Goal: Task Accomplishment & Management: Complete application form

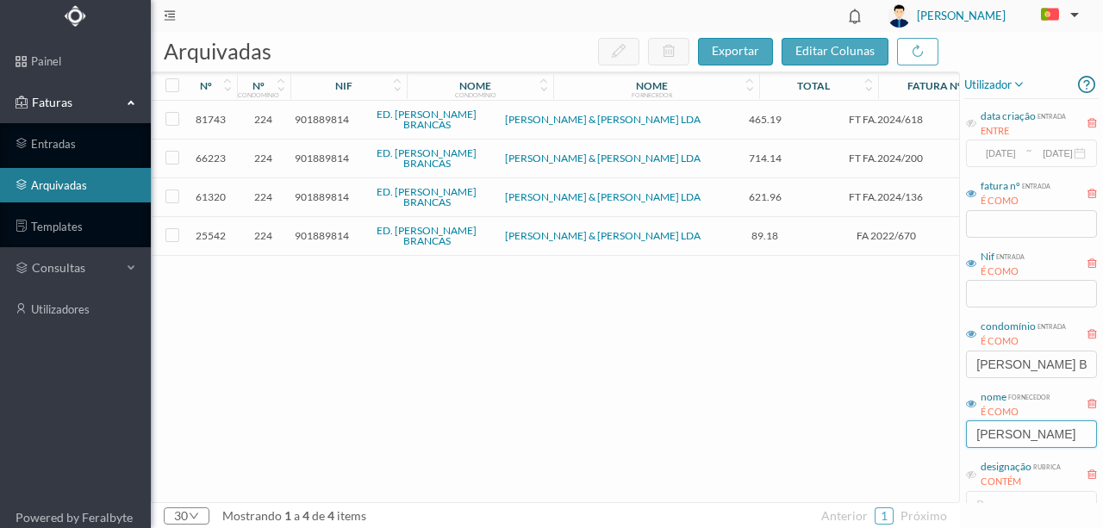
drag, startPoint x: 1032, startPoint y: 439, endPoint x: 861, endPoint y: 431, distance: 171.7
click at [882, 448] on div "arquivadas exportar editar colunas nº nº condomínio nif nome condomínio nome fo…" at bounding box center [627, 280] width 952 height 496
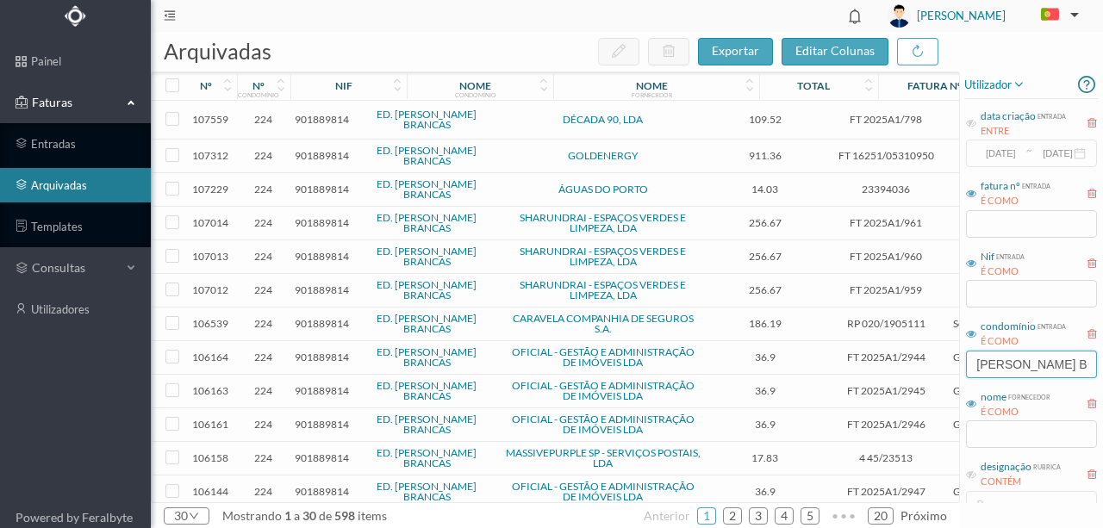
drag, startPoint x: 1050, startPoint y: 366, endPoint x: 770, endPoint y: 361, distance: 280.1
click at [844, 364] on div "arquivadas exportar editar colunas nº nº condomínio nif nome condomínio nome fo…" at bounding box center [627, 280] width 952 height 496
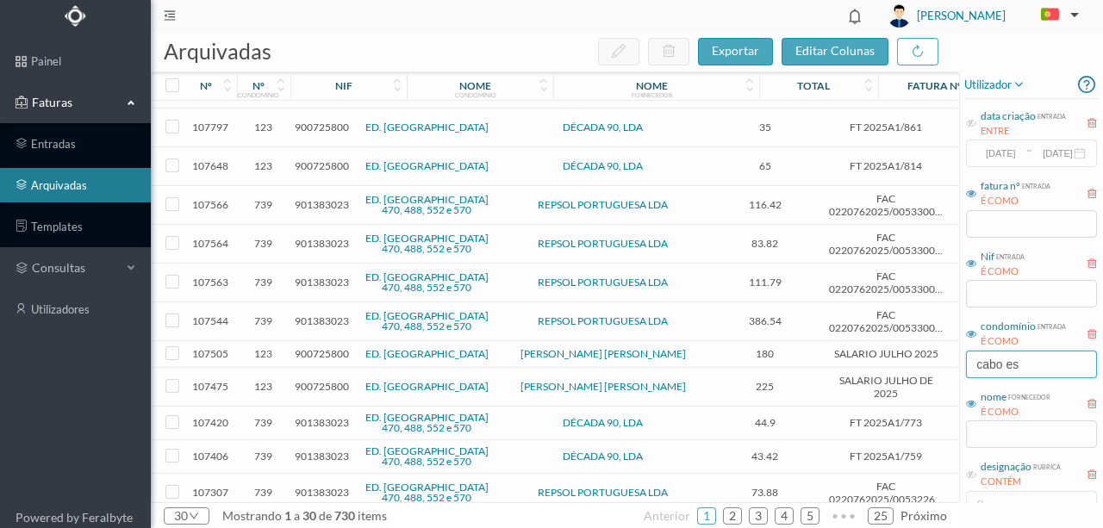
scroll to position [517, 0]
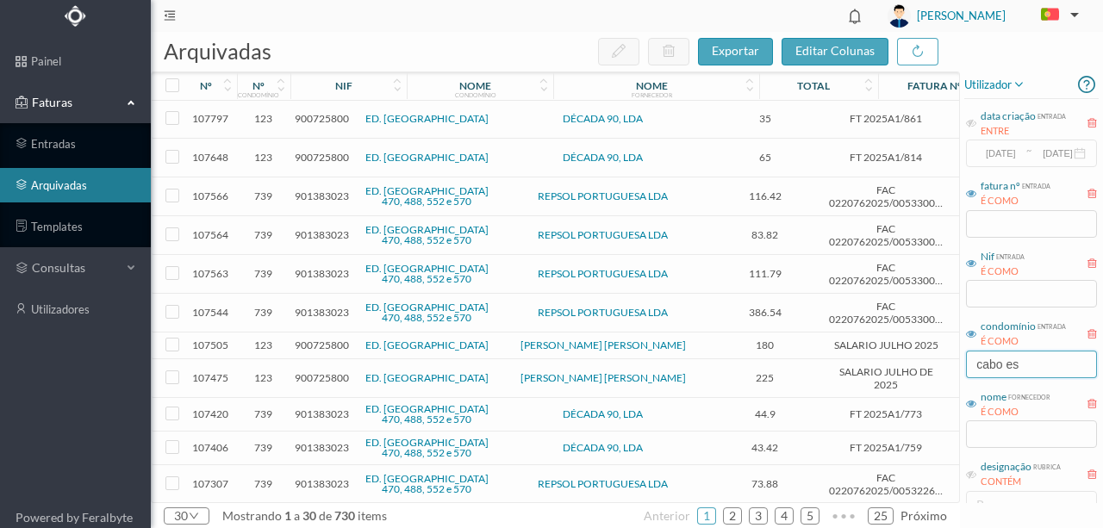
type input "cabo es"
click at [316, 339] on span "900725800" at bounding box center [322, 345] width 54 height 13
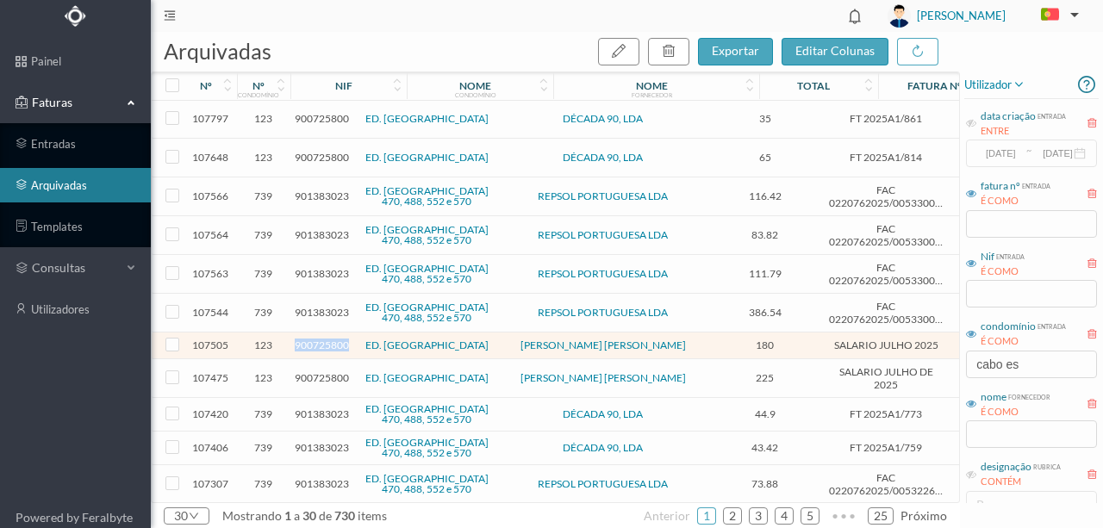
click at [316, 339] on span "900725800" at bounding box center [322, 345] width 54 height 13
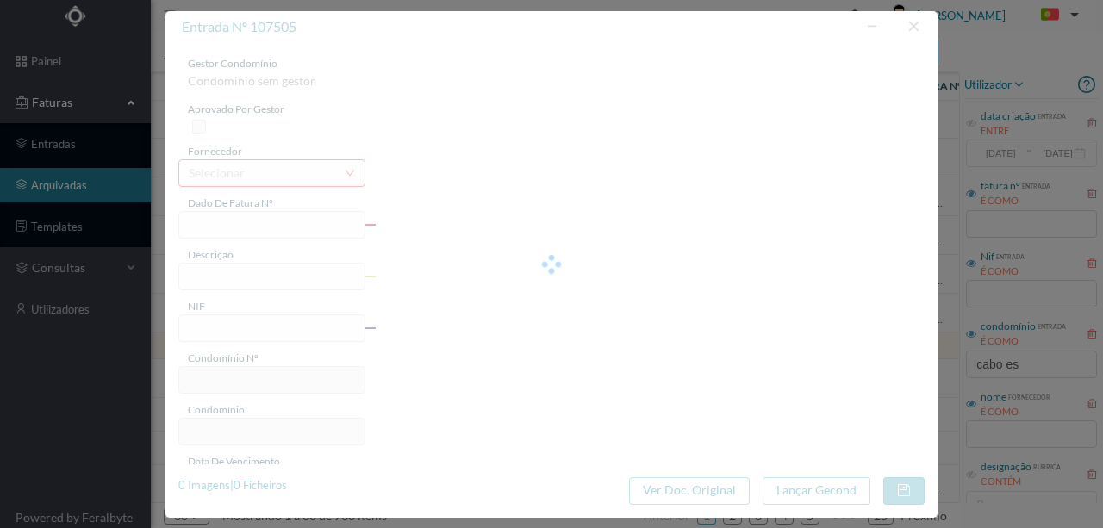
type input "SALARIO JULHO 2025"
type input "Limpeza Julho 2025"
type input "900725800"
type input "2025-07-31"
type input "2025-07-25"
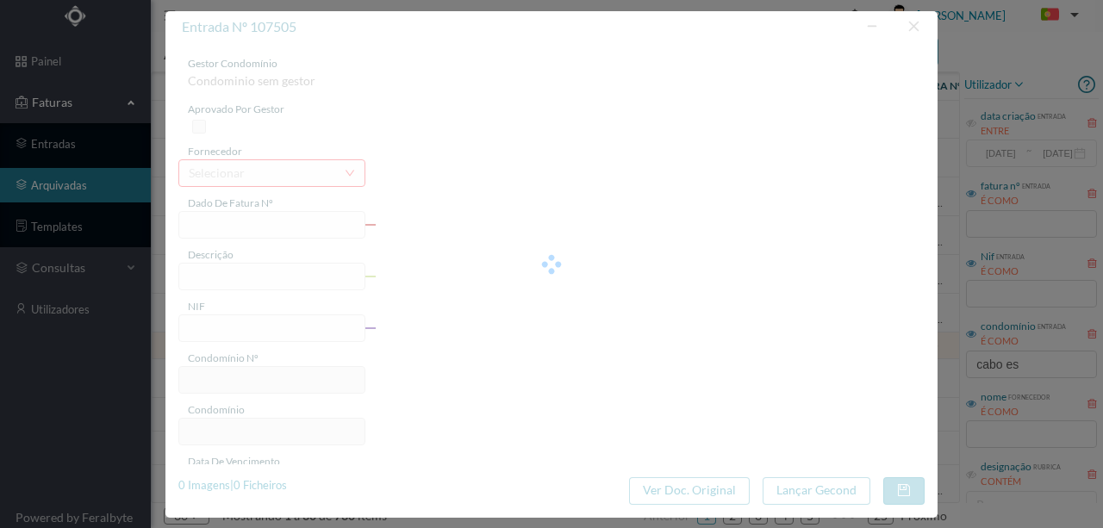
type input "2025-07-25"
type input "180.00"
type input "123"
type input "ED. CABO ESPICHEL"
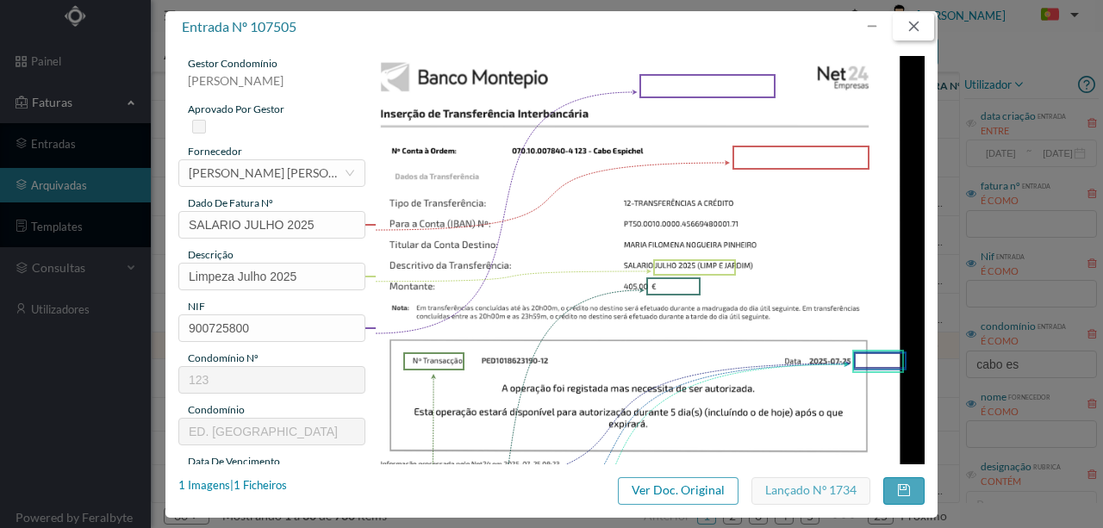
click at [918, 27] on button "button" at bounding box center [913, 27] width 41 height 28
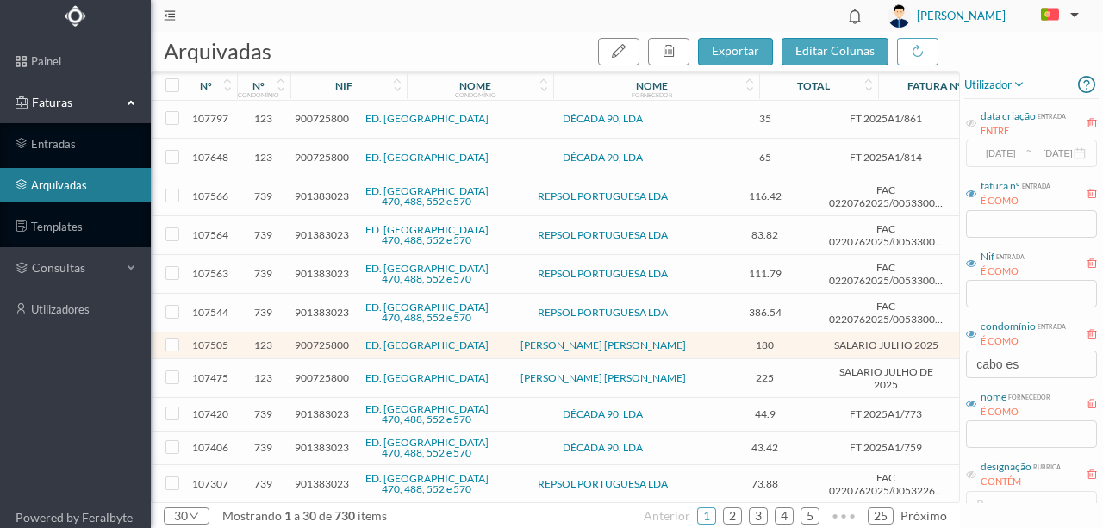
click at [314, 371] on span "900725800" at bounding box center [322, 377] width 54 height 13
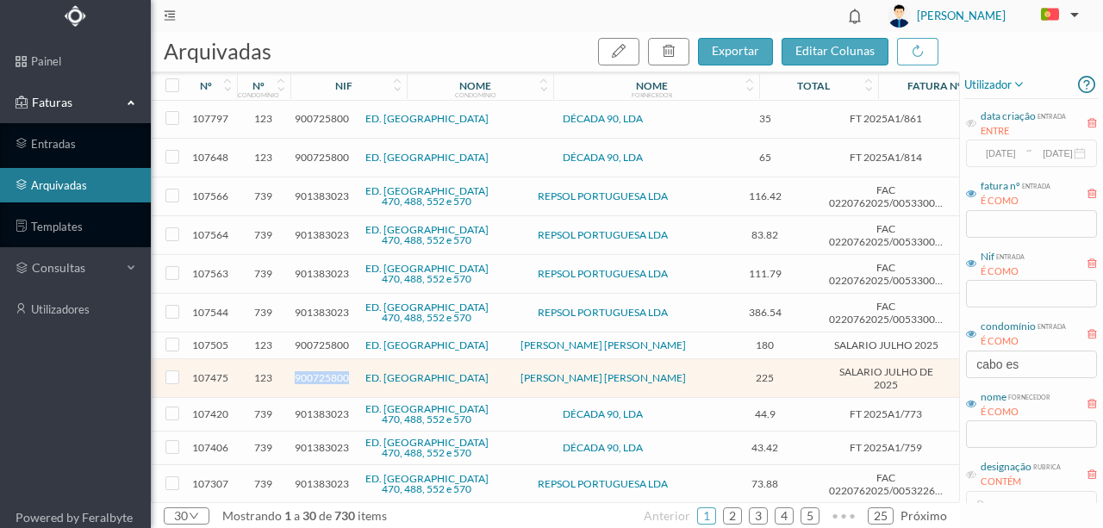
click at [314, 371] on span "900725800" at bounding box center [322, 377] width 54 height 13
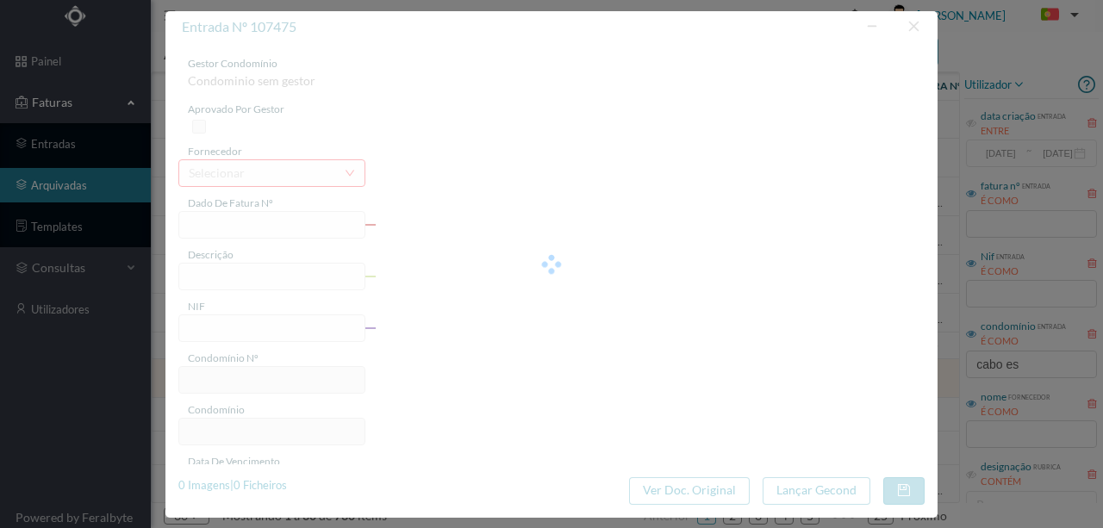
type input "SALARIO JULHO DE 2025"
type input "Jardinagem DE Julho 2025"
type input "900725800"
type input "2025-07-31"
type input "2025-07-25"
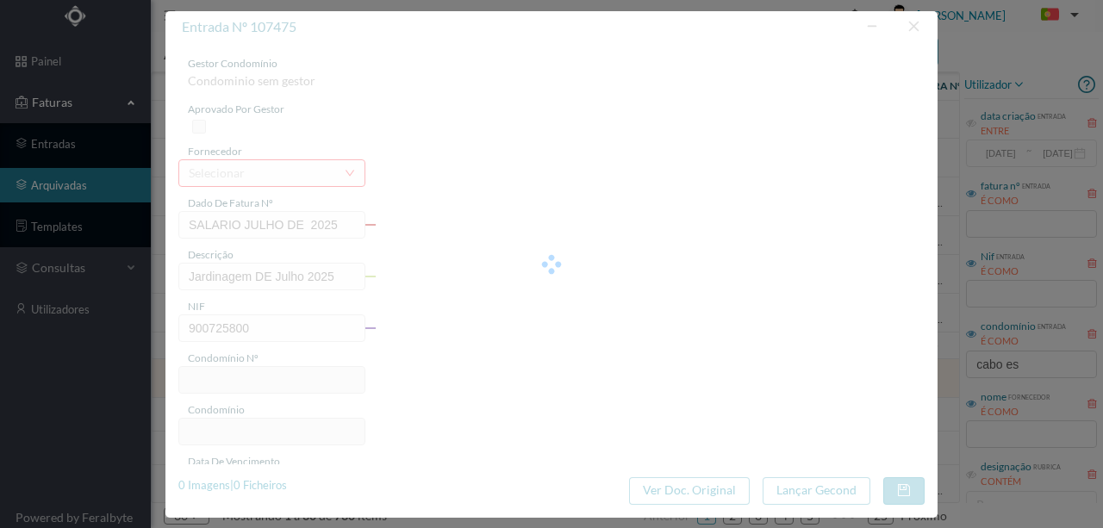
type input "2025-07-25"
type input "225.00"
type input "123"
type input "ED. CABO ESPICHEL"
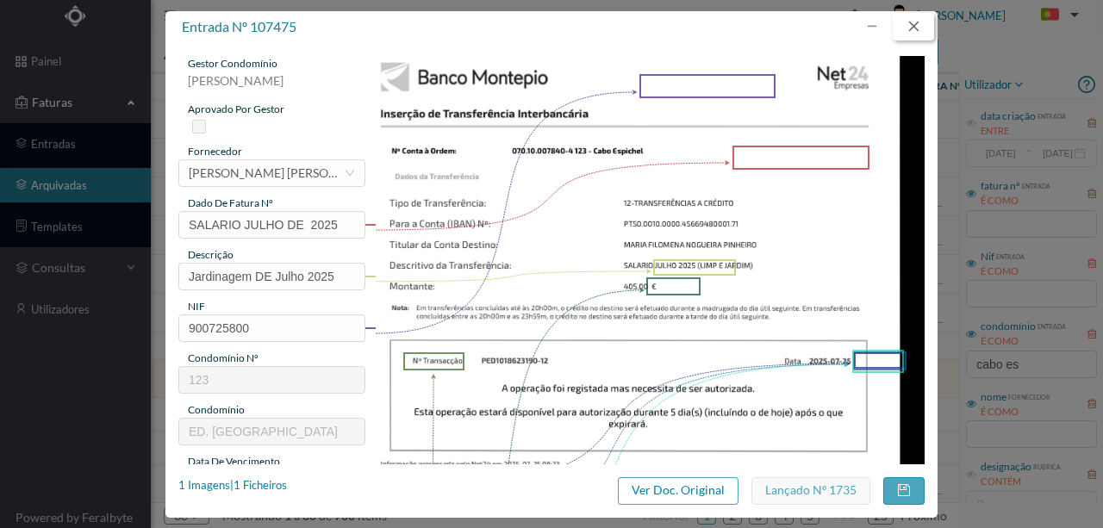
click at [909, 33] on button "button" at bounding box center [913, 27] width 41 height 28
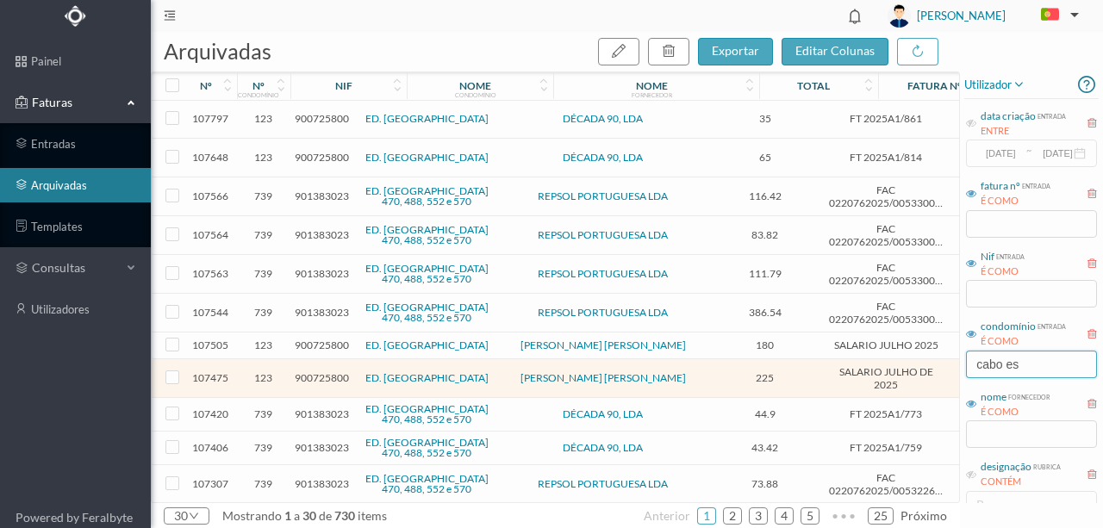
drag, startPoint x: 1037, startPoint y: 362, endPoint x: 813, endPoint y: 358, distance: 224.9
click at [813, 358] on div "arquivadas exportar editar colunas nº nº condomínio nif nome condomínio nome fo…" at bounding box center [627, 280] width 952 height 496
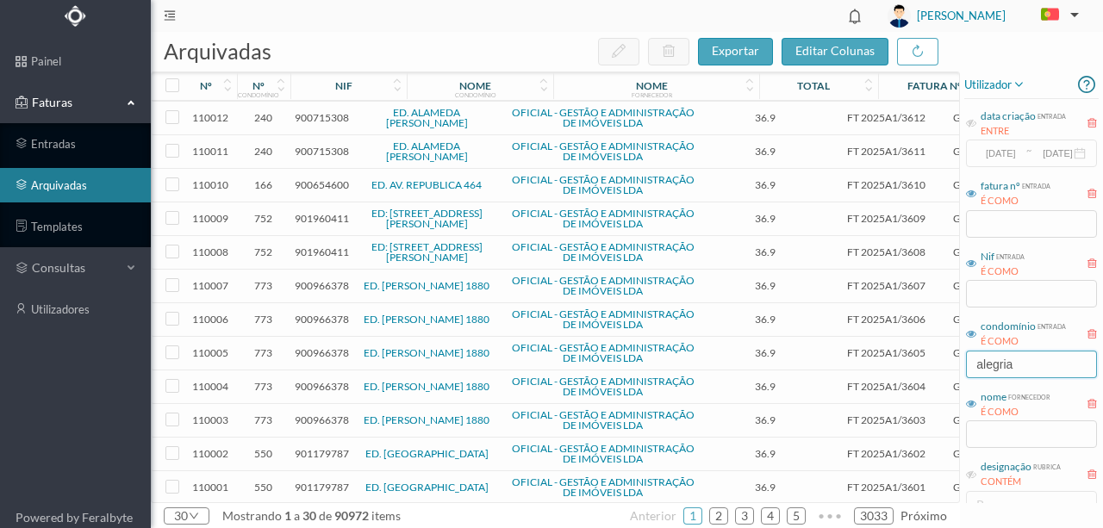
drag, startPoint x: 1029, startPoint y: 365, endPoint x: 944, endPoint y: 369, distance: 84.5
click at [944, 369] on div "arquivadas exportar editar colunas nº nº condomínio nif nome condomínio nome fo…" at bounding box center [627, 280] width 952 height 496
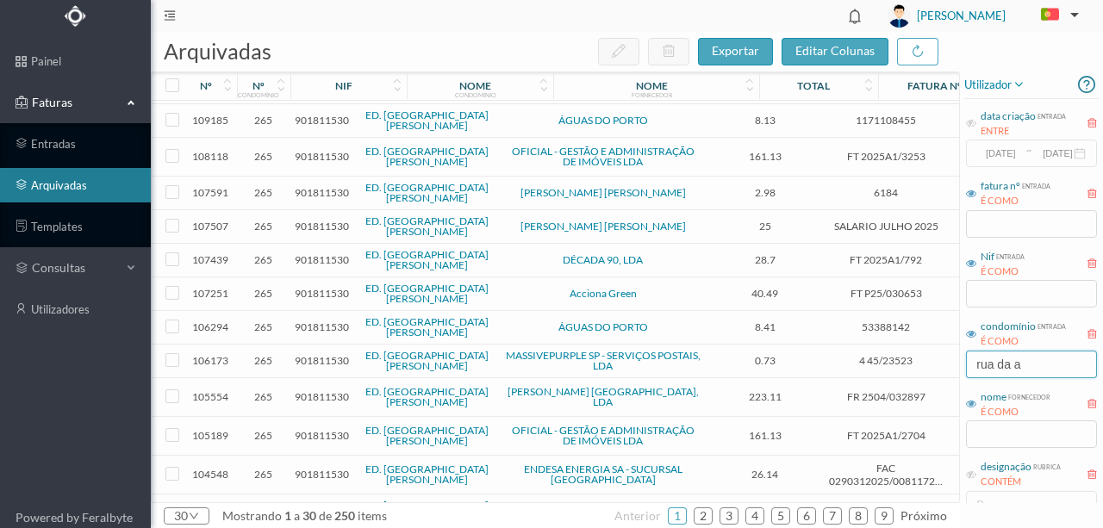
scroll to position [0, 0]
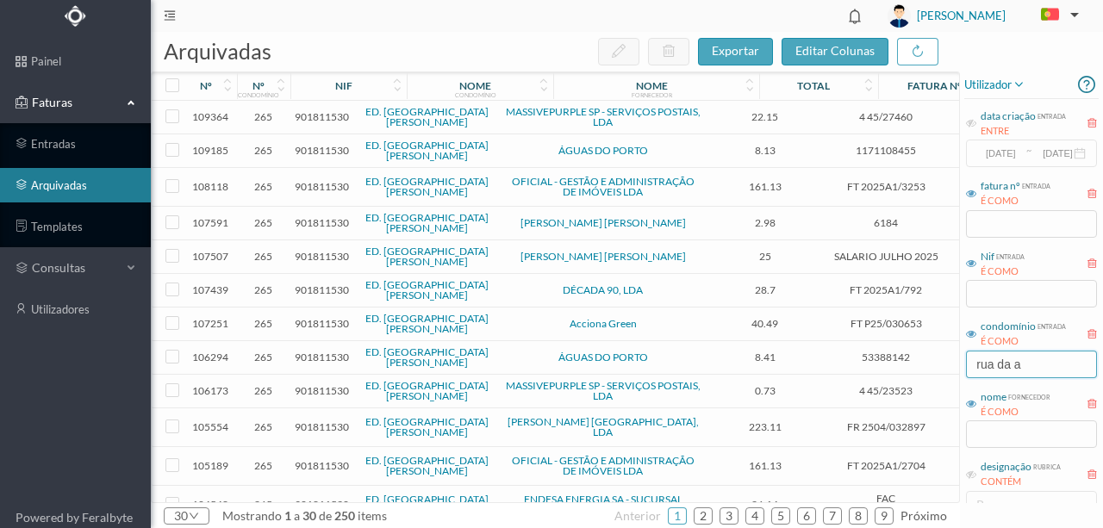
type input "rua da a"
click at [312, 250] on span "901811530" at bounding box center [322, 256] width 54 height 13
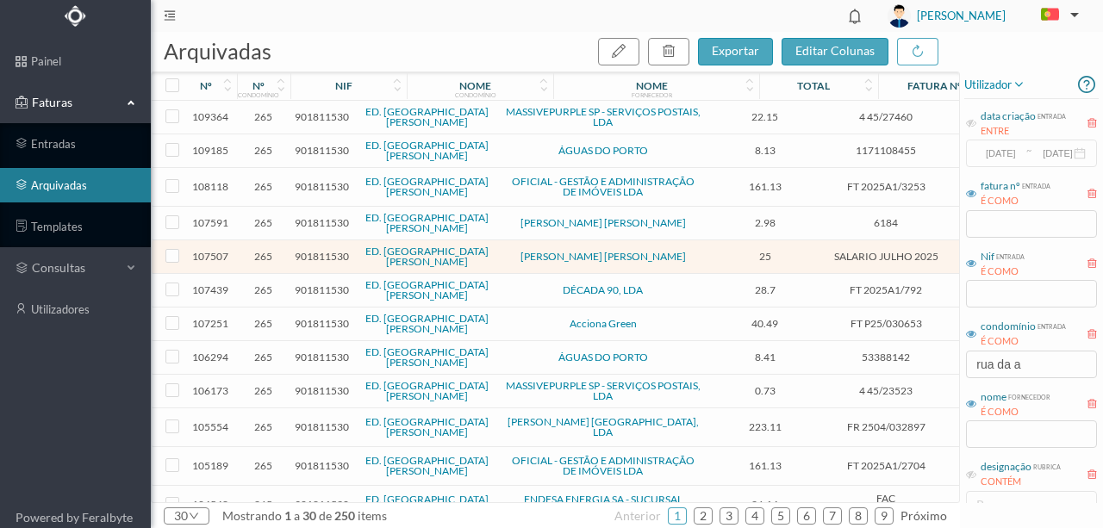
click at [312, 250] on span "901811530" at bounding box center [322, 256] width 54 height 13
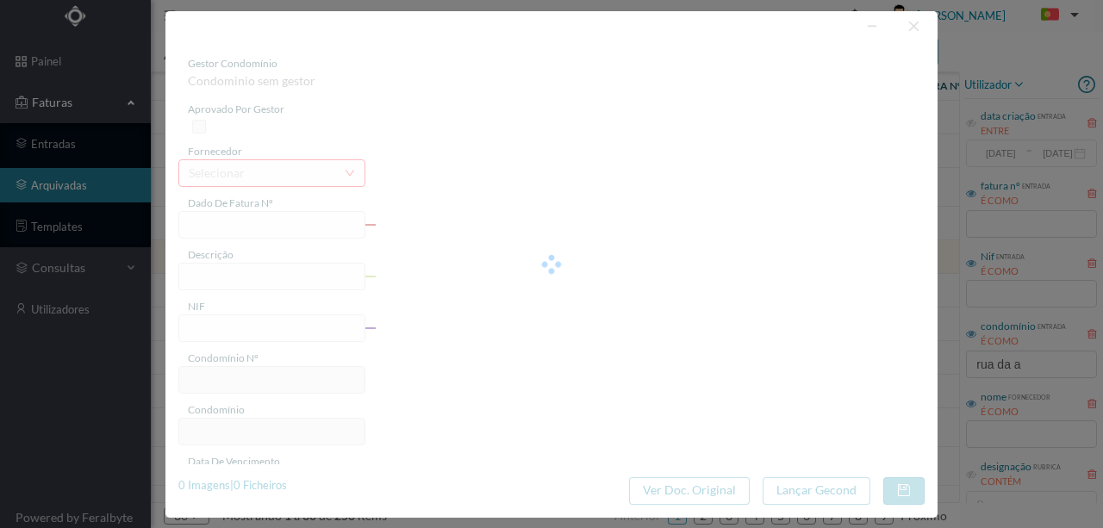
type input "SALARIO JULHO 2025"
type input "Limpeza Julho 2025"
type input "901811530"
type input "2025-07-31"
type input "2025-07-25"
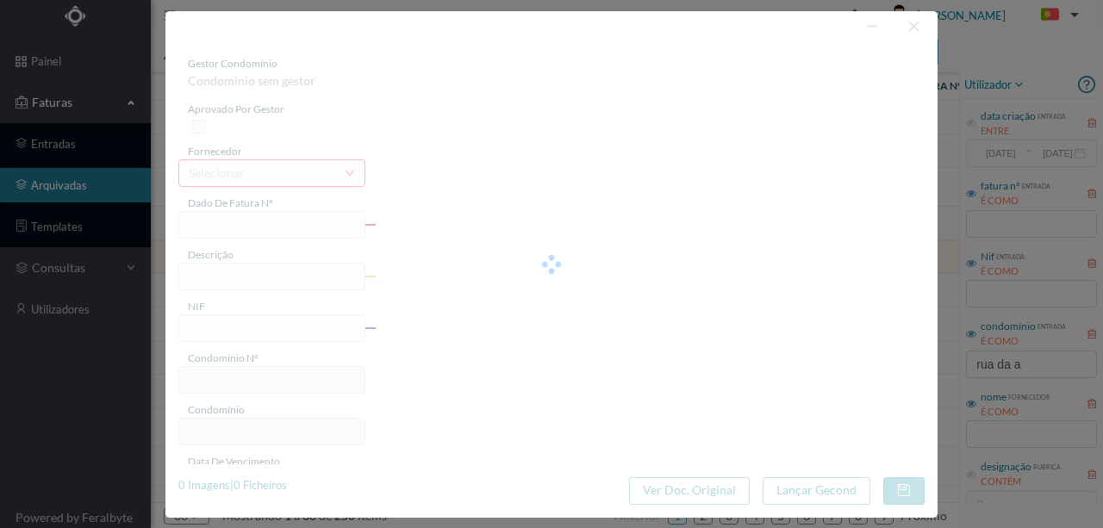
type input "2025-07-25"
type input "25.00"
type input "265"
type input "ED. RUA DA ALEGRIA"
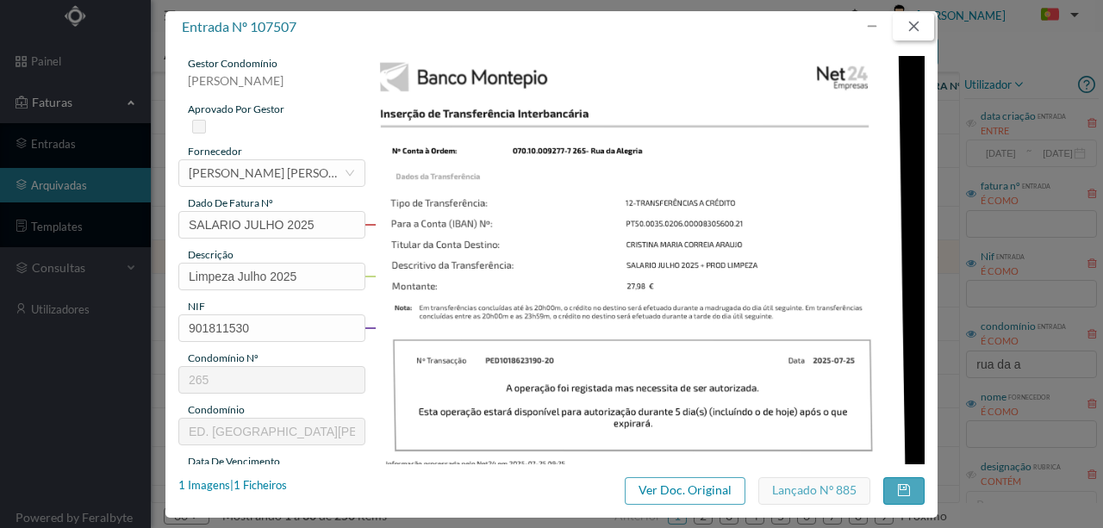
click at [912, 18] on button "button" at bounding box center [913, 27] width 41 height 28
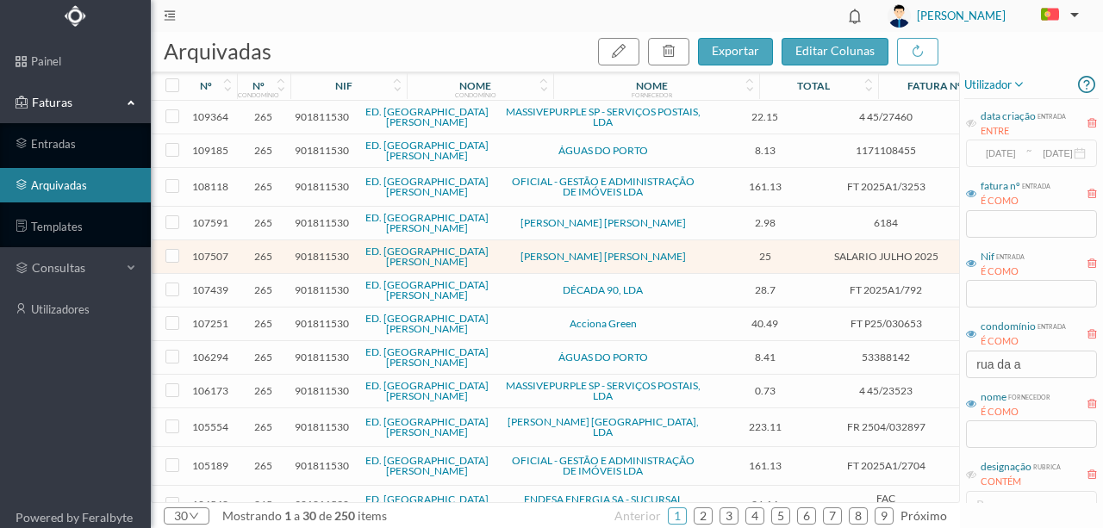
click at [324, 216] on span "901811530" at bounding box center [322, 222] width 54 height 13
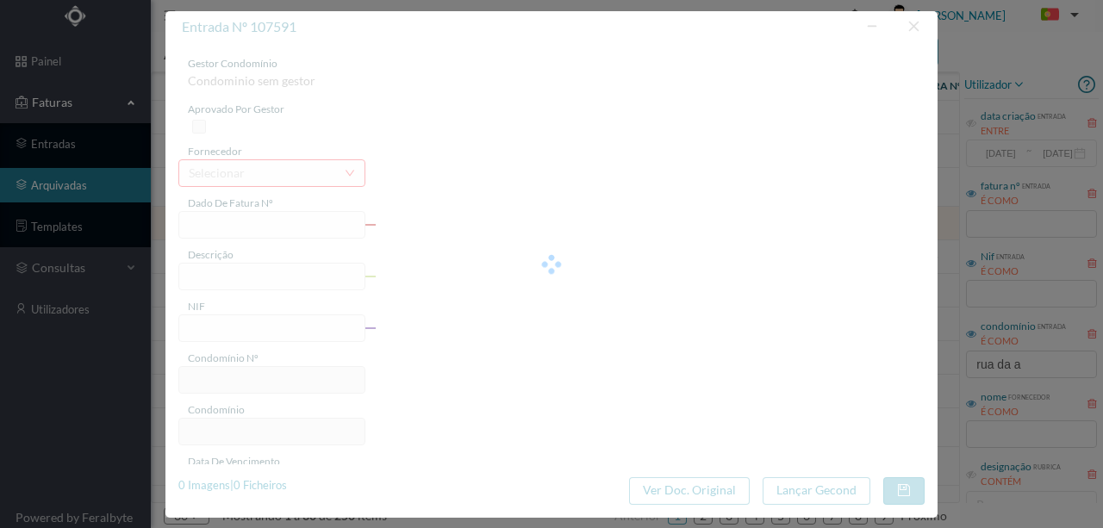
type input "6184"
type input "Produtos de Limpeza"
type input "901811530"
type input "[DATE]"
type input "2025-07-25"
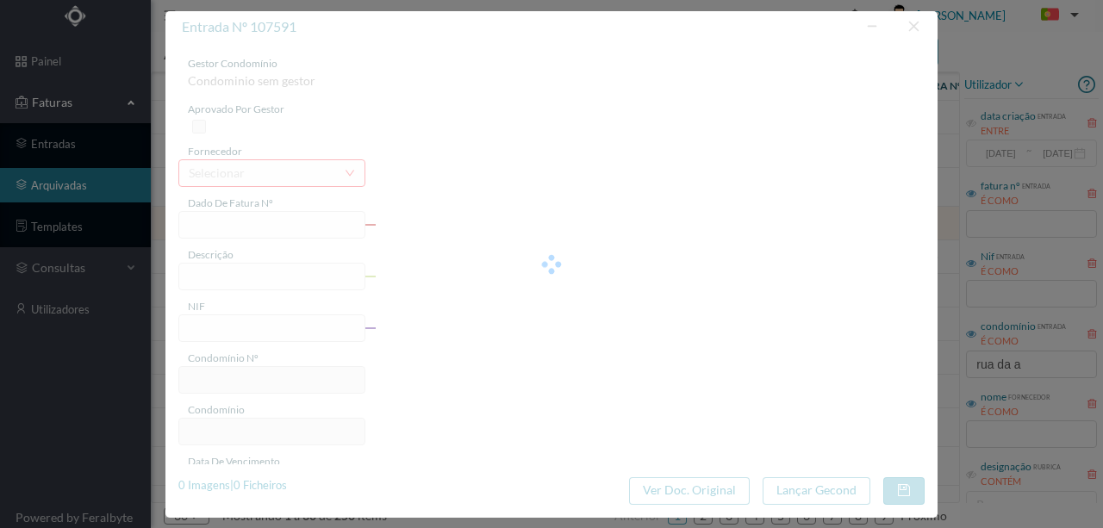
type input "2025-07-25"
type input "2.98"
type input "265"
type input "ED. RUA DA ALEGRIA"
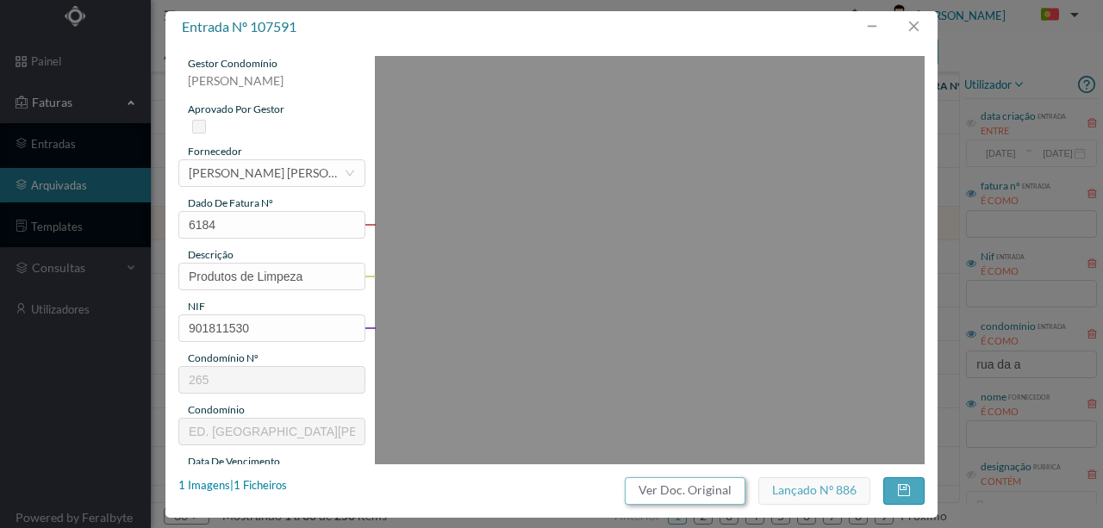
click at [691, 493] on button "Ver Doc. Original" at bounding box center [685, 491] width 121 height 28
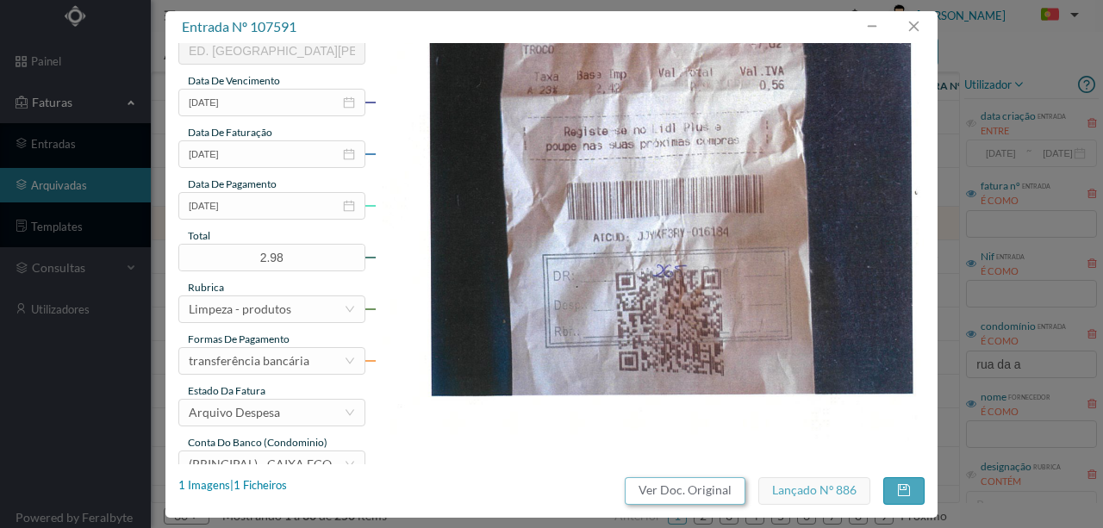
scroll to position [402, 0]
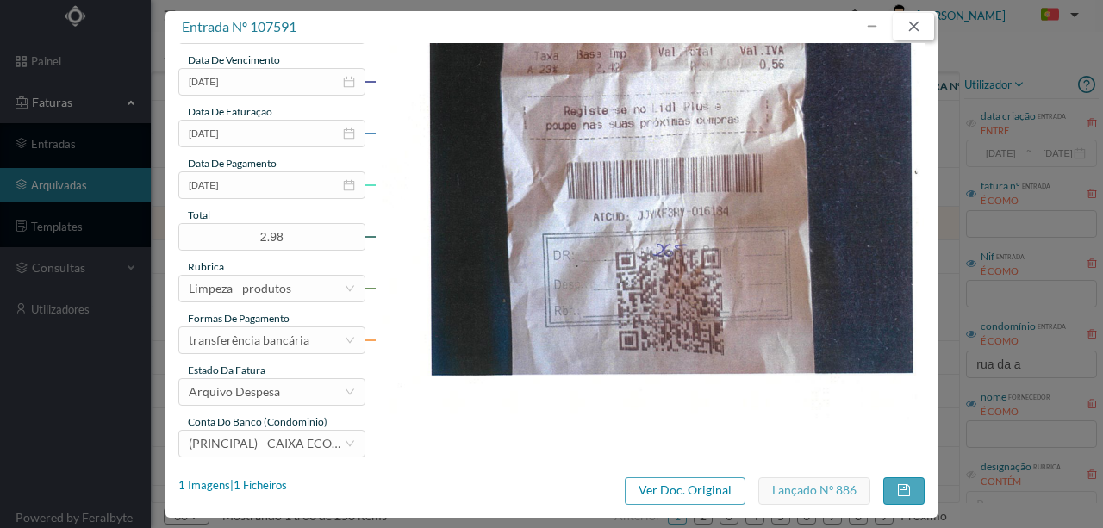
click at [915, 26] on button "button" at bounding box center [913, 27] width 41 height 28
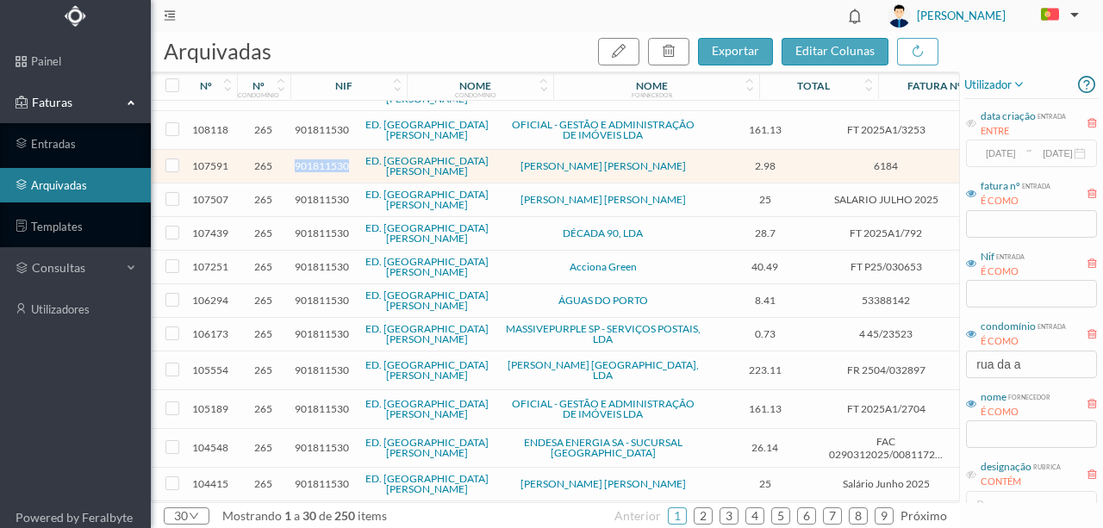
scroll to position [115, 0]
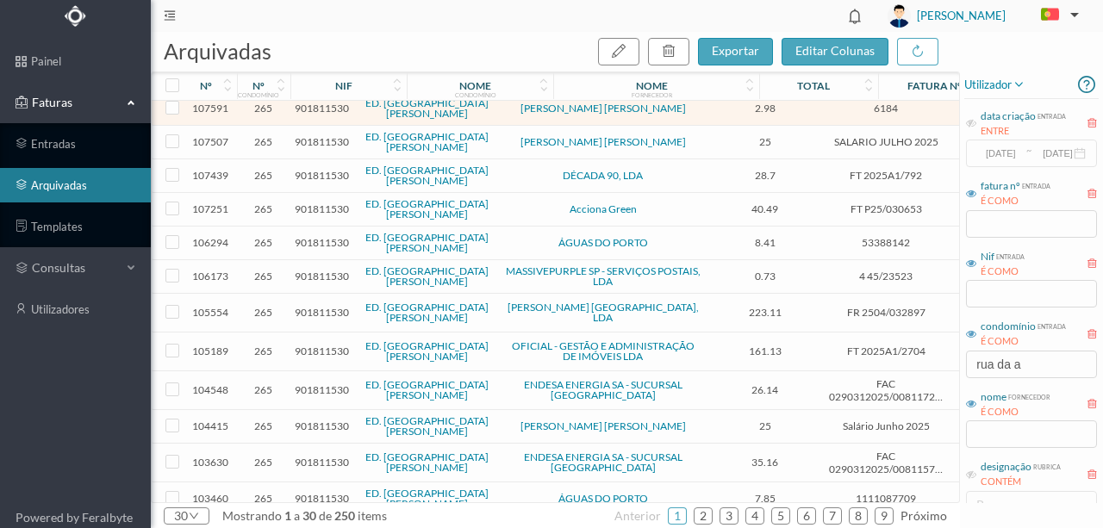
click at [322, 420] on span "901811530" at bounding box center [322, 426] width 54 height 13
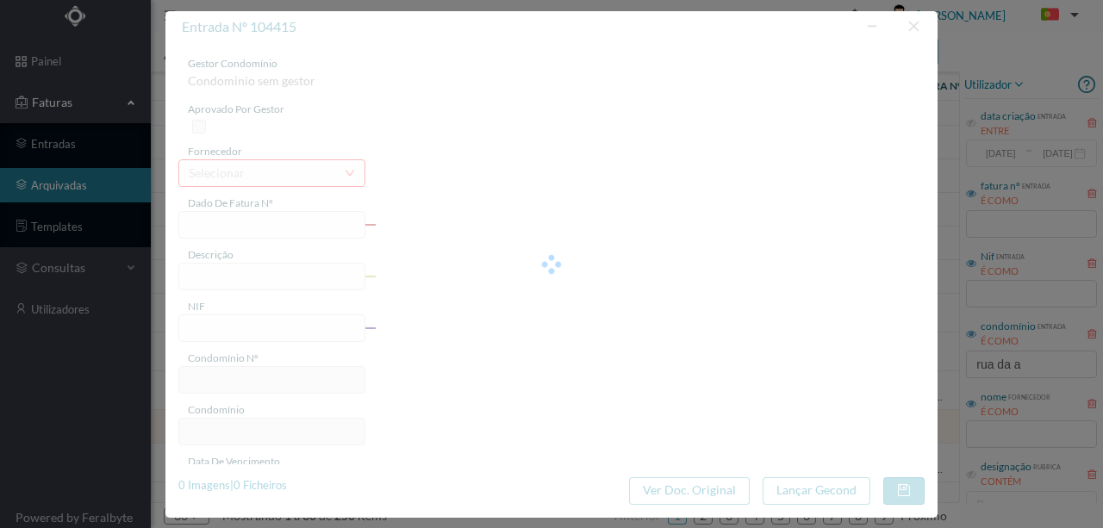
type input "Salário Junho 2025"
type input "Limpeza Junho 2025"
type input "901811530"
type input "2025-06-30"
type input "2025-06-26"
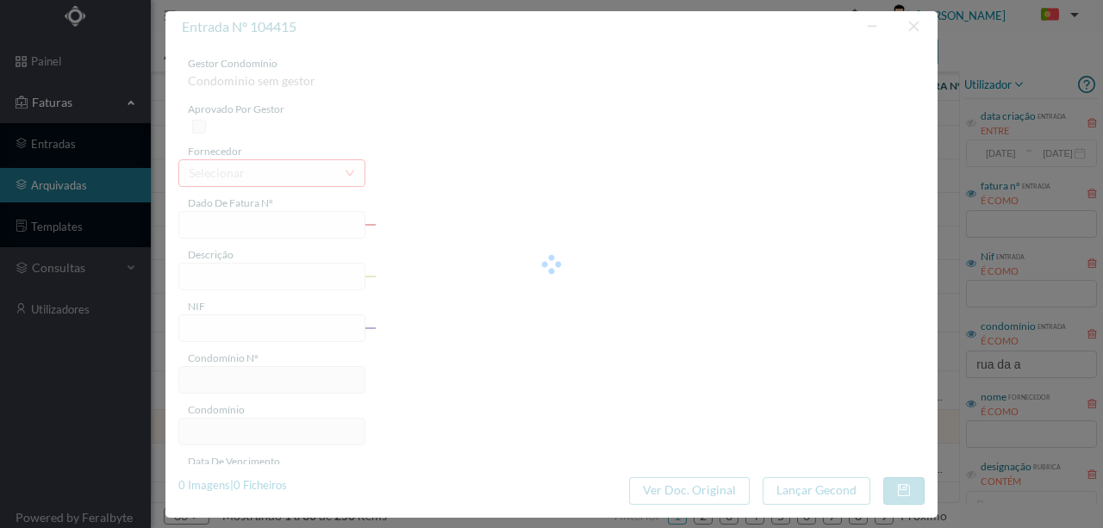
type input "2025-06-26"
type input "25.00"
type input "265"
type input "ED. RUA DA ALEGRIA"
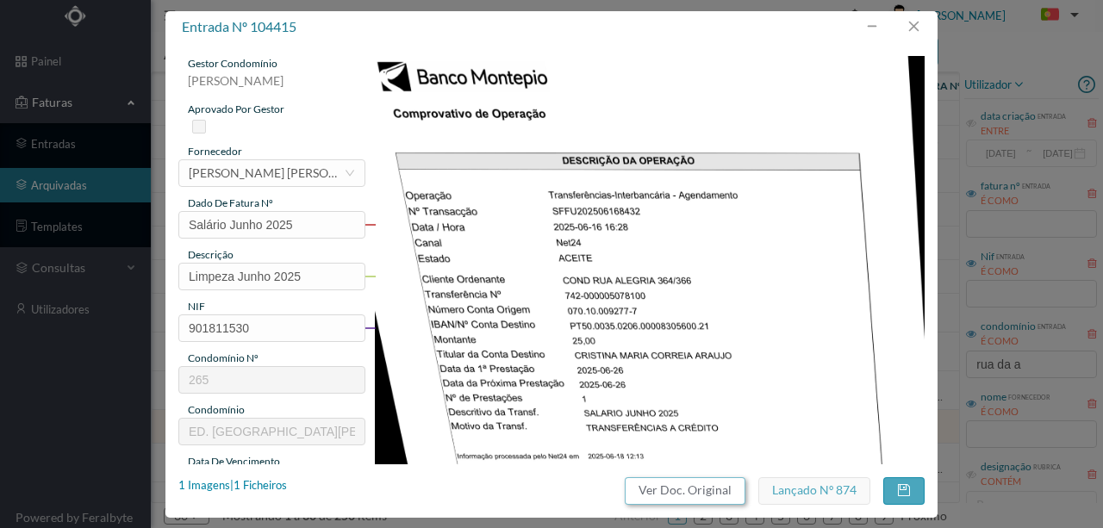
click at [658, 495] on button "Ver Doc. Original" at bounding box center [685, 491] width 121 height 28
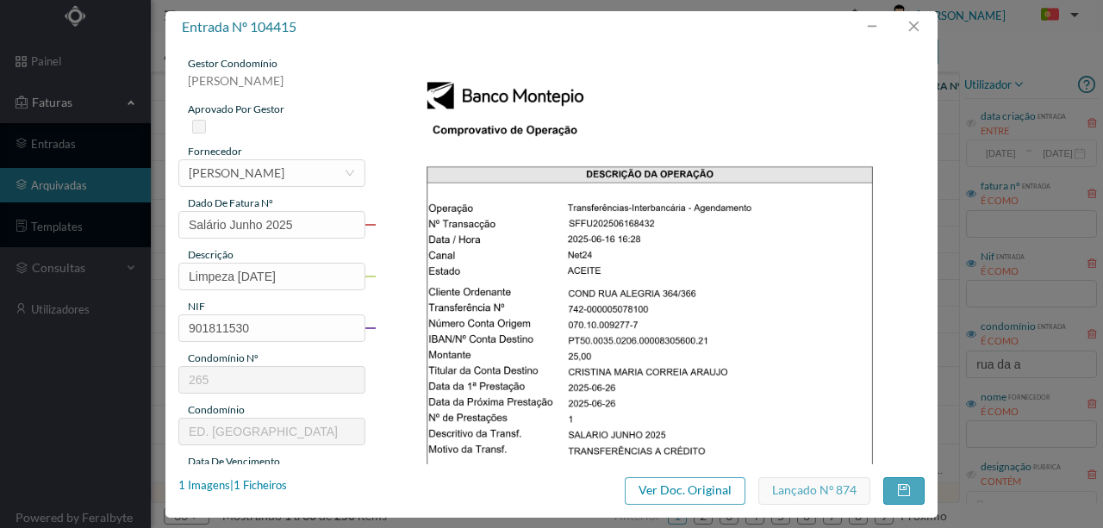
scroll to position [115, 0]
click at [262, 486] on div "1 Imagens | 1 Ficheiros" at bounding box center [232, 485] width 109 height 17
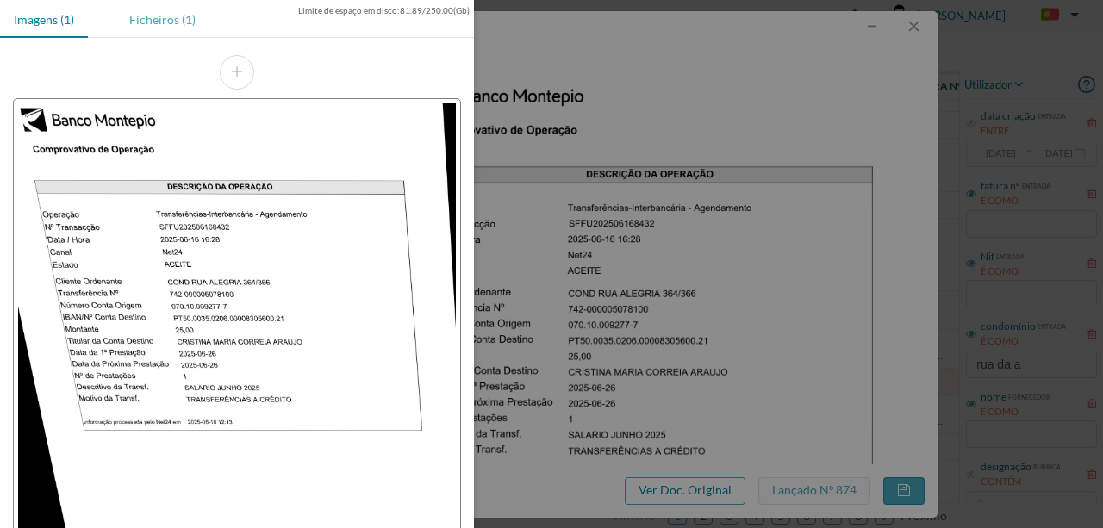
click at [149, 21] on div "Ficheiros (1)" at bounding box center [162, 19] width 94 height 39
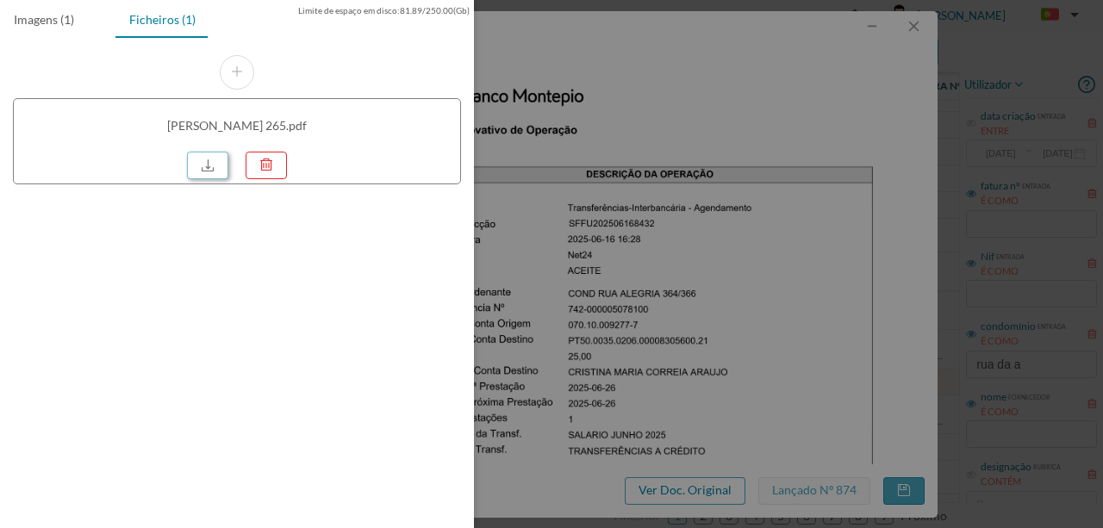
click at [199, 160] on link at bounding box center [207, 166] width 41 height 28
click at [586, 248] on div at bounding box center [551, 264] width 1103 height 528
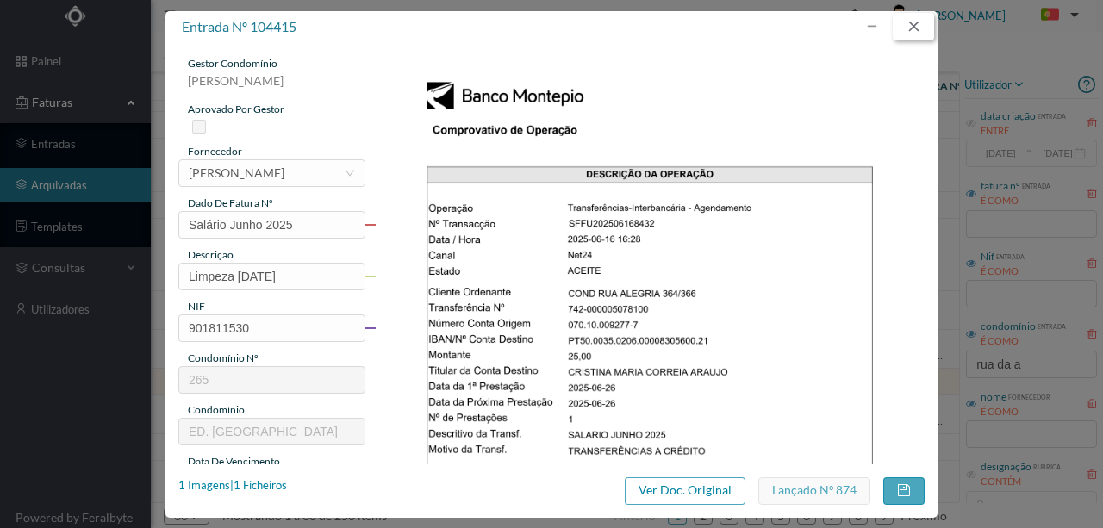
click at [918, 24] on button "button" at bounding box center [913, 27] width 41 height 28
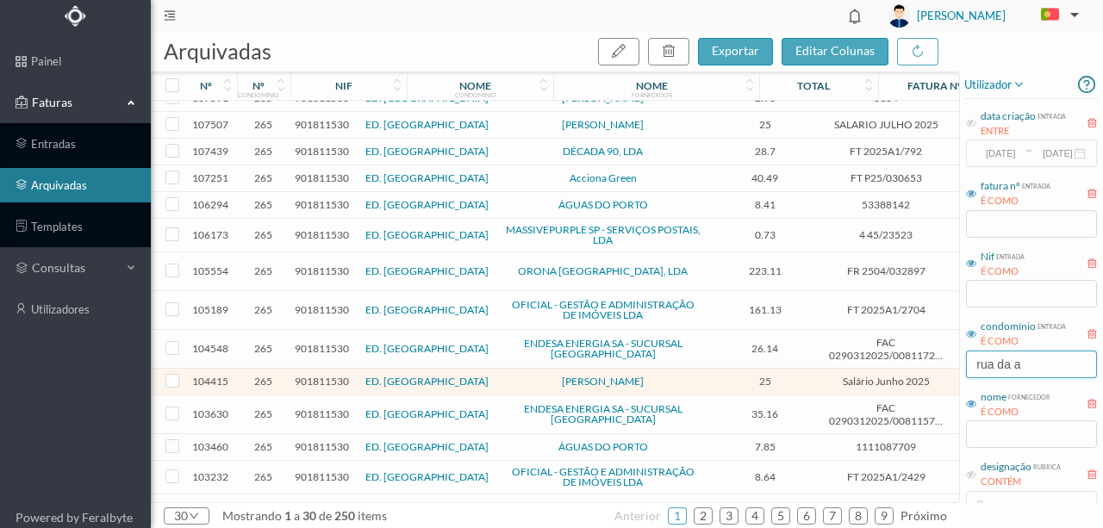
drag, startPoint x: 1031, startPoint y: 361, endPoint x: 838, endPoint y: 316, distance: 197.3
click at [893, 367] on div "arquivadas exportar editar colunas nº nº condomínio nif nome condomínio nome fo…" at bounding box center [627, 280] width 952 height 496
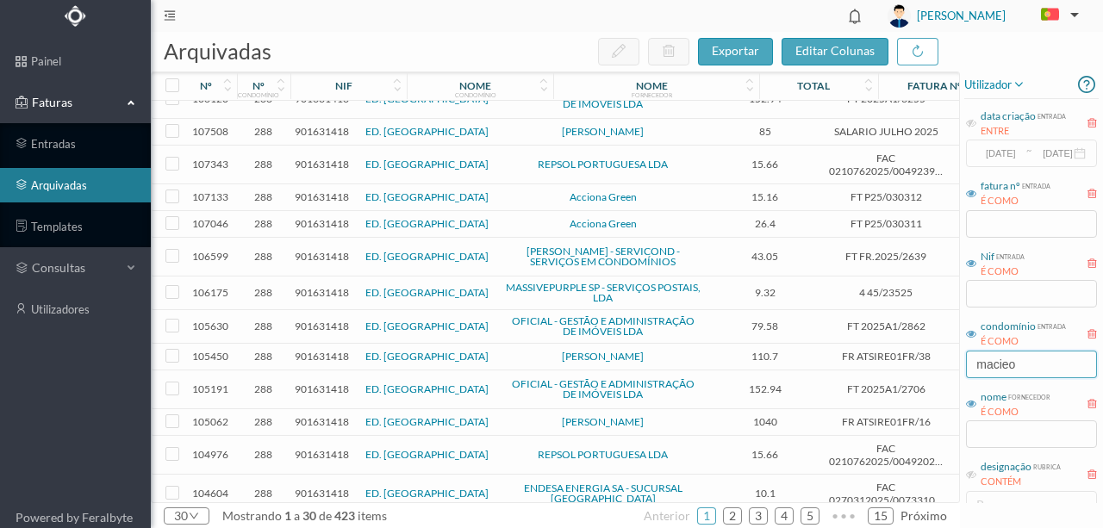
scroll to position [0, 0]
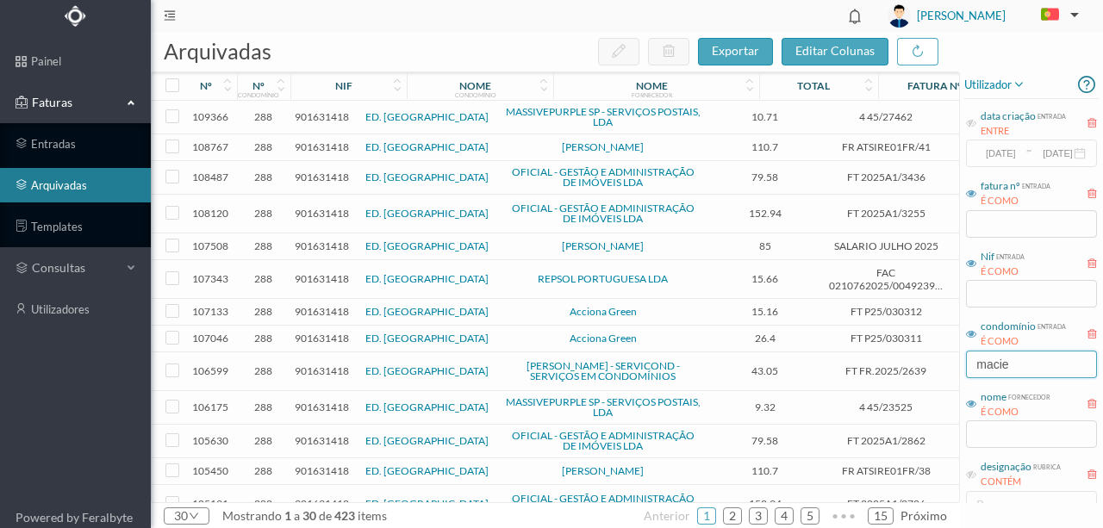
type input "macie"
click at [327, 245] on span "901631418" at bounding box center [322, 246] width 54 height 13
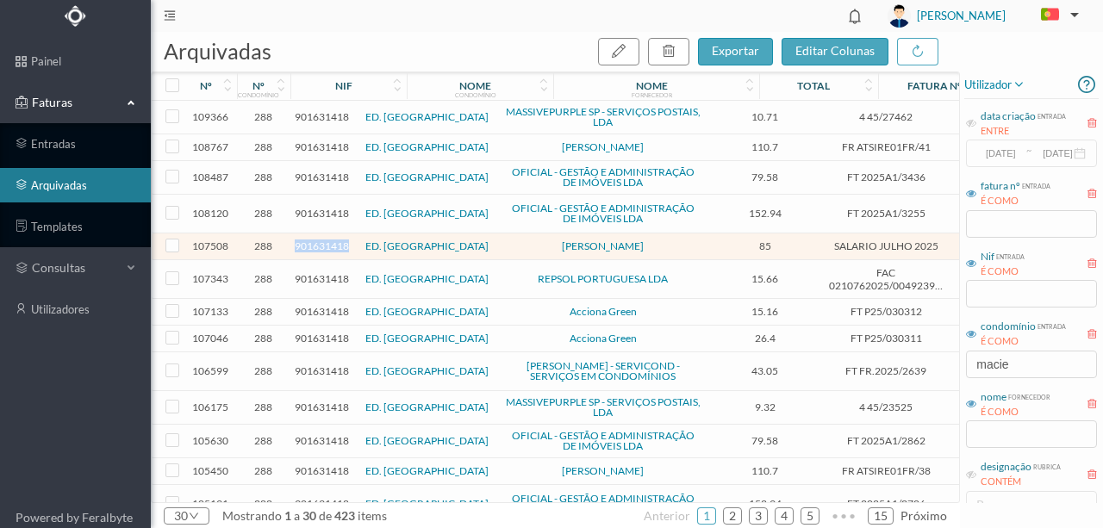
click at [327, 245] on span "901631418" at bounding box center [322, 246] width 54 height 13
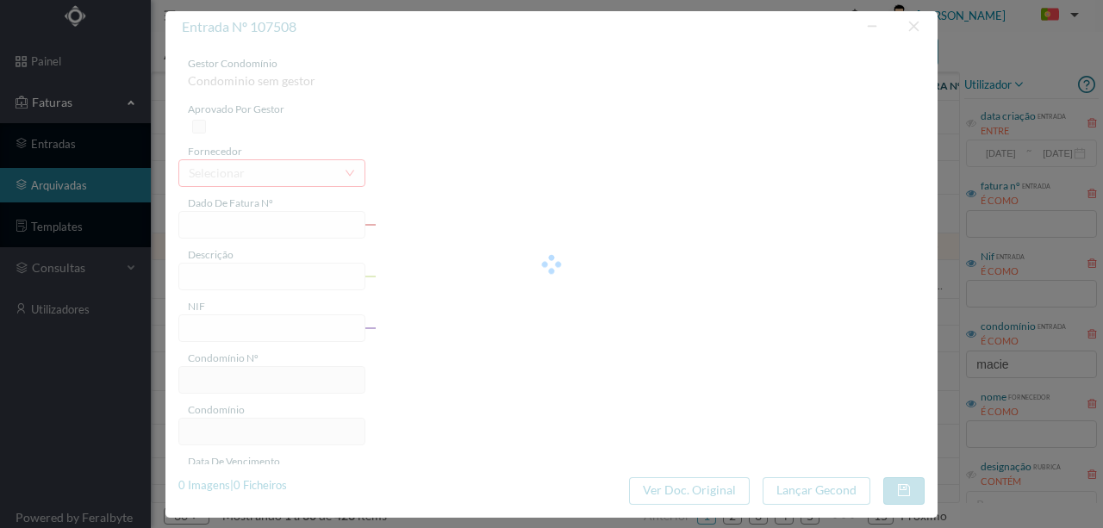
type input "SALARIO JULHO 2025"
type input "LIMPEZA JULHO 2025"
type input "901631418"
type input "2025-07-31"
type input "2025-07-25"
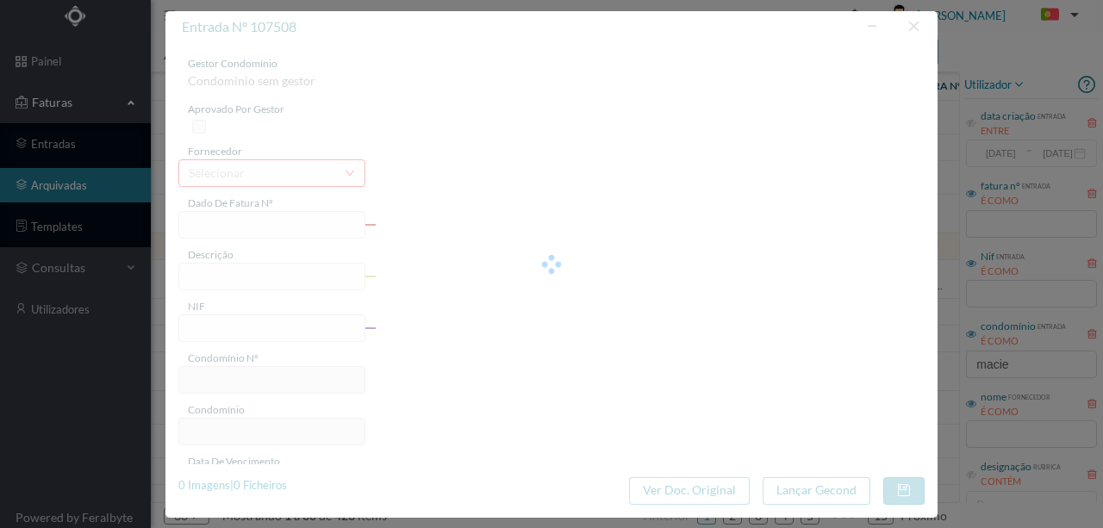
type input "2025-07-25"
type input "85.00"
type input "288"
type input "ED. MACIEIRA PARQUE II"
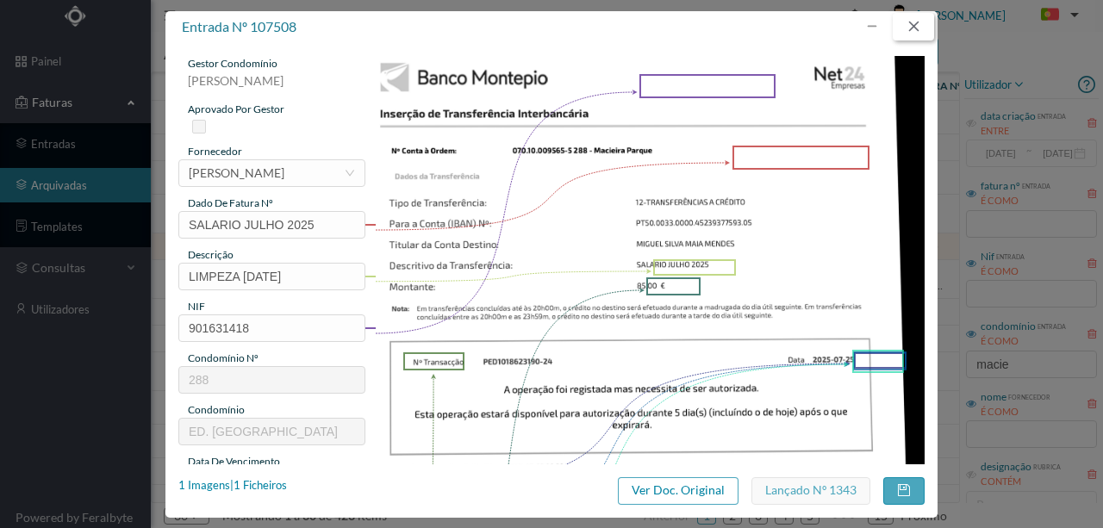
click at [918, 30] on button "button" at bounding box center [913, 27] width 41 height 28
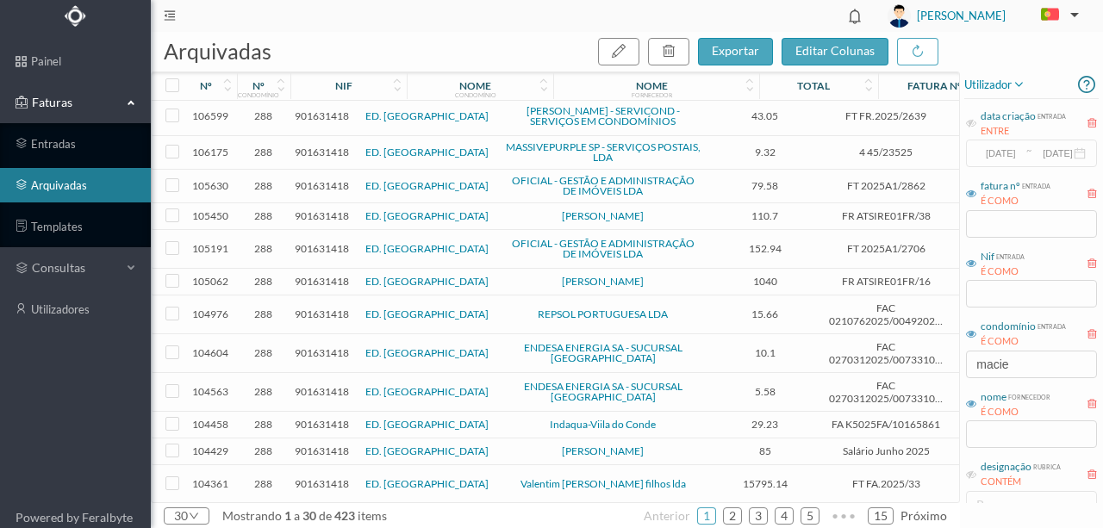
scroll to position [287, 0]
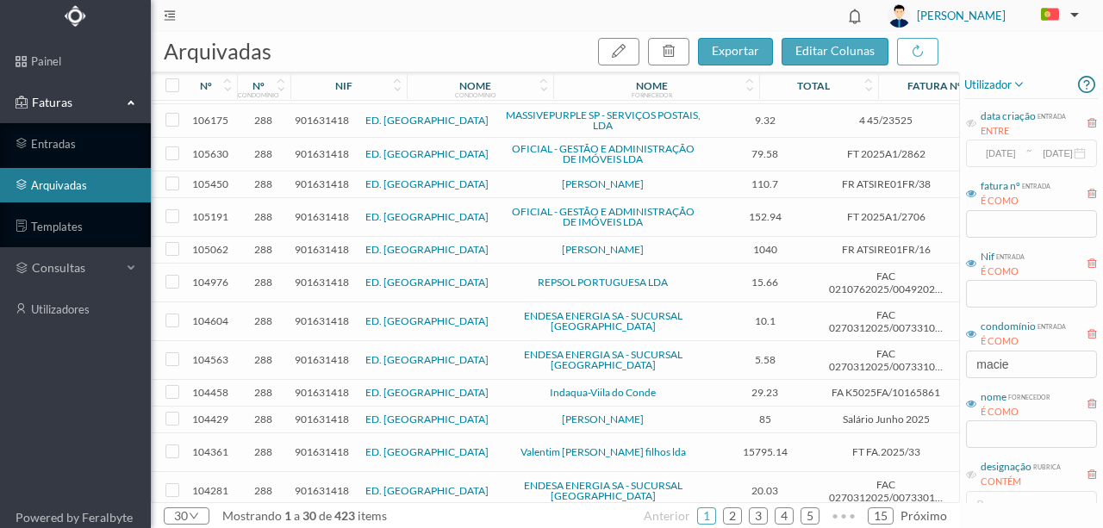
click at [331, 415] on span "901631418" at bounding box center [322, 419] width 54 height 13
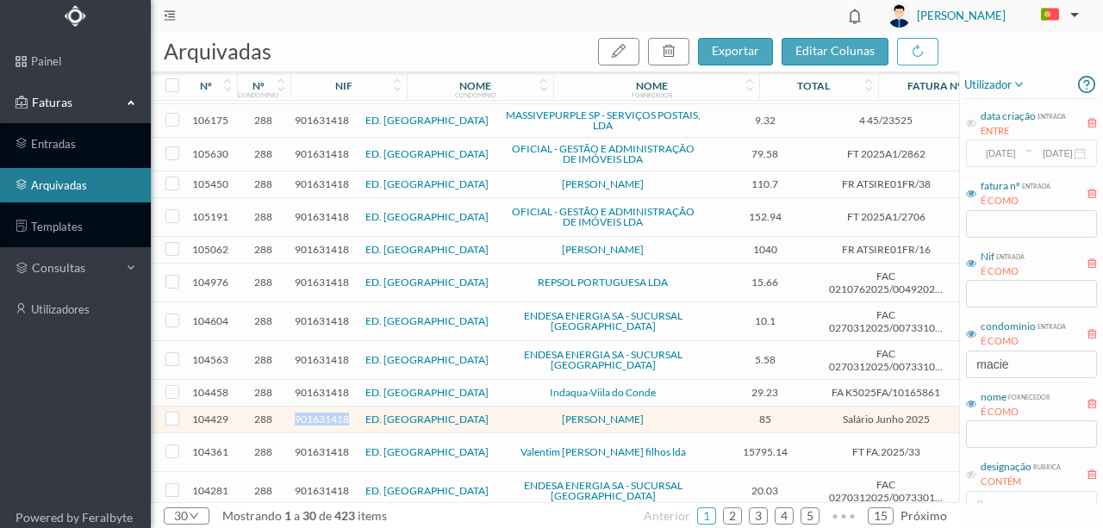
click at [331, 415] on span "901631418" at bounding box center [322, 419] width 54 height 13
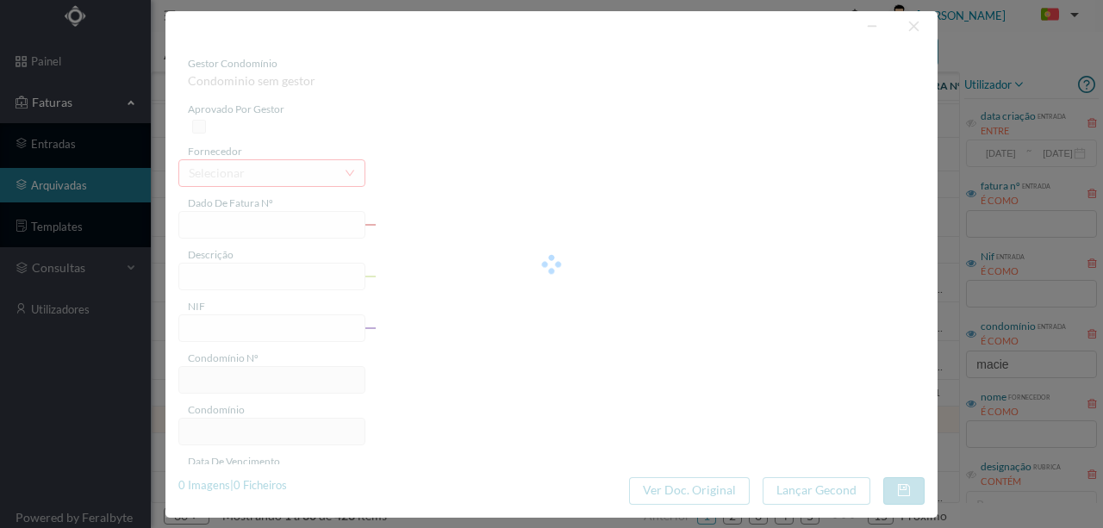
type input "Salário Junho 2025"
type input "Limpeza Junho 2025"
type input "901631418"
type input "2025-06-30"
type input "2025-06-26"
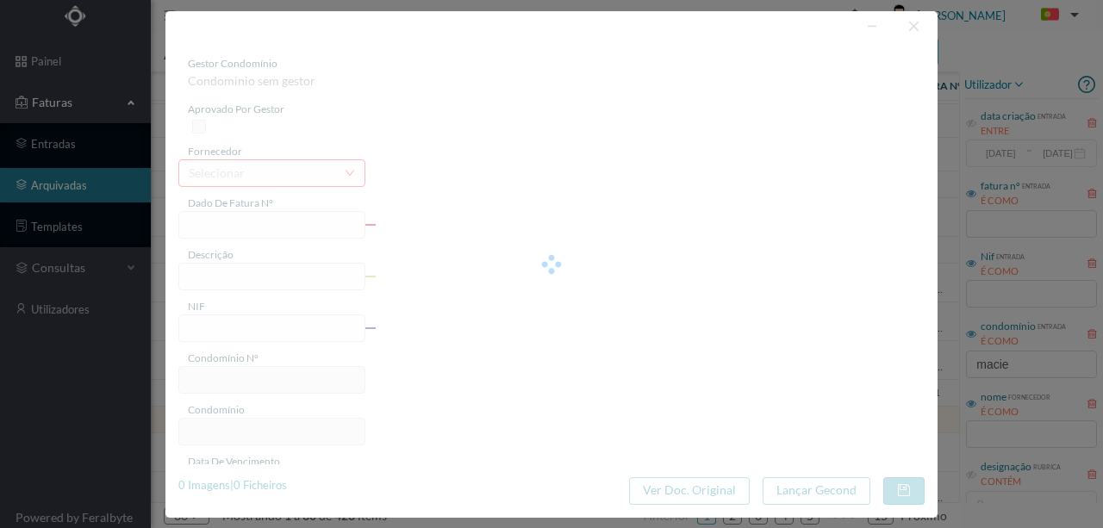
type input "2025-06-26"
type input "85.00"
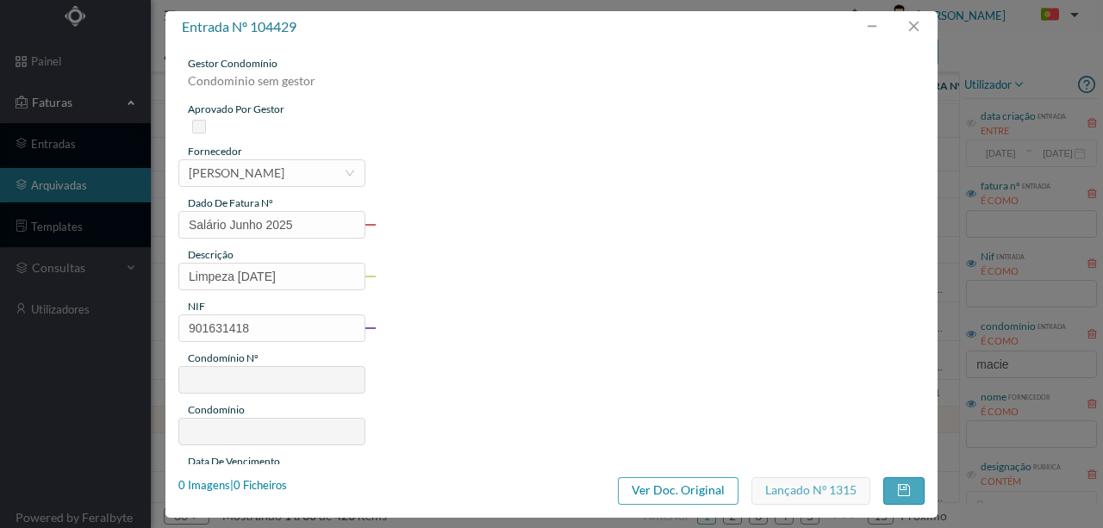
type input "288"
type input "ED. MACIEIRA PARQUE II"
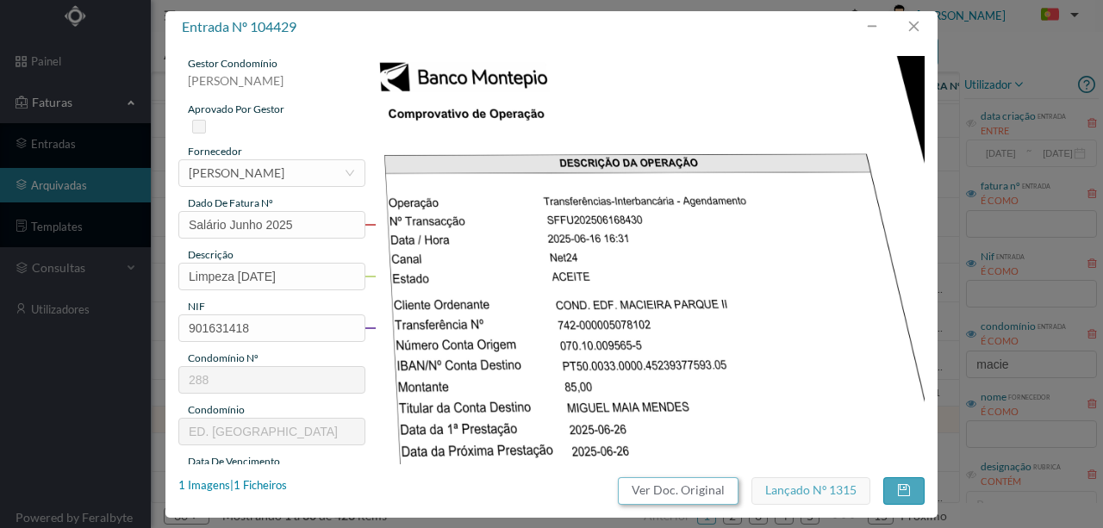
click at [647, 495] on button "Ver Doc. Original" at bounding box center [678, 491] width 121 height 28
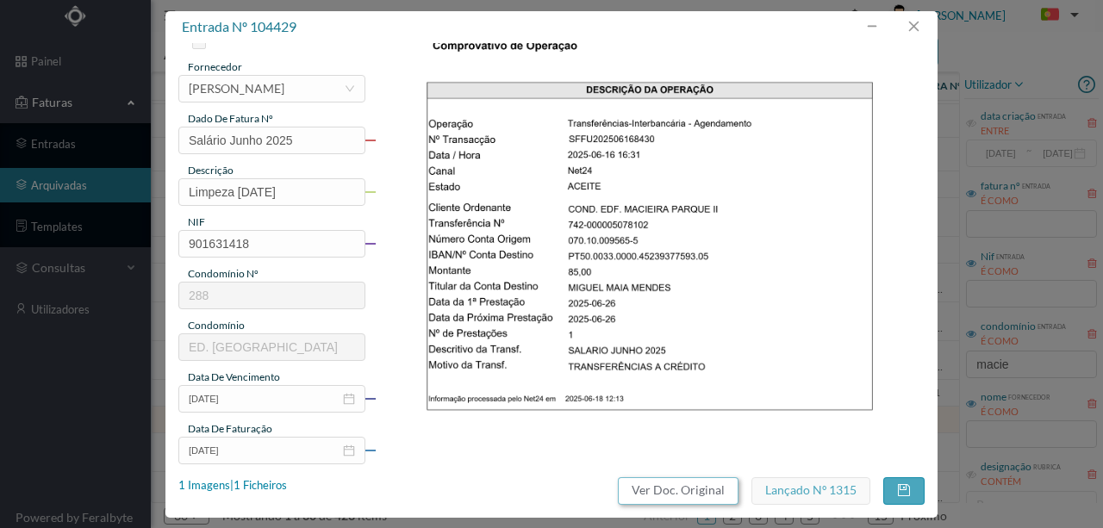
scroll to position [115, 0]
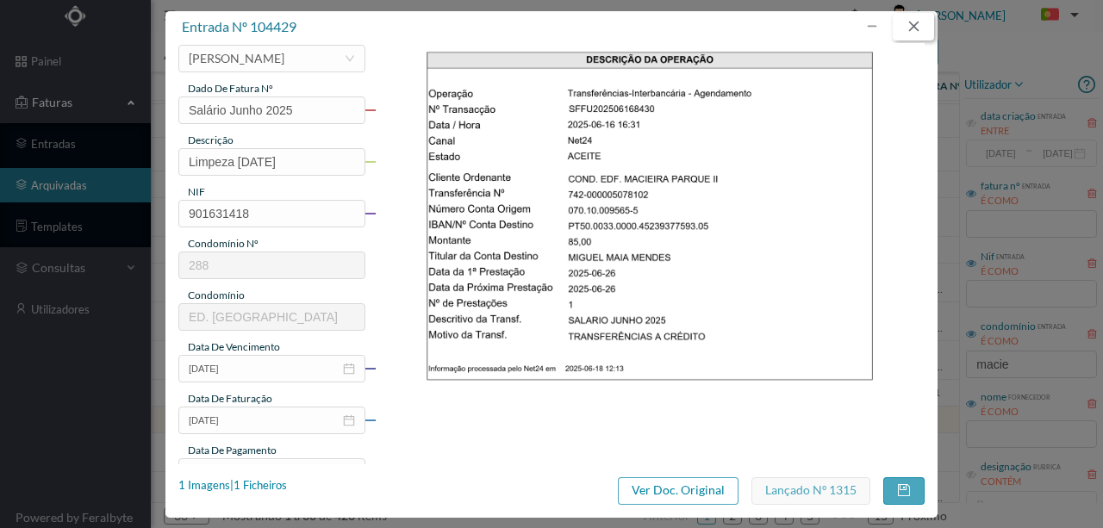
click at [914, 22] on button "button" at bounding box center [913, 27] width 41 height 28
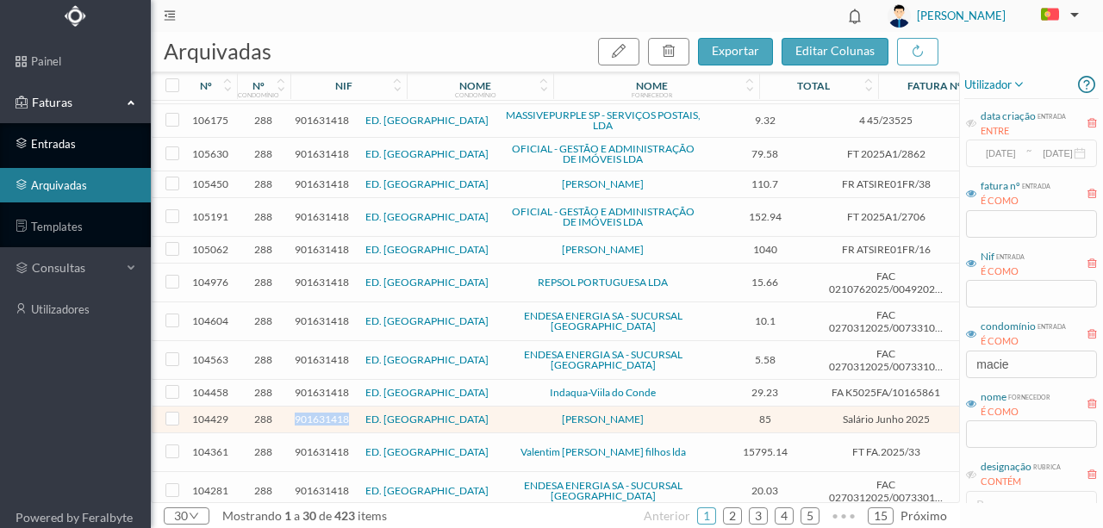
click at [48, 146] on link "entradas" at bounding box center [75, 144] width 151 height 34
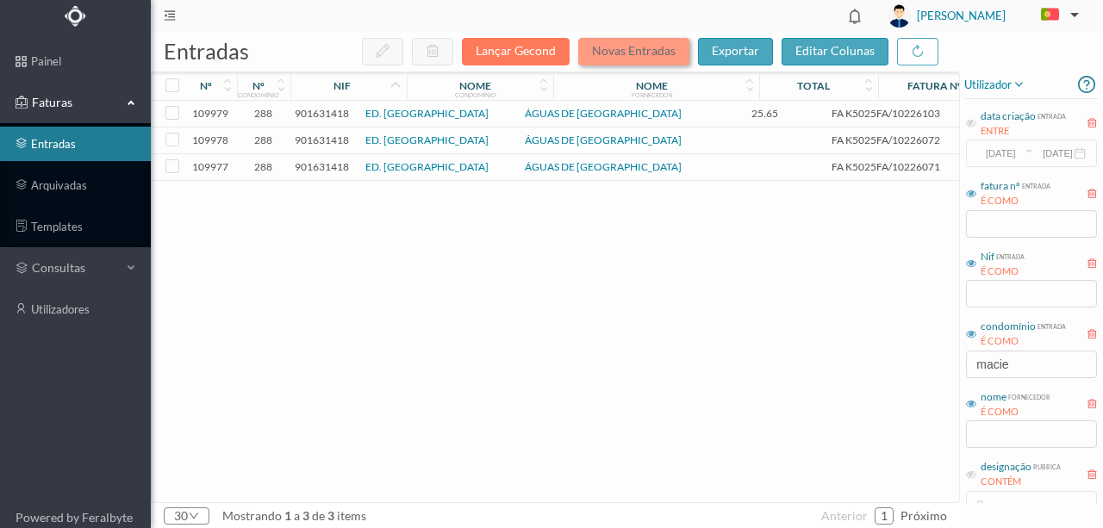
click at [626, 52] on button "Novas Entradas" at bounding box center [633, 52] width 111 height 28
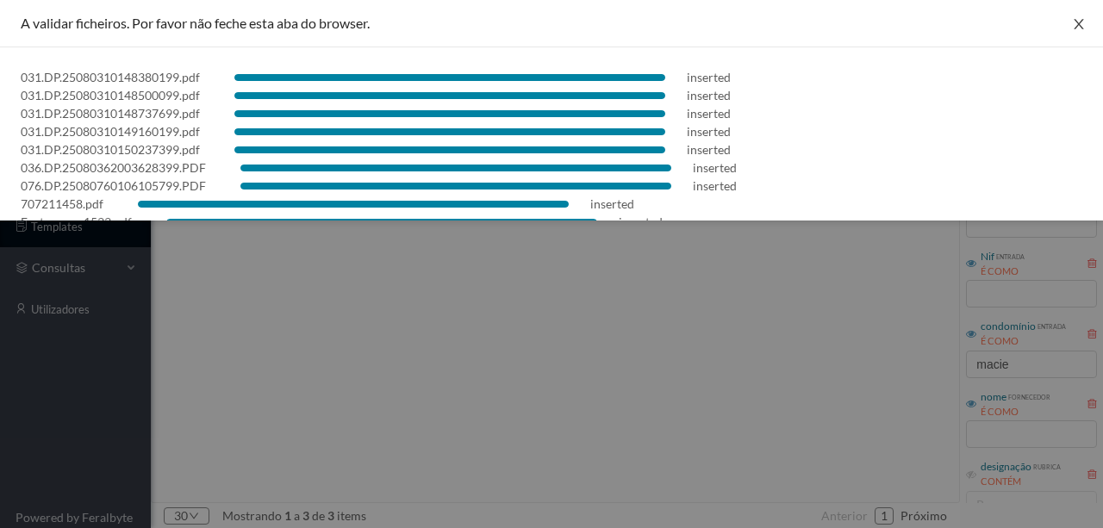
click at [1072, 28] on icon "icon: close" at bounding box center [1079, 24] width 14 height 14
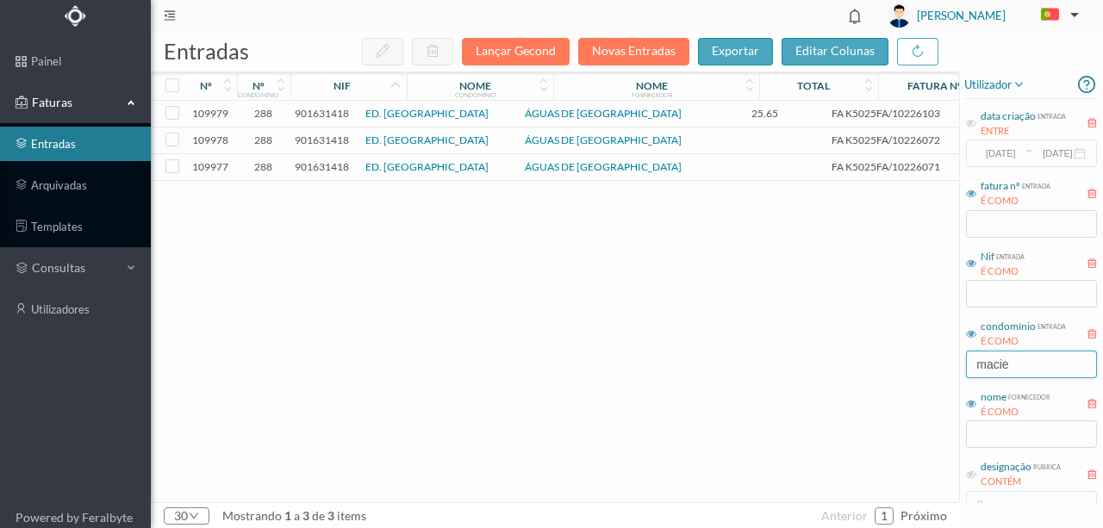
drag, startPoint x: 1036, startPoint y: 369, endPoint x: 648, endPoint y: 378, distance: 387.8
click at [719, 365] on div "entradas Lançar Gecond Novas Entradas exportar editar colunas nº nº condomínio …" at bounding box center [627, 280] width 952 height 496
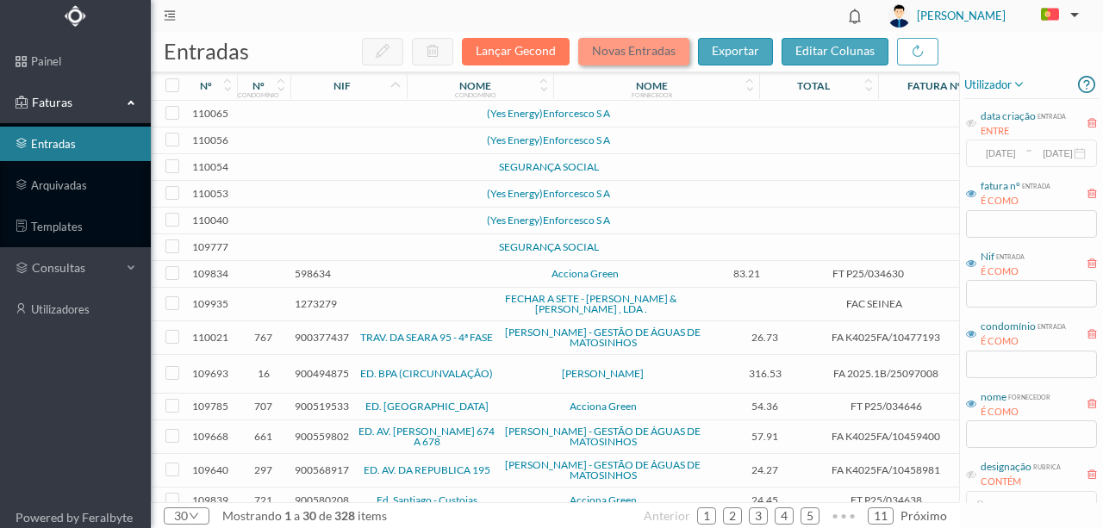
click at [616, 55] on button "Novas Entradas" at bounding box center [633, 52] width 111 height 28
click at [617, 55] on button "Novas Entradas" at bounding box center [633, 52] width 111 height 28
click at [69, 186] on link "arquivadas" at bounding box center [75, 185] width 151 height 34
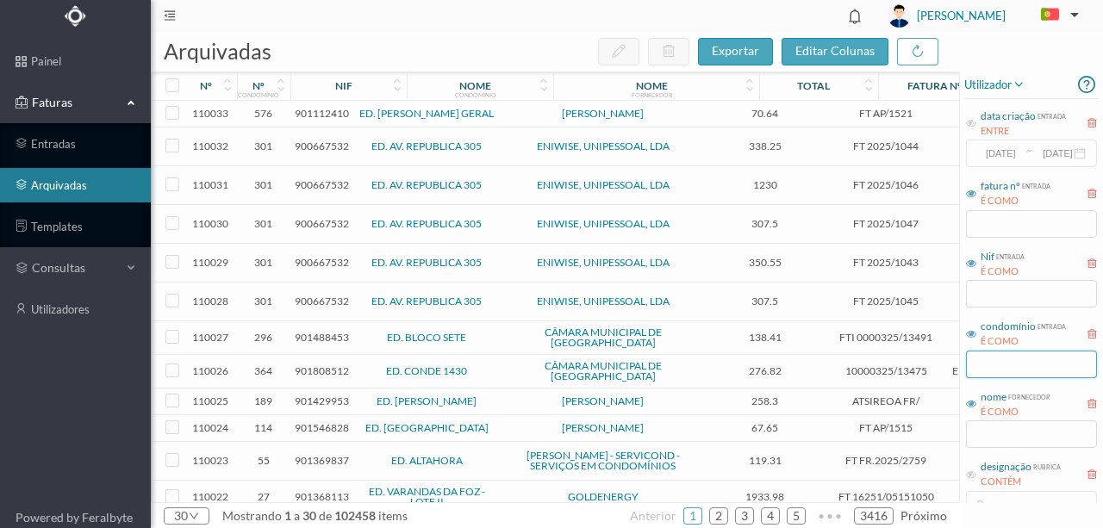
click at [987, 370] on input "text" at bounding box center [1031, 365] width 131 height 28
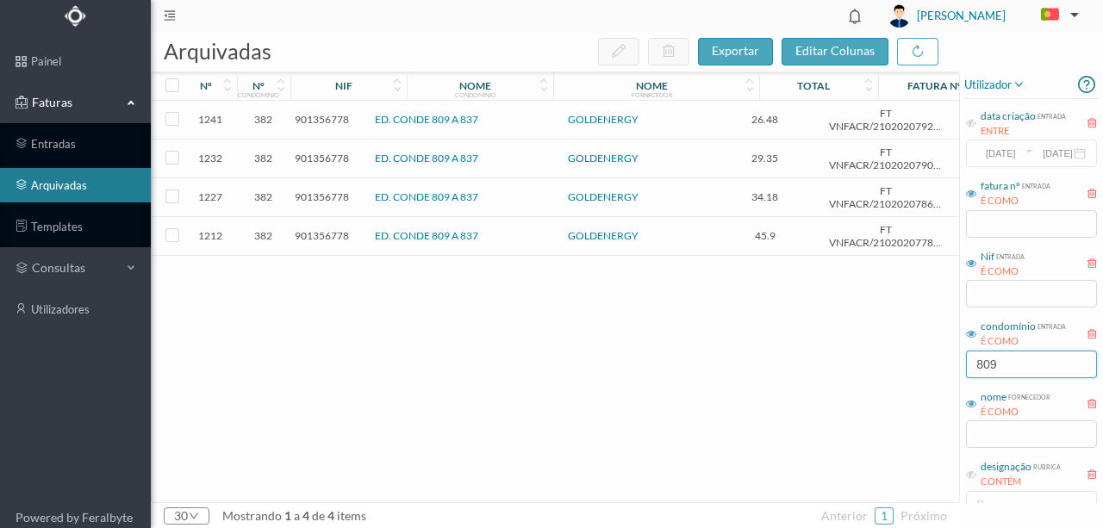
type input "809"
click at [315, 121] on span "901356778" at bounding box center [322, 119] width 54 height 13
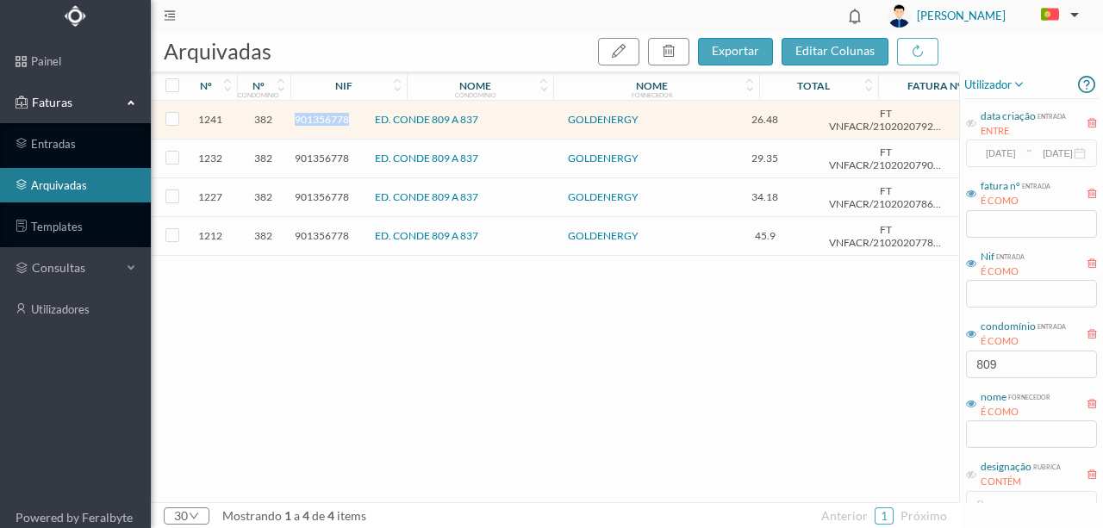
click at [315, 121] on span "901356778" at bounding box center [322, 119] width 54 height 13
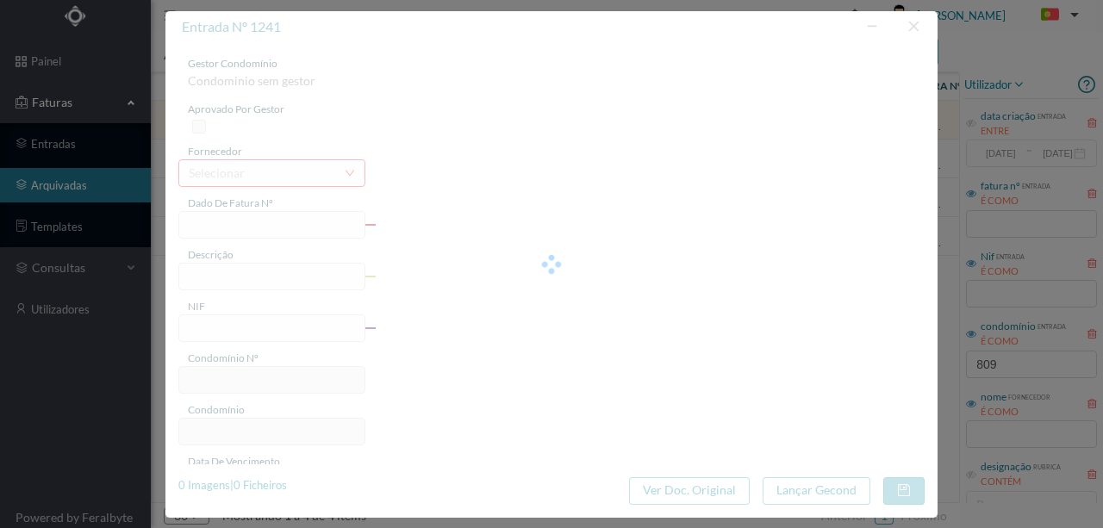
type input "FT VNFACR/210202079265"
type input "RUA CONDE ALTO MEARIM 827 4450-035 MATOSINHOS"
type input "901356778"
type input "03-12-2021"
type input "08-11-2021"
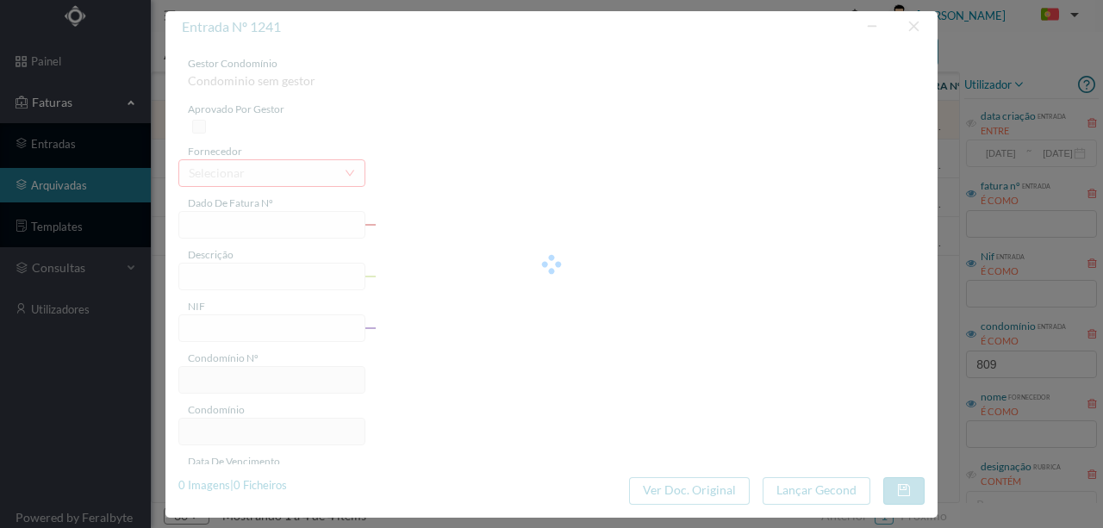
type input "2021-11-08"
type input "26.48"
type input "382"
type input "ED. CONDE 809 A 837"
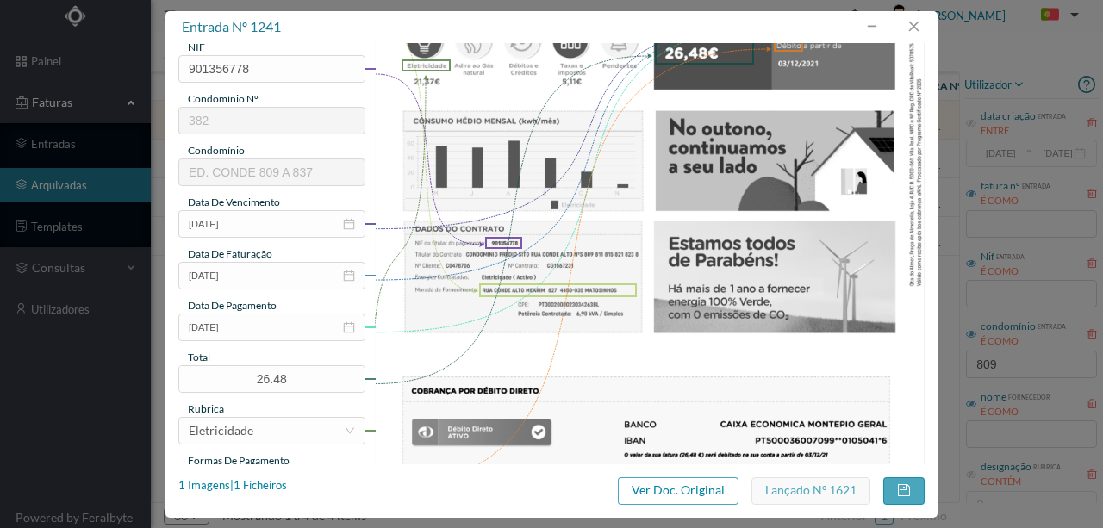
scroll to position [287, 0]
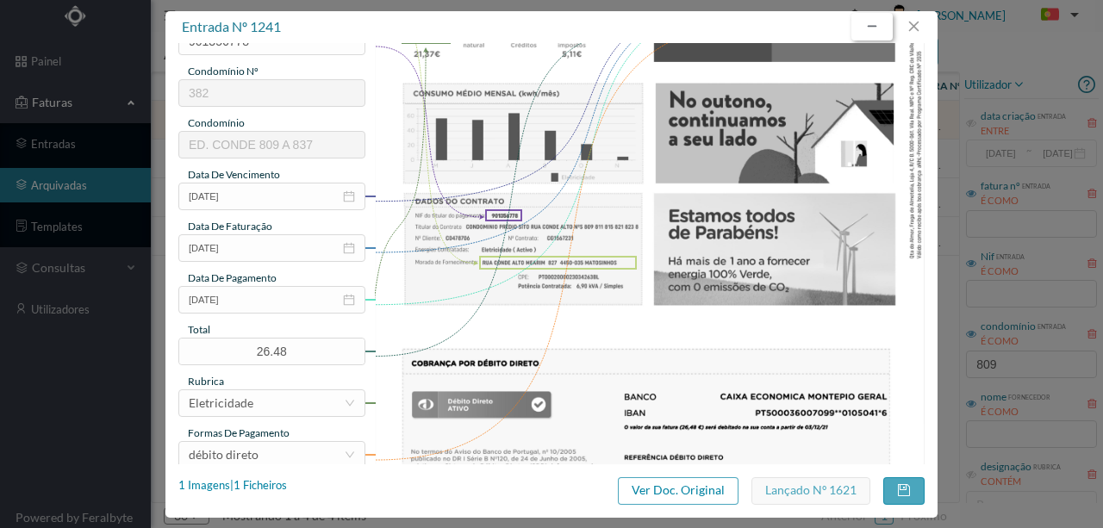
click at [877, 26] on button "button" at bounding box center [871, 27] width 41 height 28
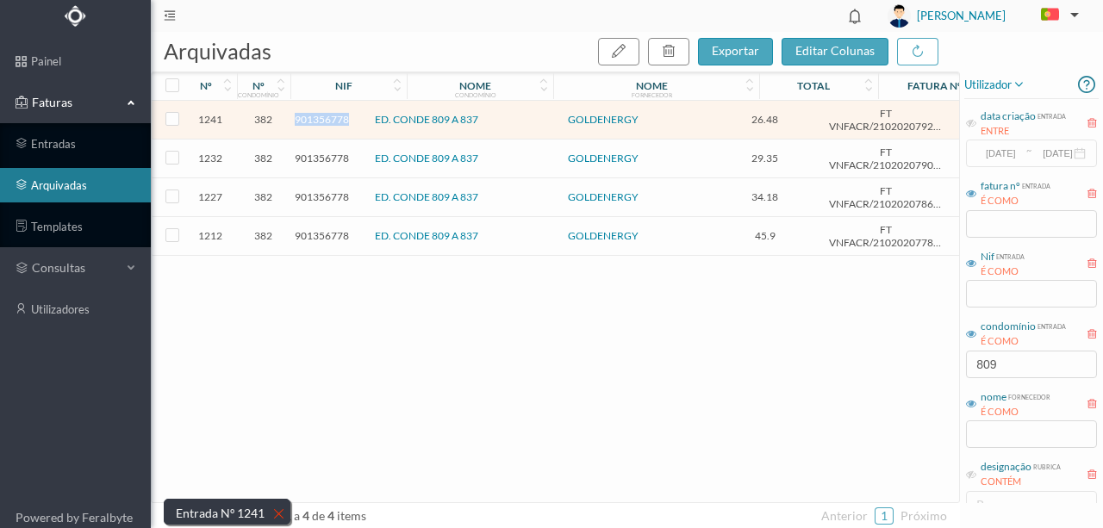
click at [334, 121] on span "901356778" at bounding box center [322, 119] width 54 height 13
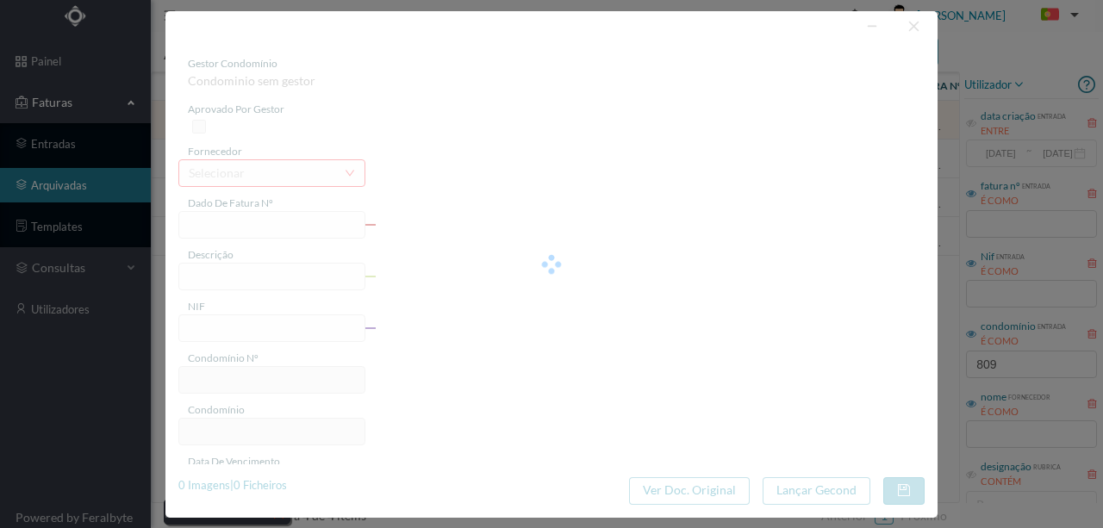
type input "FT VNFACR/210202079265"
type input "RUA CONDE ALTO MEARIM 827 4450-035 MATOSINHOS"
type input "901356778"
type input "03-12-2021"
type input "08-11-2021"
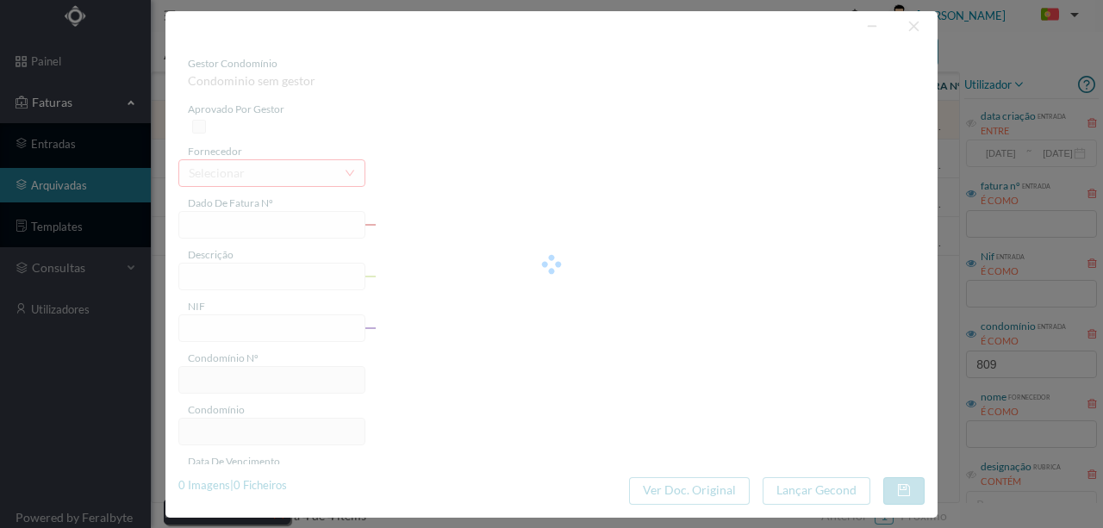
type input "2021-11-08"
type input "26.48"
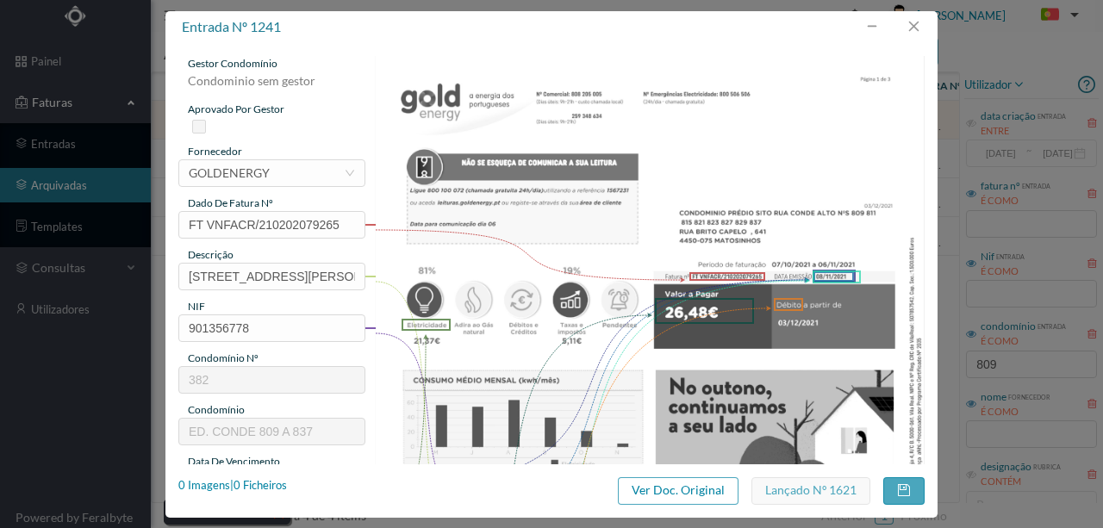
type input "382"
type input "ED. CONDE 809 A 837"
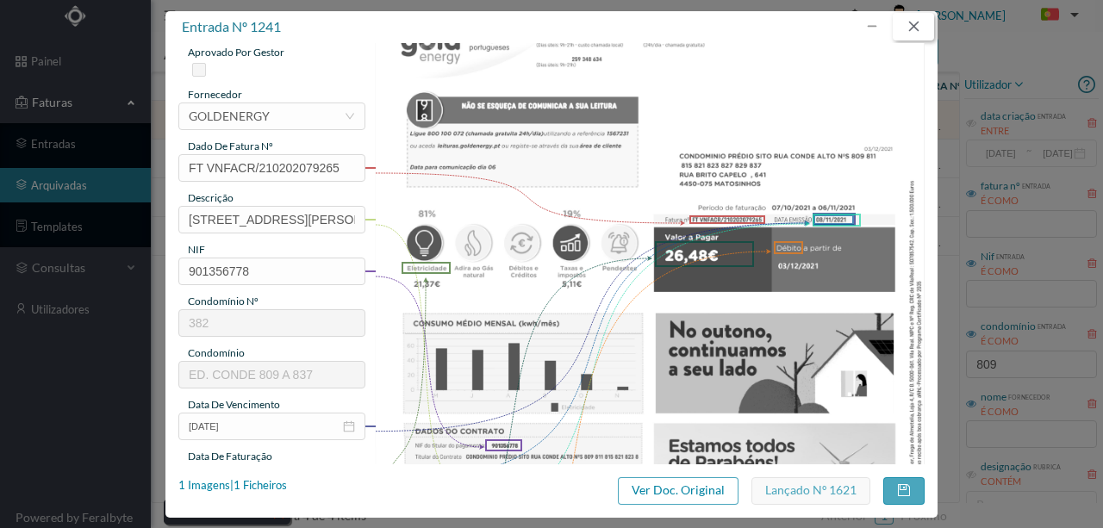
click at [919, 31] on button "button" at bounding box center [913, 27] width 41 height 28
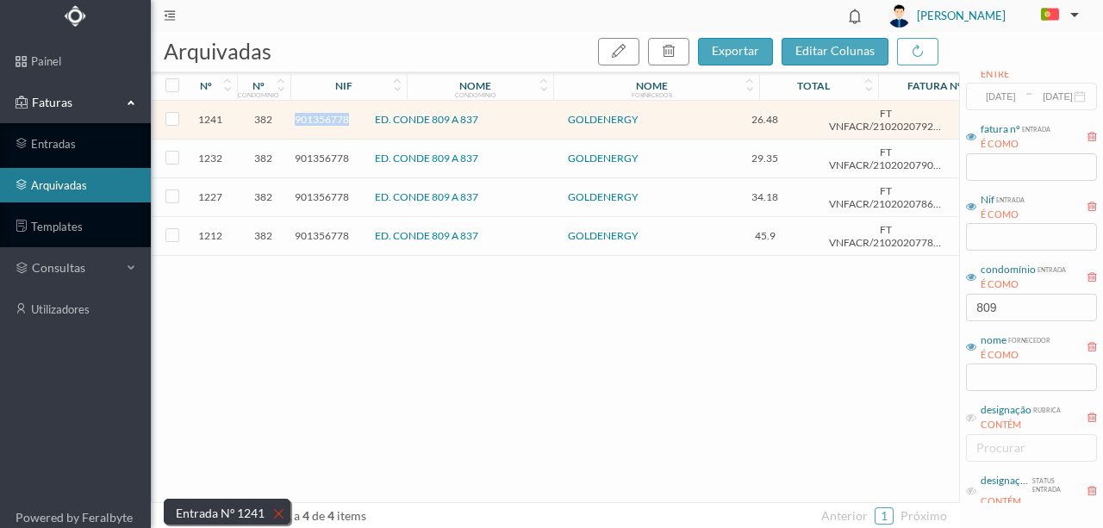
click at [331, 121] on span "901356778" at bounding box center [322, 119] width 54 height 13
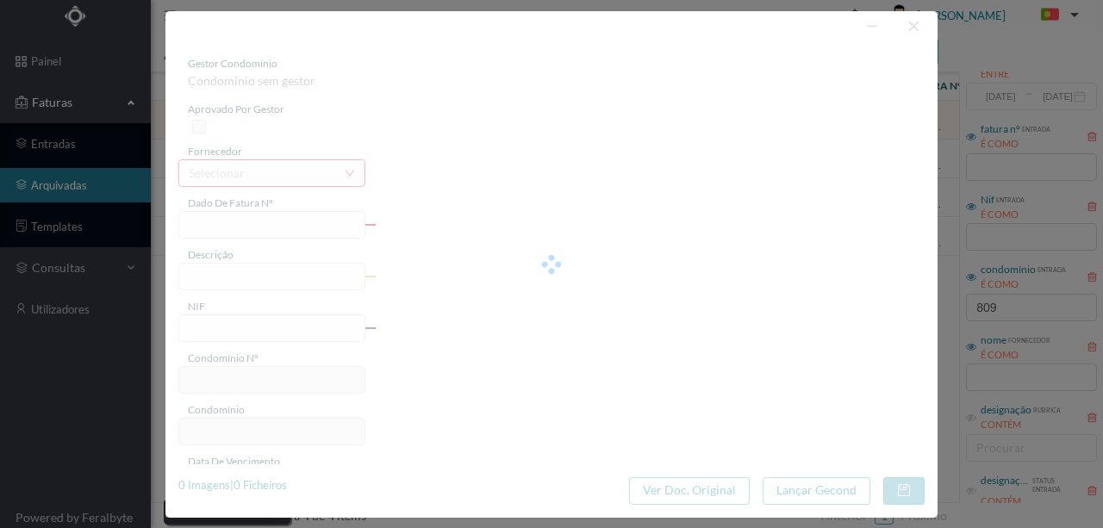
type input "FT VNFACR/210202079265"
type input "RUA CONDE ALTO MEARIM 827 4450-035 MATOSINHOS"
type input "901356778"
type input "03-12-2021"
type input "08-11-2021"
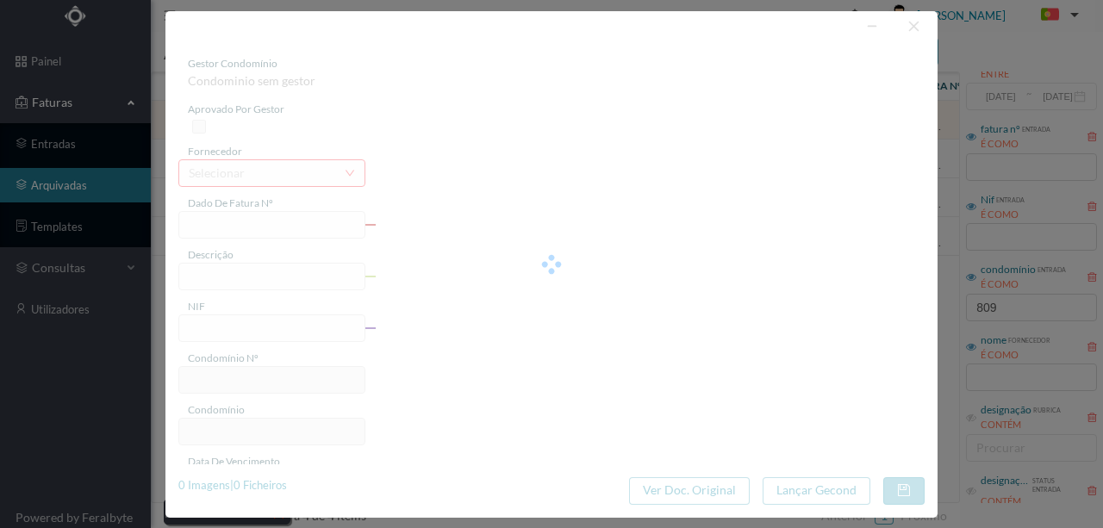
type input "2021-11-08"
type input "26.48"
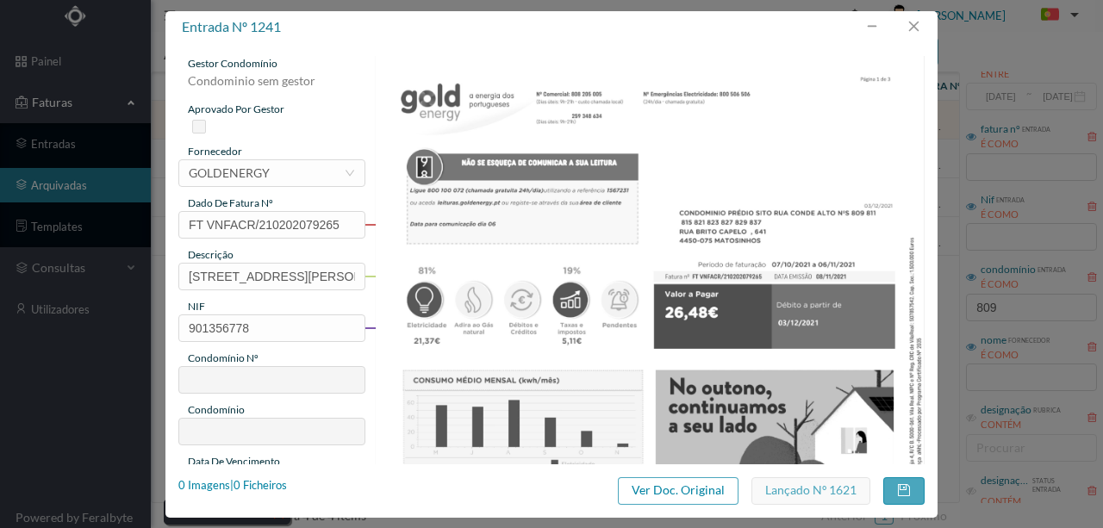
type input "382"
type input "ED. CONDE 809 A 837"
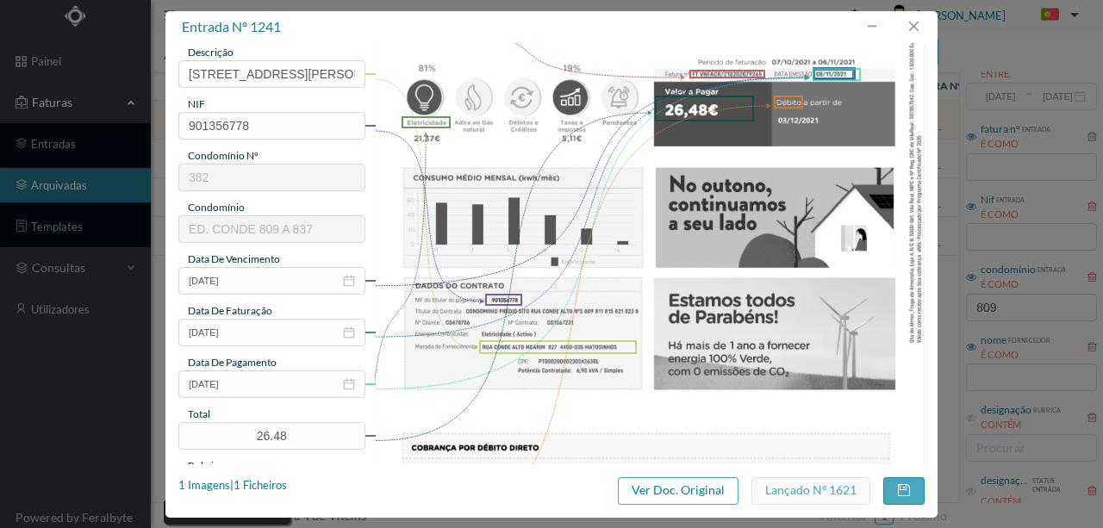
scroll to position [177, 0]
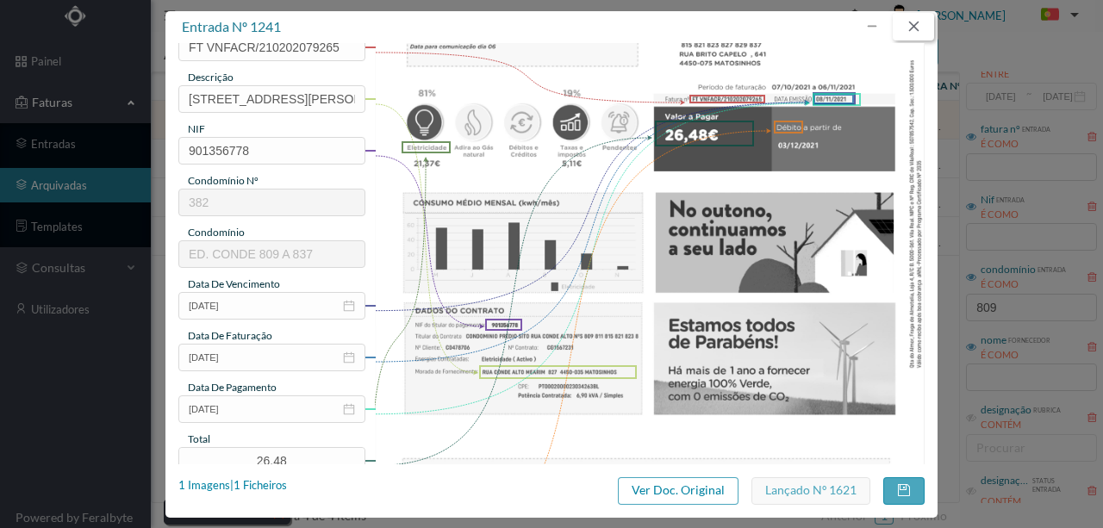
drag, startPoint x: 913, startPoint y: 28, endPoint x: 982, endPoint y: 119, distance: 114.4
click at [913, 28] on button "button" at bounding box center [913, 27] width 41 height 28
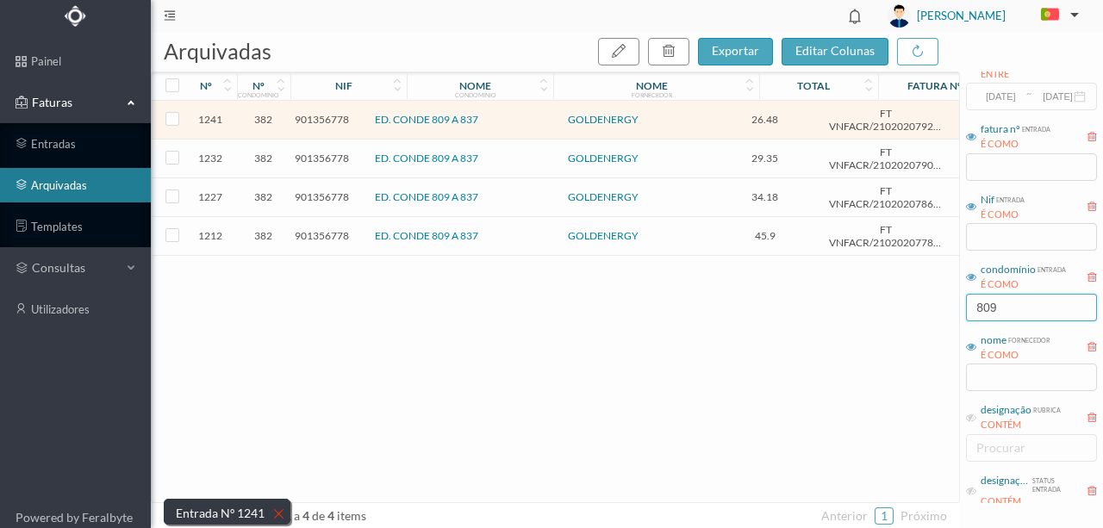
drag, startPoint x: 984, startPoint y: 308, endPoint x: 955, endPoint y: 308, distance: 29.3
click at [955, 308] on div "arquivadas exportar editar colunas nº nº condomínio nif nome condomínio nome fo…" at bounding box center [627, 280] width 952 height 496
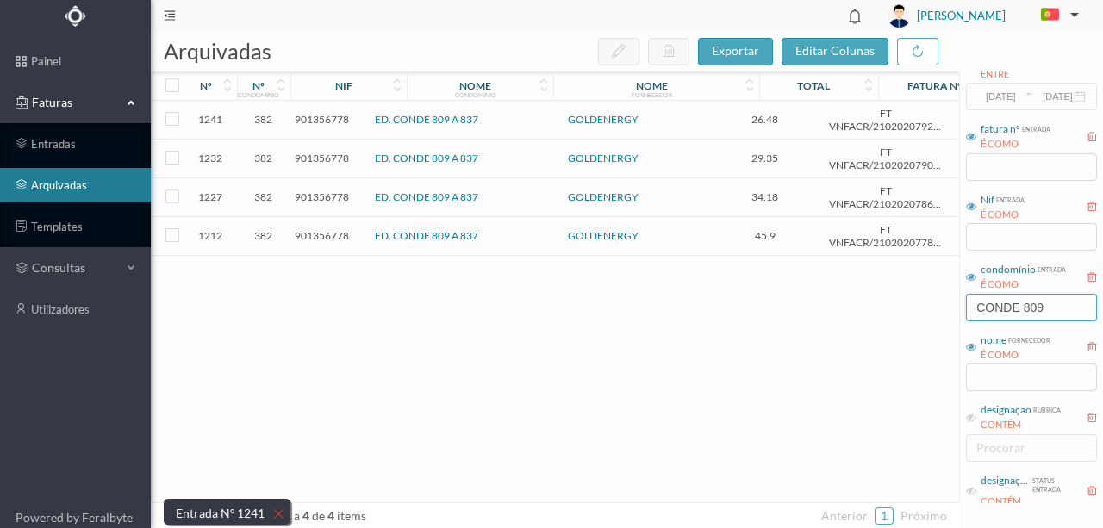
type input "CONDE 809"
drag, startPoint x: 637, startPoint y: 334, endPoint x: 684, endPoint y: 340, distance: 47.8
click at [637, 334] on div "1241 382 901356778 ED. CONDE 809 A 837 GOLDENERGY 26.48 FT VNFACR/210202079265 …" at bounding box center [658, 302] width 1013 height 402
drag, startPoint x: 1058, startPoint y: 305, endPoint x: 788, endPoint y: 319, distance: 270.9
click at [789, 319] on div "arquivadas exportar editar colunas nº nº condomínio nif nome condomínio nome fo…" at bounding box center [627, 280] width 952 height 496
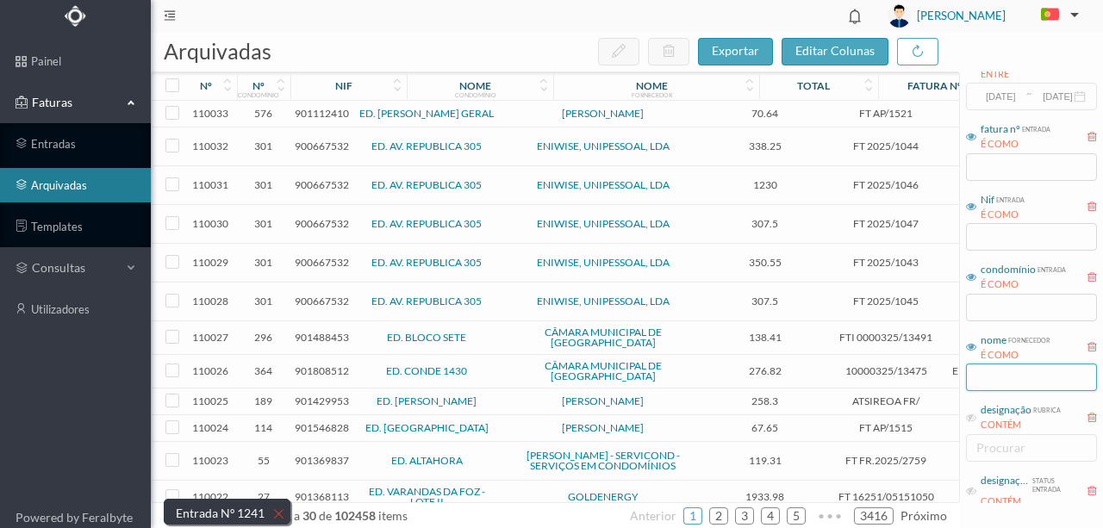
click at [999, 383] on input "text" at bounding box center [1031, 378] width 131 height 28
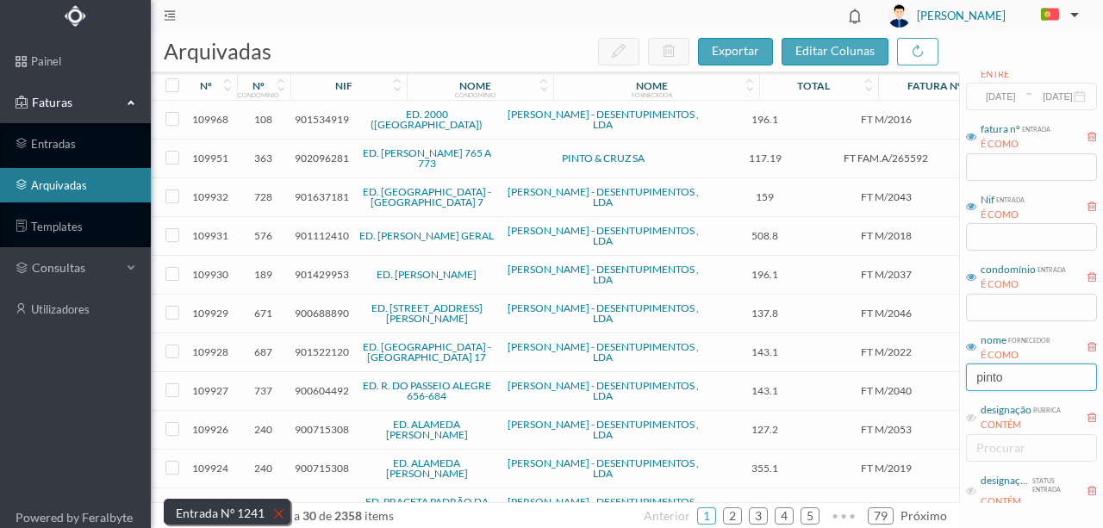
type input "PINTO"
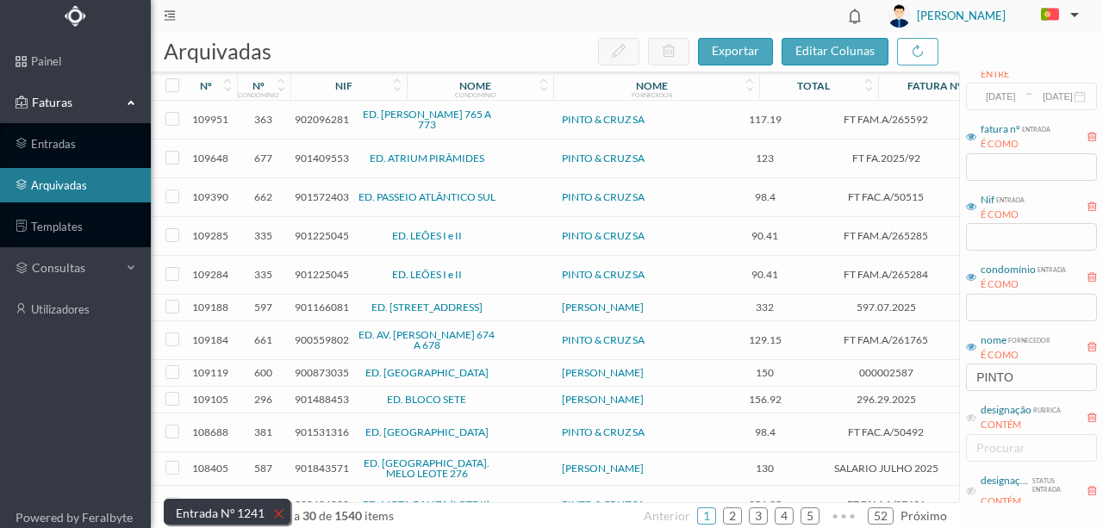
click at [305, 113] on span "902096281" at bounding box center [322, 119] width 54 height 13
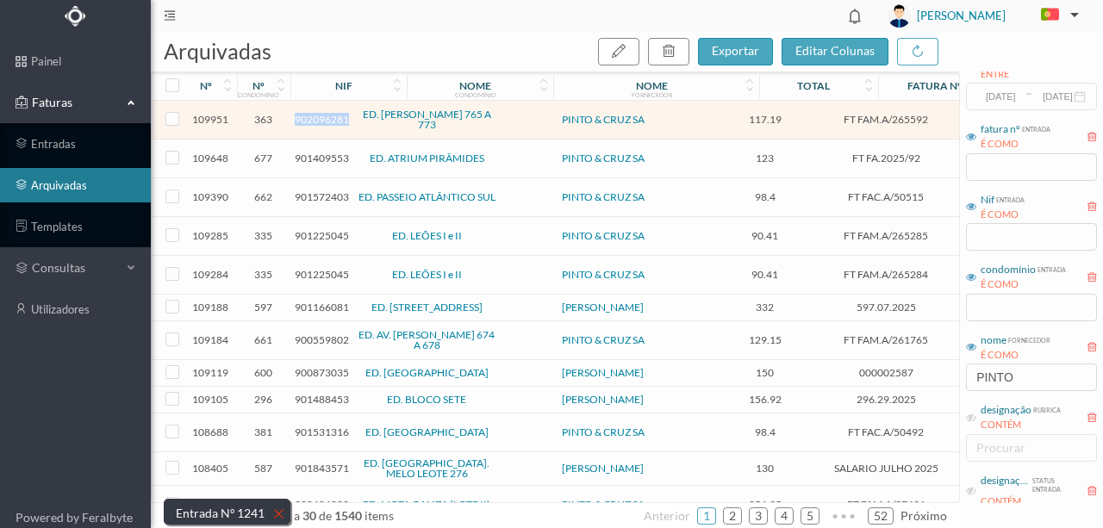
click at [305, 113] on span "902096281" at bounding box center [322, 119] width 54 height 13
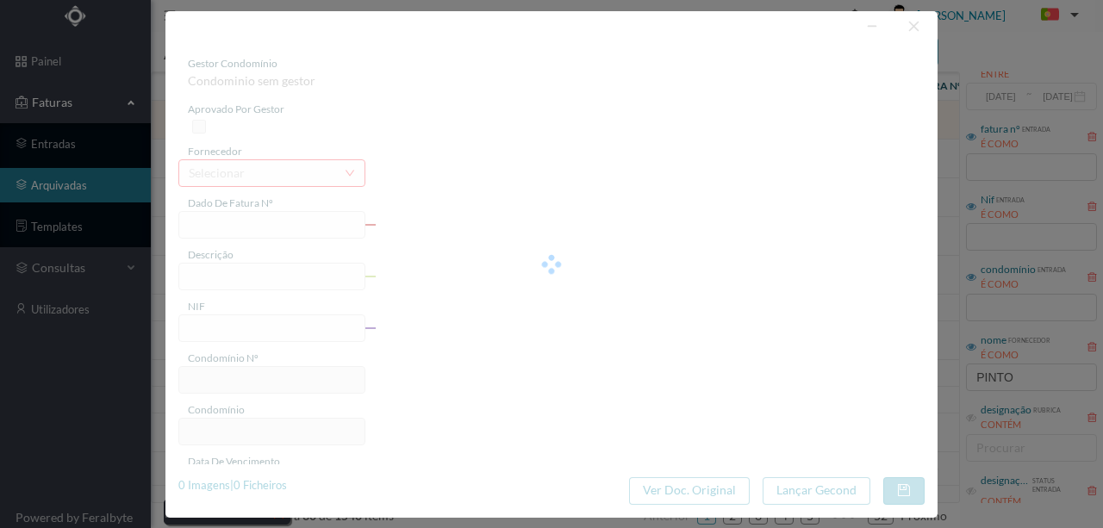
type input "FT FAM.A/265592"
type input "Descrição"
type input "902096281"
type input "[DATE]"
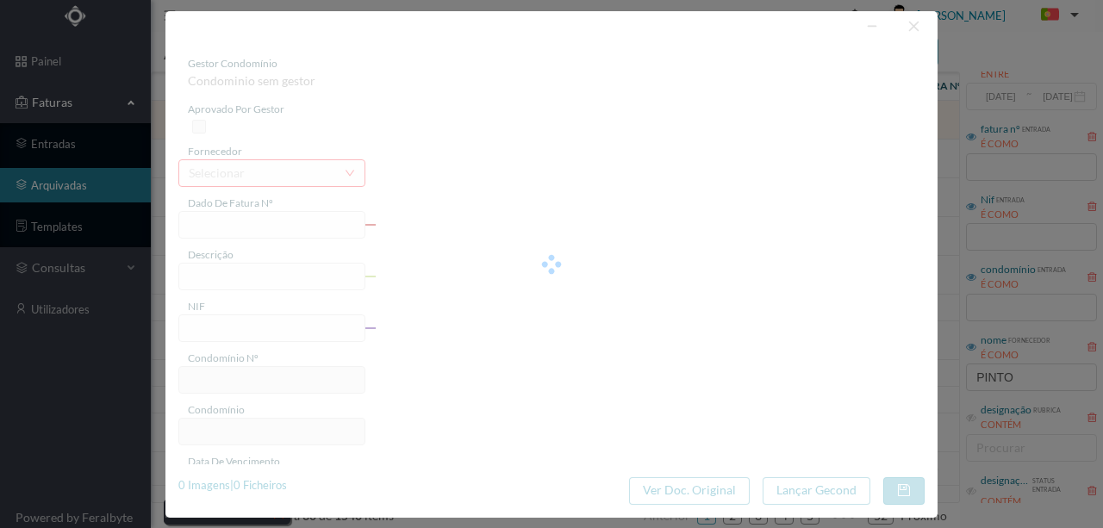
type input "117.19"
type input "363"
type input "ED. TOMÁS RIBEIRO 765 A 773"
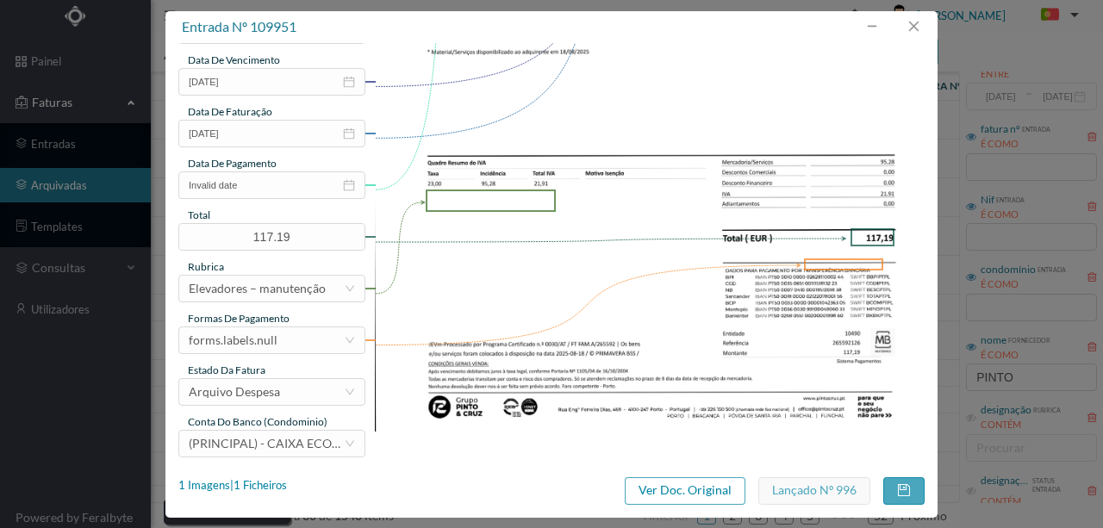
scroll to position [402, 0]
click at [916, 31] on button "button" at bounding box center [913, 27] width 41 height 28
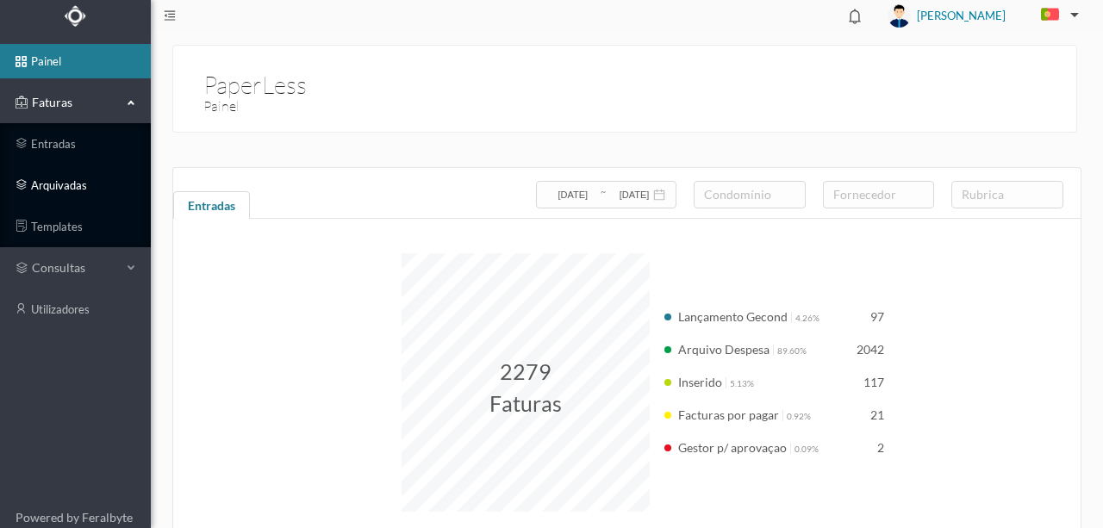
click at [62, 185] on link "arquivadas" at bounding box center [75, 185] width 151 height 34
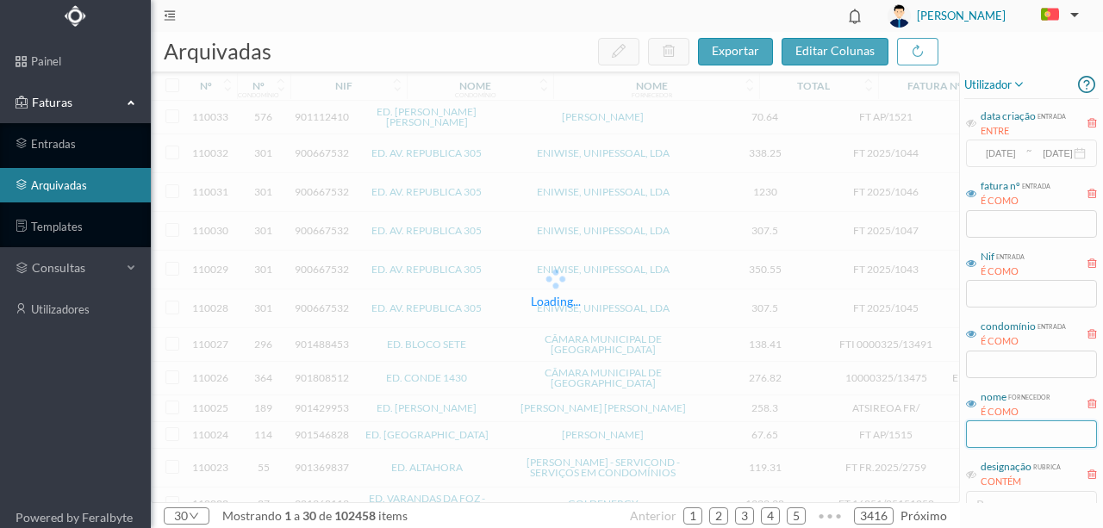
click at [998, 429] on input "text" at bounding box center [1031, 434] width 131 height 28
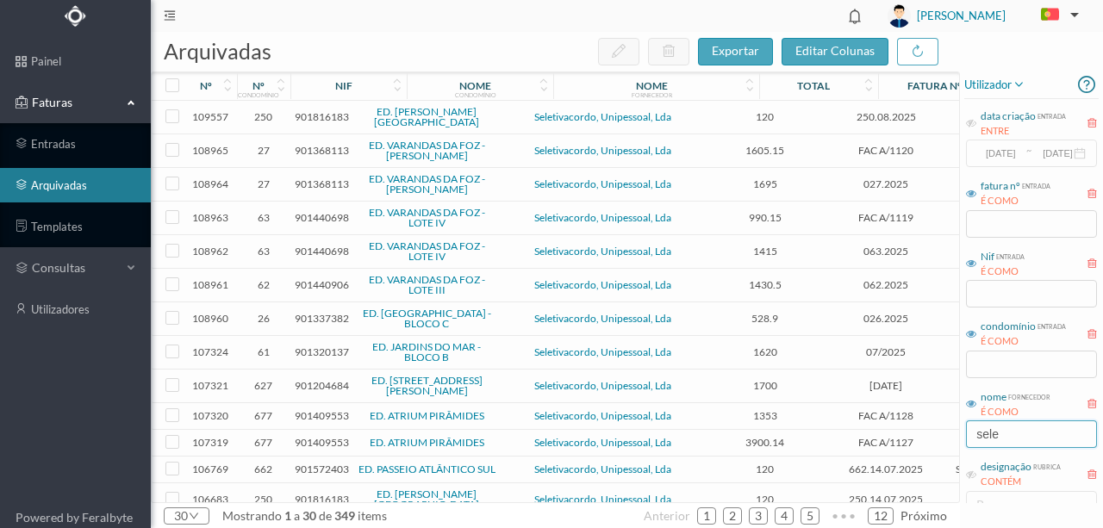
type input "sele"
click at [321, 112] on span "901816183" at bounding box center [322, 116] width 54 height 13
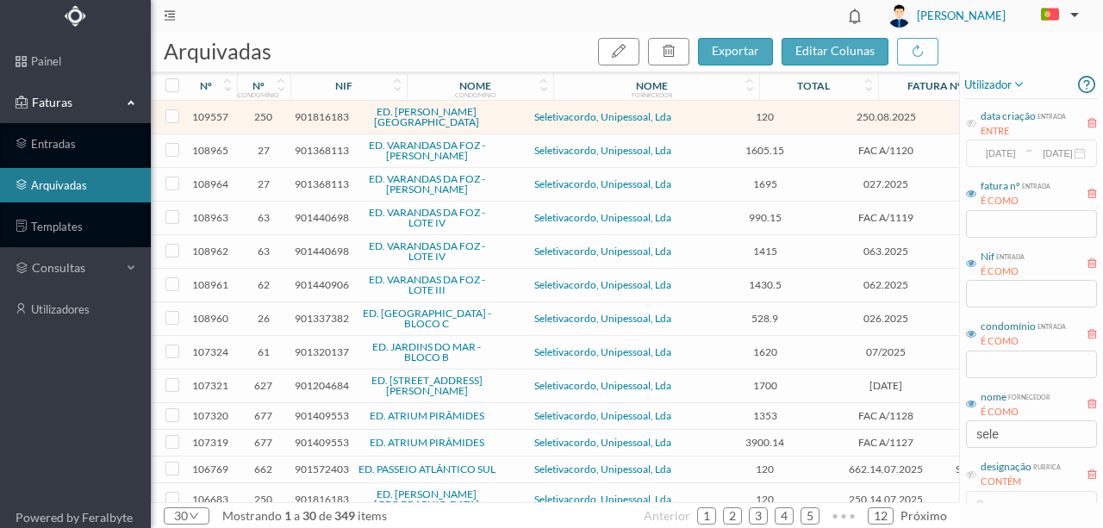
click at [317, 117] on span "901816183" at bounding box center [322, 116] width 54 height 13
click at [319, 114] on span "901816183" at bounding box center [322, 116] width 54 height 13
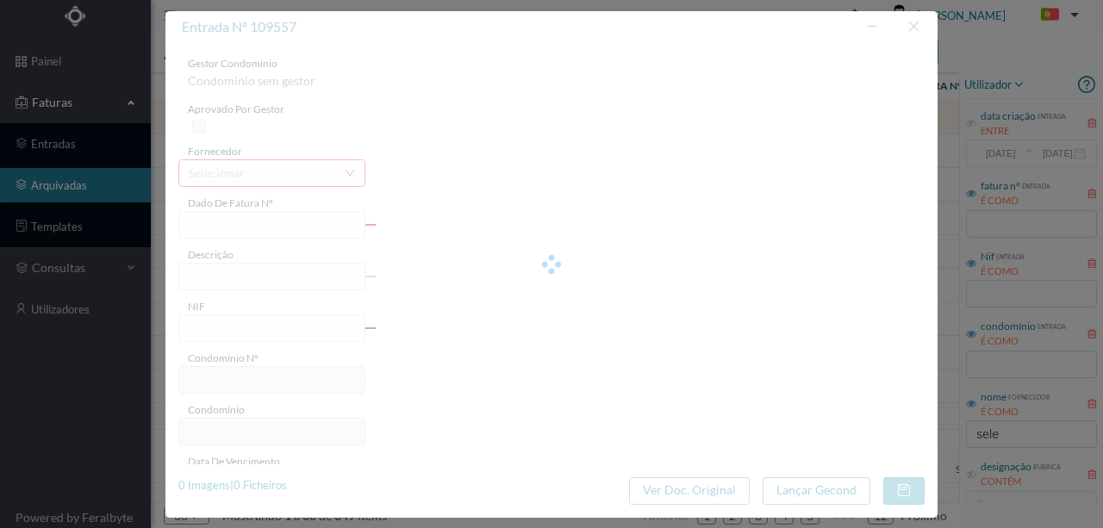
type input "250.08.2025"
type input "Serviço de guarda ao portão dia 02/Agosto"
type input "901816183"
type input "08-08-2025"
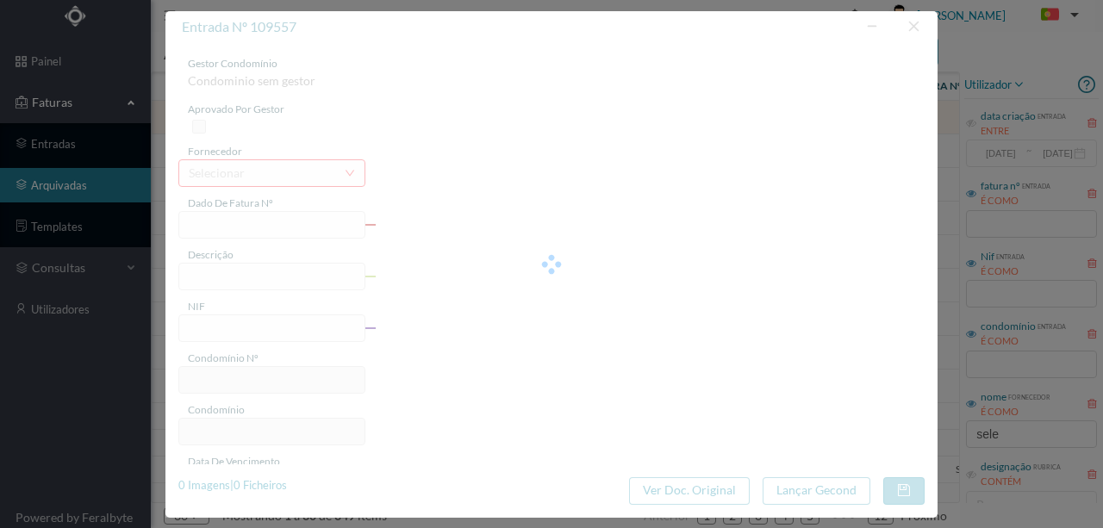
type input "08-08-2025"
type input "120.00"
type input "250"
type input "ED. [PERSON_NAME][GEOGRAPHIC_DATA]"
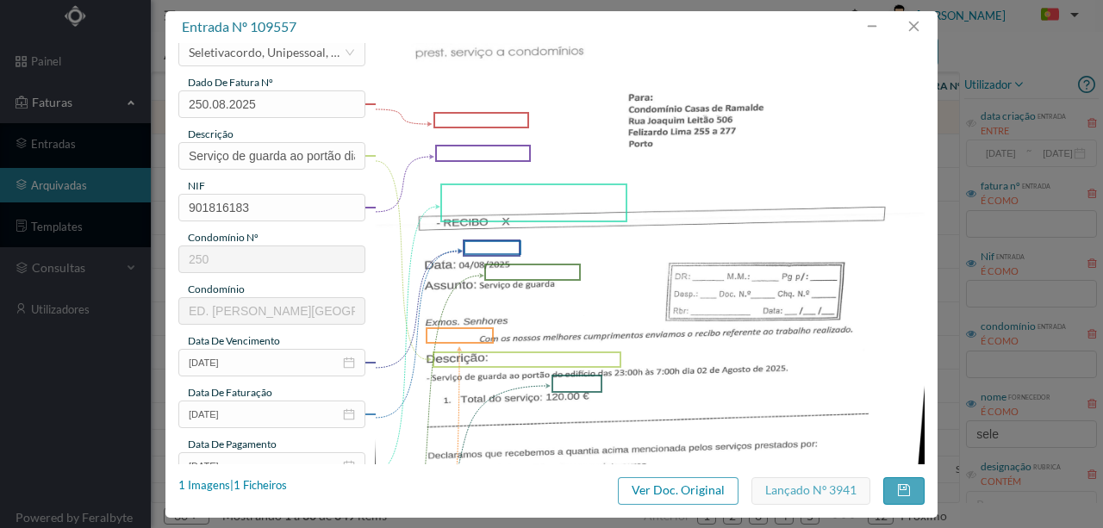
scroll to position [57, 0]
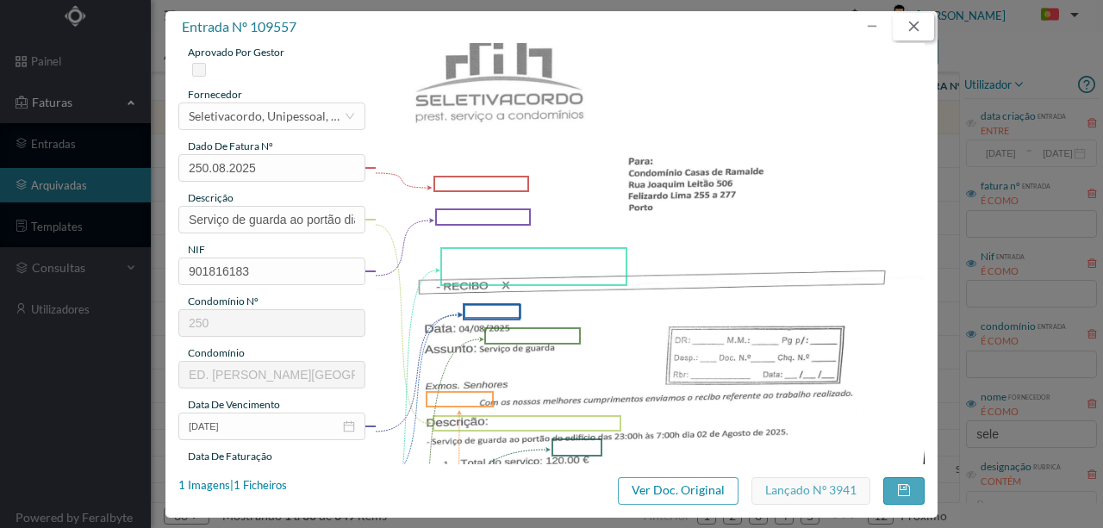
click at [906, 24] on button "button" at bounding box center [913, 27] width 41 height 28
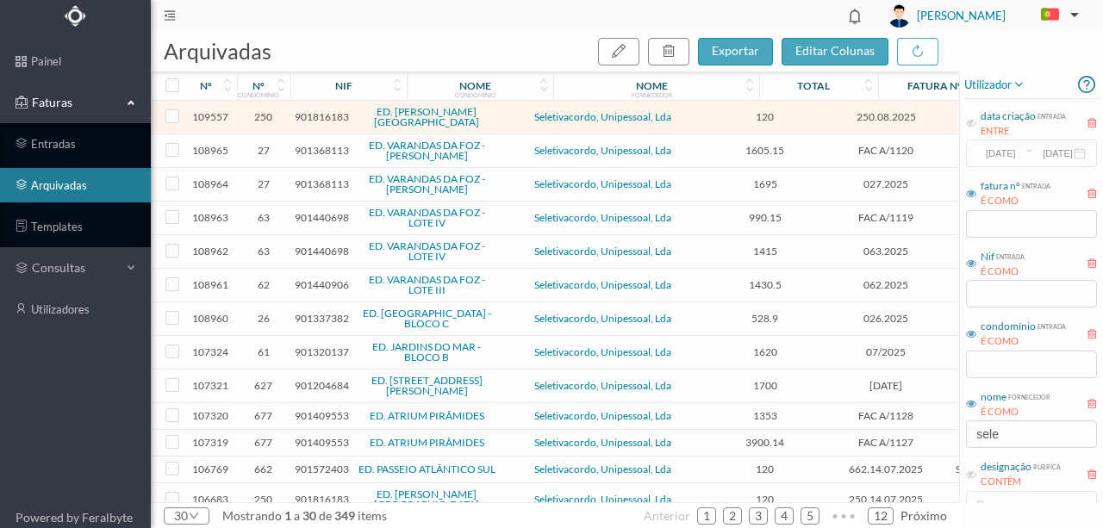
click at [323, 147] on span "901368113" at bounding box center [322, 150] width 54 height 13
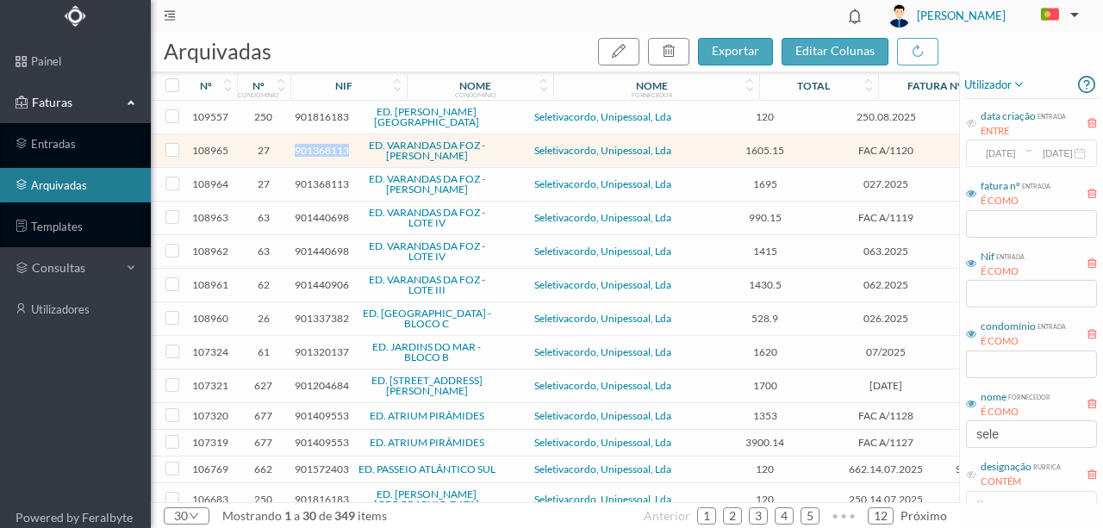
click at [323, 147] on span "901368113" at bounding box center [322, 150] width 54 height 13
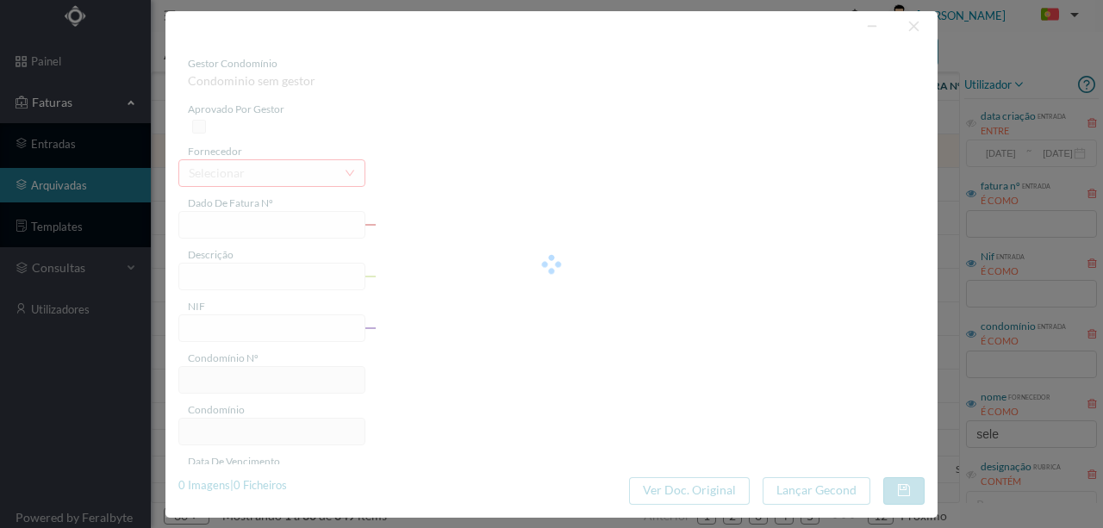
type input "FAC A/1120"
type input "Serviço de Portaria - Prestados no mês de Julho"
type input "901368113"
type input "2025-07-21"
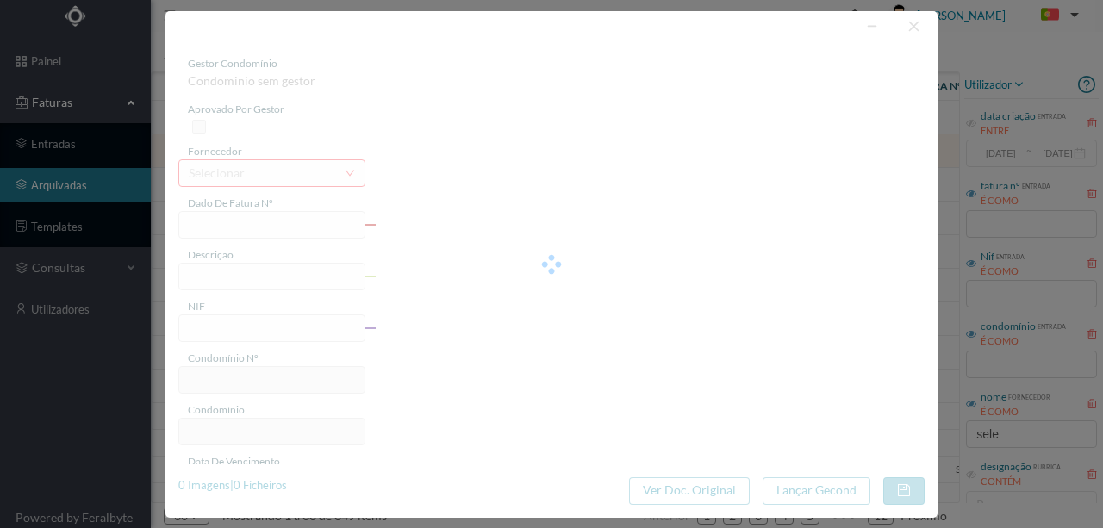
type input "2025-07-24"
type input "1605.15"
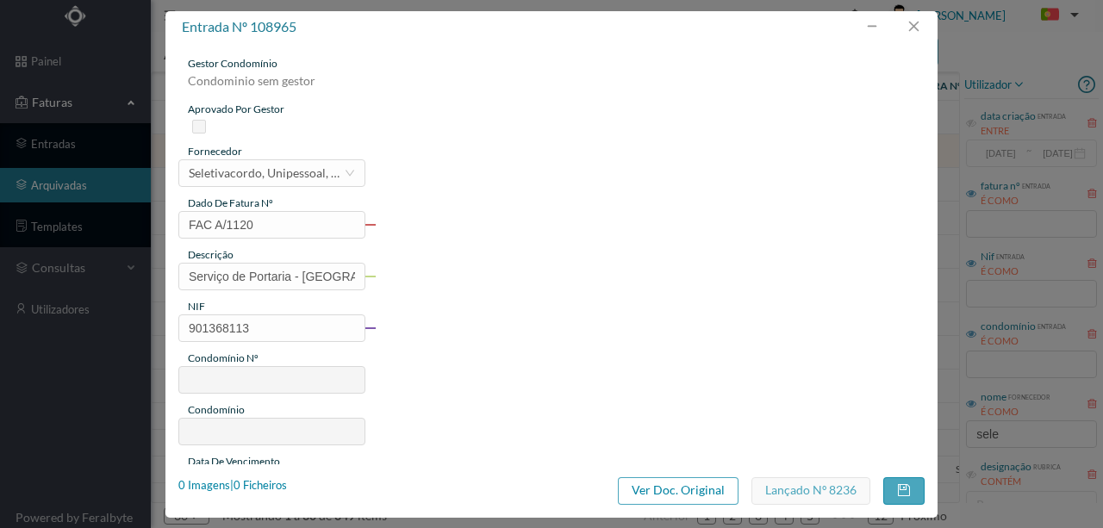
type input "27"
type input "ED. VARANDAS DA FOZ - [PERSON_NAME]"
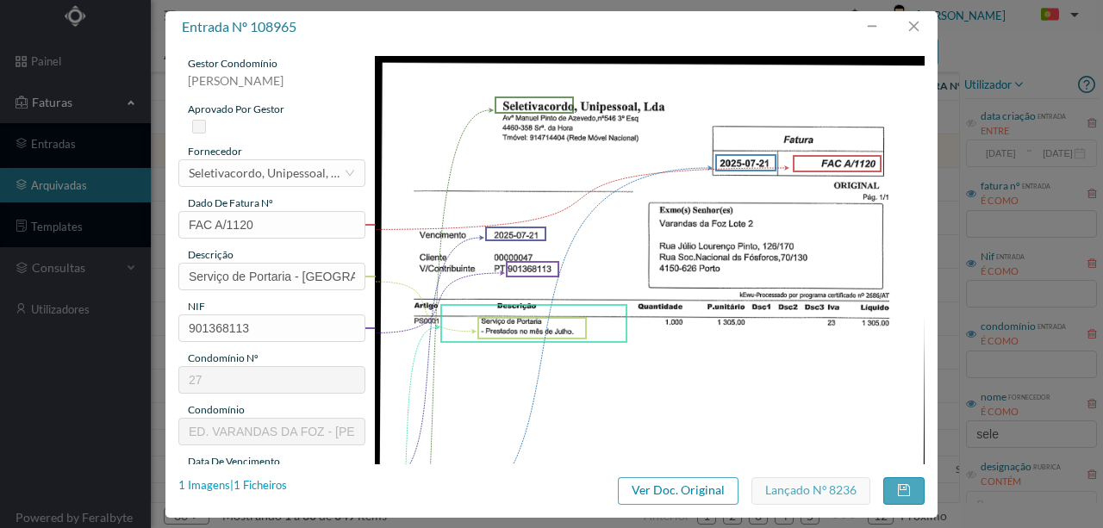
click at [277, 482] on div "1 Imagens | 1 Ficheiros" at bounding box center [232, 485] width 109 height 17
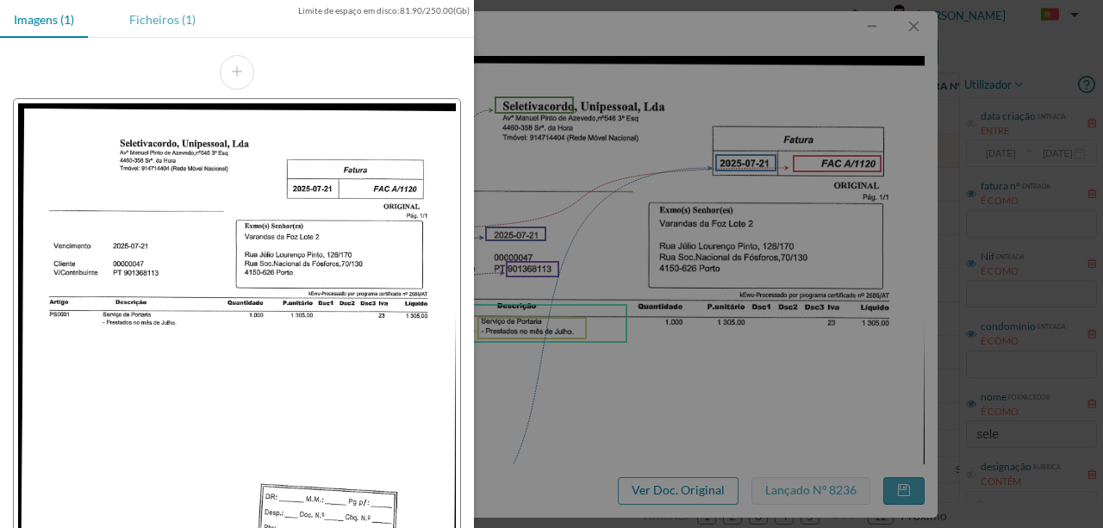
click at [152, 24] on div "Ficheiros (1)" at bounding box center [162, 19] width 94 height 39
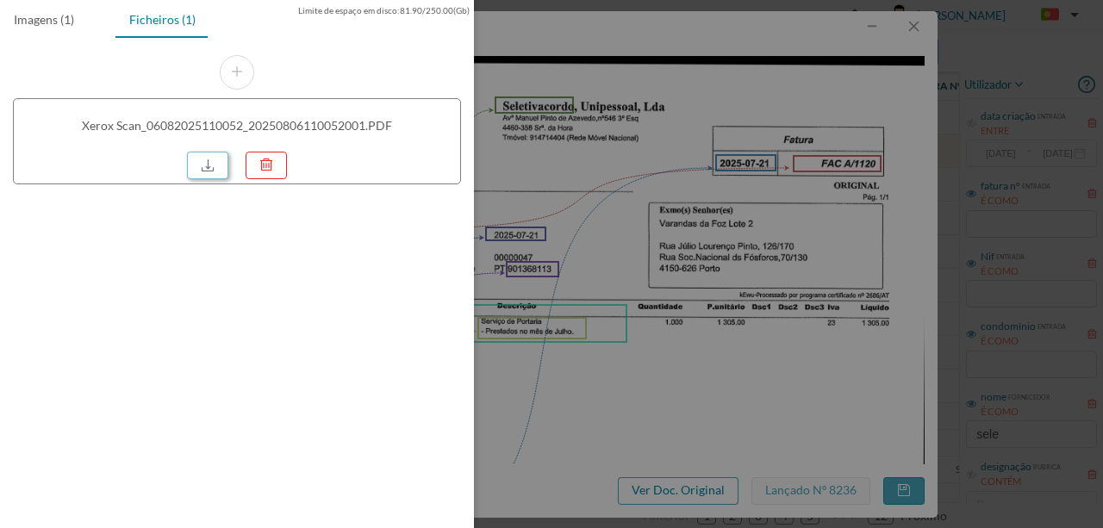
click at [205, 164] on link at bounding box center [207, 166] width 41 height 28
drag, startPoint x: 709, startPoint y: 243, endPoint x: 788, endPoint y: 193, distance: 93.0
click at [709, 243] on div at bounding box center [551, 264] width 1103 height 528
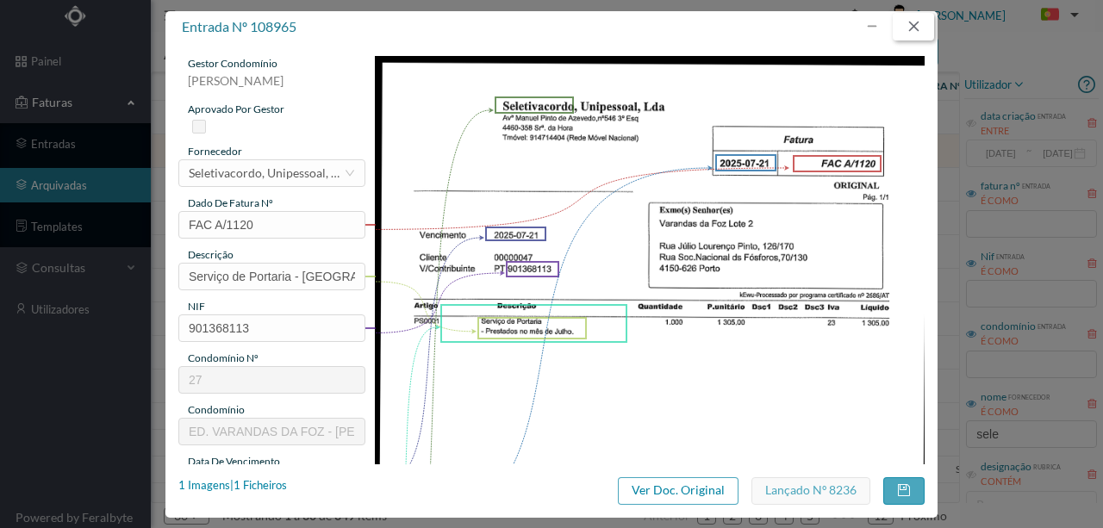
click at [914, 27] on button "button" at bounding box center [913, 27] width 41 height 28
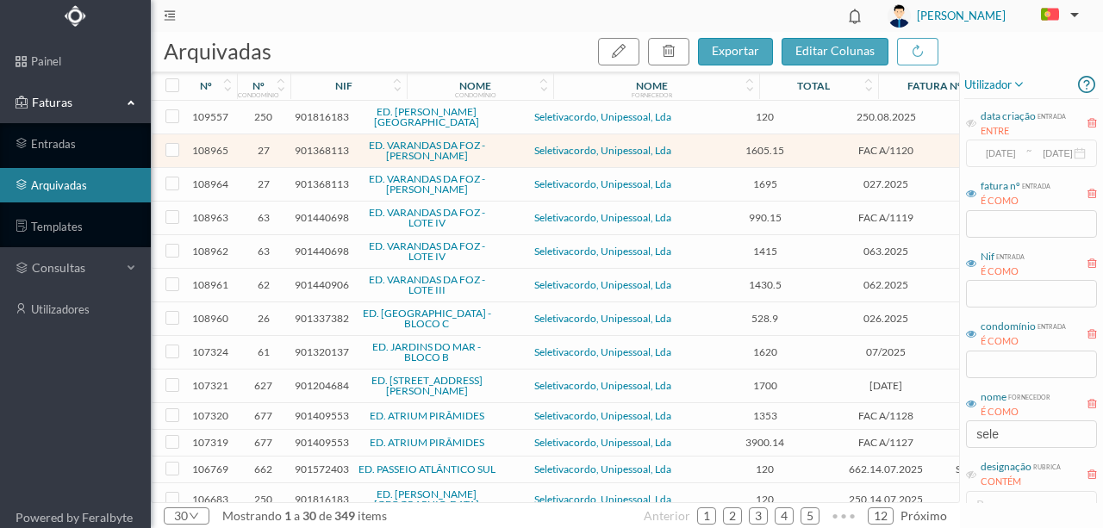
click at [311, 211] on span "901440698" at bounding box center [322, 217] width 54 height 13
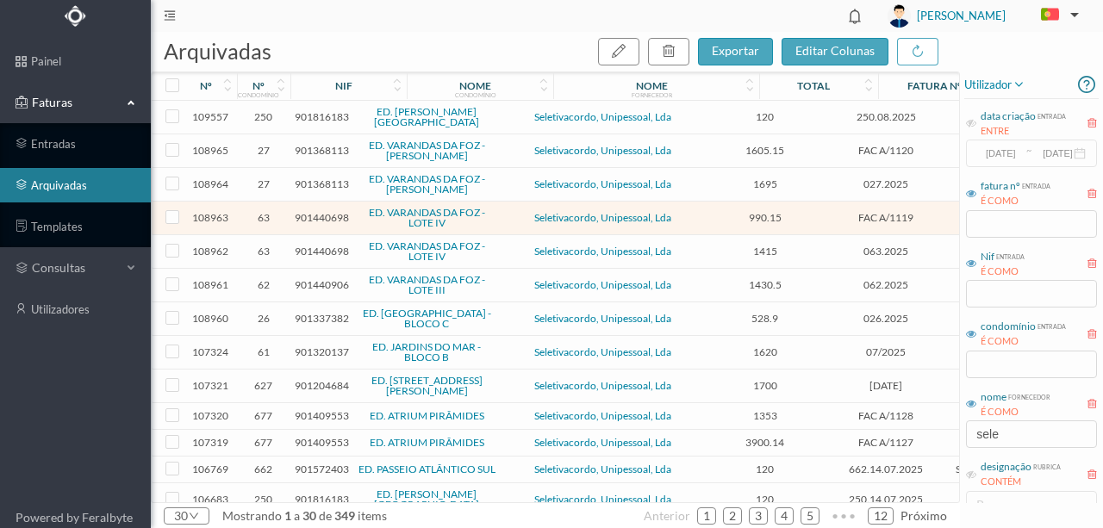
click at [329, 180] on span "901368113" at bounding box center [322, 183] width 54 height 13
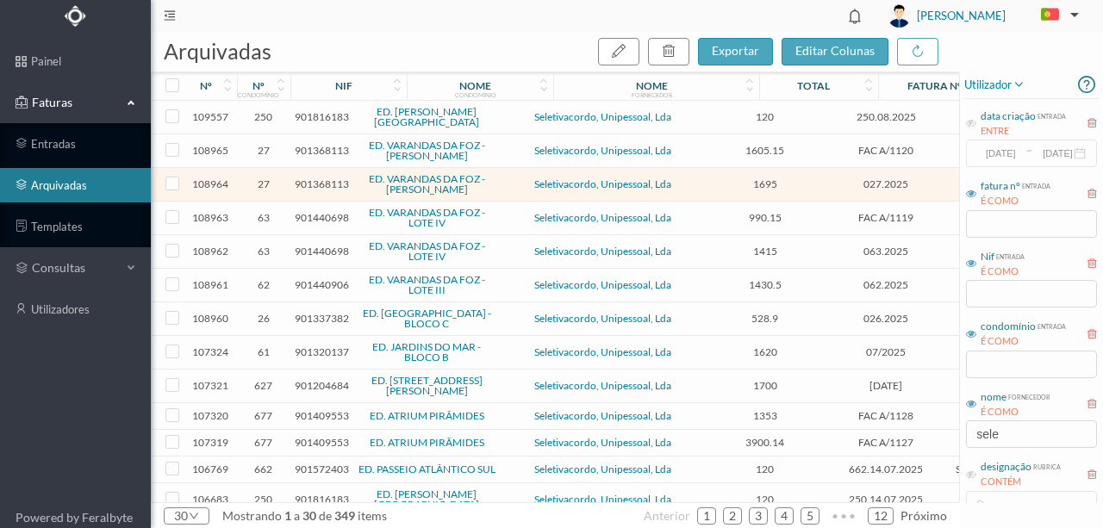
click at [329, 180] on span "901368113" at bounding box center [322, 183] width 54 height 13
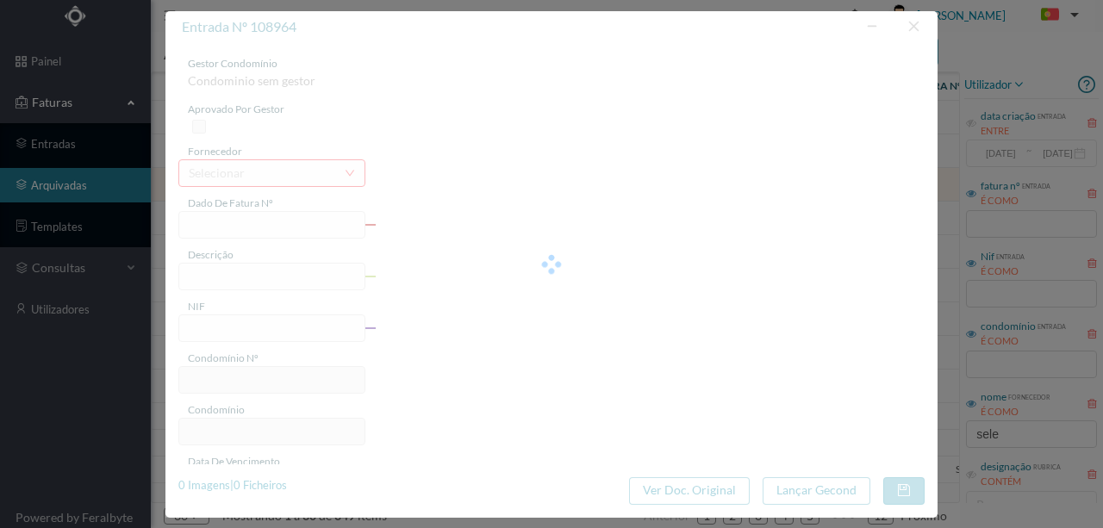
type input "027.2025"
type input "Portaria Julho"
type input "901368113"
type input "31-07-2025"
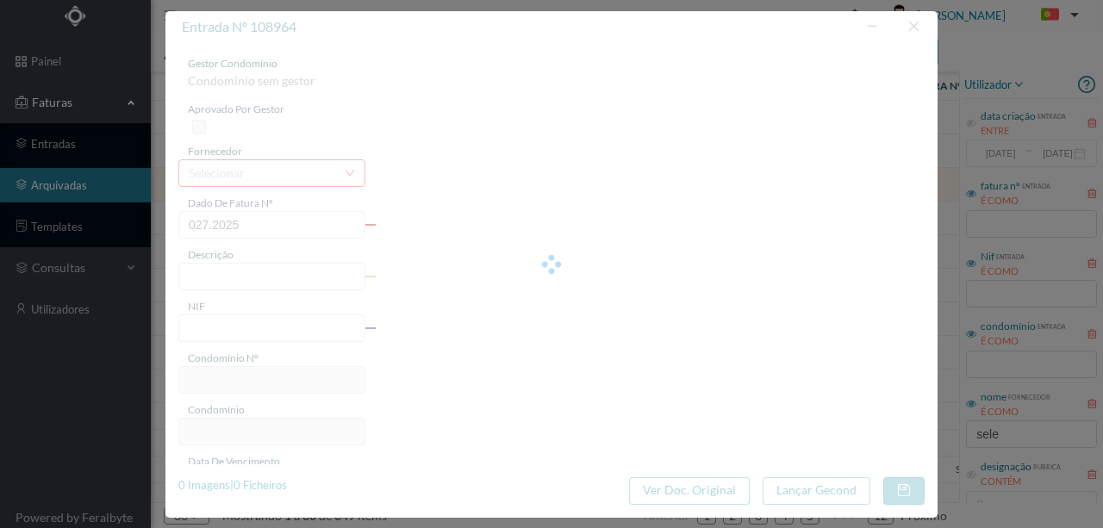
type input "24-07-2025"
type input "1695.00"
type input "27"
type input "ED. VARANDAS DA FOZ - [PERSON_NAME]"
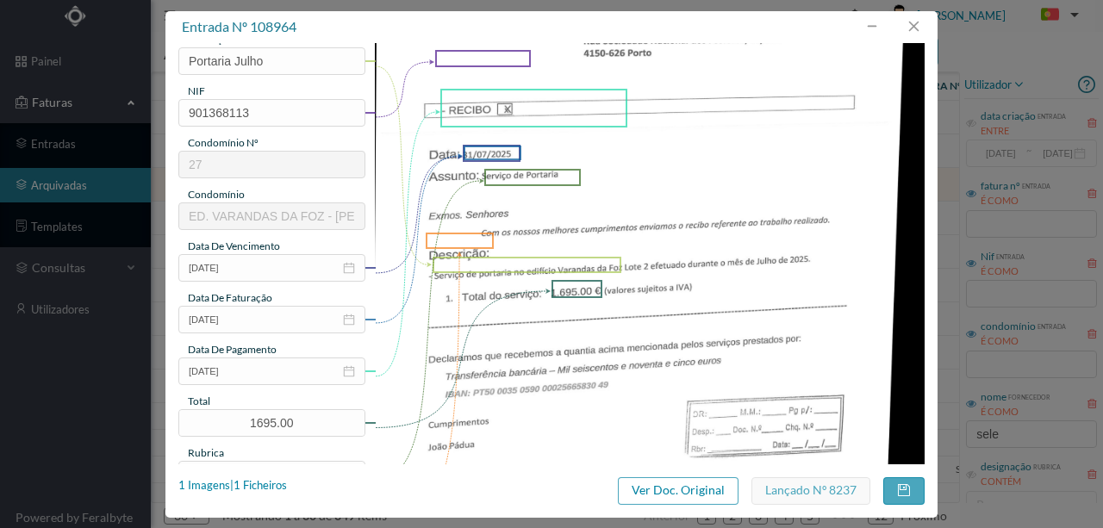
scroll to position [229, 0]
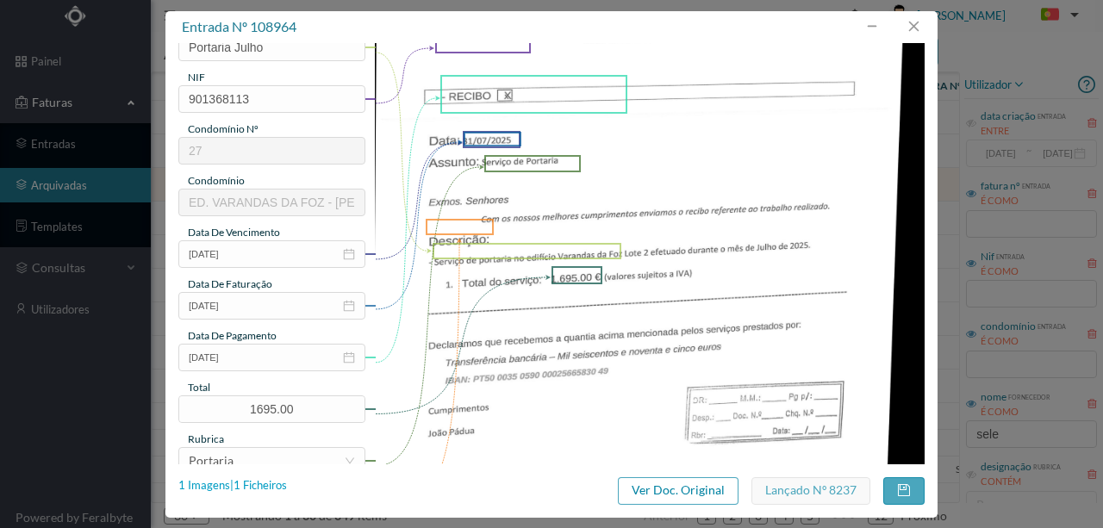
click at [270, 481] on div "1 Imagens | 1 Ficheiros" at bounding box center [232, 485] width 109 height 17
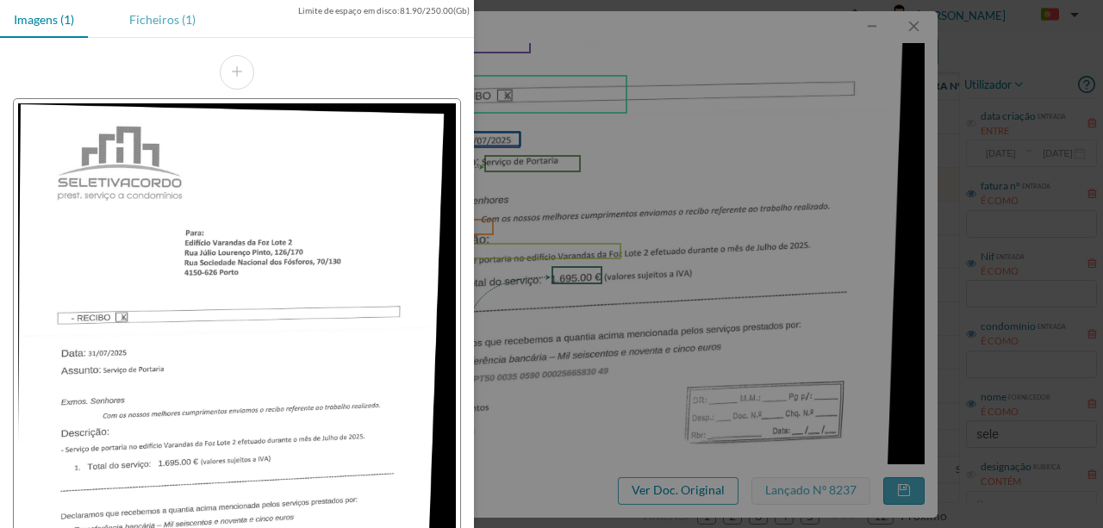
click at [150, 18] on div "Ficheiros (1)" at bounding box center [162, 19] width 94 height 39
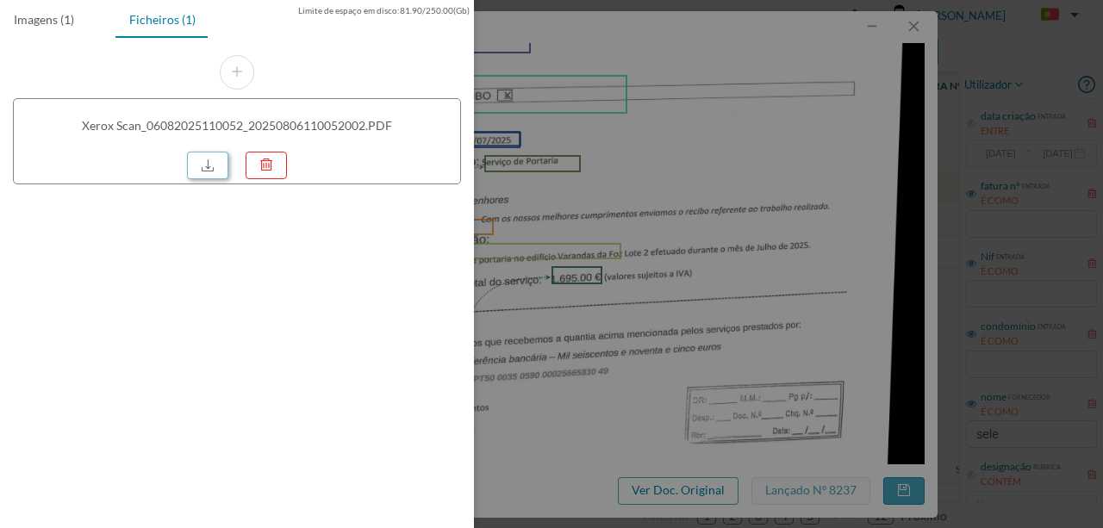
click at [203, 164] on link at bounding box center [207, 166] width 41 height 28
click at [691, 254] on div at bounding box center [551, 264] width 1103 height 528
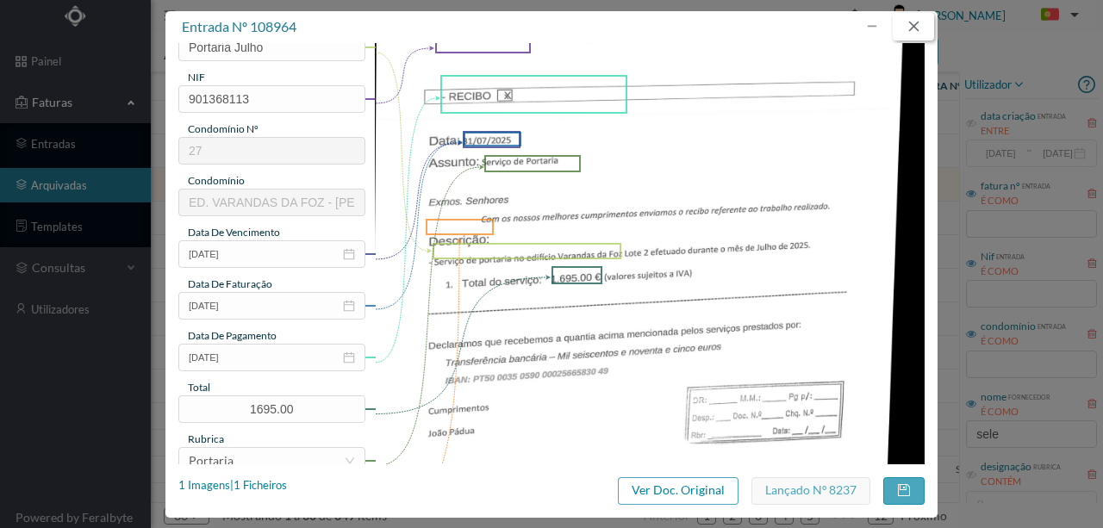
click at [913, 26] on button "button" at bounding box center [913, 27] width 41 height 28
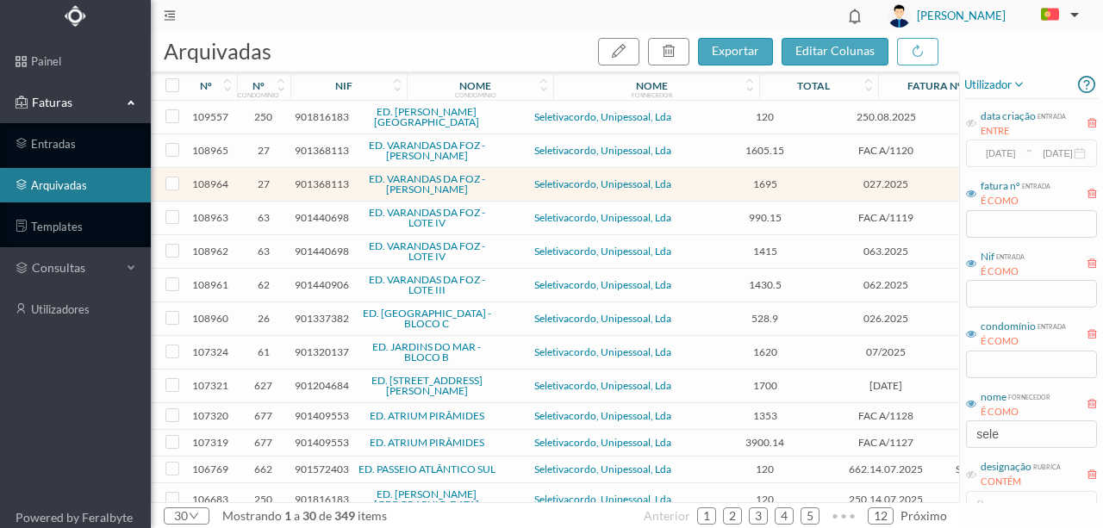
click at [308, 211] on span "901440698" at bounding box center [322, 217] width 54 height 13
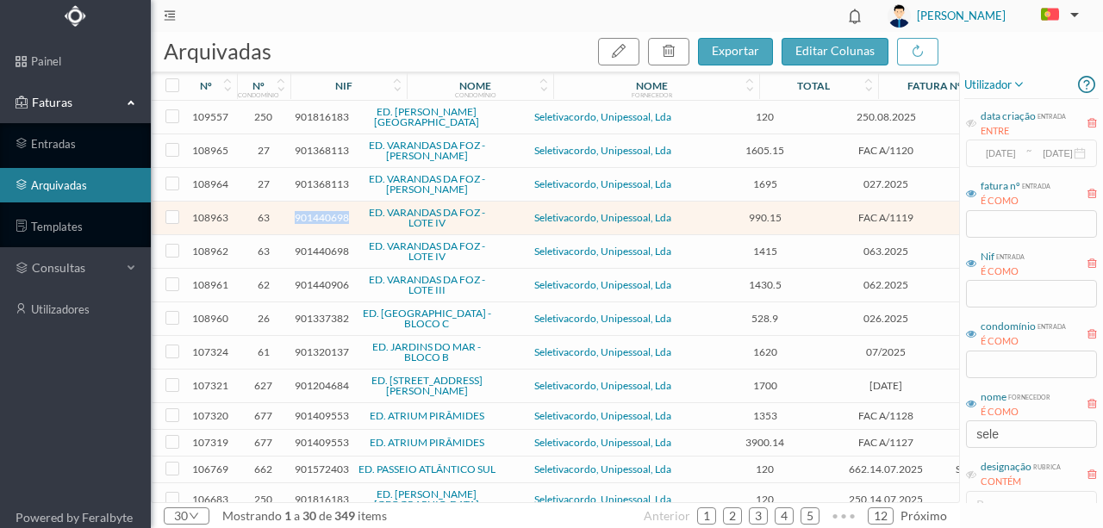
click at [308, 211] on span "901440698" at bounding box center [322, 217] width 54 height 13
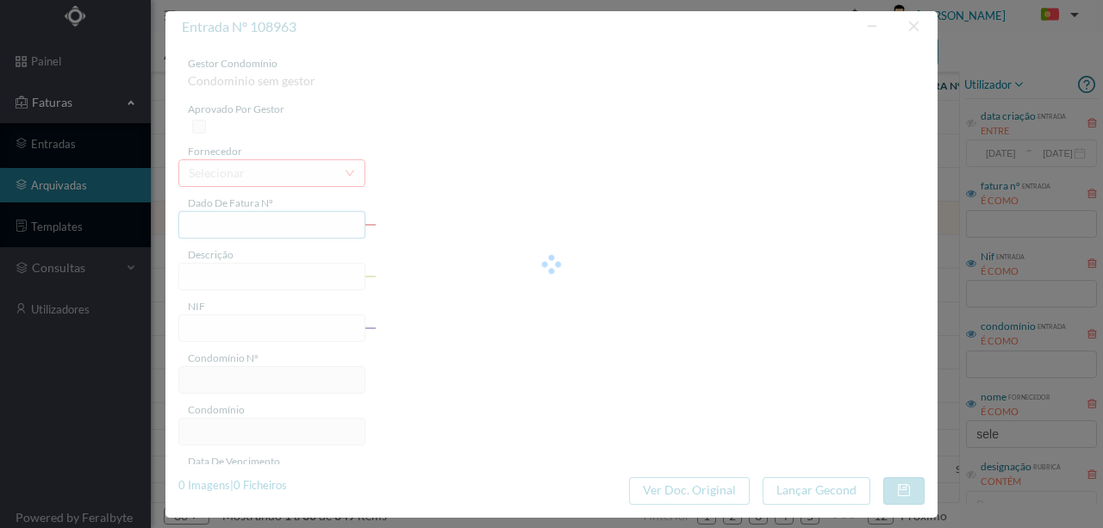
type input "FAC A/1119"
type input "Serviço de Portaria - Prestados no mês de Julho,"
type input "901440698"
type input "2025-07-21"
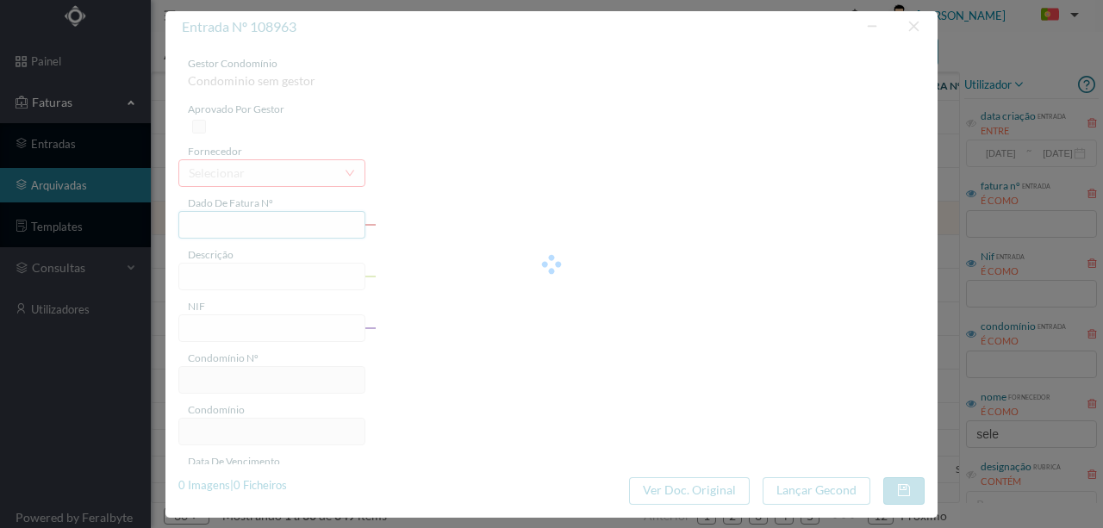
type input "2025-07-24"
type input "990.15"
type input "63"
type input "ED. VARANDAS DA FOZ - LOTE IV"
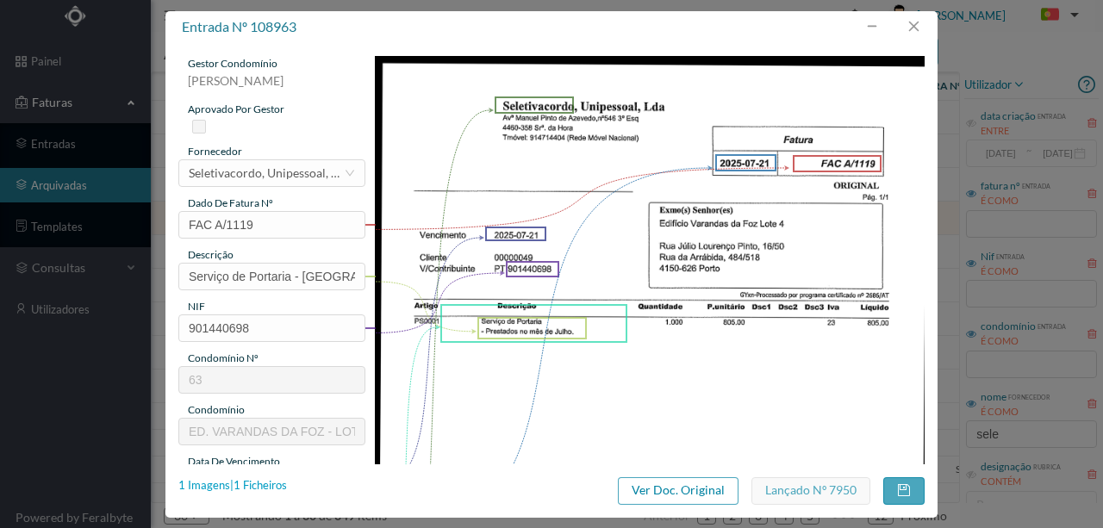
click at [264, 487] on div "1 Imagens | 1 Ficheiros" at bounding box center [232, 485] width 109 height 17
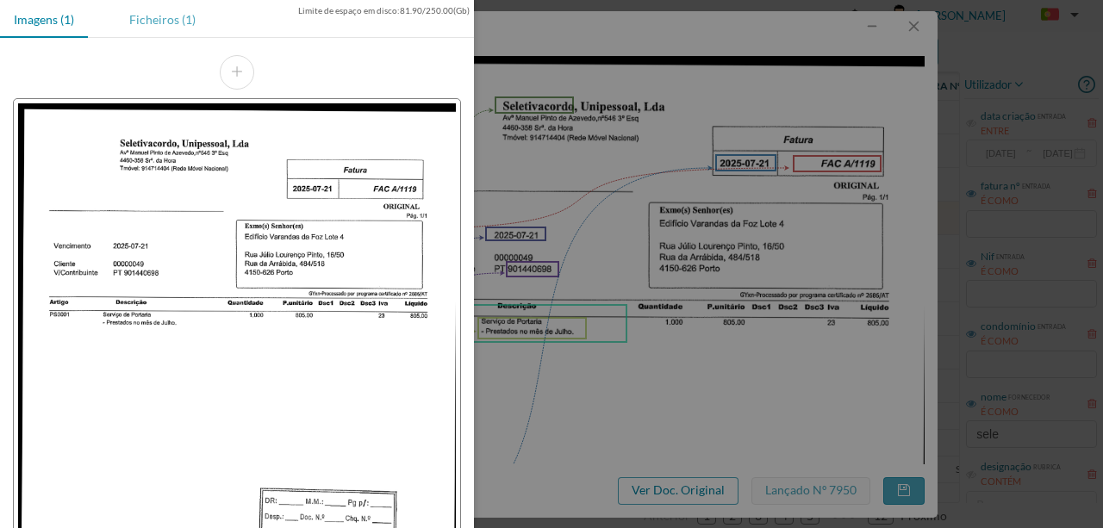
click at [159, 14] on div "Ficheiros (1)" at bounding box center [162, 19] width 94 height 39
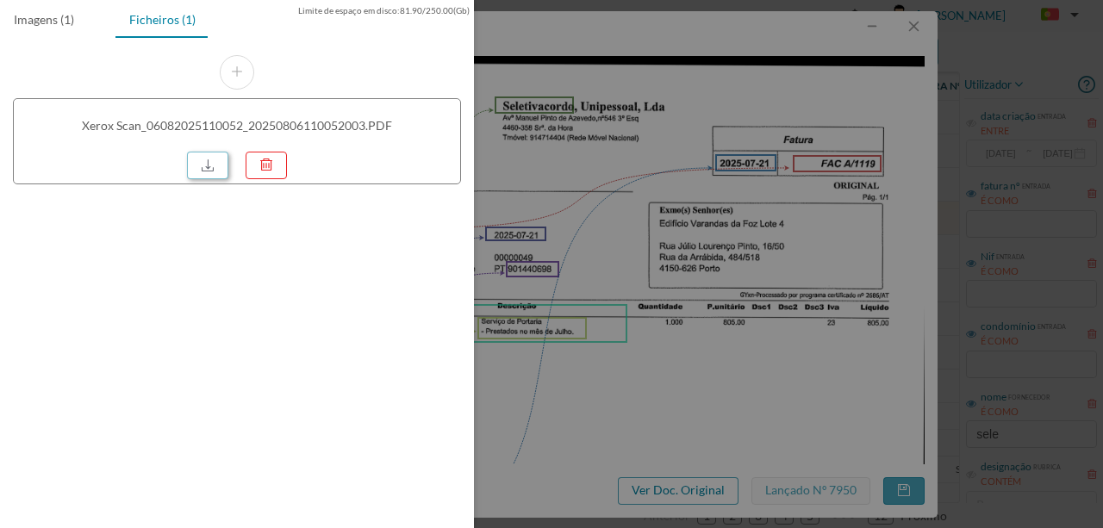
click at [205, 164] on link at bounding box center [207, 166] width 41 height 28
click at [741, 319] on div at bounding box center [551, 264] width 1103 height 528
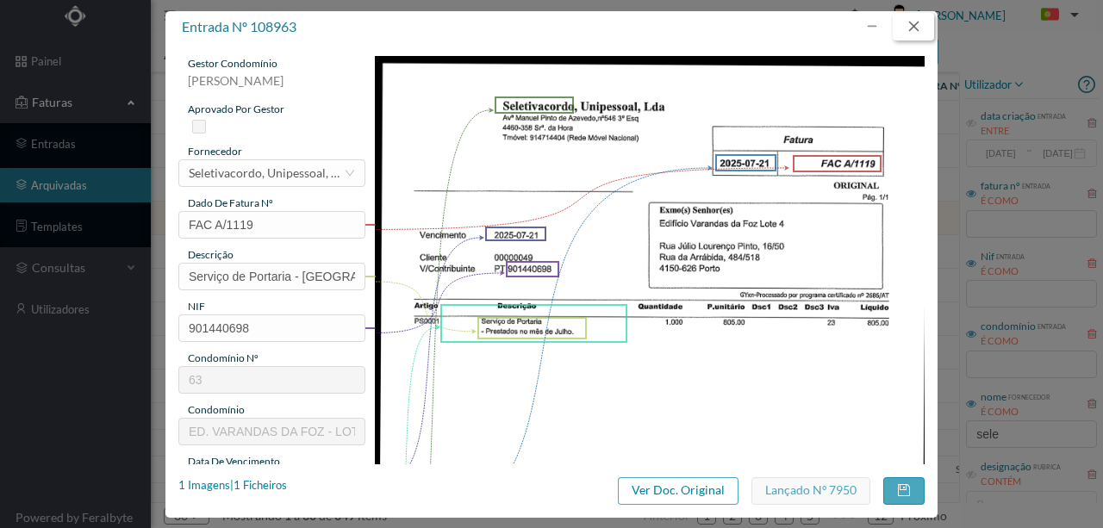
click at [917, 25] on button "button" at bounding box center [913, 27] width 41 height 28
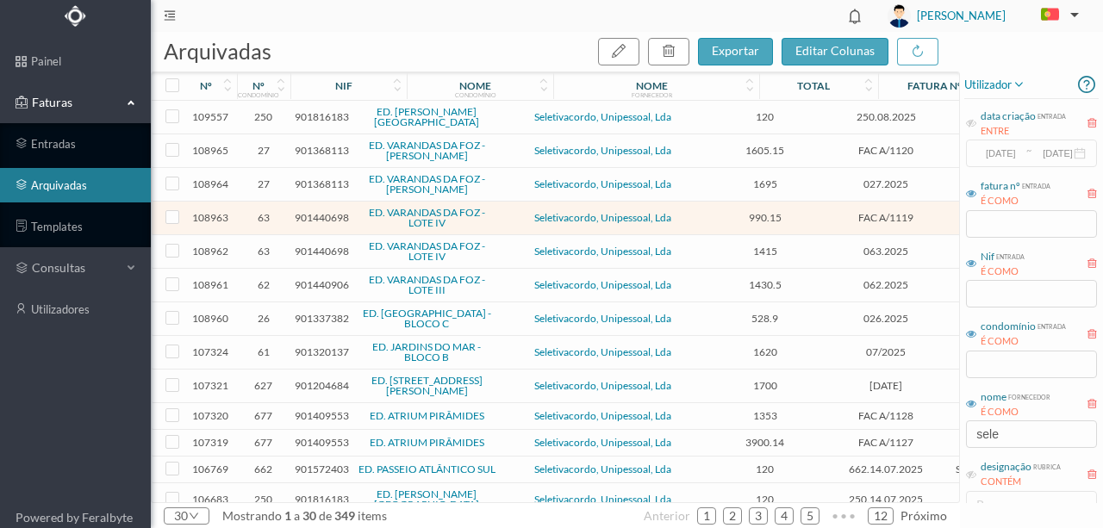
click at [321, 245] on span "901440698" at bounding box center [322, 251] width 54 height 13
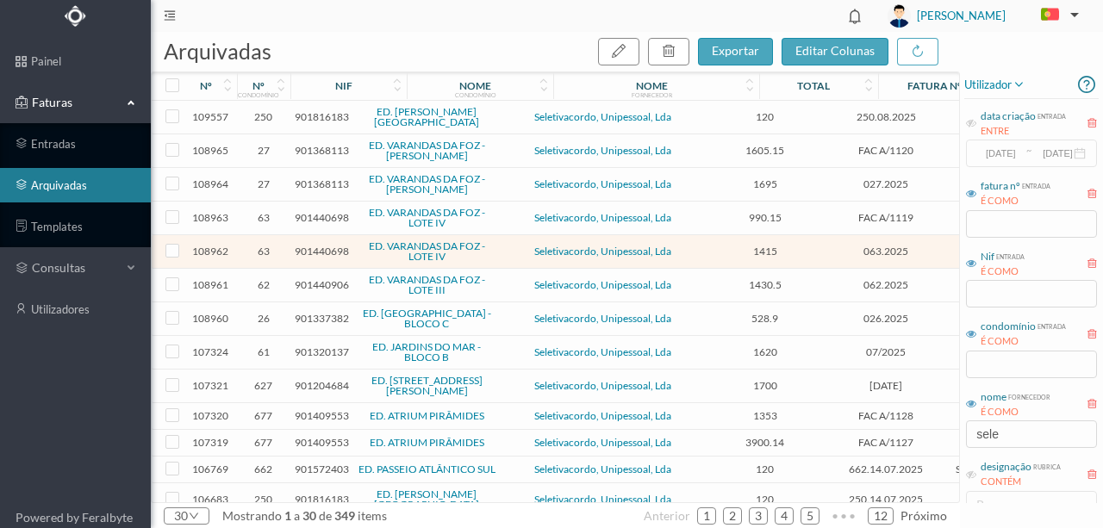
click at [321, 245] on span "901440698" at bounding box center [322, 251] width 54 height 13
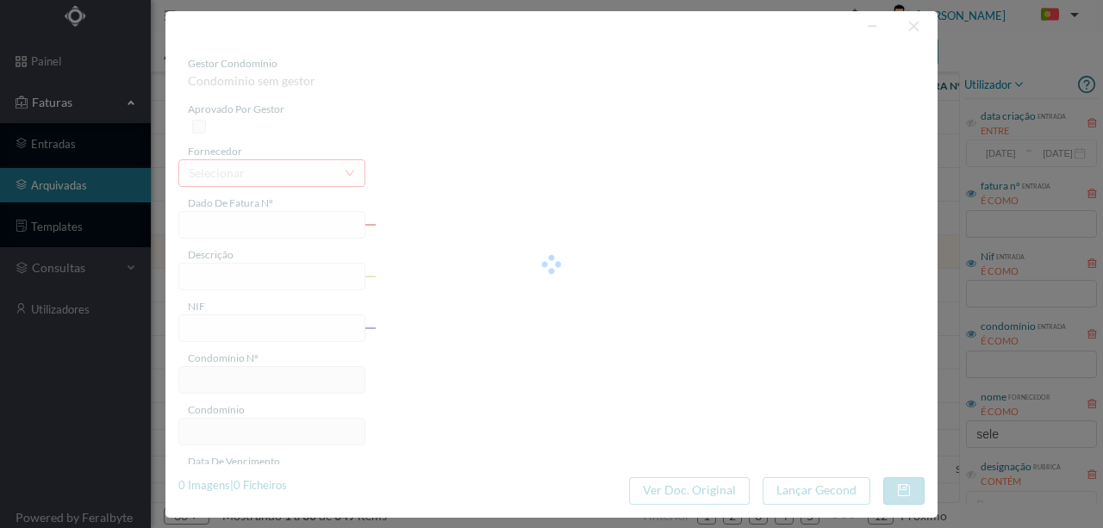
type input "063.2025"
type input "Portaria Julho"
type input "901440698"
type input "24-07-2025"
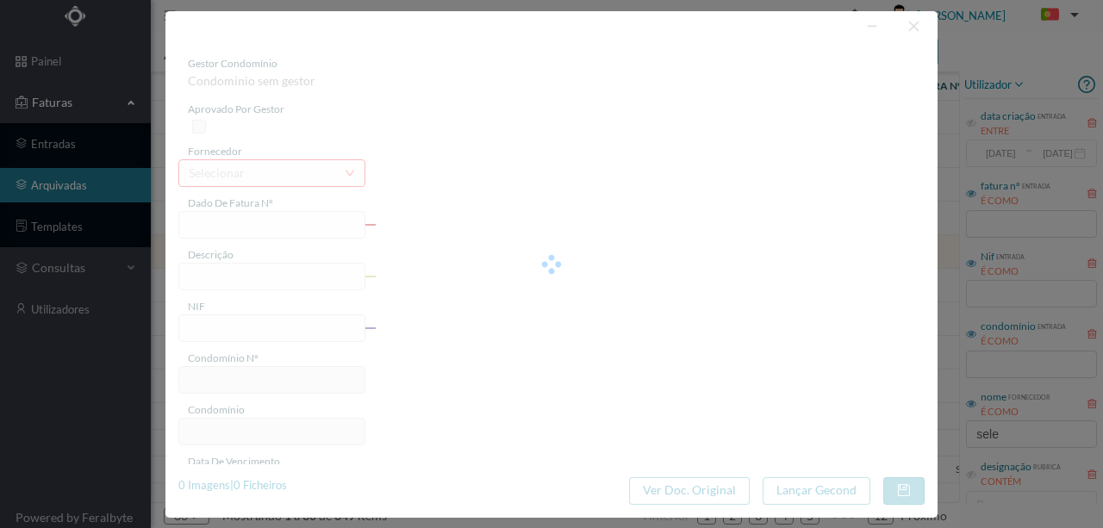
type input "24-07-2025"
type input "1415.00"
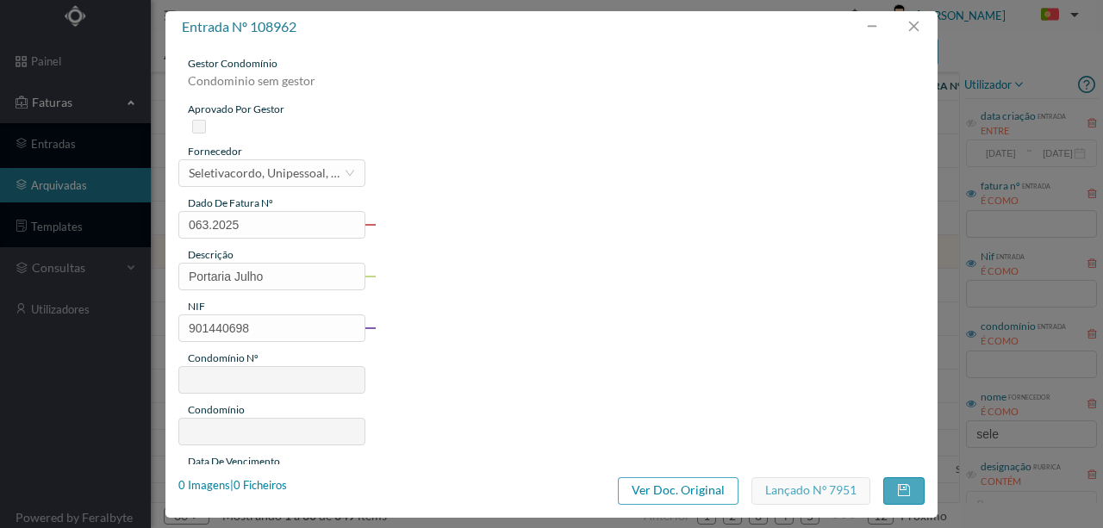
type input "63"
type input "ED. VARANDAS DA FOZ - LOTE IV"
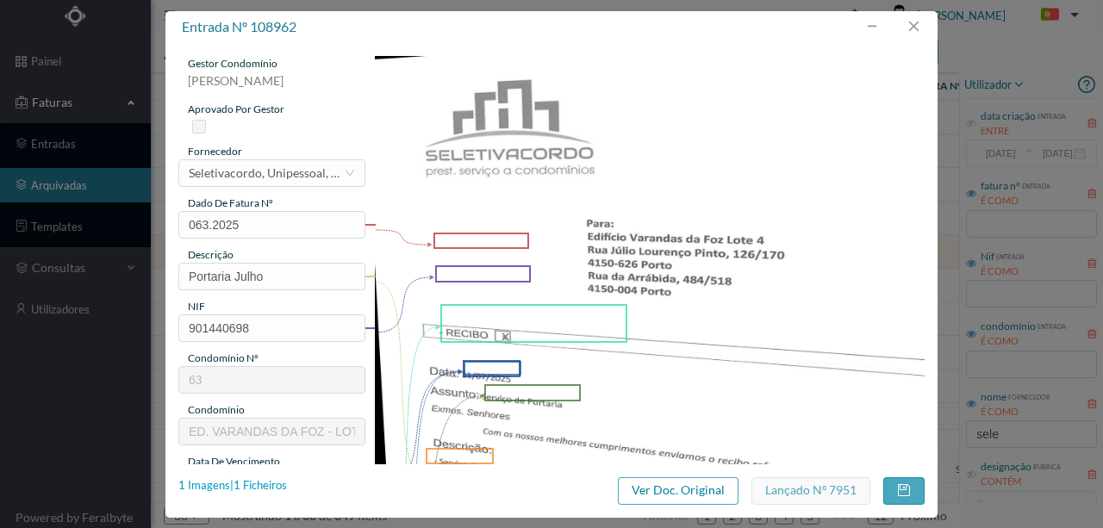
click at [267, 486] on div "1 Imagens | 1 Ficheiros" at bounding box center [232, 485] width 109 height 17
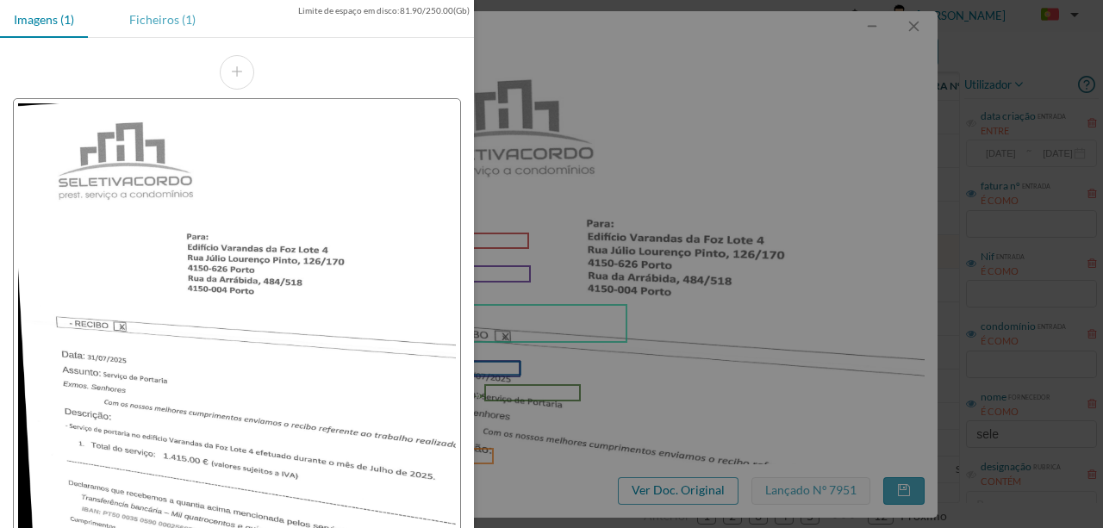
click at [155, 17] on div "Ficheiros (1)" at bounding box center [162, 19] width 94 height 39
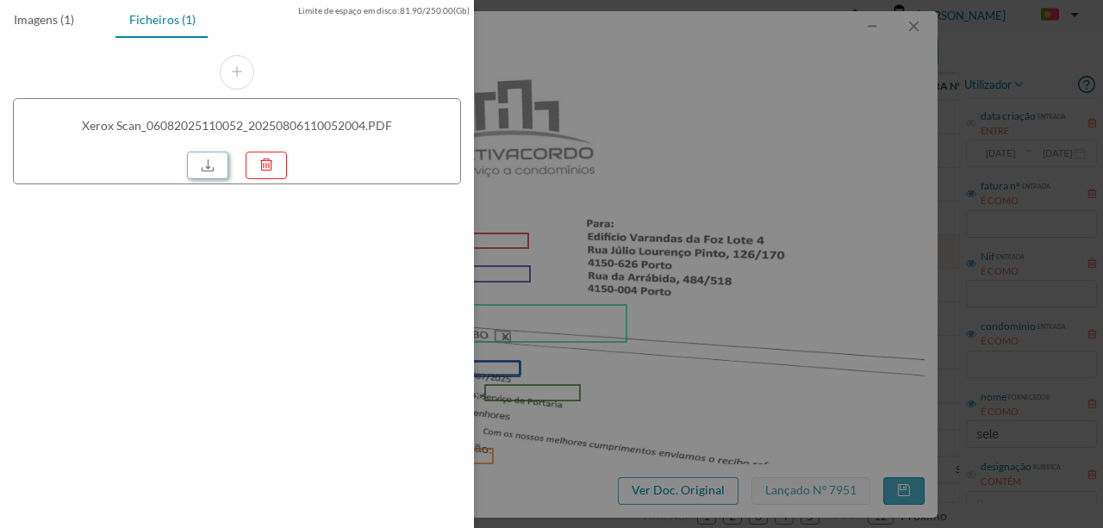
click at [212, 164] on link at bounding box center [207, 166] width 41 height 28
click at [725, 204] on div at bounding box center [551, 264] width 1103 height 528
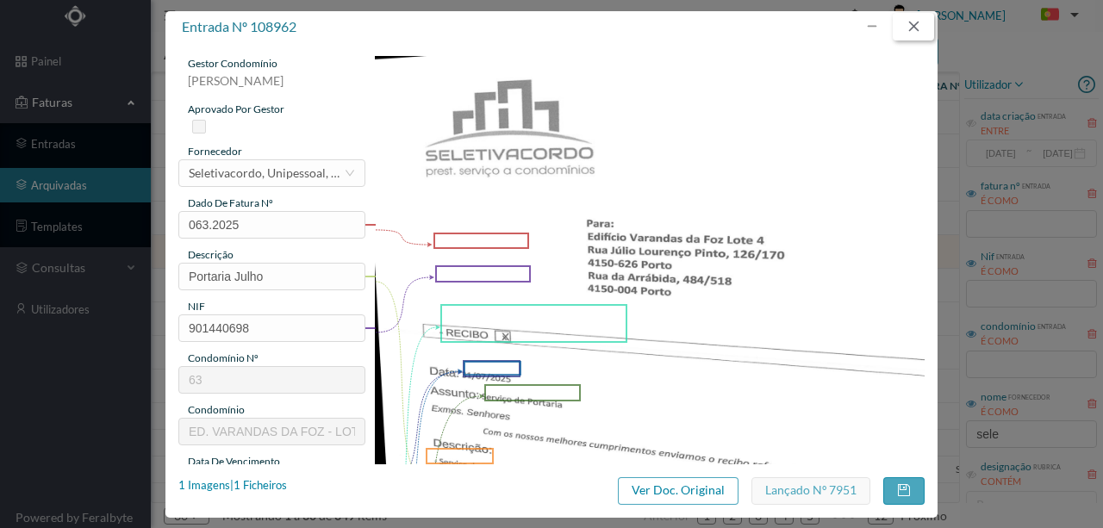
drag, startPoint x: 922, startPoint y: 29, endPoint x: 881, endPoint y: 86, distance: 69.8
click at [921, 29] on button "button" at bounding box center [913, 27] width 41 height 28
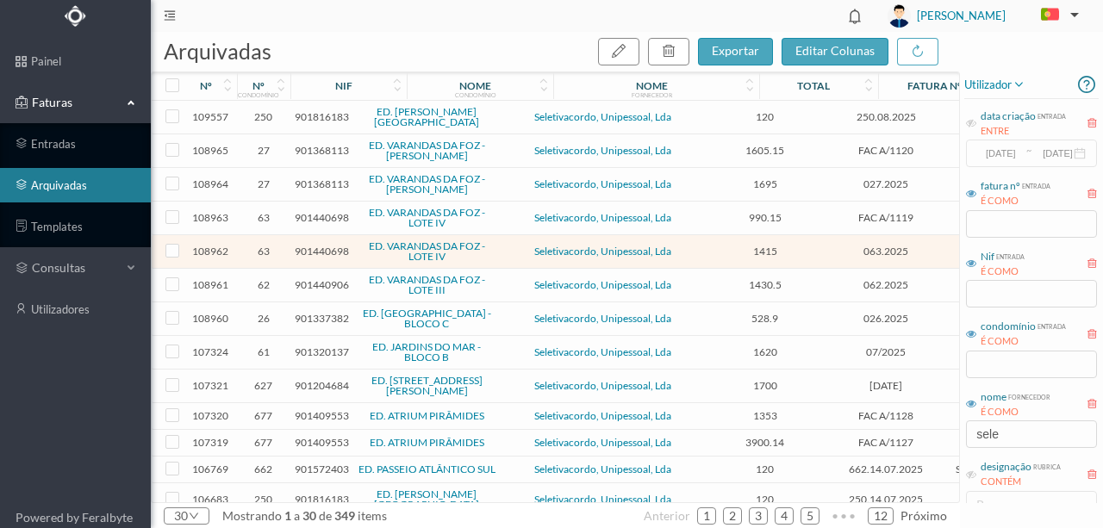
click at [305, 278] on span "901440906" at bounding box center [322, 284] width 54 height 13
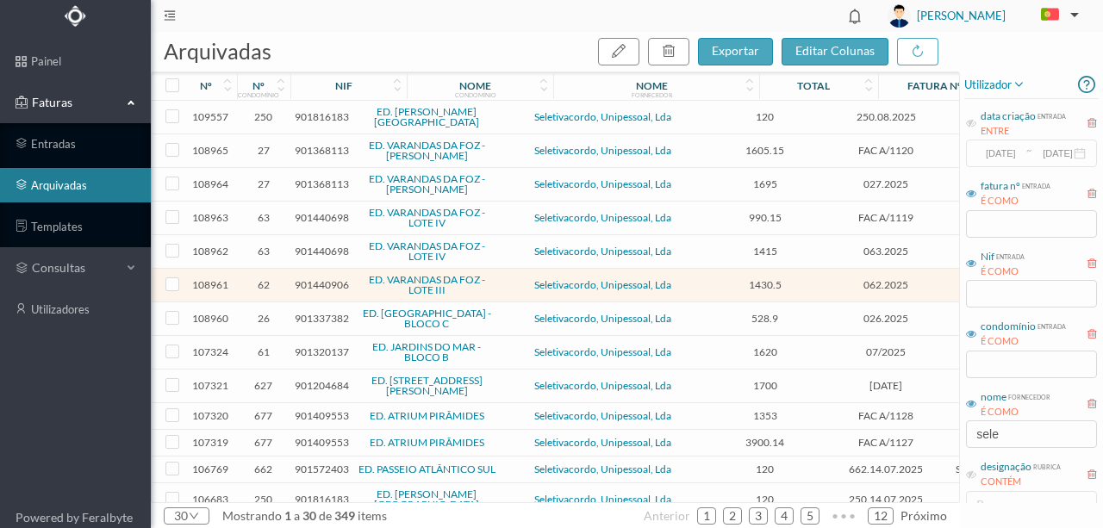
click at [315, 278] on span "901440906" at bounding box center [322, 284] width 54 height 13
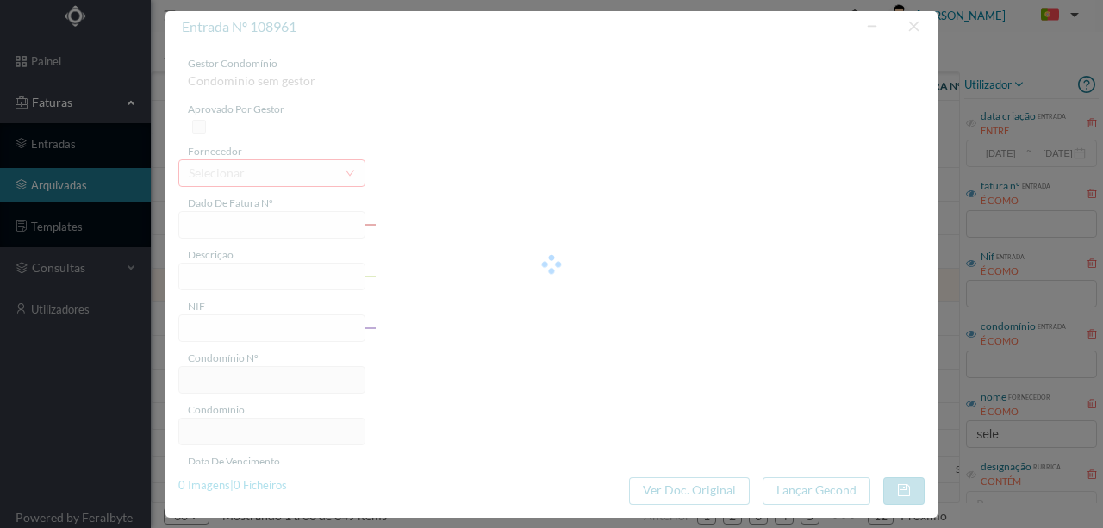
type input "062.2025"
type input "Portaria Julho"
type input "901440906"
type input "24-07-2025"
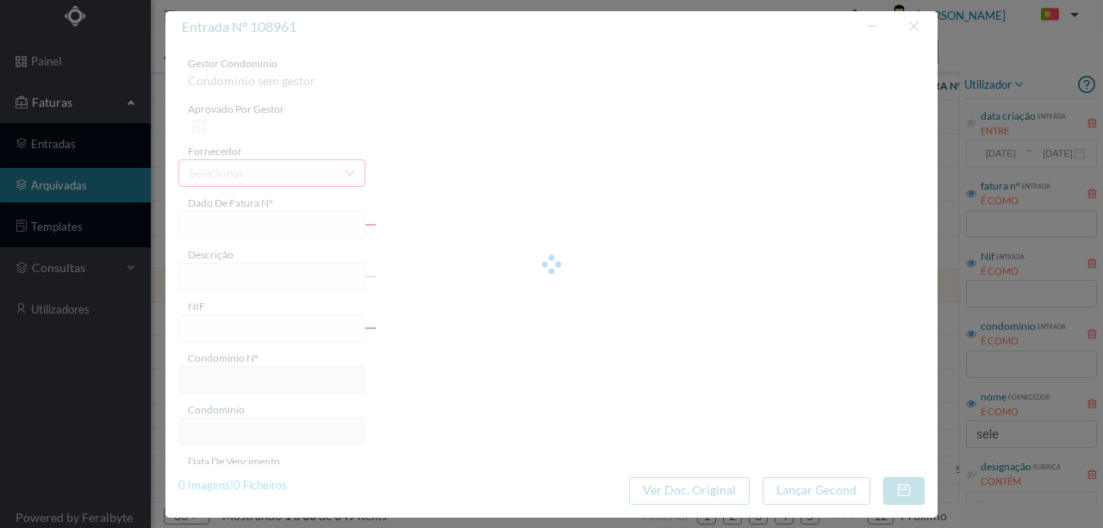
type input "24-07-2025"
type input "1430.50"
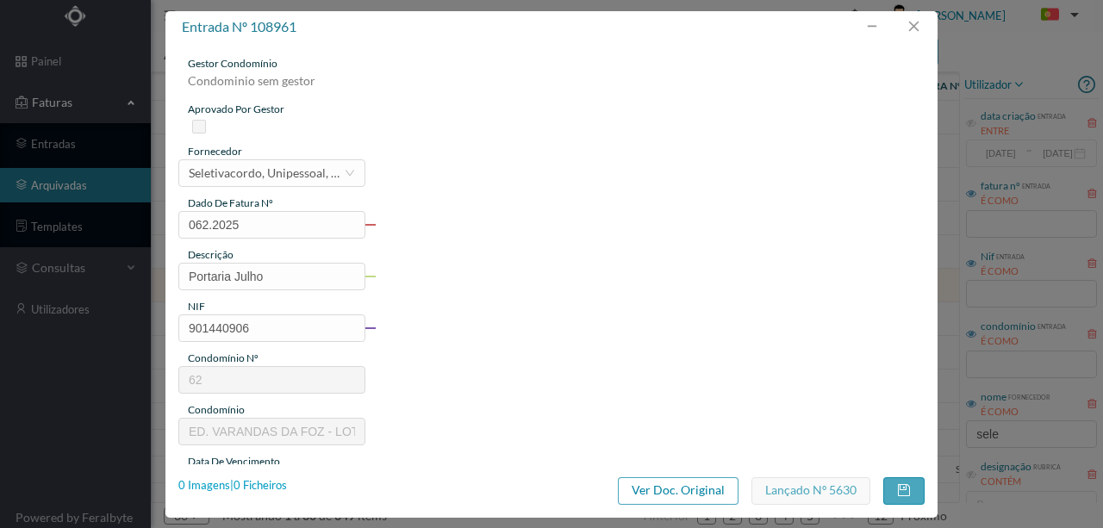
type input "62"
type input "ED. VARANDAS DA FOZ - LOTE III"
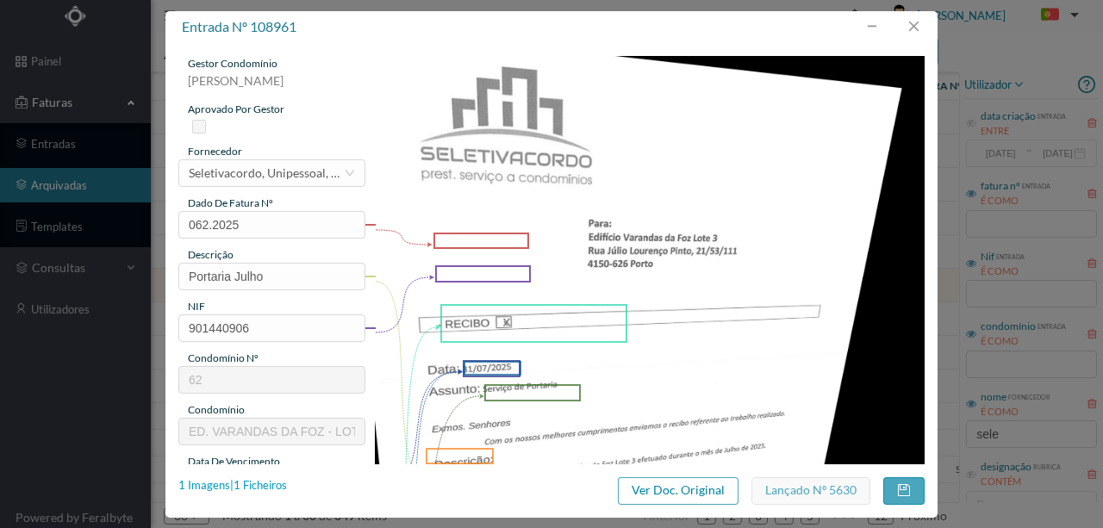
click at [270, 484] on div "1 Imagens | 1 Ficheiros" at bounding box center [232, 485] width 109 height 17
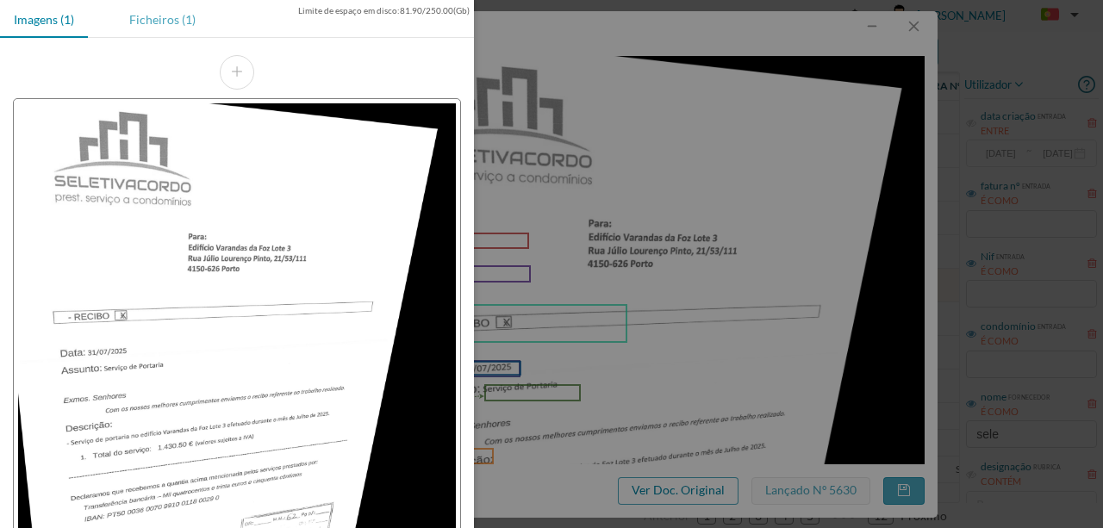
click at [151, 24] on div "Ficheiros (1)" at bounding box center [162, 19] width 94 height 39
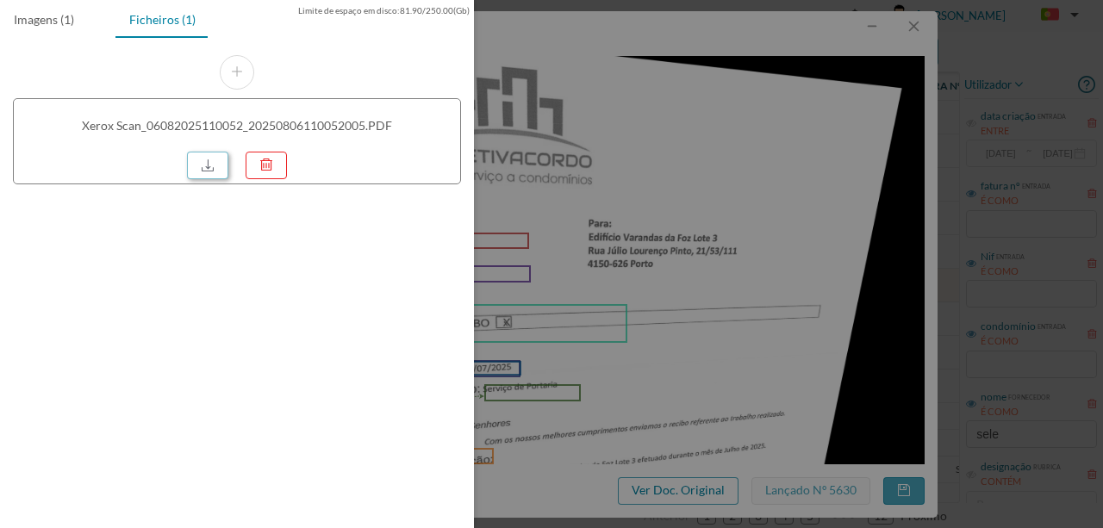
click at [199, 160] on link at bounding box center [207, 166] width 41 height 28
click at [644, 254] on div at bounding box center [551, 264] width 1103 height 528
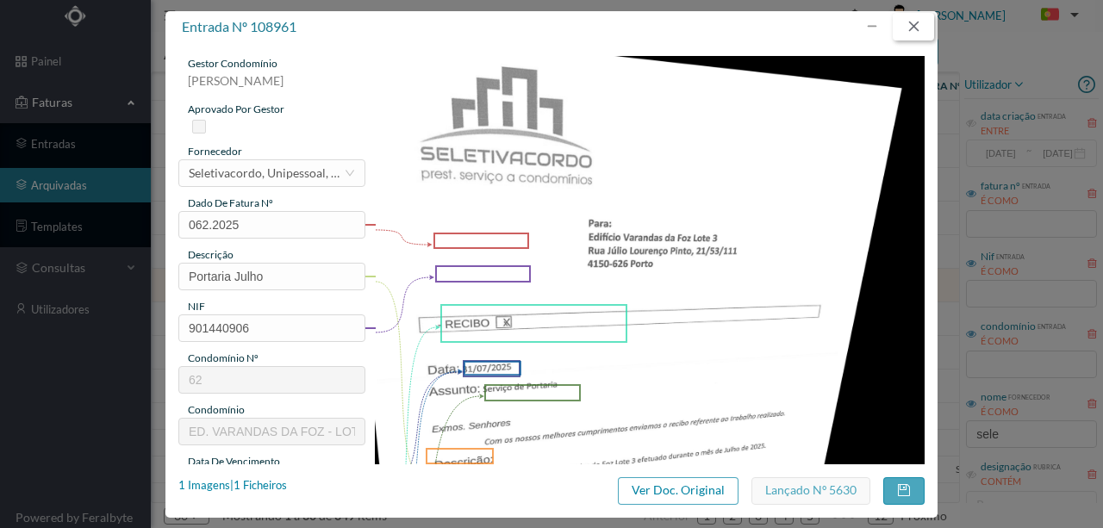
click at [920, 24] on button "button" at bounding box center [913, 27] width 41 height 28
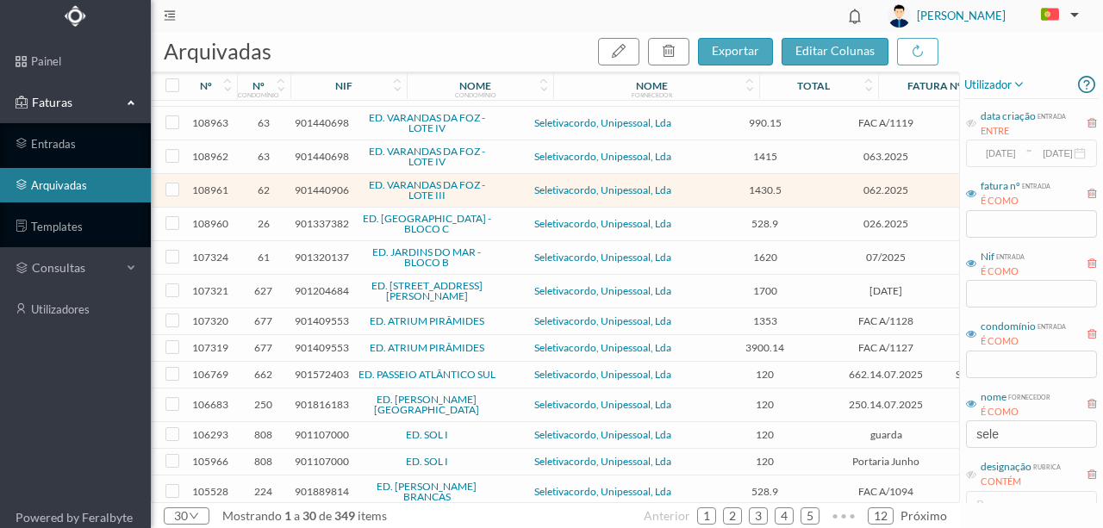
scroll to position [115, 0]
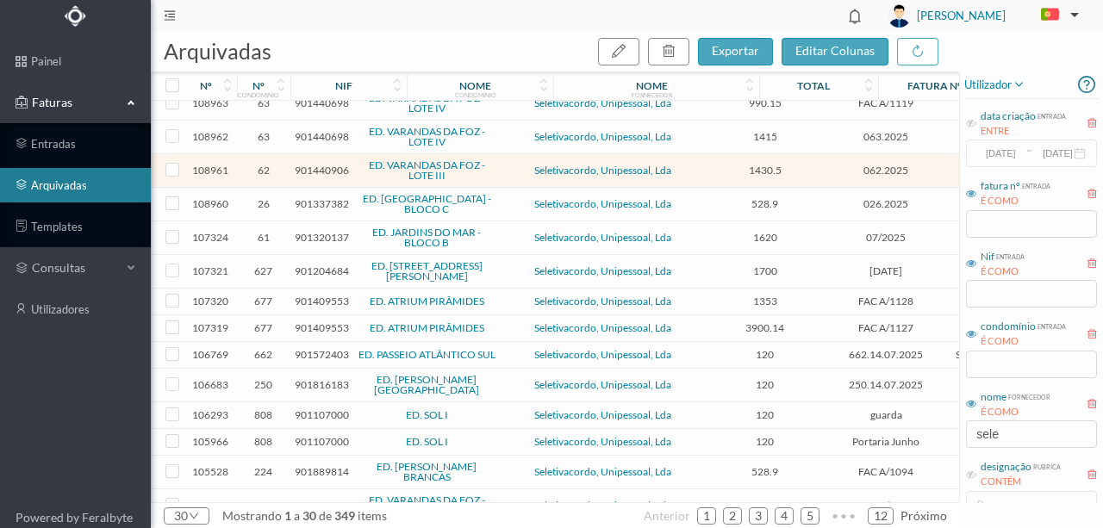
click at [325, 197] on span "901337382" at bounding box center [322, 203] width 54 height 13
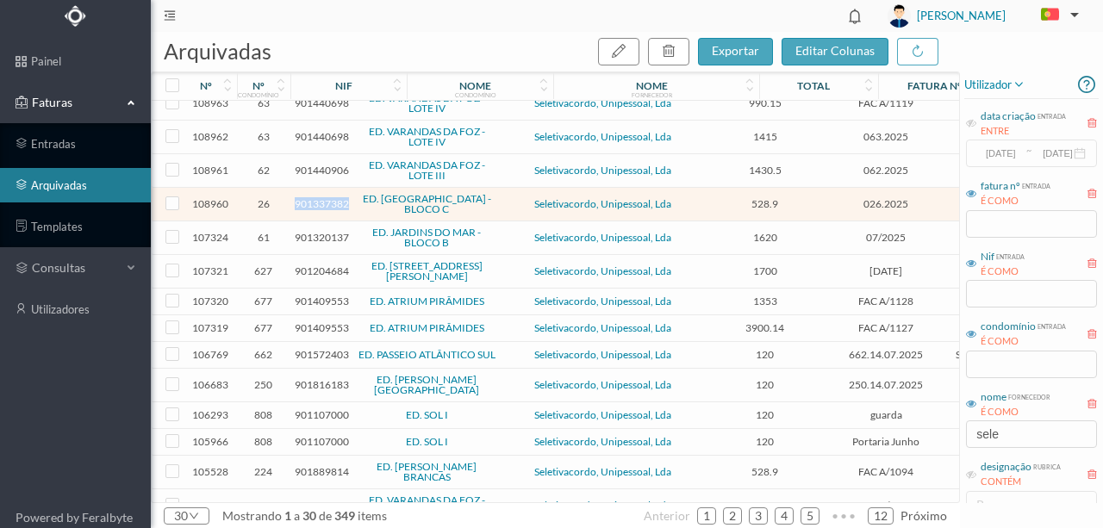
click at [325, 197] on span "901337382" at bounding box center [322, 203] width 54 height 13
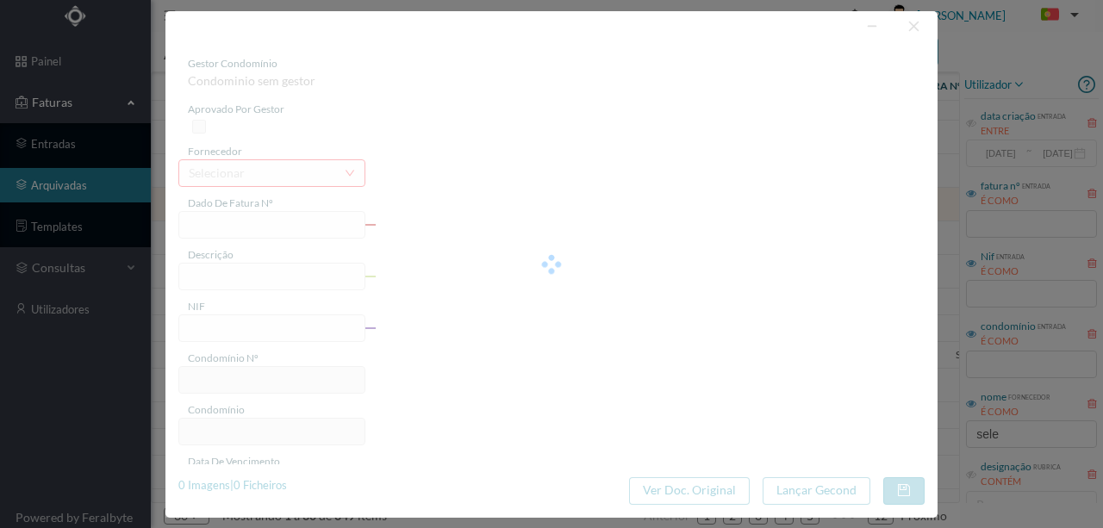
type input "026.2025"
type input "Portaria Julho"
type input "901337382"
type input "24-07-2025"
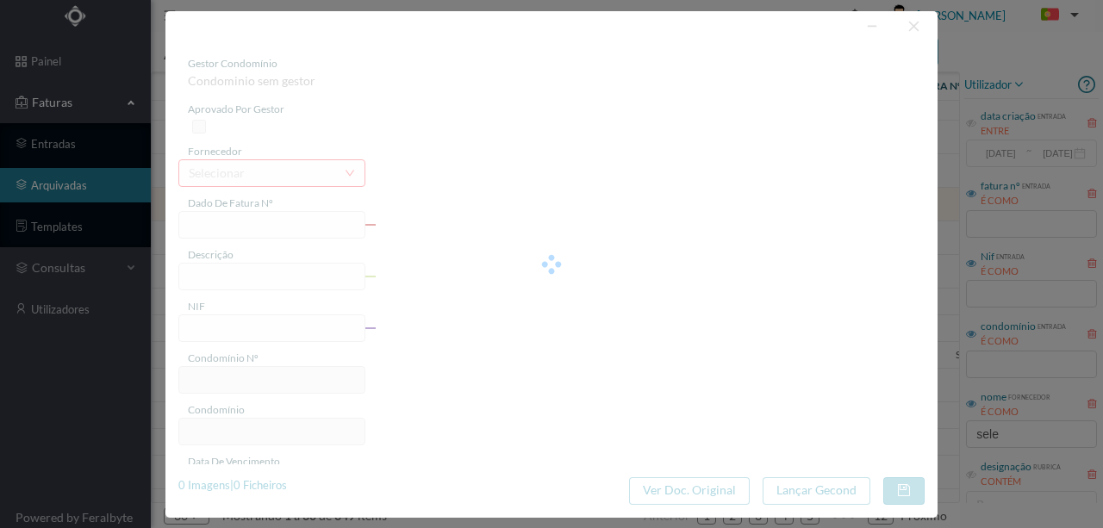
type input "24-07-2025"
type input "528.90"
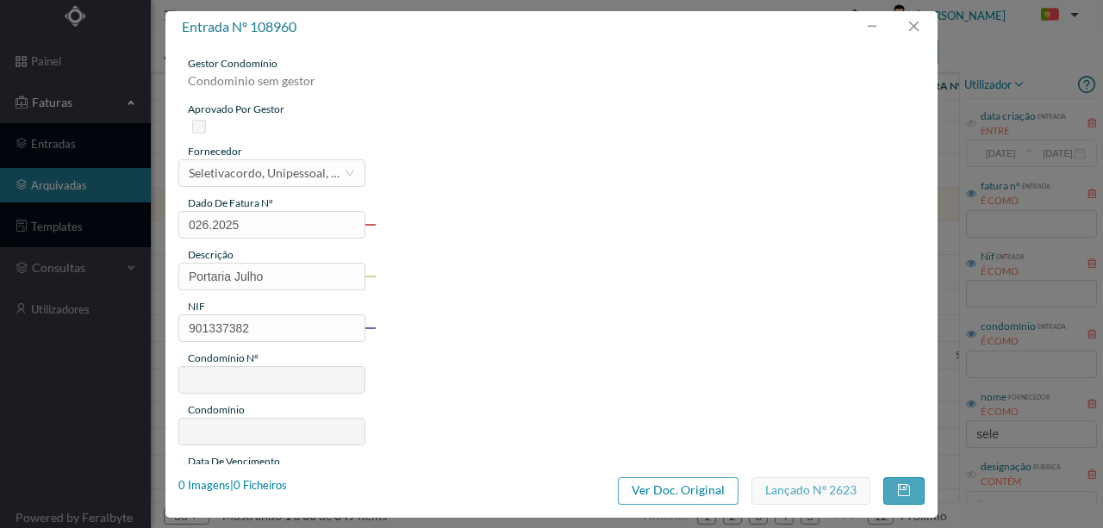
type input "26"
type input "ED. [GEOGRAPHIC_DATA] - BLOCO C"
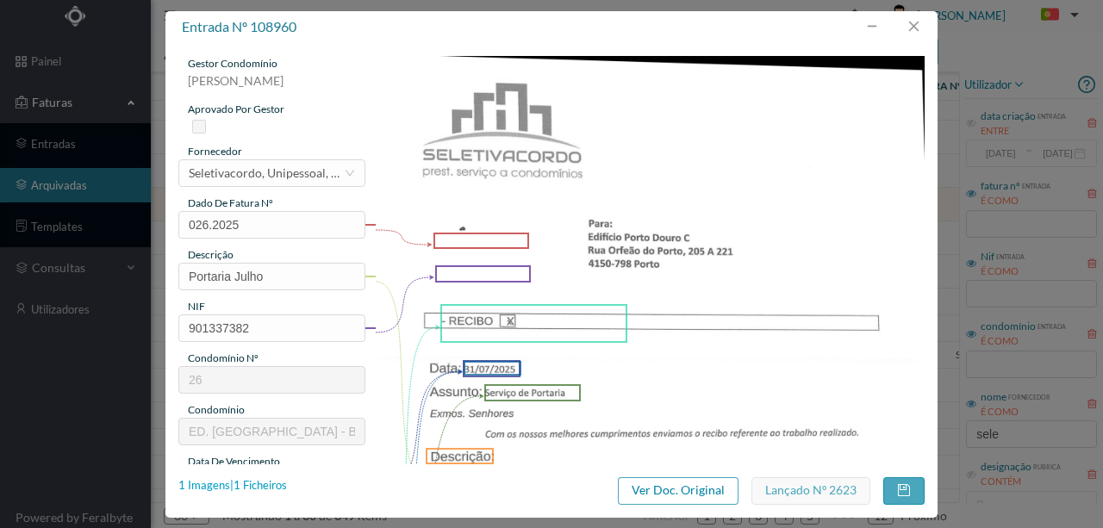
click at [274, 485] on div "1 Imagens | 1 Ficheiros" at bounding box center [232, 485] width 109 height 17
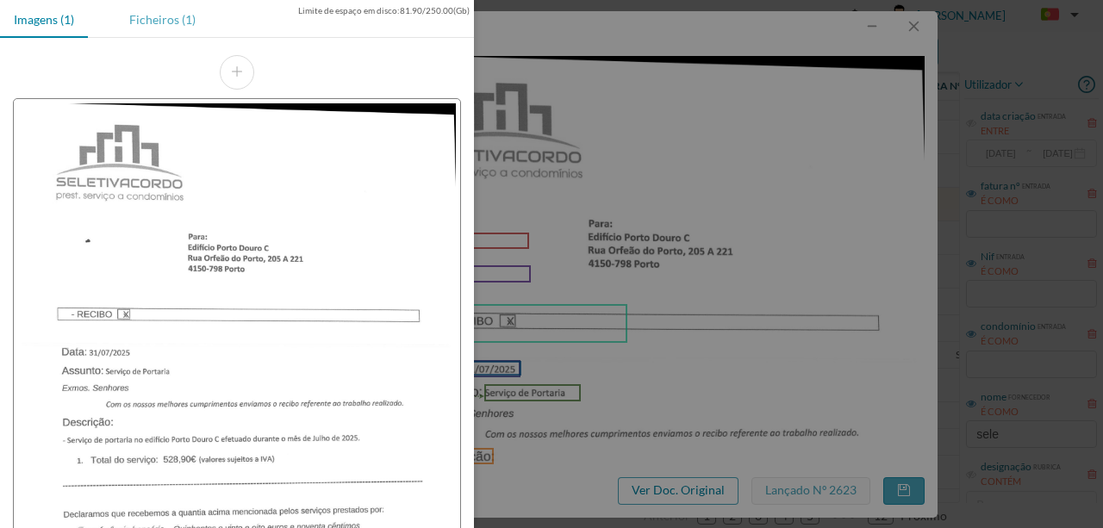
click at [157, 14] on div "Ficheiros (1)" at bounding box center [162, 19] width 94 height 39
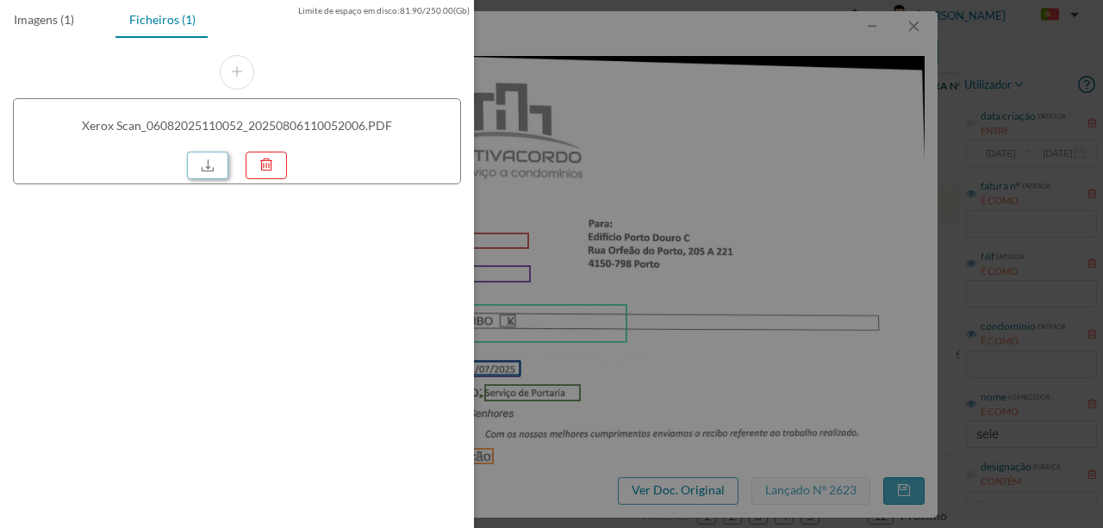
click at [212, 164] on link at bounding box center [207, 166] width 41 height 28
drag, startPoint x: 886, startPoint y: 195, endPoint x: 843, endPoint y: 146, distance: 64.7
click at [882, 191] on div at bounding box center [551, 264] width 1103 height 528
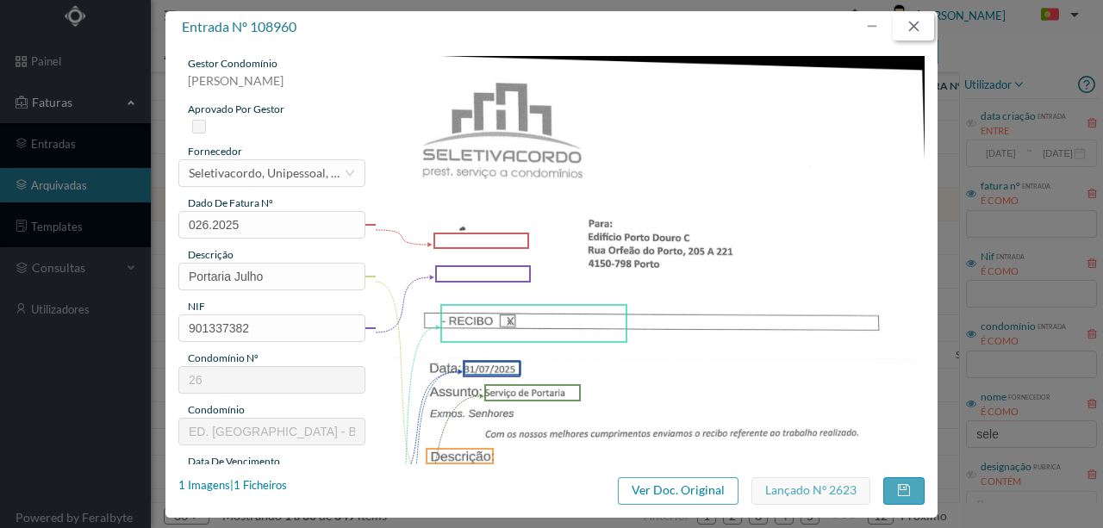
click at [916, 28] on button "button" at bounding box center [913, 27] width 41 height 28
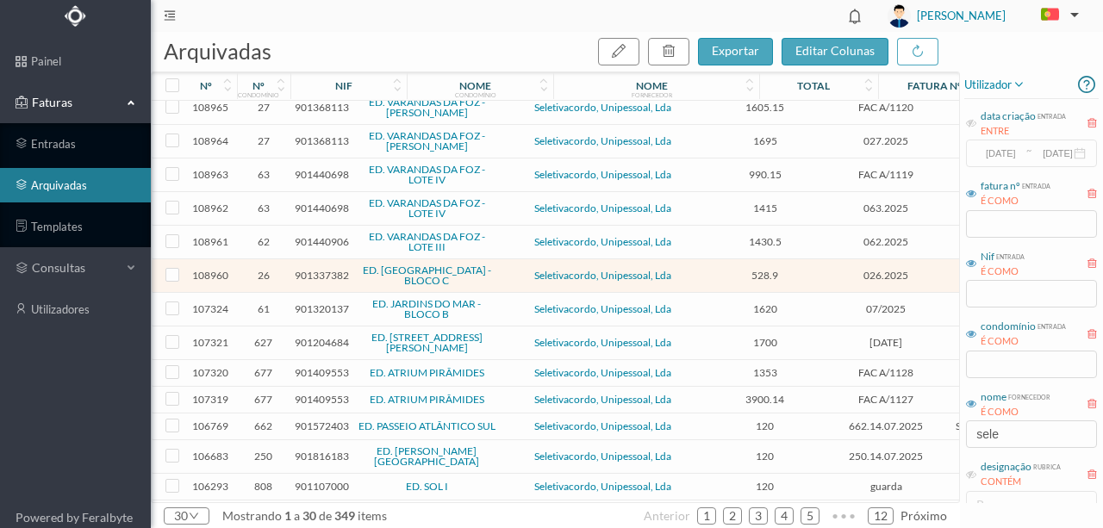
scroll to position [0, 0]
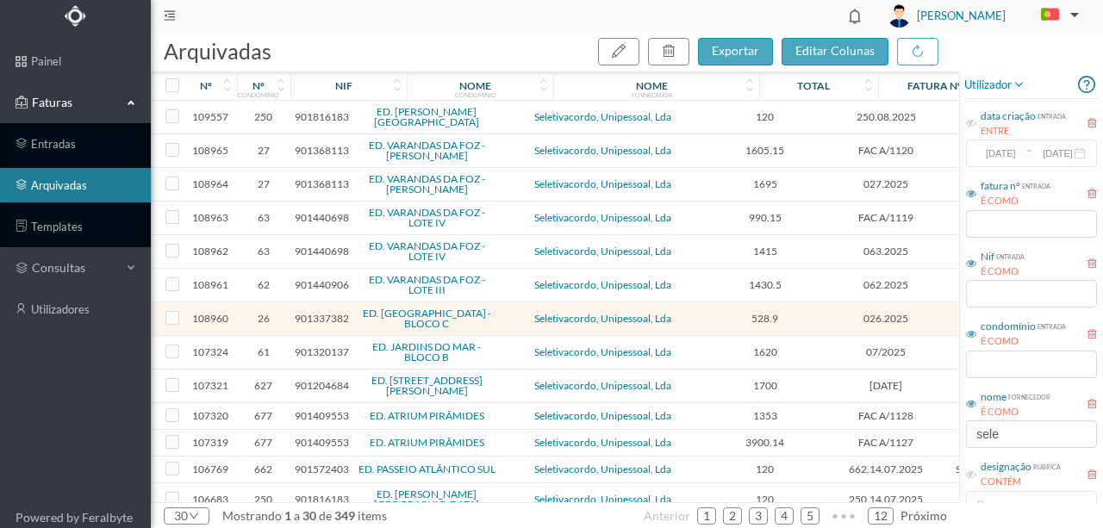
click at [318, 312] on span "901337382" at bounding box center [322, 318] width 54 height 13
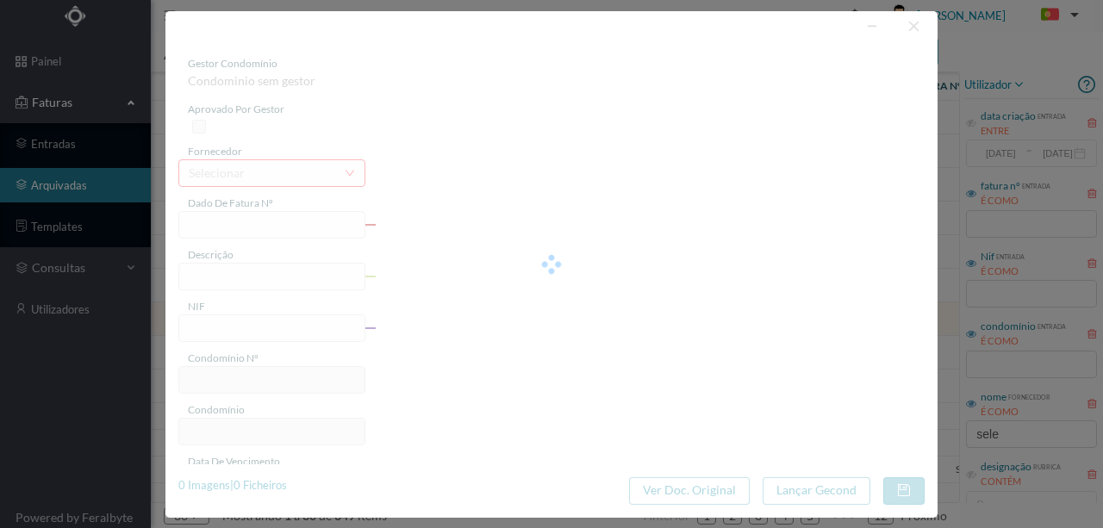
type input "026.2025"
type input "Portaria Julho"
type input "901337382"
type input "24-07-2025"
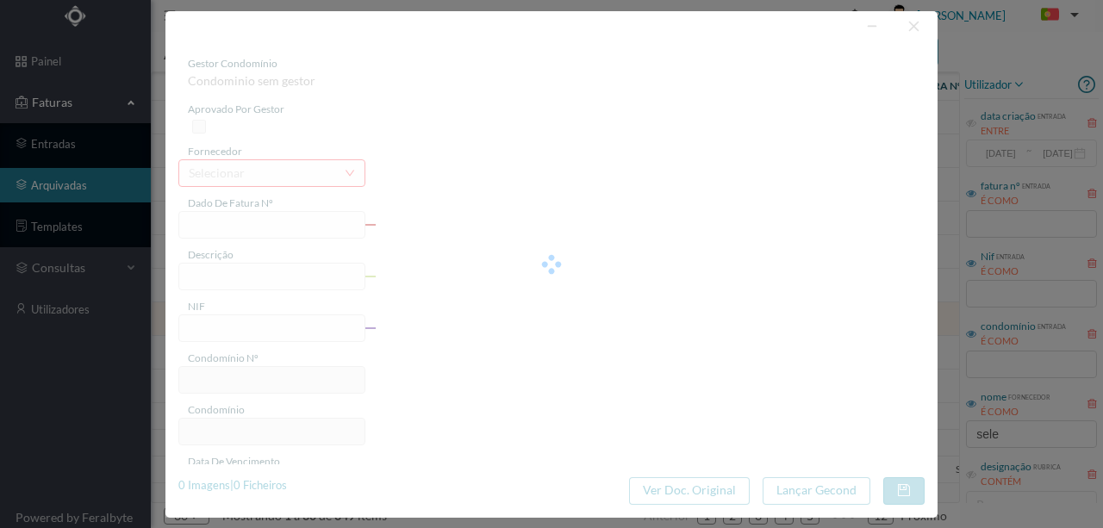
type input "24-07-2025"
type input "528.90"
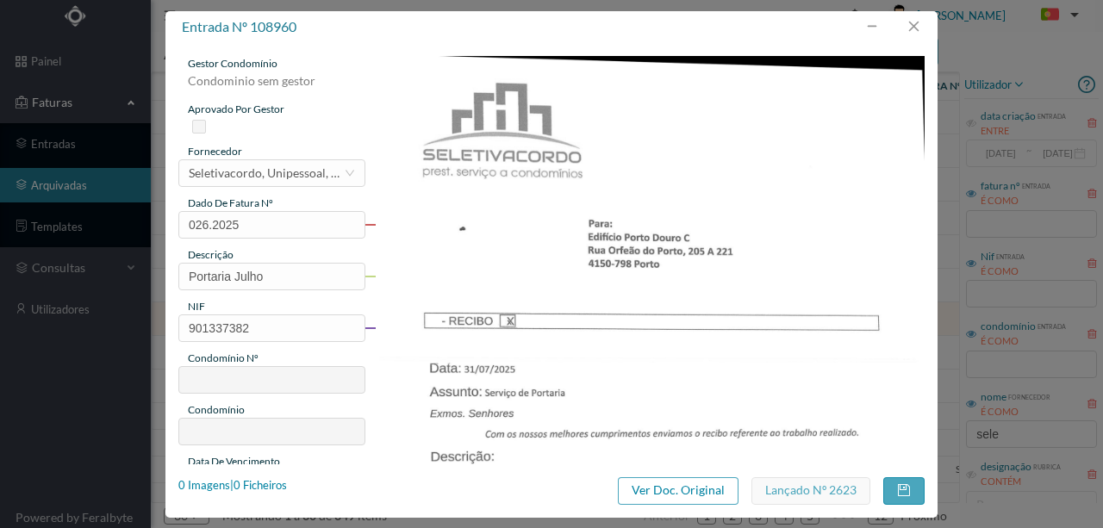
type input "26"
type input "ED. [GEOGRAPHIC_DATA] - BLOCO C"
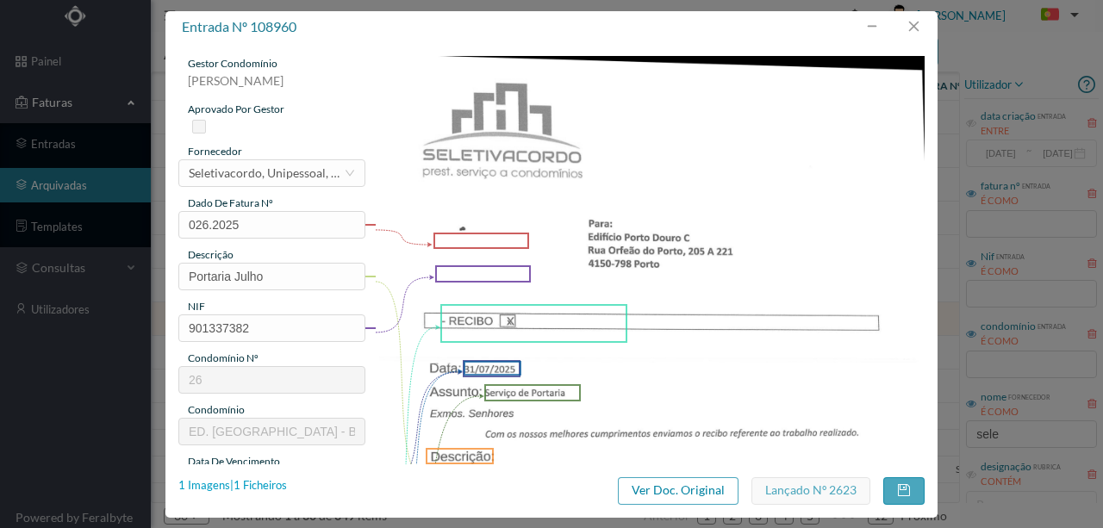
click at [271, 488] on div "1 Imagens | 1 Ficheiros" at bounding box center [232, 485] width 109 height 17
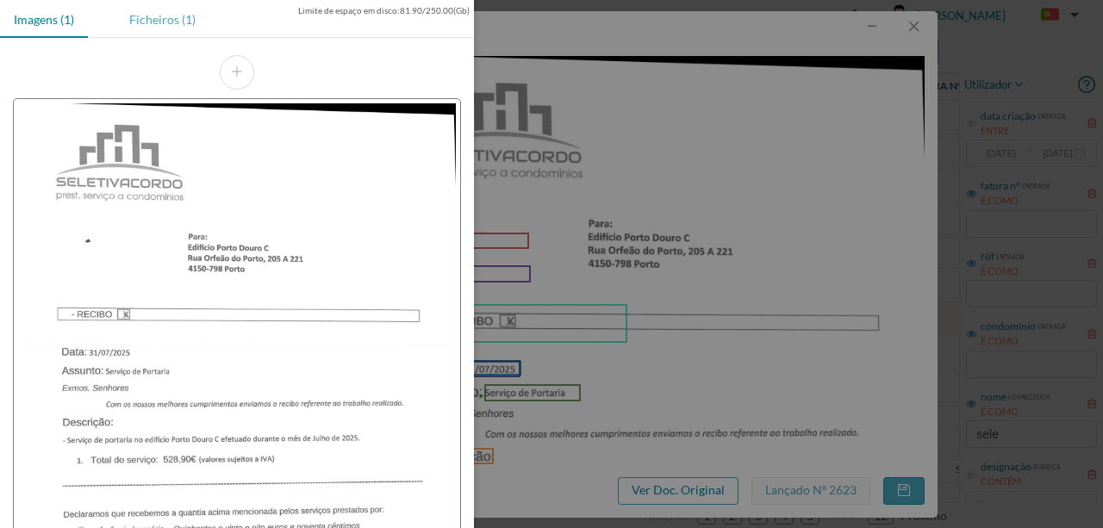
click at [165, 22] on div "Ficheiros (1)" at bounding box center [162, 19] width 94 height 39
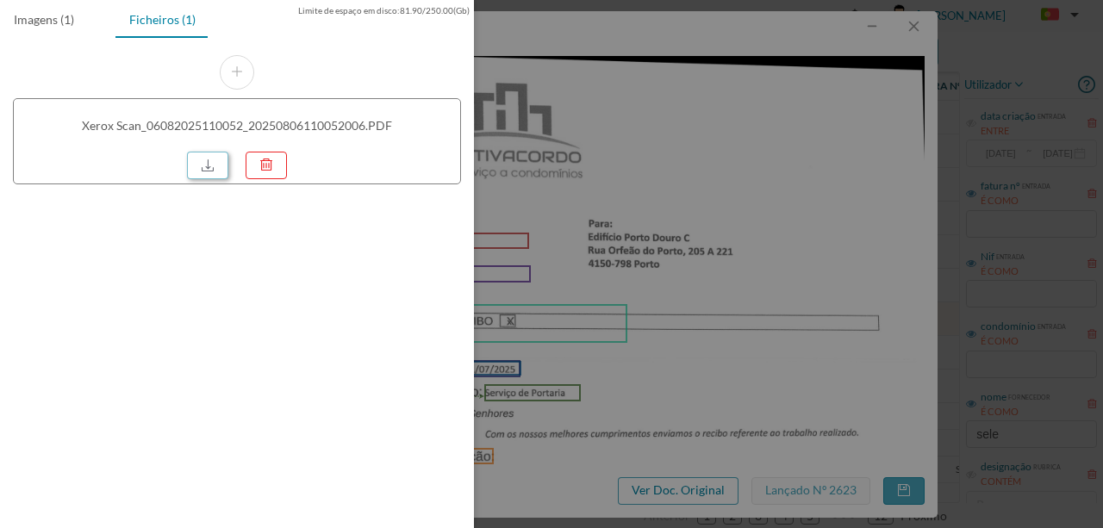
click at [207, 159] on link at bounding box center [207, 166] width 41 height 28
click at [701, 360] on div at bounding box center [551, 264] width 1103 height 528
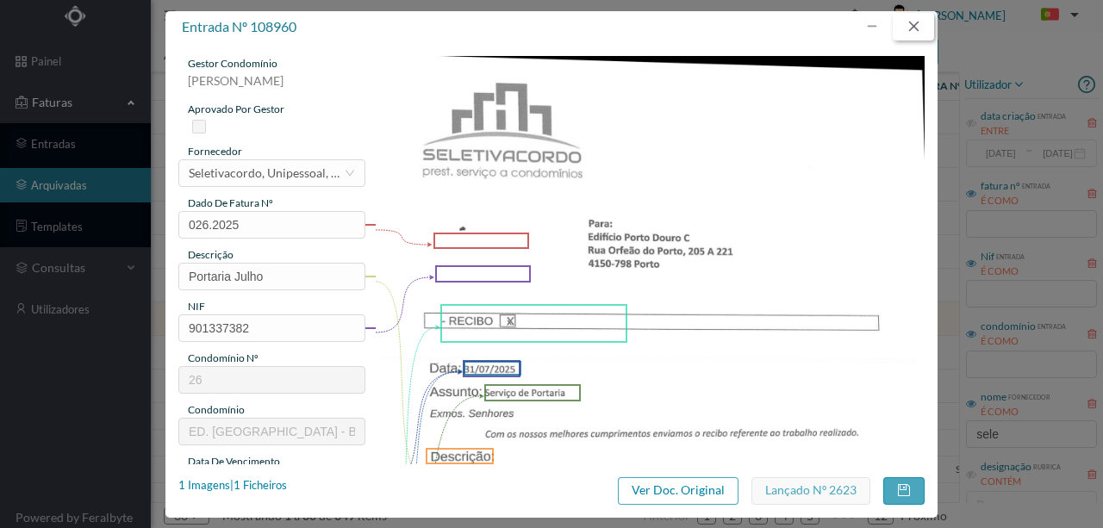
click at [915, 33] on button "button" at bounding box center [913, 27] width 41 height 28
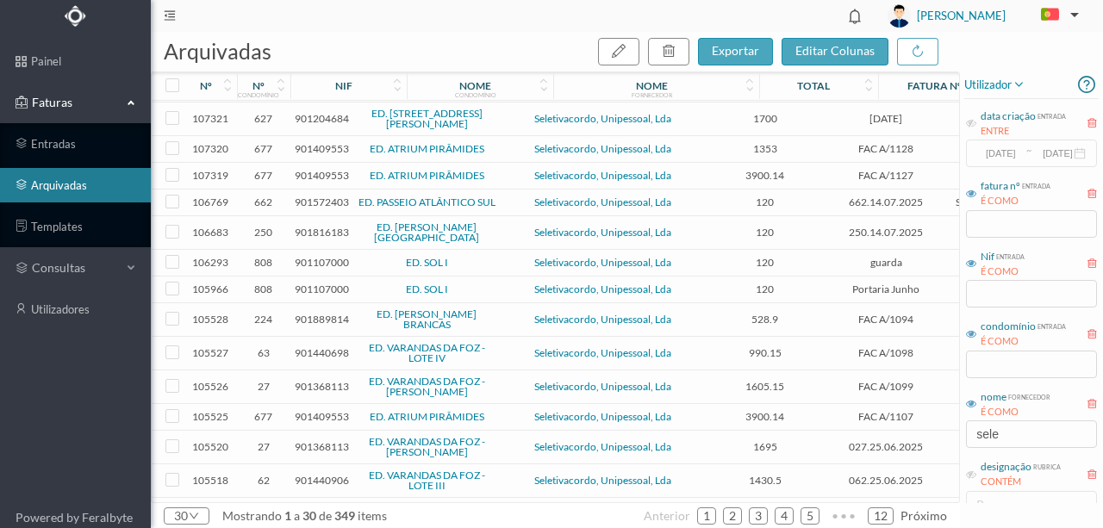
scroll to position [287, 0]
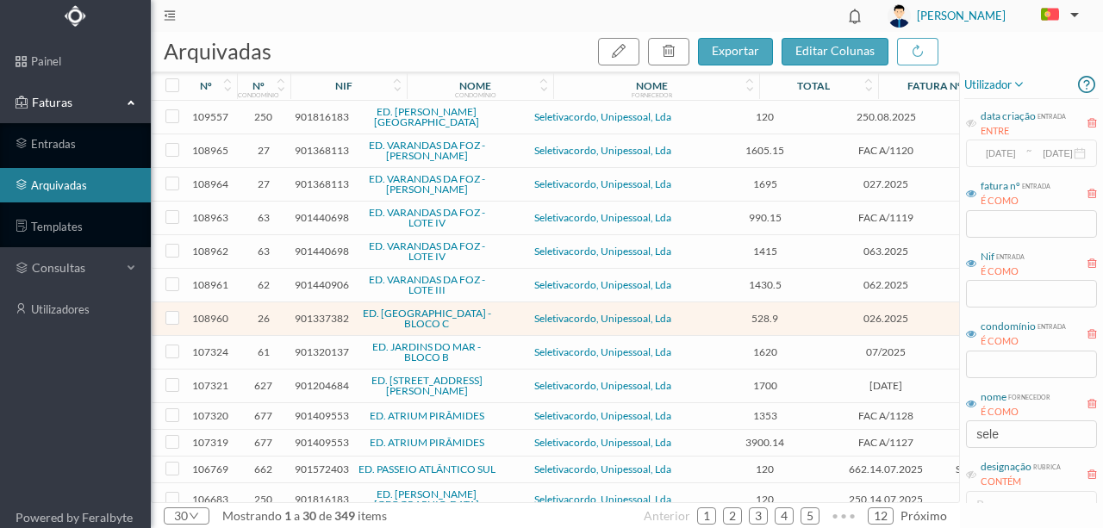
scroll to position [287, 0]
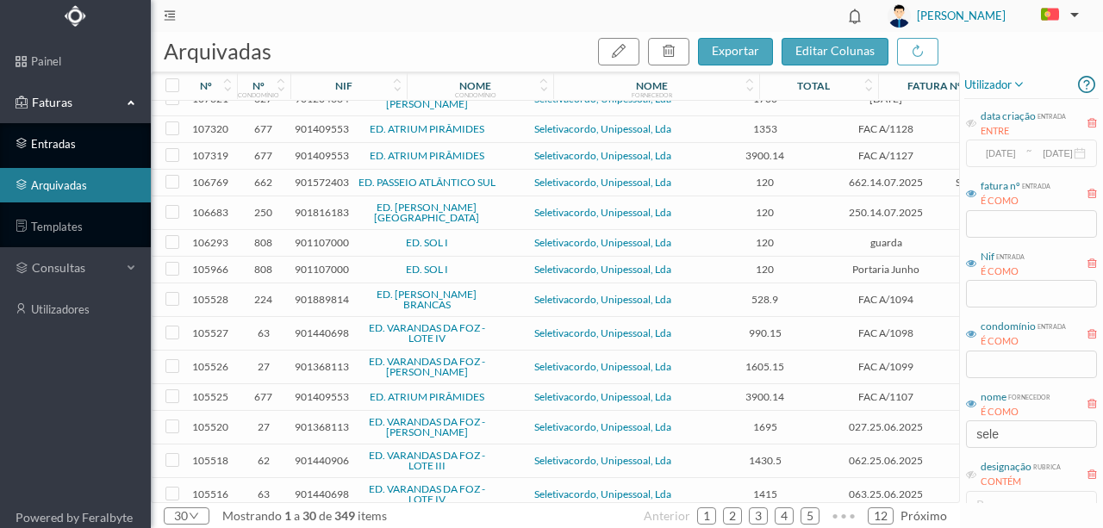
click at [64, 143] on link "entradas" at bounding box center [75, 144] width 151 height 34
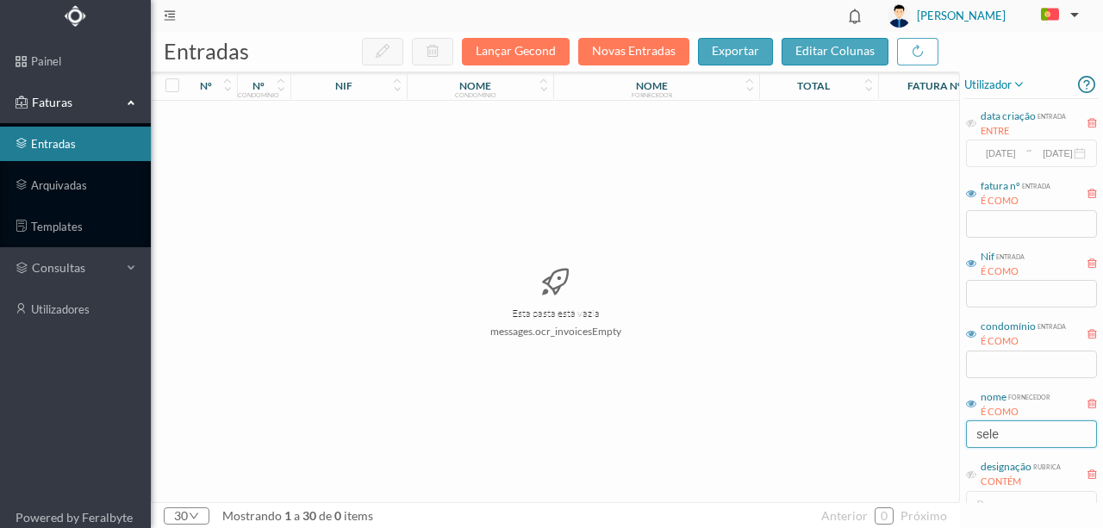
drag, startPoint x: 1046, startPoint y: 433, endPoint x: 882, endPoint y: 426, distance: 163.9
click at [882, 426] on div "entradas Lançar Gecond Novas Entradas exportar editar colunas nº nº condomínio …" at bounding box center [627, 280] width 952 height 496
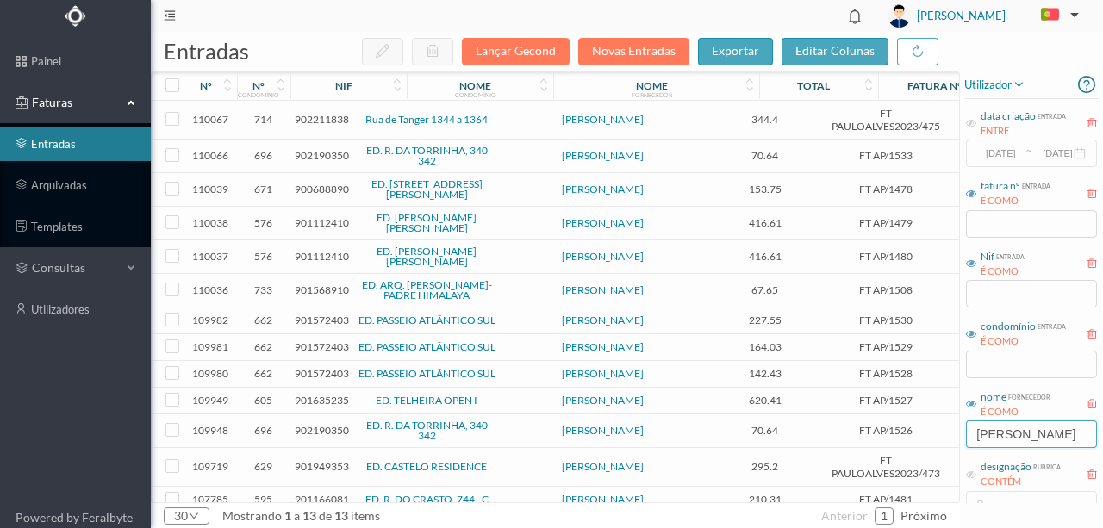
type input "[PERSON_NAME]"
click at [315, 283] on span "901568910" at bounding box center [322, 289] width 54 height 13
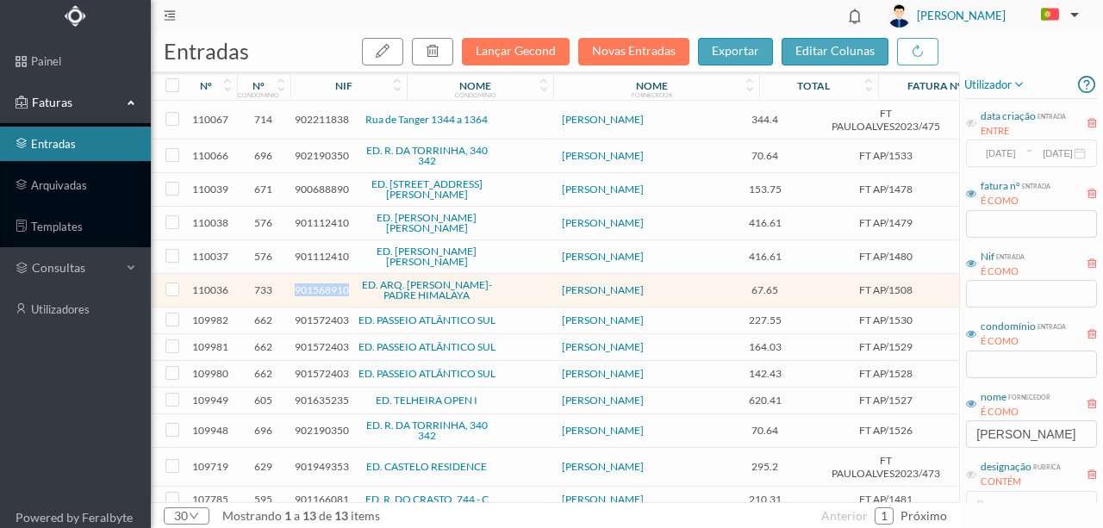
click at [315, 283] on span "901568910" at bounding box center [322, 289] width 54 height 13
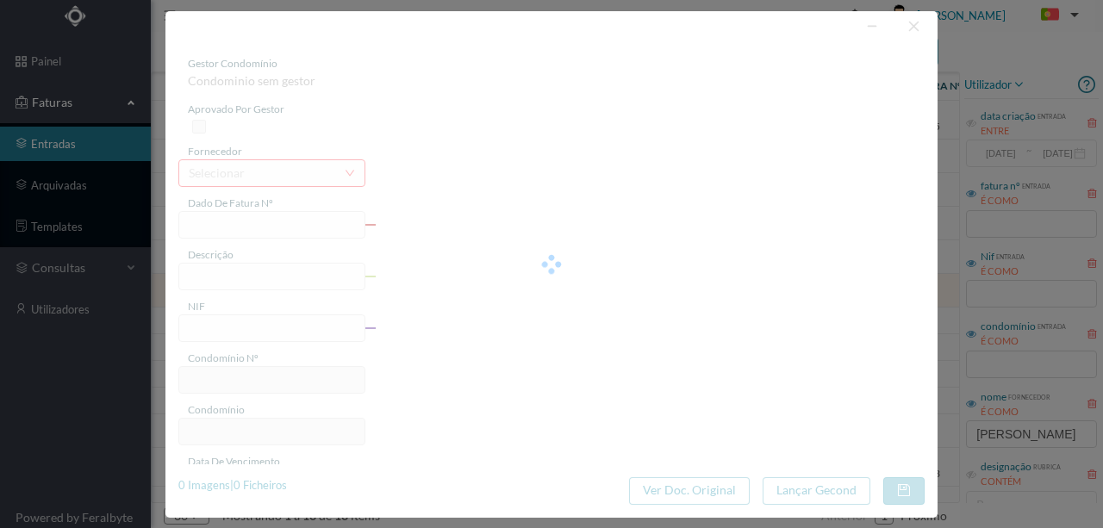
type input "FT AP/1508"
type input "901568910"
type input "[DATE]"
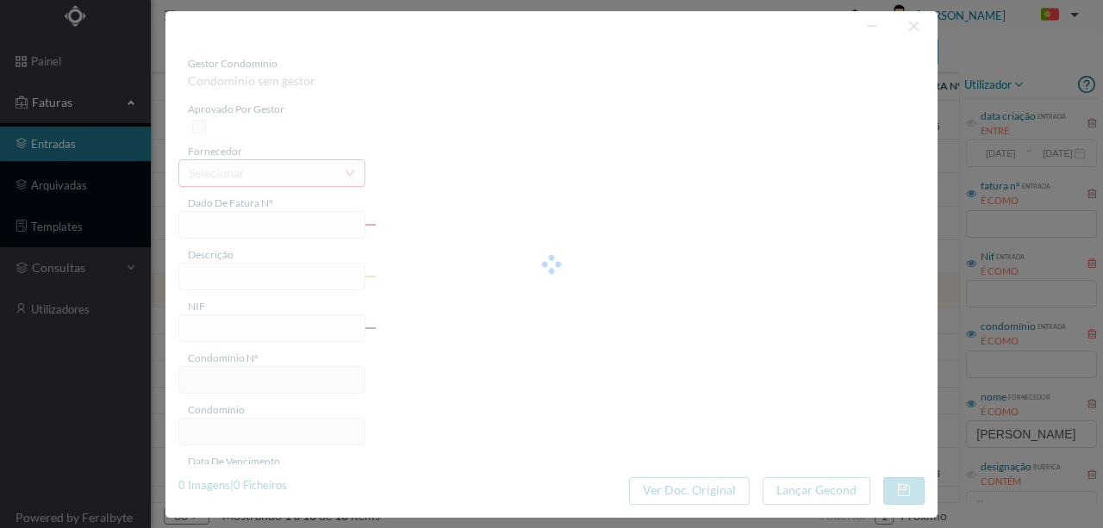
type input "67.65"
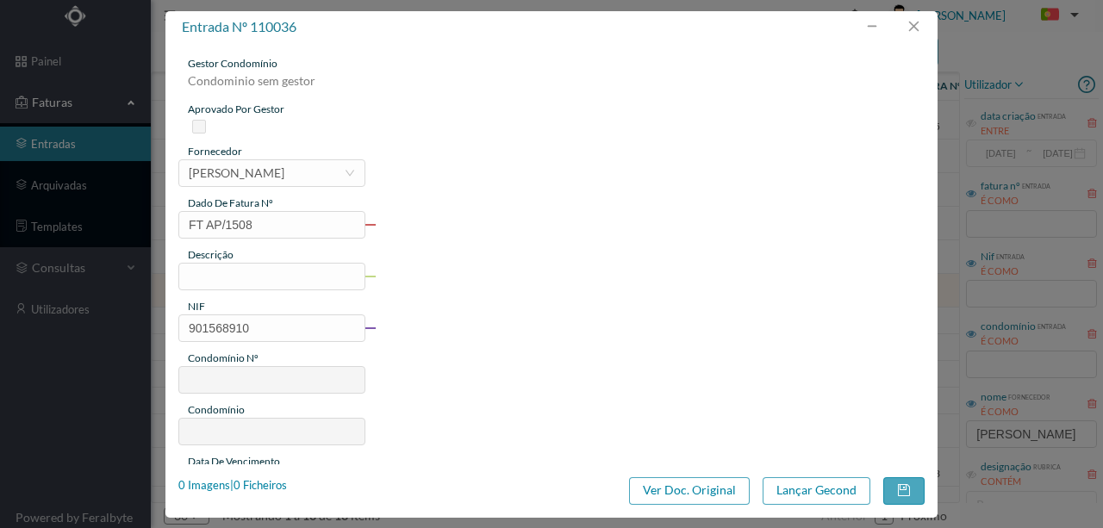
type input "733"
type input "ED. ARQ. [PERSON_NAME]-PADRE HIMALAYA"
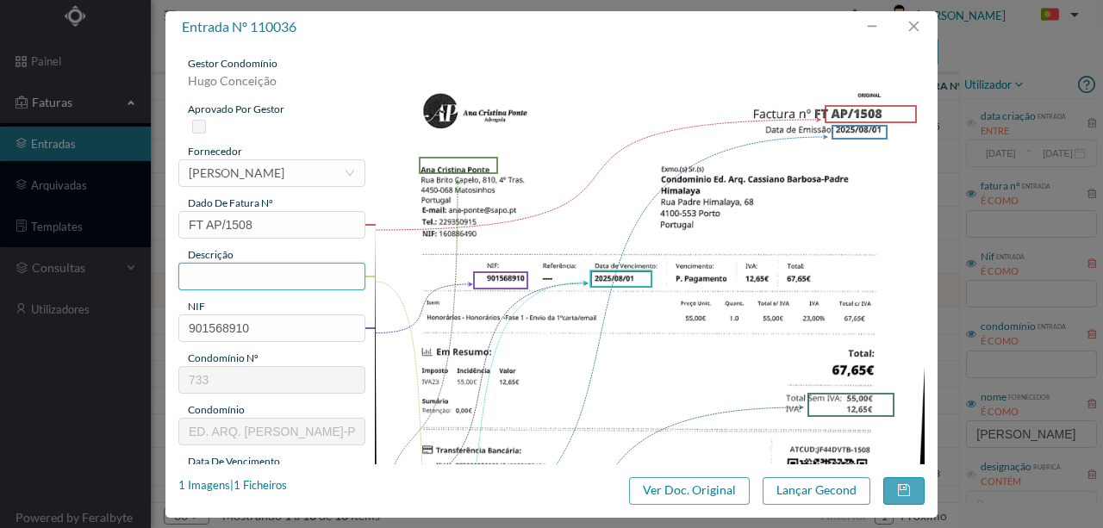
click at [208, 277] on input "text" at bounding box center [271, 277] width 187 height 28
click at [334, 276] on input "Honorarios Fase 1 - Envio de 1ª carta" at bounding box center [271, 277] width 187 height 28
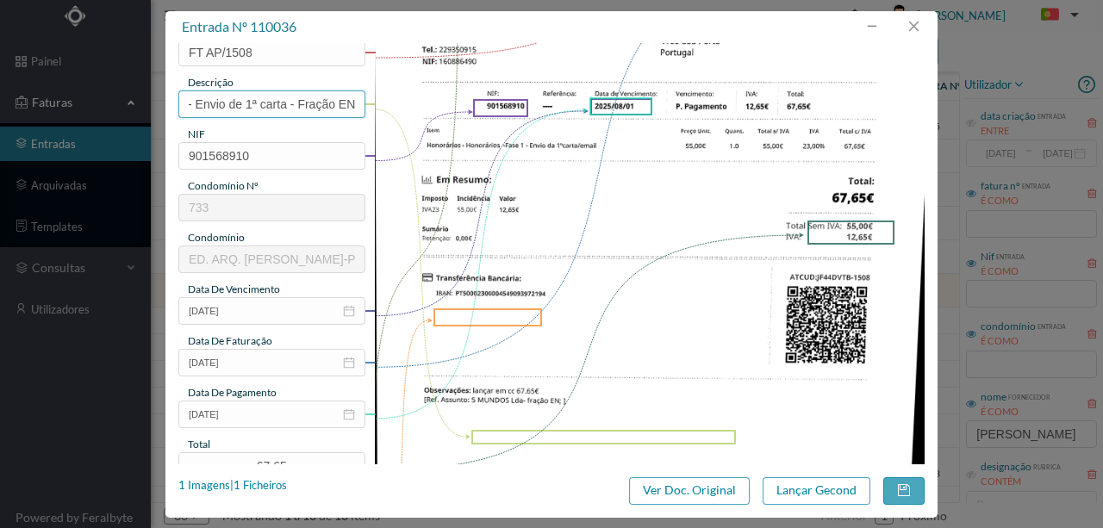
scroll to position [229, 0]
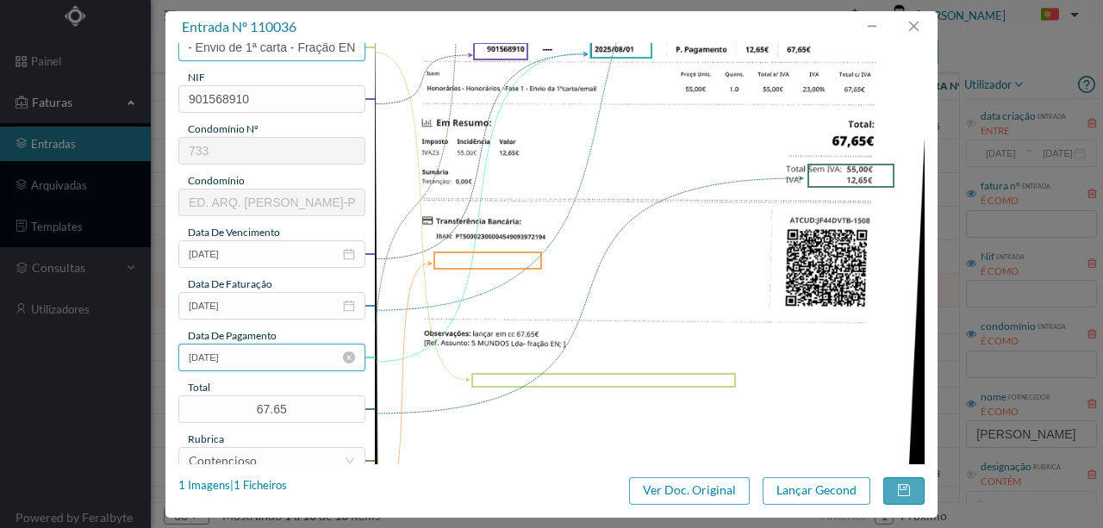
type input "Honorarios Fase 1 - Envio de 1ª carta - Fração EN"
click at [281, 355] on input "[DATE]" at bounding box center [271, 358] width 187 height 28
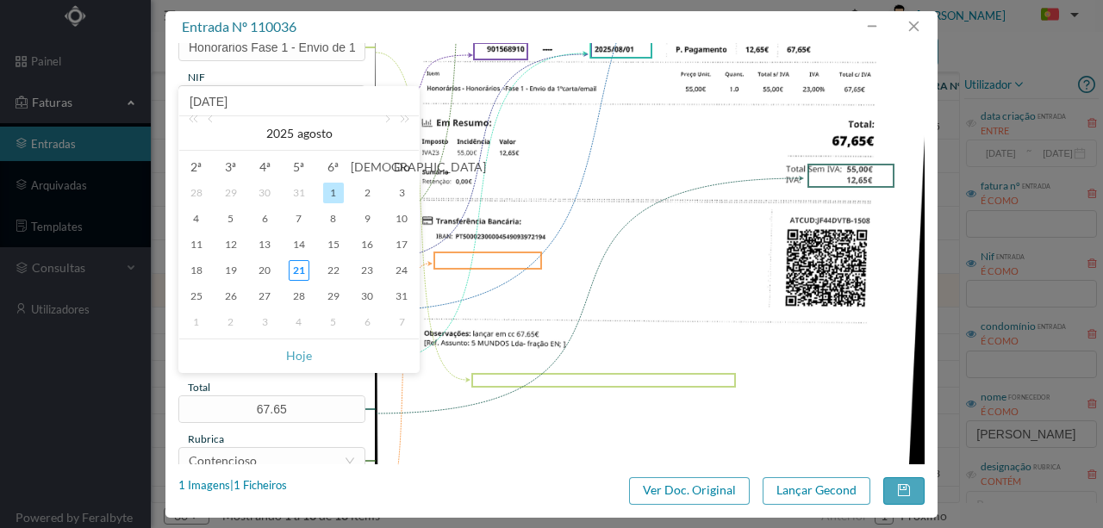
click at [607, 404] on img at bounding box center [650, 216] width 551 height 778
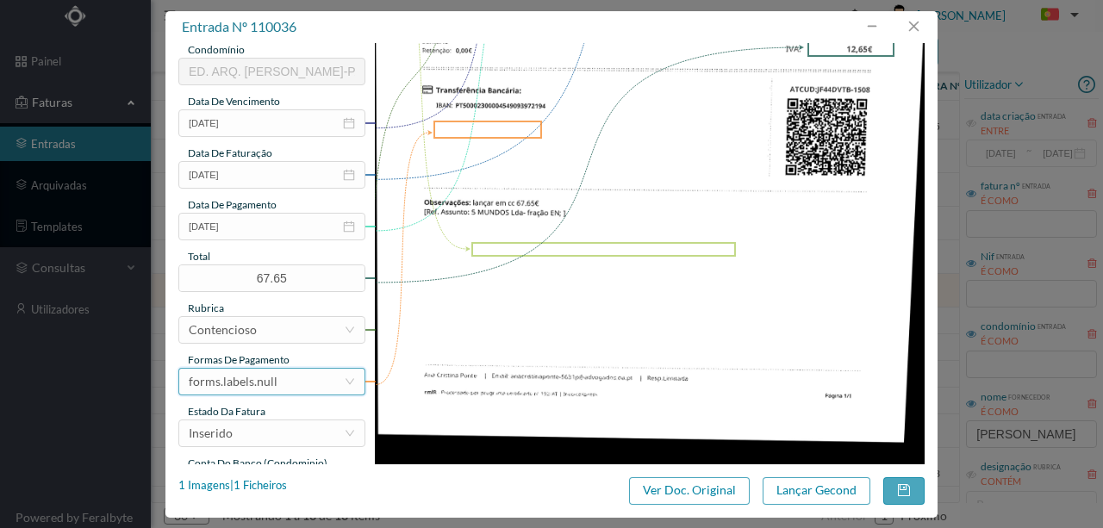
scroll to position [402, 0]
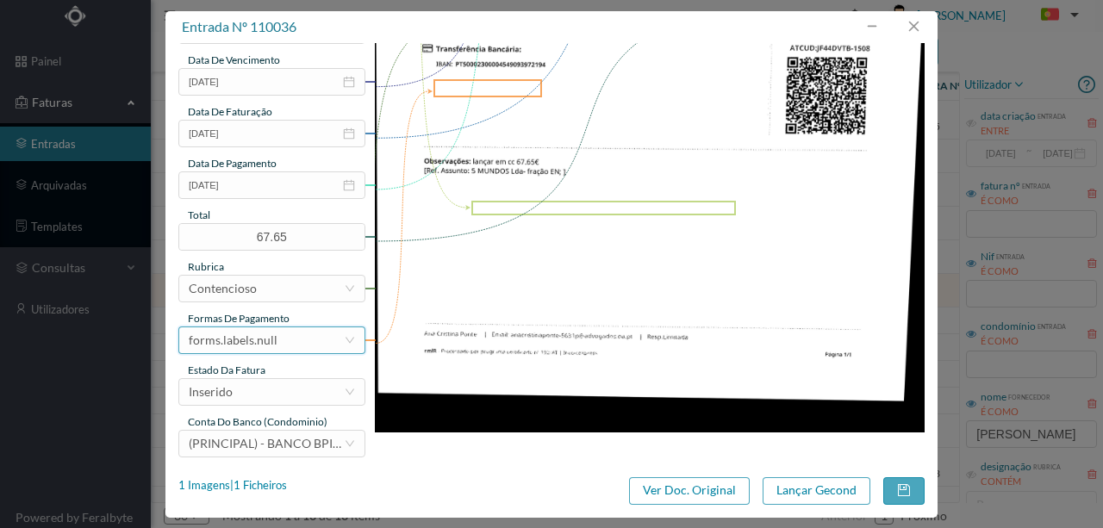
drag, startPoint x: 274, startPoint y: 343, endPoint x: 284, endPoint y: 324, distance: 21.6
click at [274, 343] on div "forms.labels.null" at bounding box center [233, 340] width 89 height 26
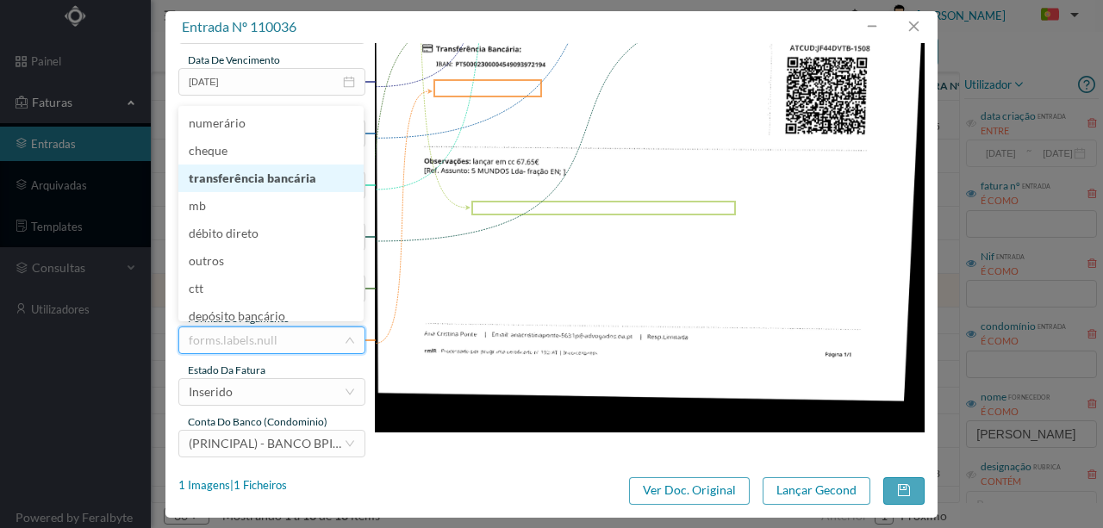
click at [276, 181] on li "transferência bancária" at bounding box center [270, 179] width 185 height 28
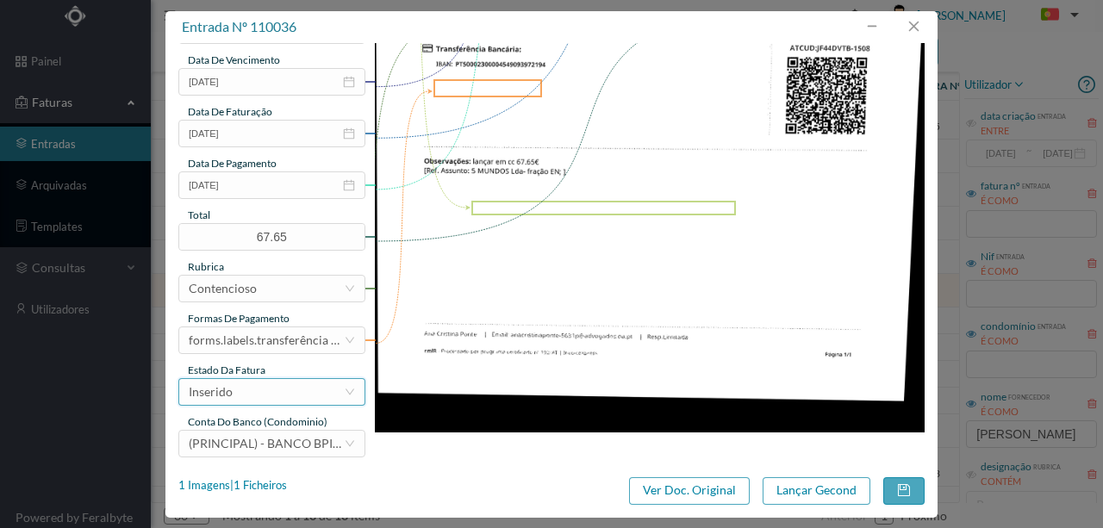
click at [254, 395] on div "Inserido" at bounding box center [266, 392] width 155 height 26
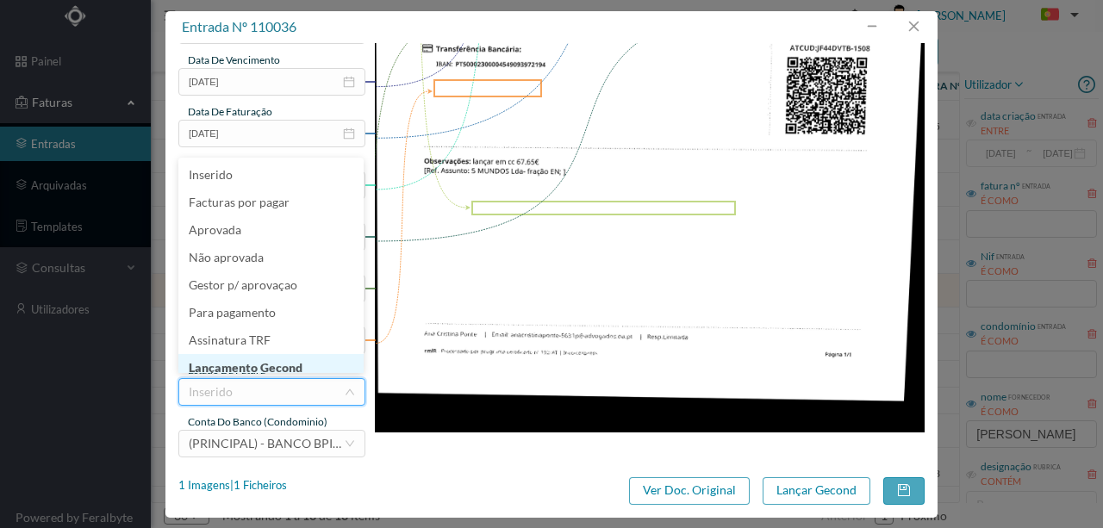
scroll to position [9, 0]
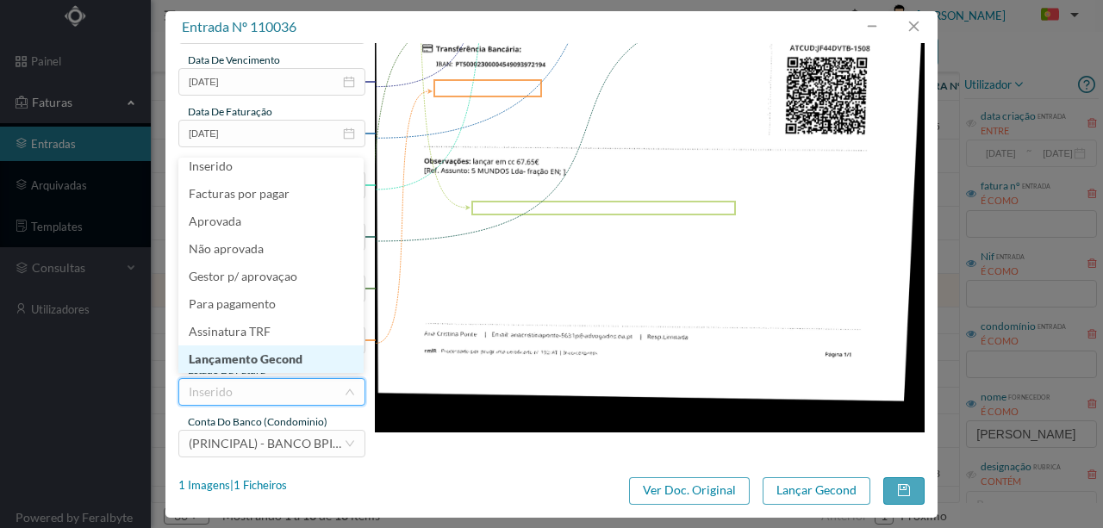
click at [288, 364] on li "Lançamento Gecond" at bounding box center [270, 360] width 185 height 28
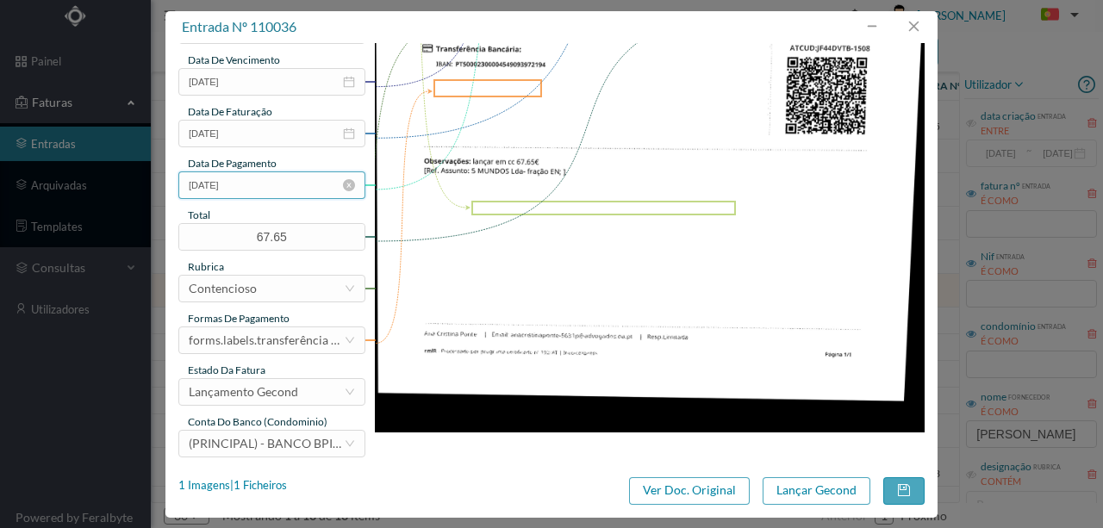
click at [248, 188] on input "[DATE]" at bounding box center [271, 185] width 187 height 28
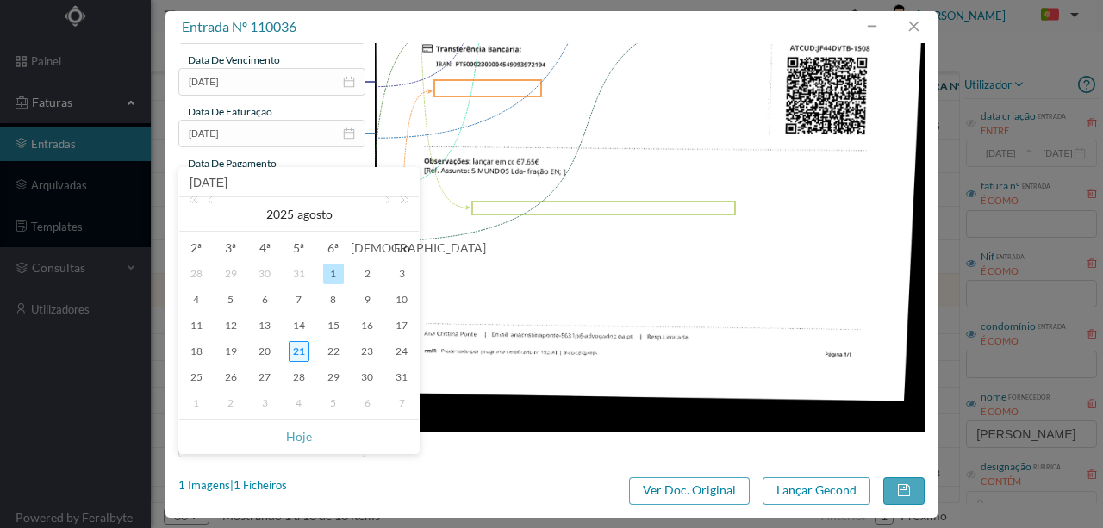
click at [296, 349] on div "21" at bounding box center [299, 351] width 21 height 21
type input "[DATE]"
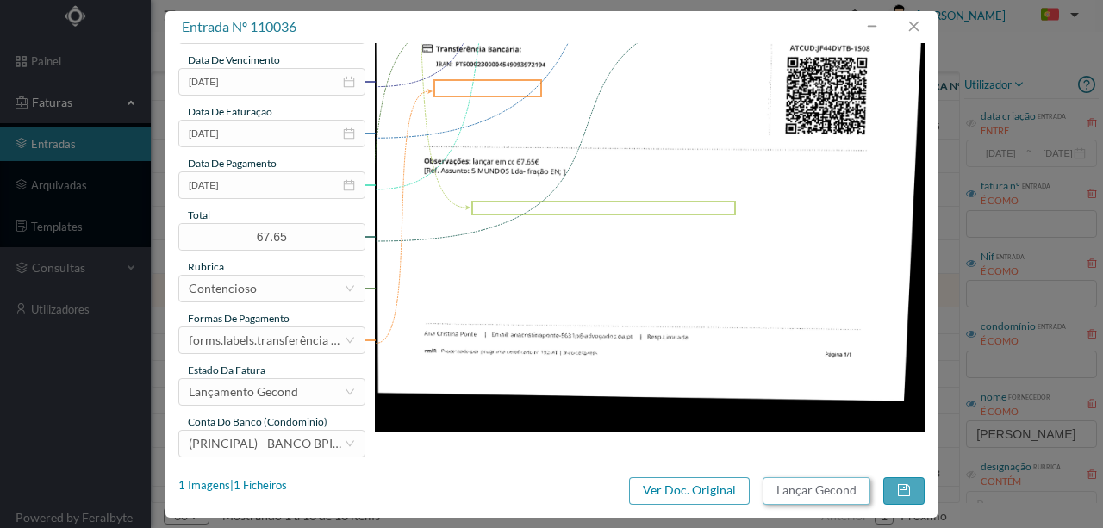
drag, startPoint x: 819, startPoint y: 495, endPoint x: 806, endPoint y: 522, distance: 30.1
click at [817, 493] on button "Lançar Gecond" at bounding box center [817, 491] width 108 height 28
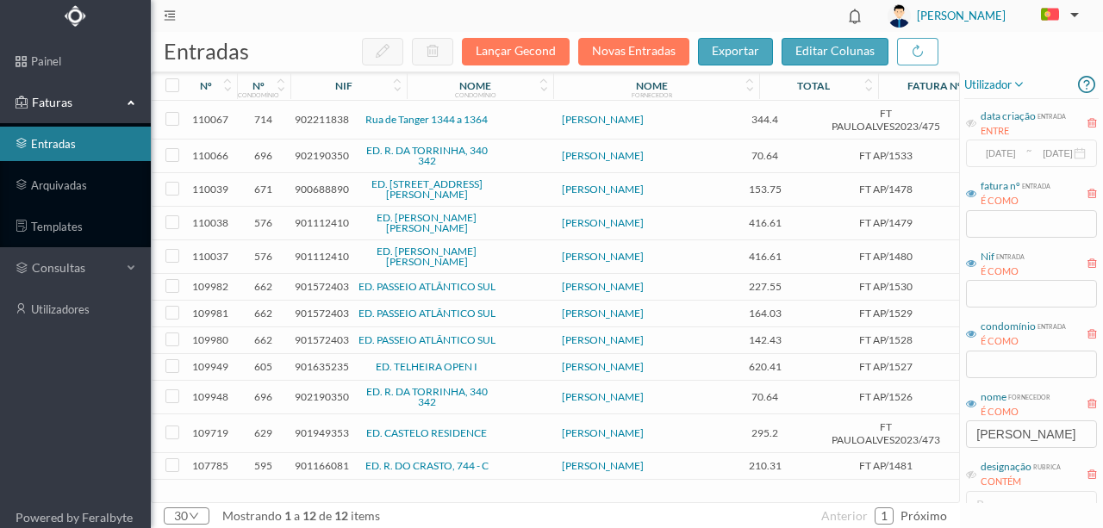
click at [305, 216] on span "901112410" at bounding box center [322, 222] width 54 height 13
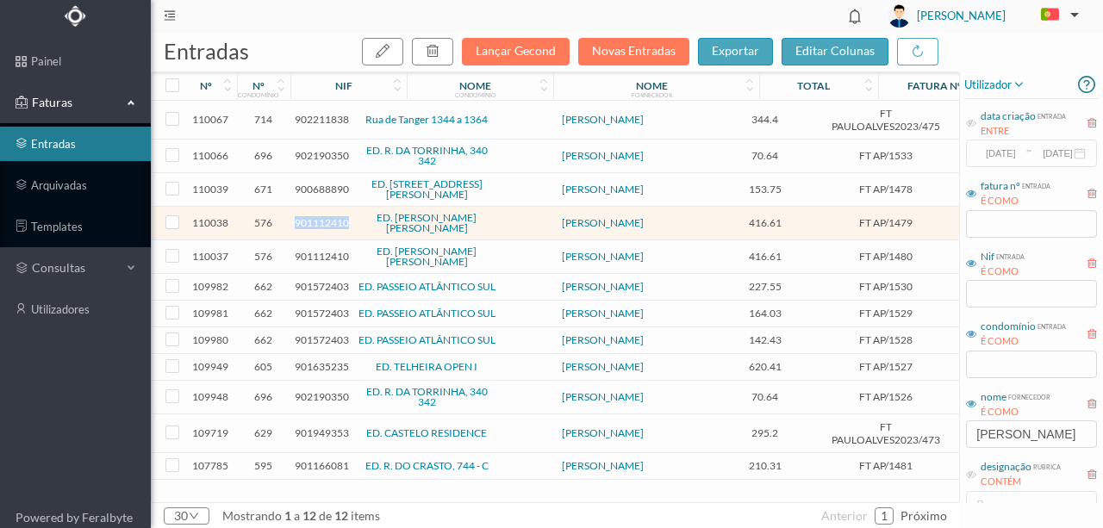
click at [305, 216] on span "901112410" at bounding box center [322, 222] width 54 height 13
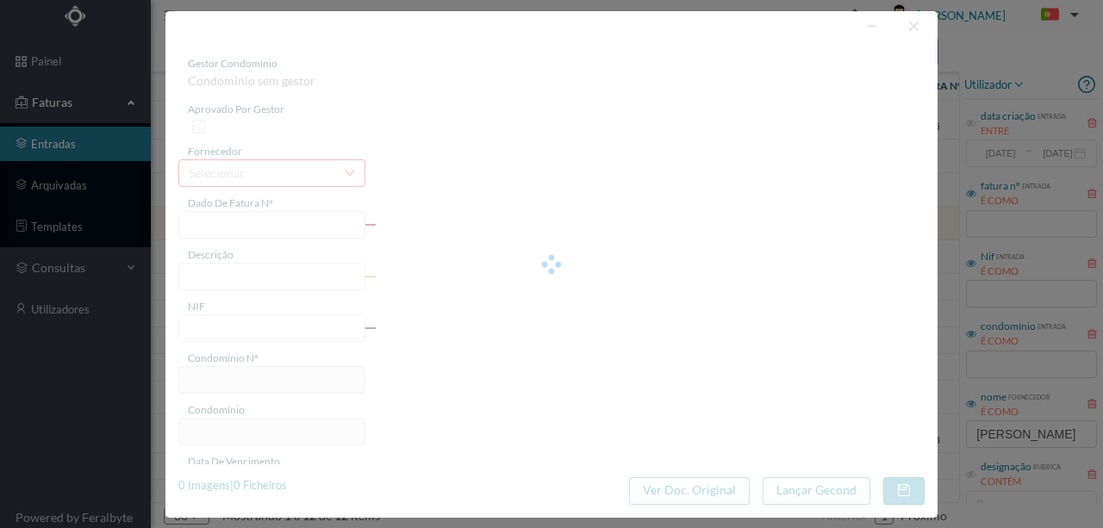
type input "FT AP/1479"
type input "901112410"
type input "[DATE]"
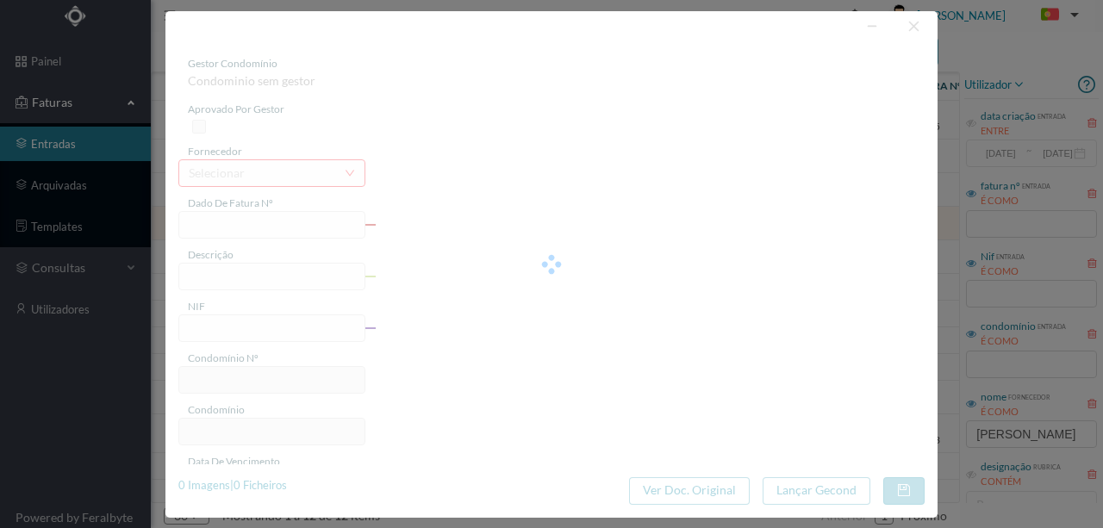
type input "416.61"
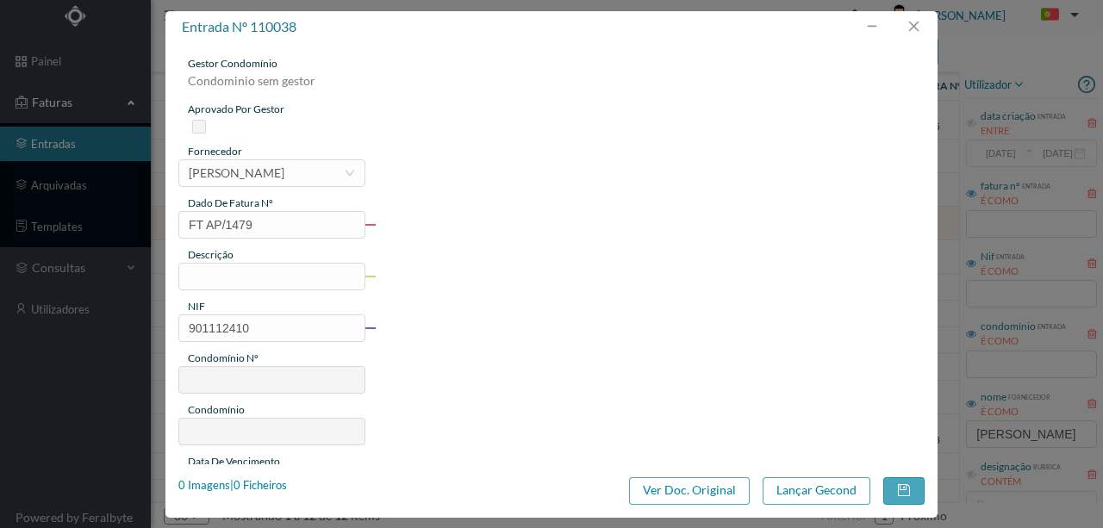
type input "576"
type input "ED. [PERSON_NAME] [PERSON_NAME]"
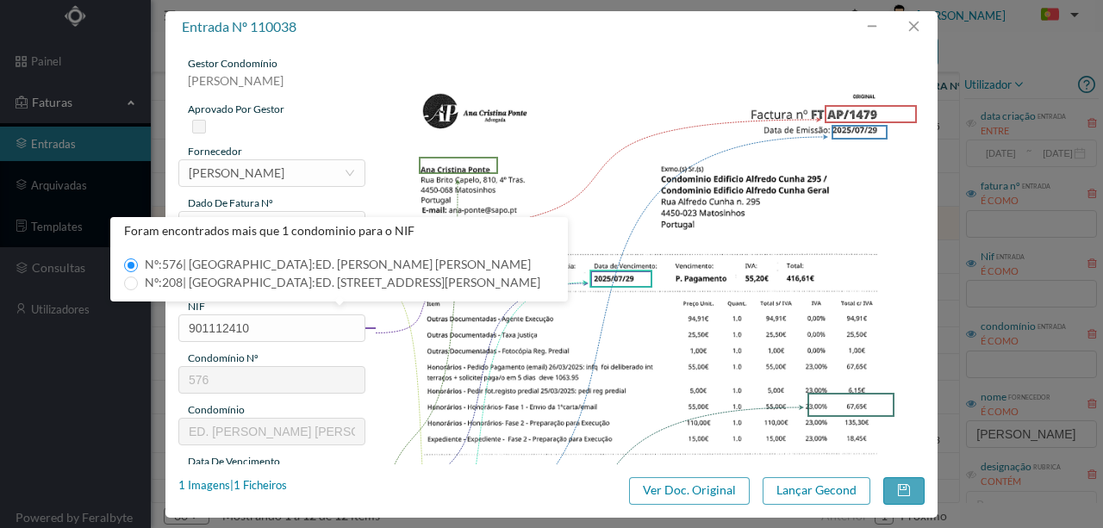
click at [229, 263] on span "Nº: 576 | Nome: ED. [PERSON_NAME] [PERSON_NAME]" at bounding box center [338, 264] width 400 height 15
click at [138, 263] on input "Nº: 576 | Nome: ED. [PERSON_NAME] [PERSON_NAME]" at bounding box center [131, 265] width 14 height 14
click at [371, 264] on span "Nº: 576 | Nome: ED. [PERSON_NAME] [PERSON_NAME]" at bounding box center [338, 264] width 400 height 15
click at [138, 264] on input "Nº: 576 | Nome: ED. [PERSON_NAME] [PERSON_NAME]" at bounding box center [131, 265] width 14 height 14
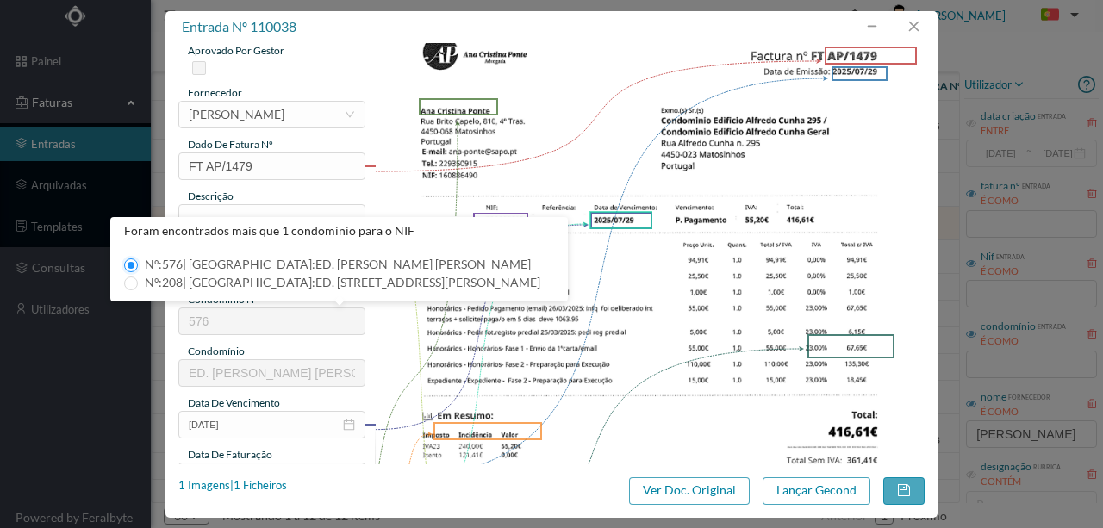
scroll to position [115, 0]
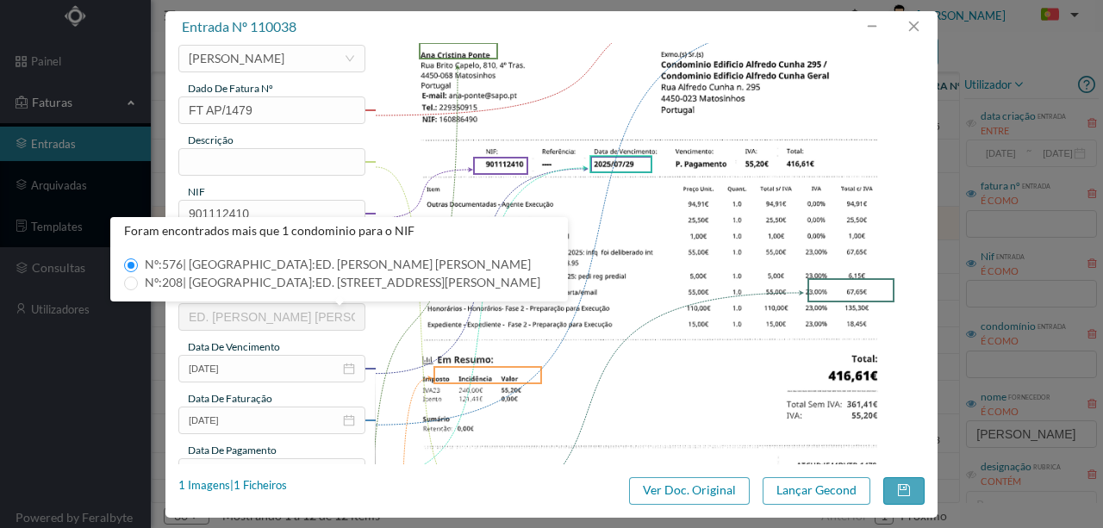
click at [183, 265] on span "Nº: 576 | Nome: ED. [PERSON_NAME] [PERSON_NAME]" at bounding box center [338, 264] width 400 height 15
click at [138, 265] on input "Nº: 576 | Nome: ED. [PERSON_NAME] [PERSON_NAME]" at bounding box center [131, 265] width 14 height 14
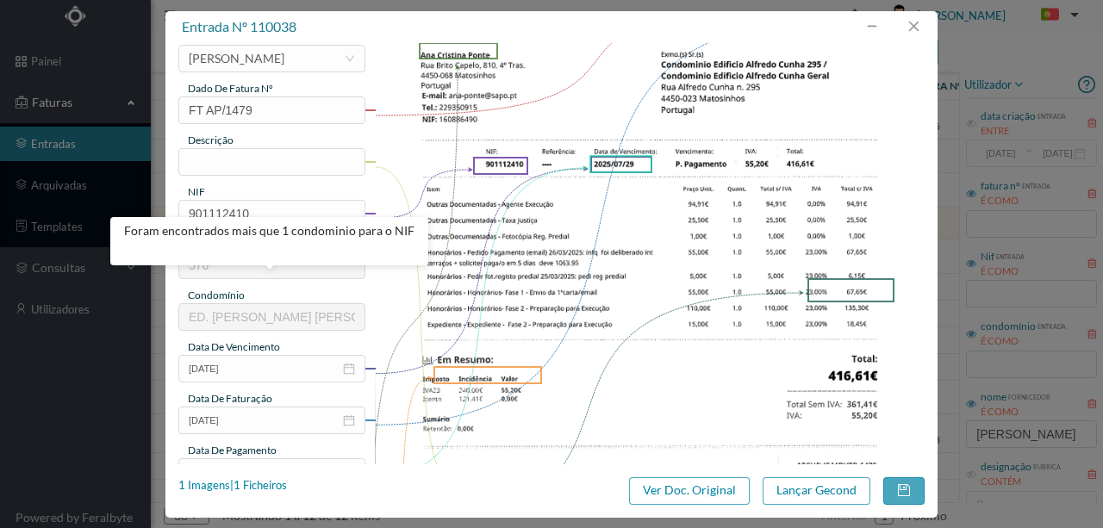
click at [584, 343] on img at bounding box center [650, 330] width 551 height 778
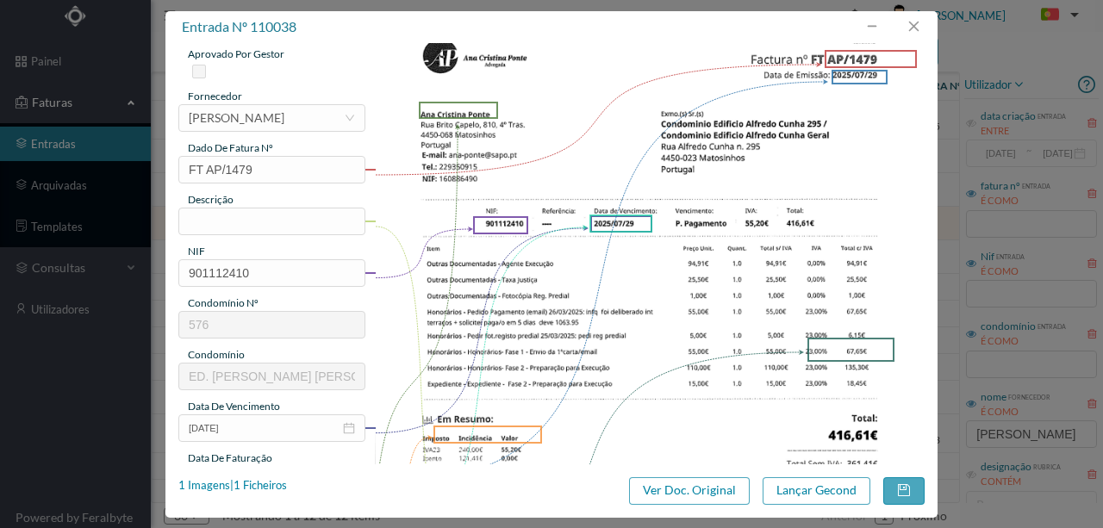
scroll to position [0, 0]
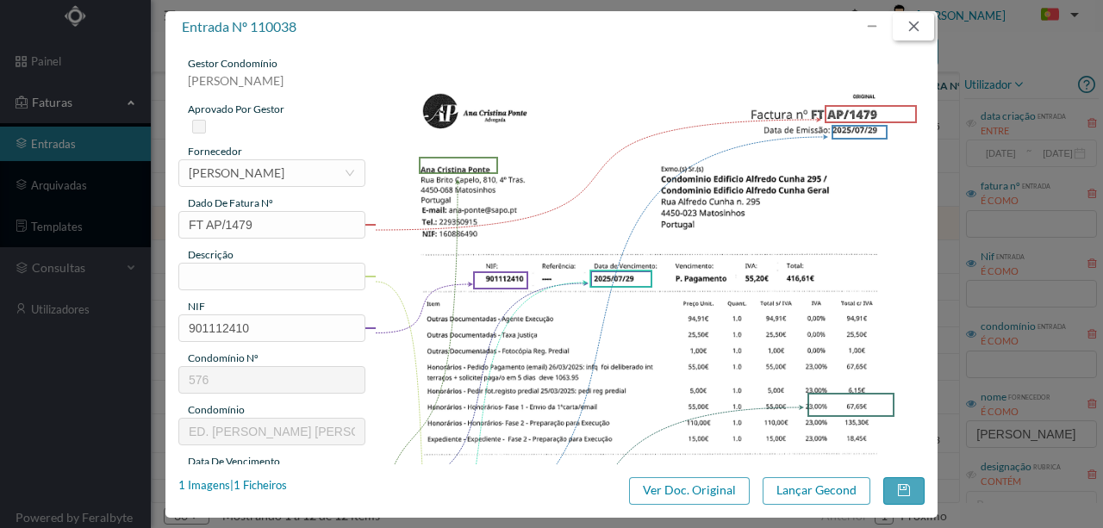
click at [917, 28] on button "button" at bounding box center [913, 27] width 41 height 28
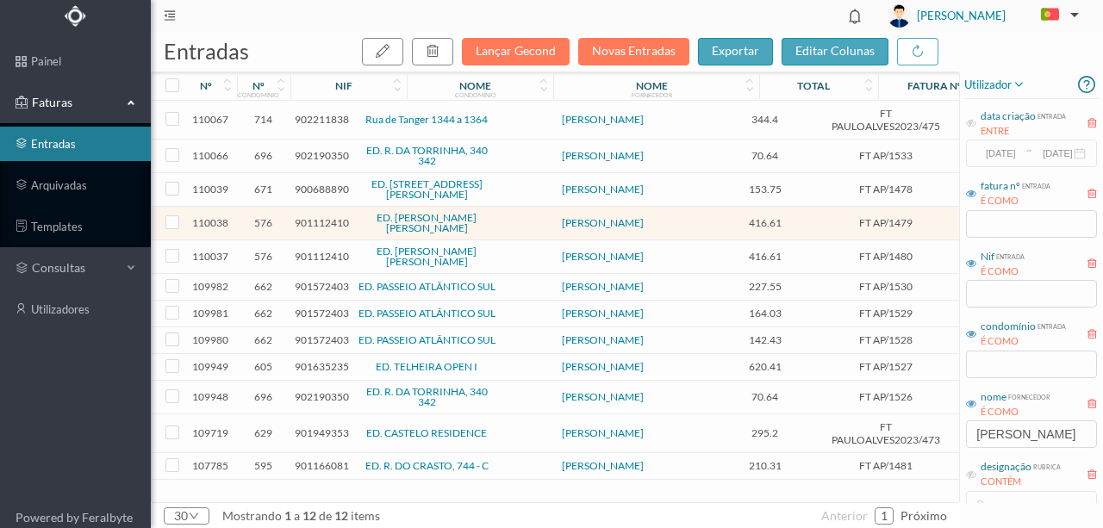
click at [315, 250] on span "901112410" at bounding box center [322, 256] width 54 height 13
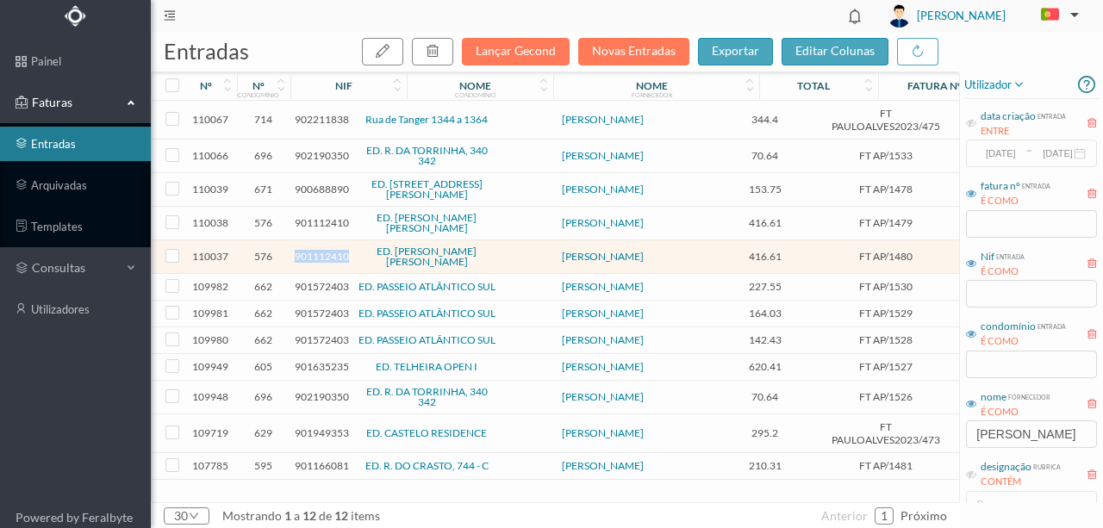
click at [315, 250] on span "901112410" at bounding box center [322, 256] width 54 height 13
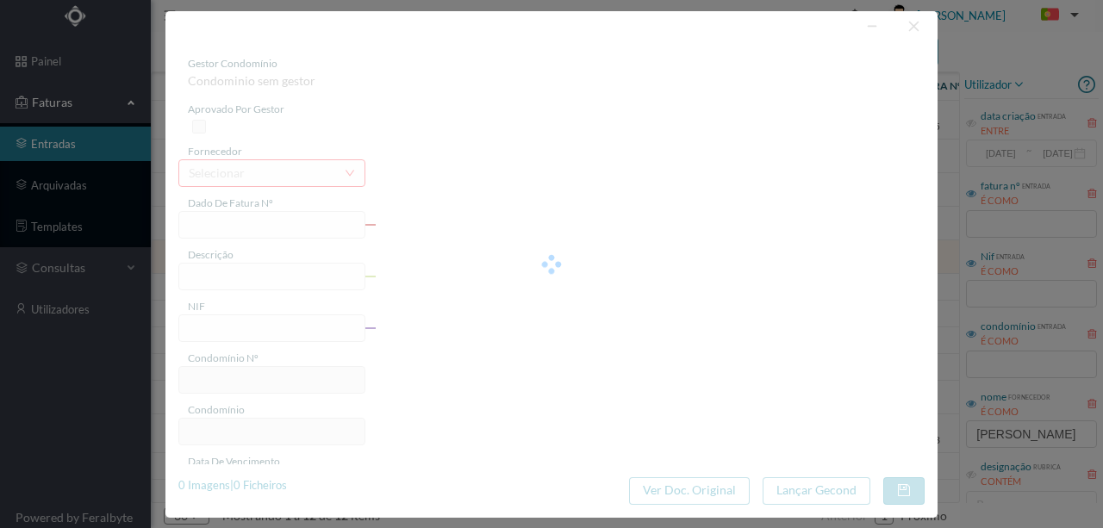
type input "FT AP/1480"
type input "901112410"
type input "[DATE]"
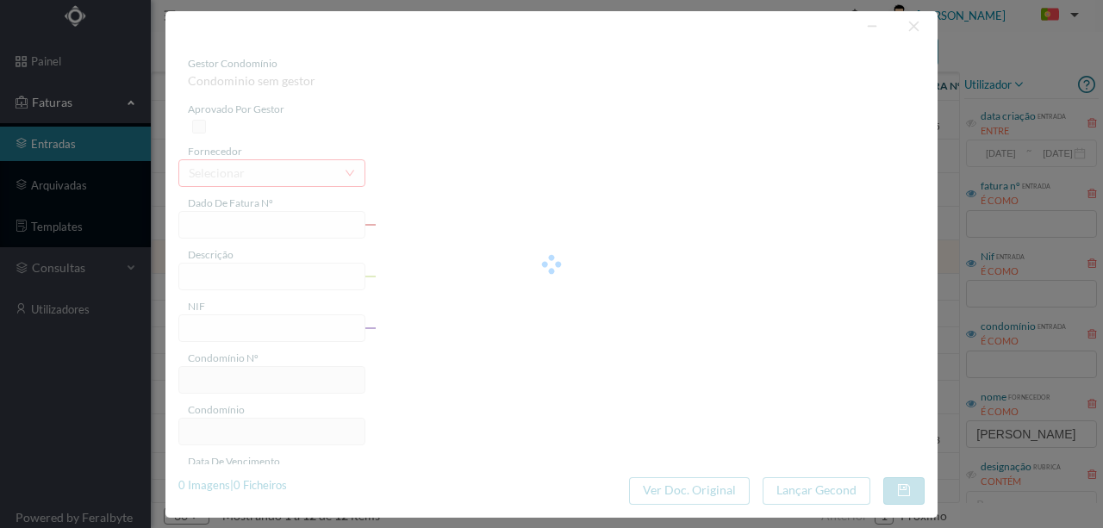
type input "416.61"
type input "576"
type input "ED. [PERSON_NAME] [PERSON_NAME]"
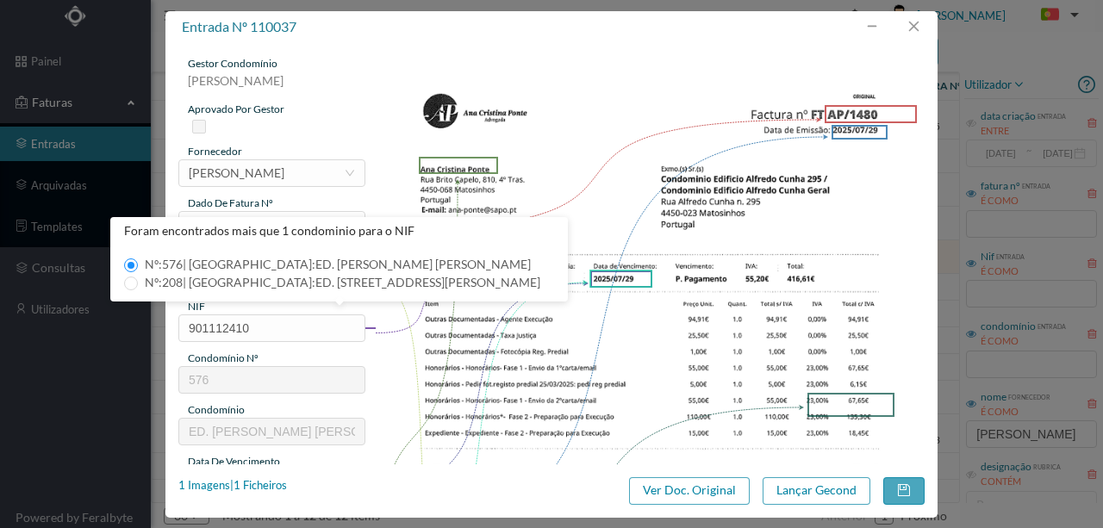
click at [177, 267] on span "Nº: 576 | Nome: ED. [PERSON_NAME] [PERSON_NAME]" at bounding box center [338, 264] width 400 height 15
click at [138, 267] on input "Nº: 576 | Nome: ED. [PERSON_NAME] [PERSON_NAME]" at bounding box center [131, 265] width 14 height 14
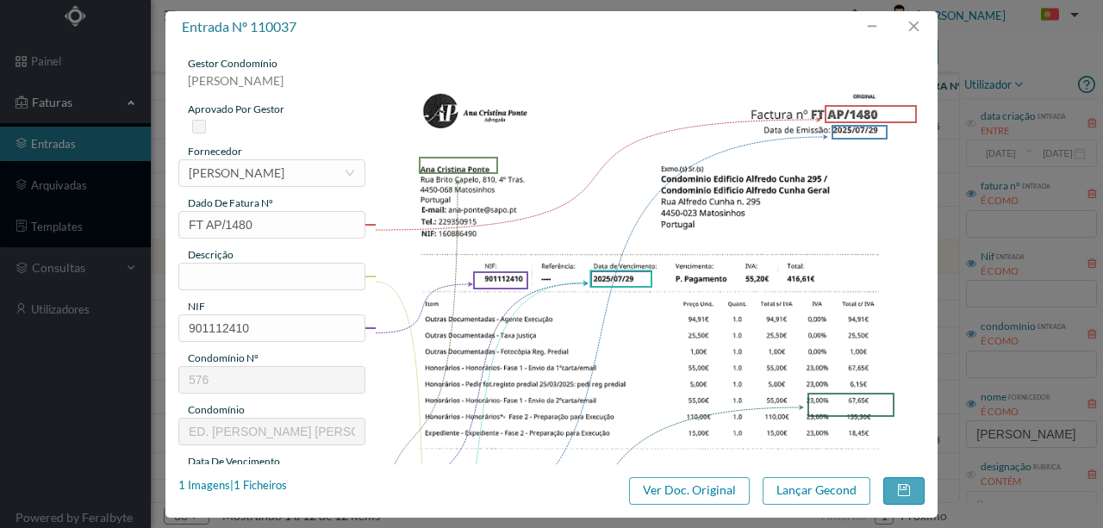
click at [598, 220] on img at bounding box center [650, 445] width 551 height 778
drag, startPoint x: 240, startPoint y: 279, endPoint x: 277, endPoint y: 272, distance: 37.7
click at [240, 279] on input "text" at bounding box center [271, 277] width 187 height 28
click at [312, 273] on input "Despesas Processo Contencioso - Fração F" at bounding box center [271, 277] width 187 height 28
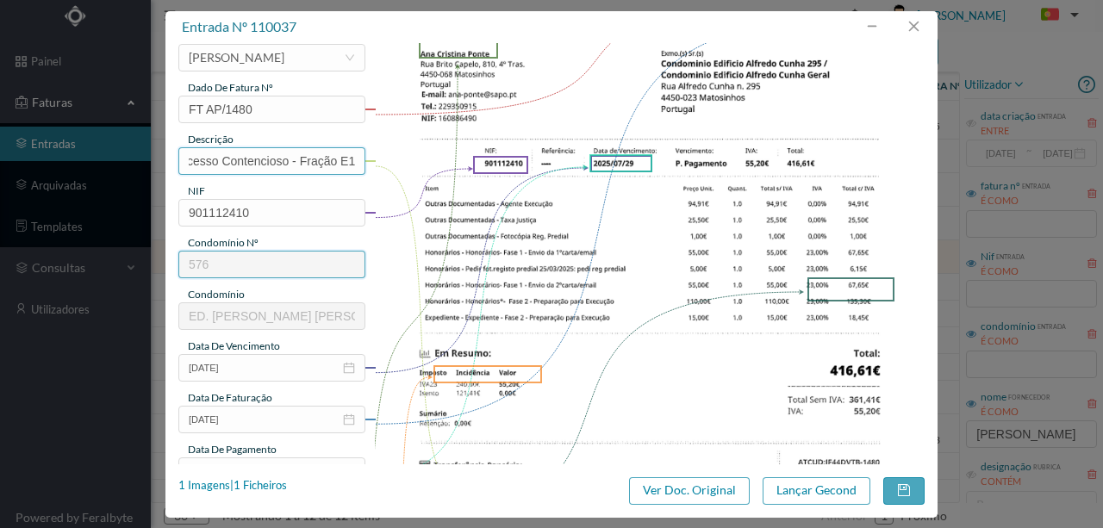
scroll to position [287, 0]
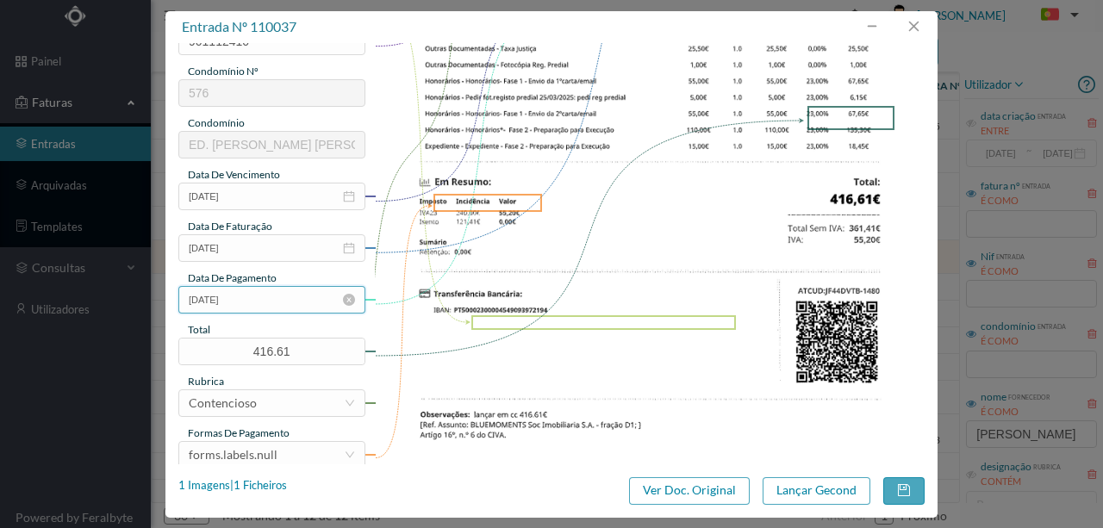
type input "Despesas Processo Contencioso - Fração E1"
click at [267, 300] on input "[DATE]" at bounding box center [271, 300] width 187 height 28
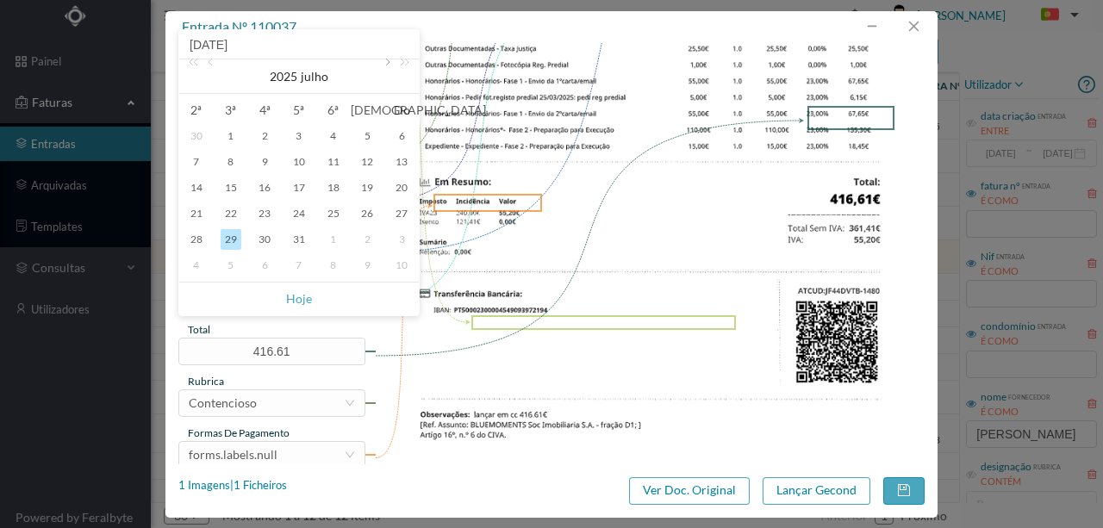
click at [383, 63] on link at bounding box center [386, 76] width 16 height 34
click at [211, 59] on link at bounding box center [212, 76] width 16 height 34
click at [295, 209] on div "21" at bounding box center [299, 213] width 21 height 21
type input "[DATE]"
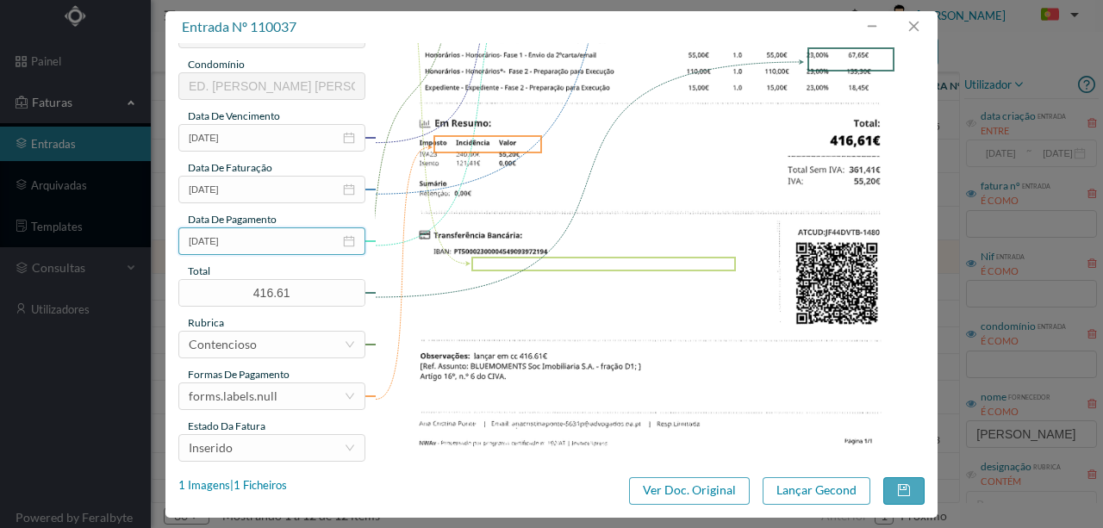
scroll to position [408, 0]
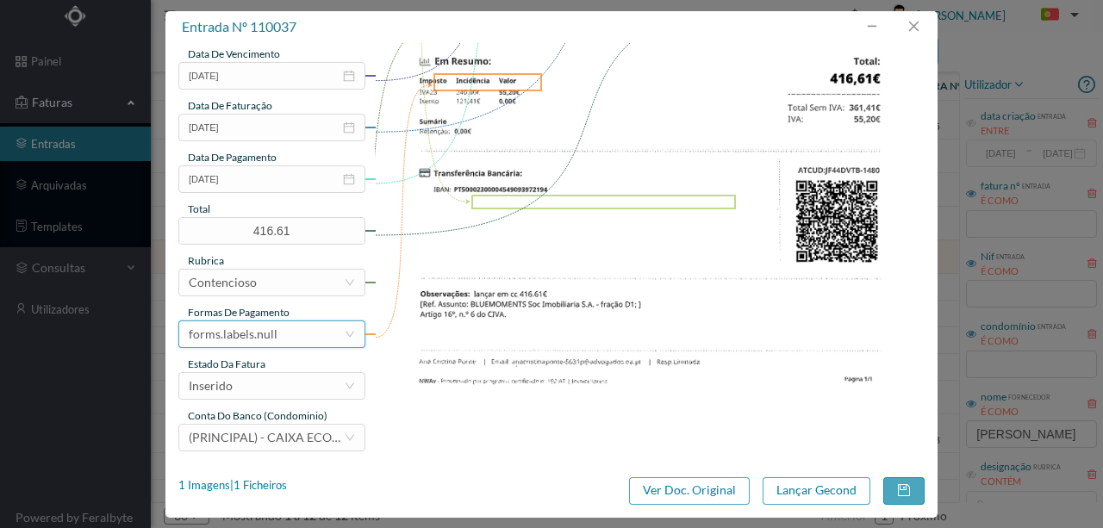
click at [271, 343] on div "forms.labels.null" at bounding box center [233, 334] width 89 height 26
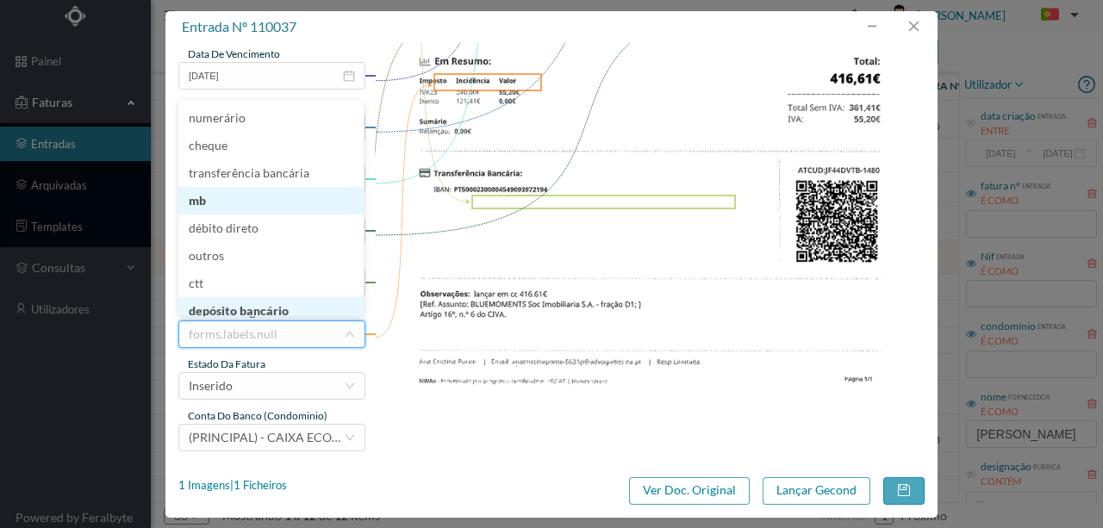
scroll to position [7, 0]
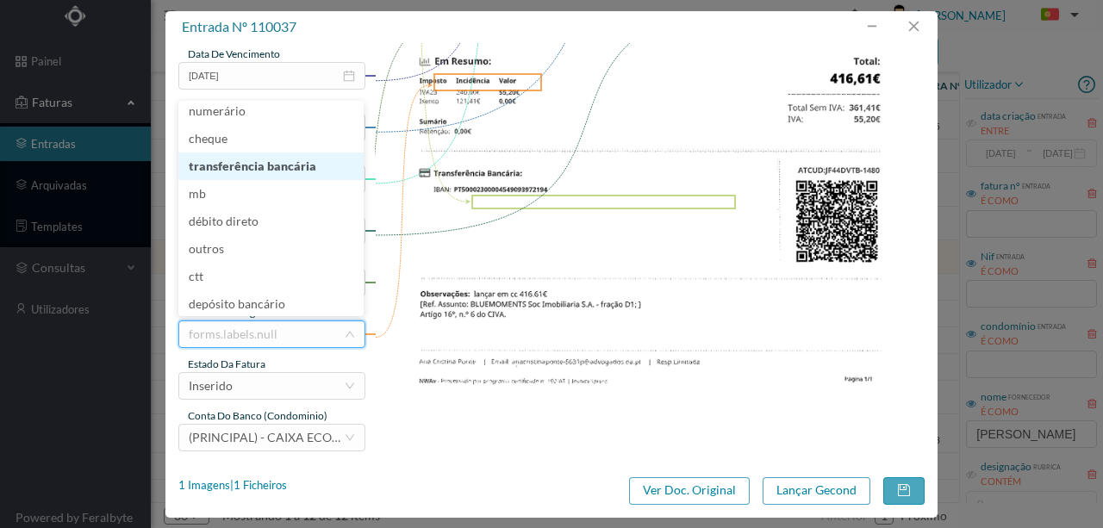
click at [288, 161] on li "transferência bancária" at bounding box center [270, 167] width 185 height 28
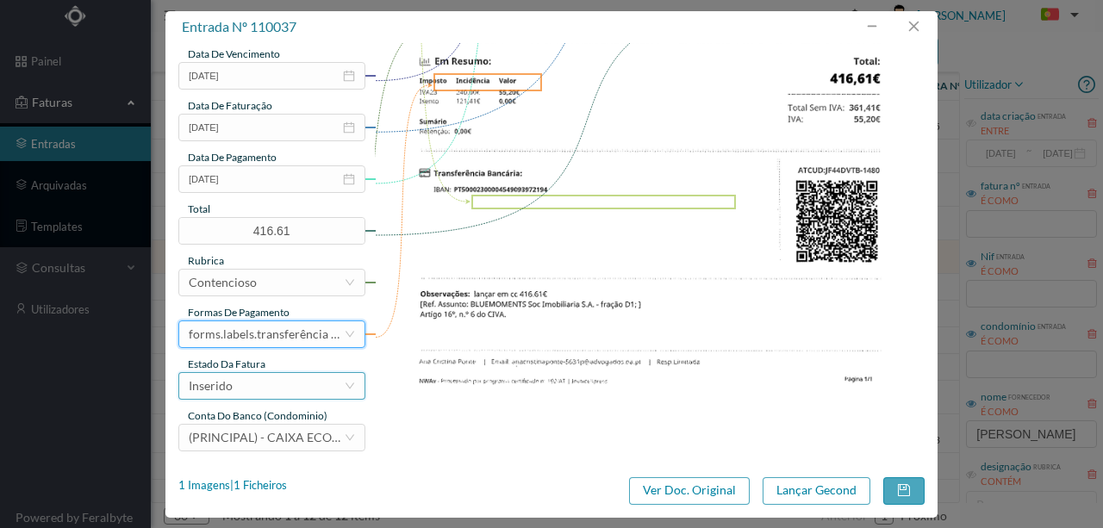
click at [265, 372] on div "Inserido" at bounding box center [271, 386] width 187 height 28
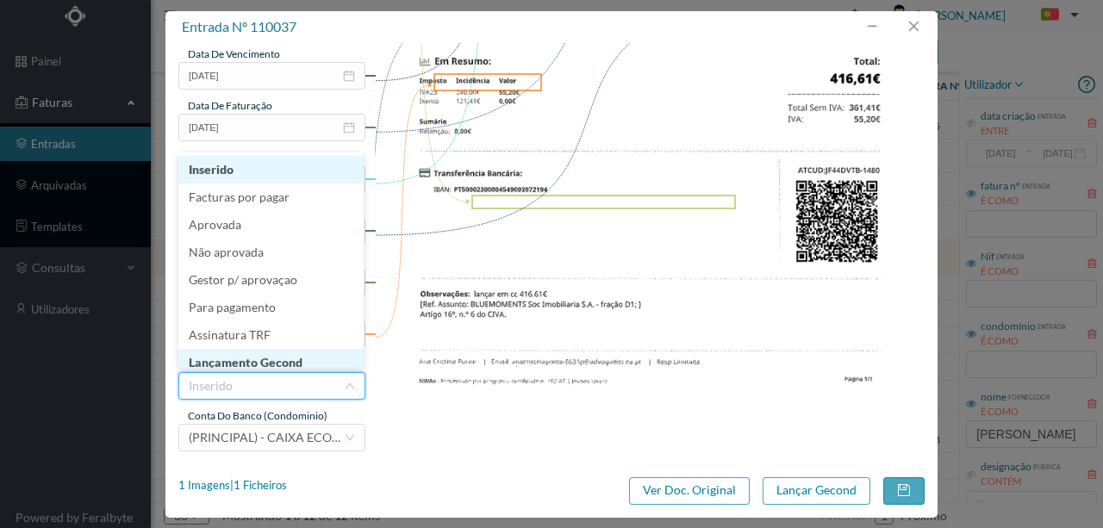
scroll to position [9, 0]
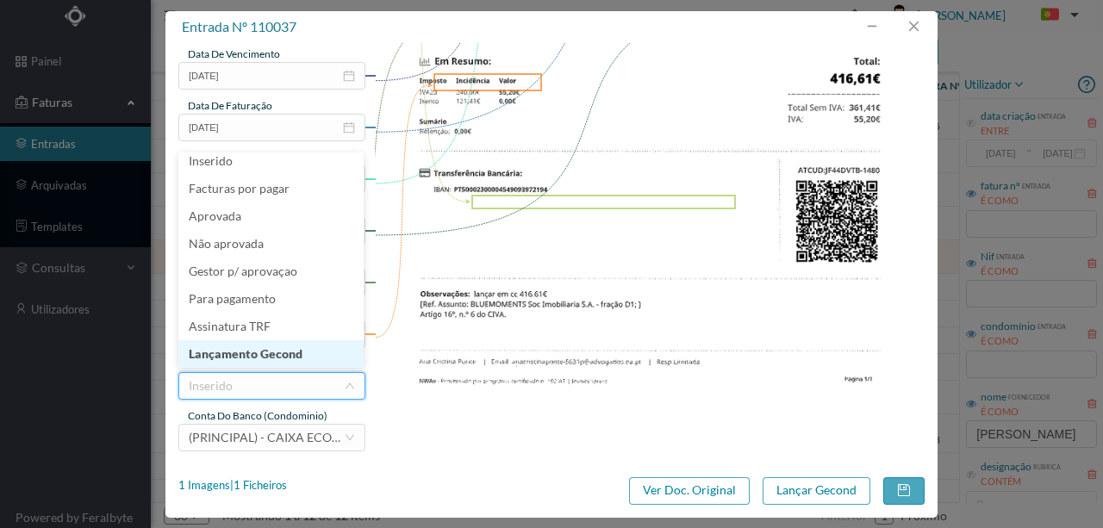
click at [274, 355] on li "Lançamento Gecond" at bounding box center [270, 354] width 185 height 28
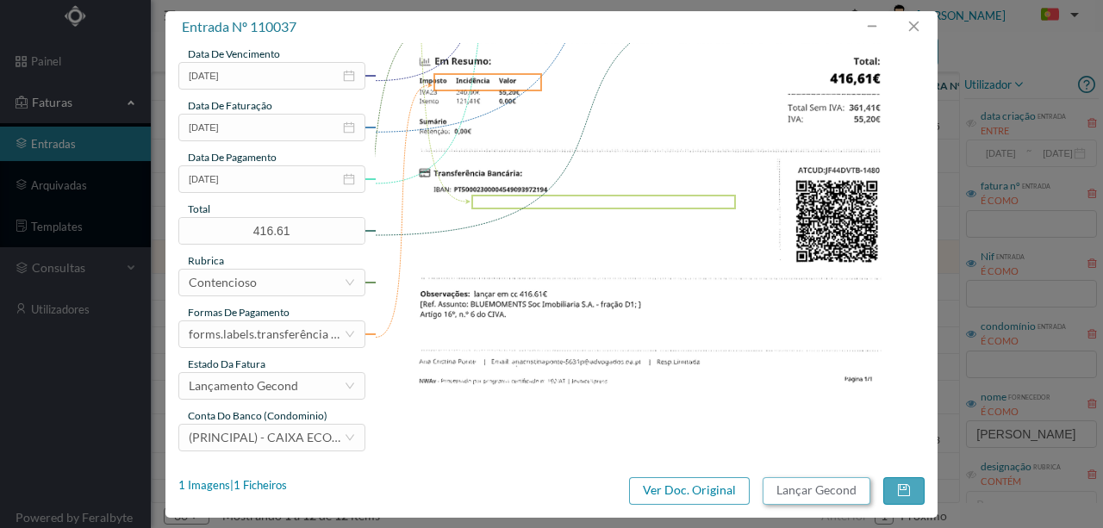
click at [781, 493] on button "Lançar Gecond" at bounding box center [817, 491] width 108 height 28
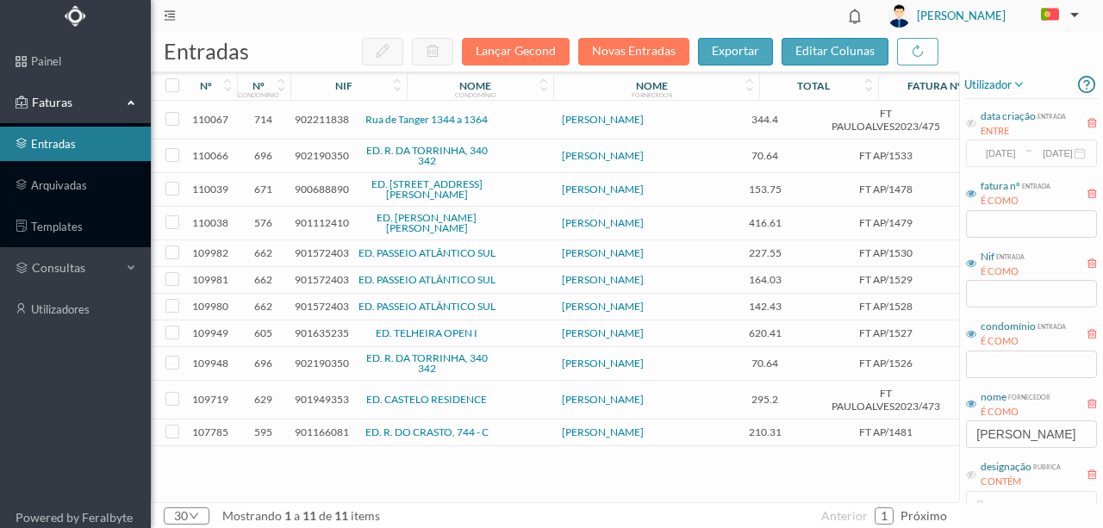
click at [313, 216] on span "901112410" at bounding box center [322, 222] width 54 height 13
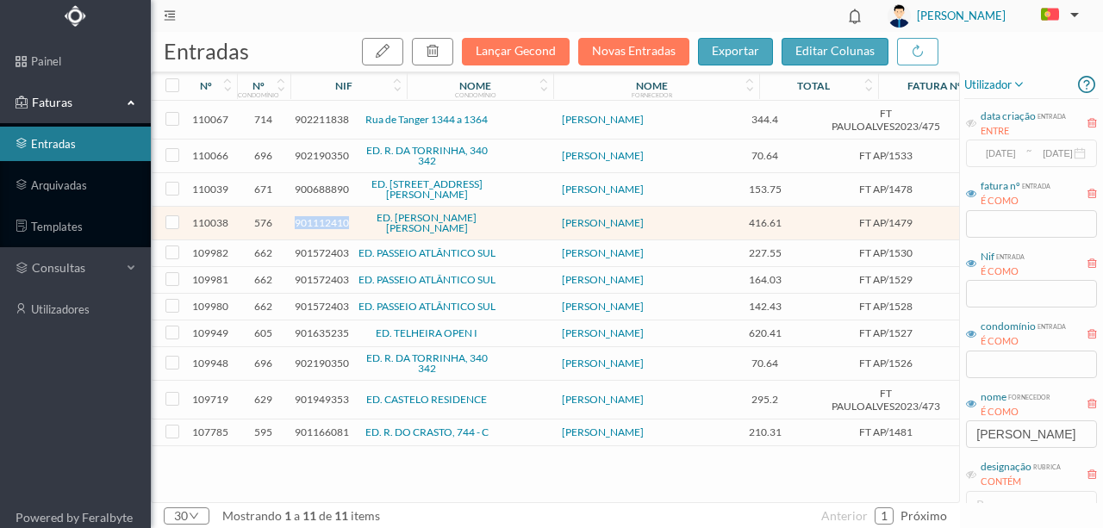
click at [313, 216] on span "901112410" at bounding box center [322, 222] width 54 height 13
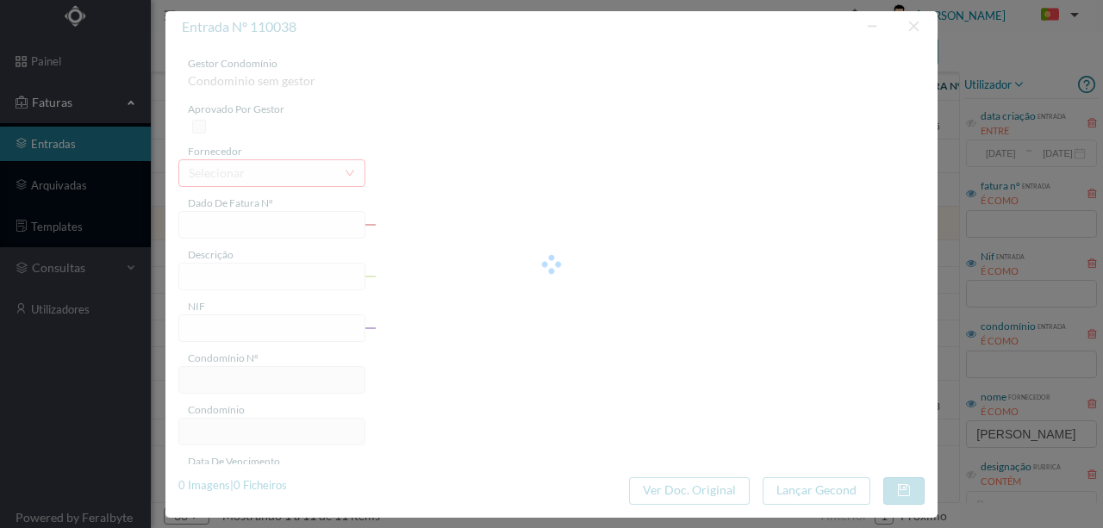
type input "FT AP/1479"
type input "901112410"
type input "[DATE]"
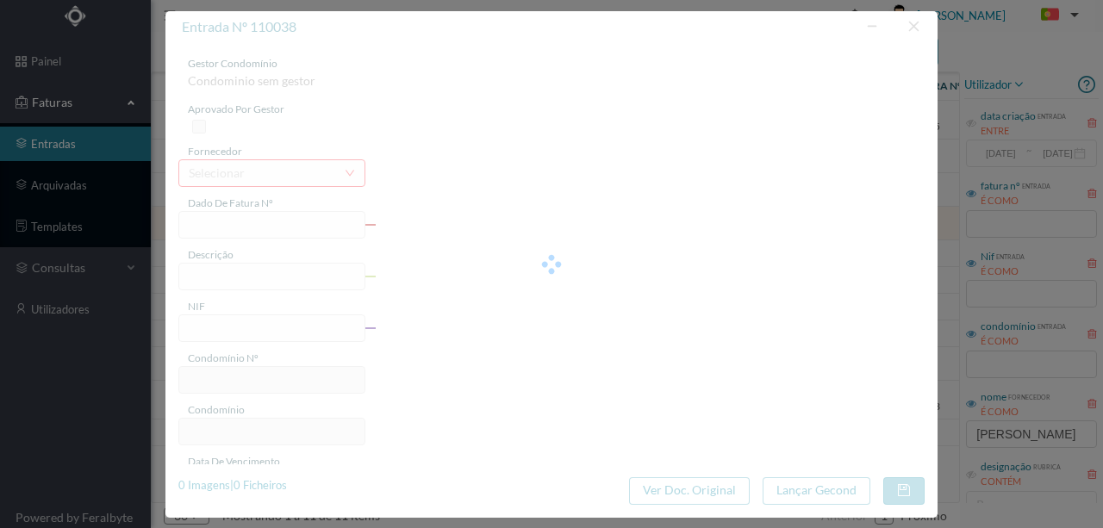
type input "416.61"
type input "576"
type input "ED. [PERSON_NAME] [PERSON_NAME]"
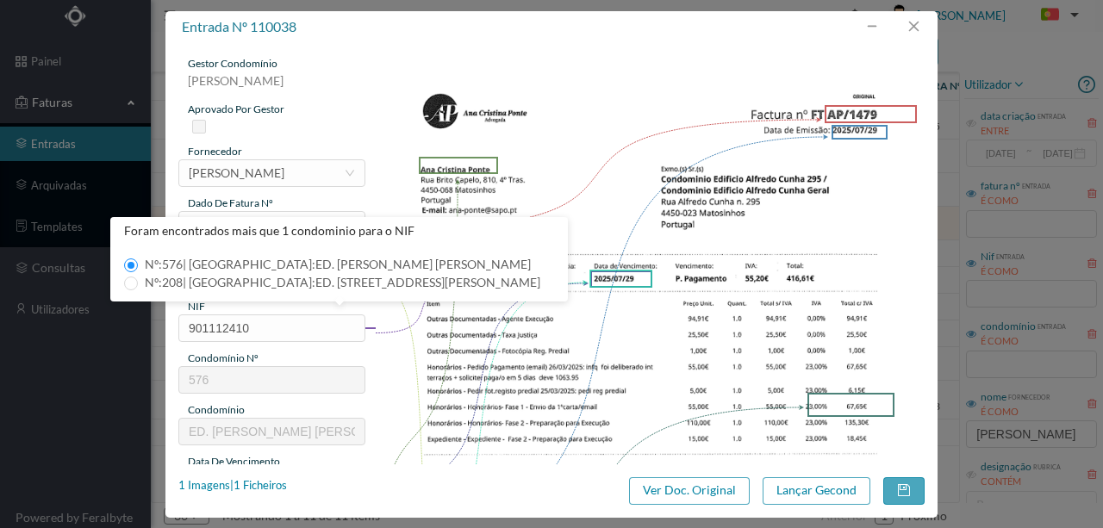
click at [474, 329] on img at bounding box center [650, 445] width 551 height 778
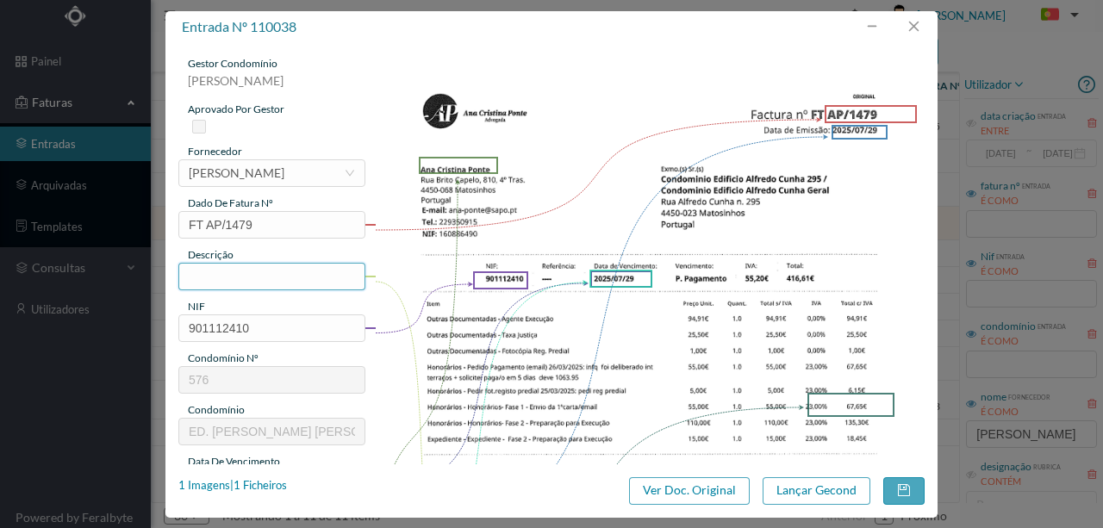
click at [215, 273] on input "text" at bounding box center [271, 277] width 187 height 28
click at [326, 276] on input "Despesas Processo Contencioso - Fração F" at bounding box center [271, 277] width 187 height 28
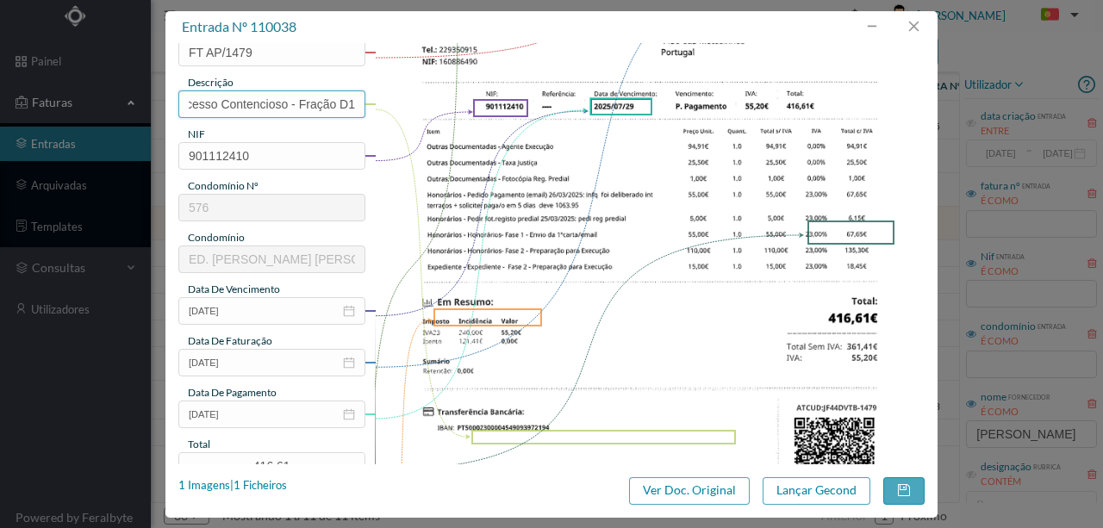
scroll to position [287, 0]
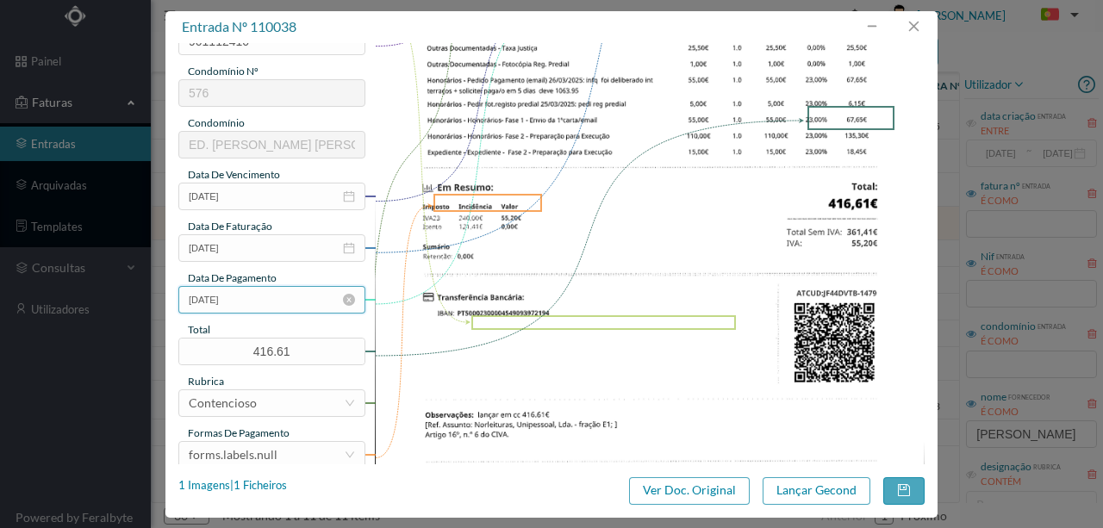
type input "Despesas Processo Contencioso - Fração D1"
click at [271, 308] on input "[DATE]" at bounding box center [271, 300] width 187 height 28
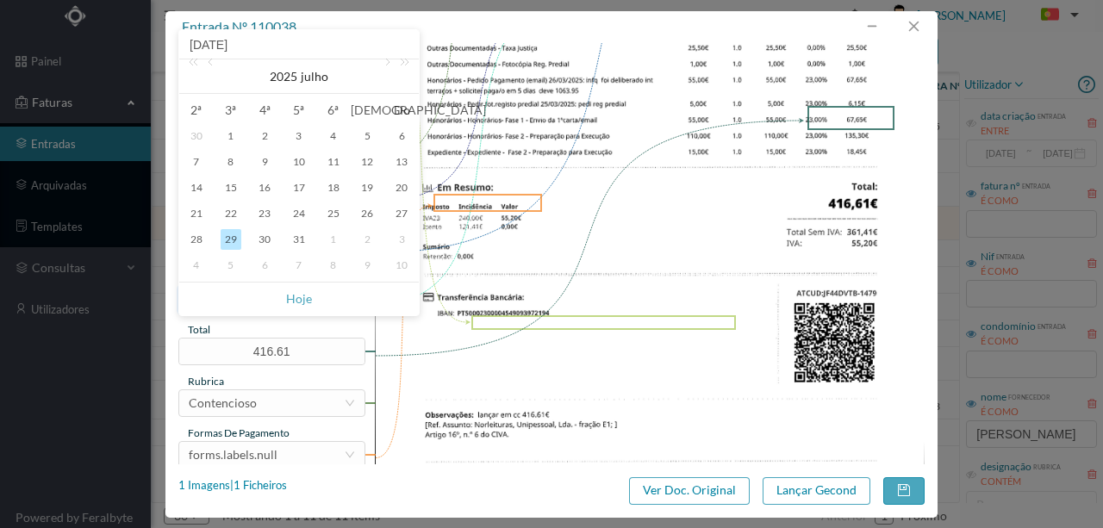
scroll to position [0, 0]
click at [305, 303] on link "Hoje" at bounding box center [299, 299] width 26 height 33
type input "[DATE]"
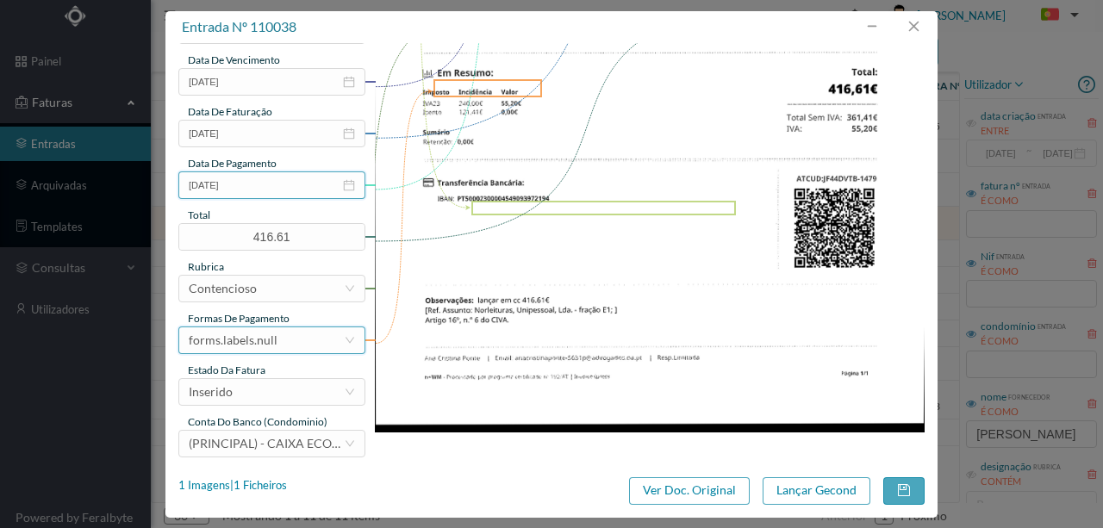
scroll to position [408, 0]
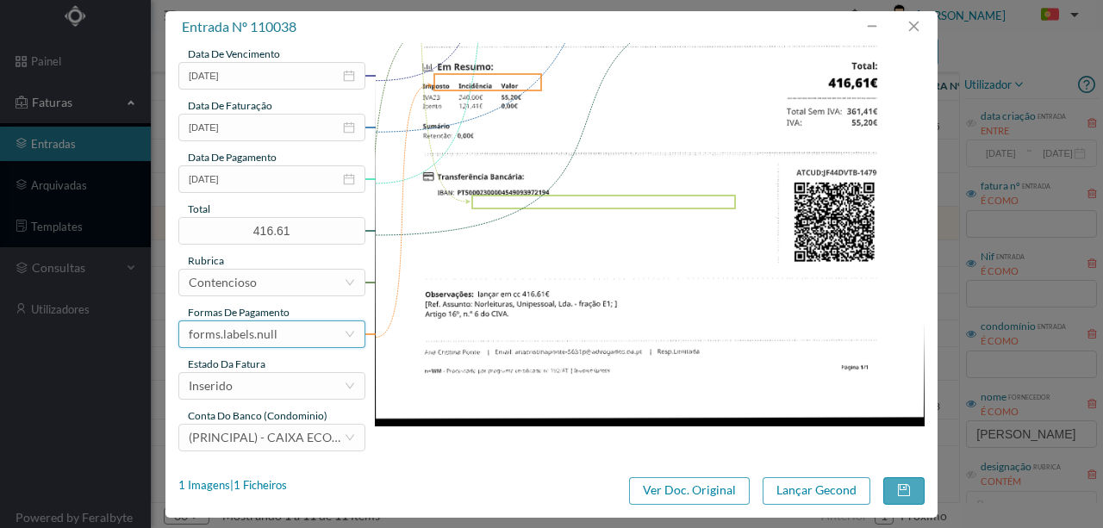
click at [293, 339] on div "forms.labels.null" at bounding box center [266, 334] width 155 height 26
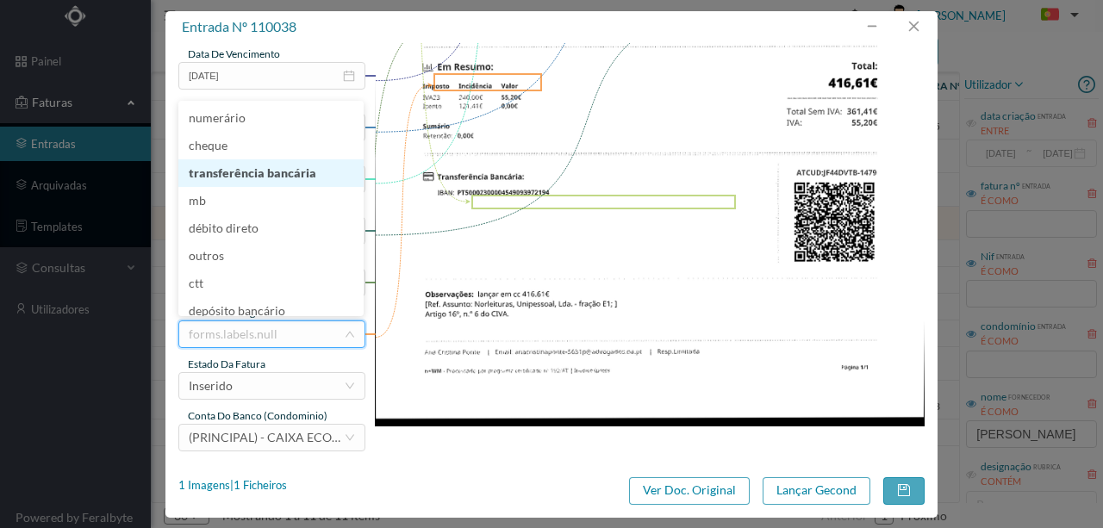
click at [268, 174] on li "transferência bancária" at bounding box center [270, 173] width 185 height 28
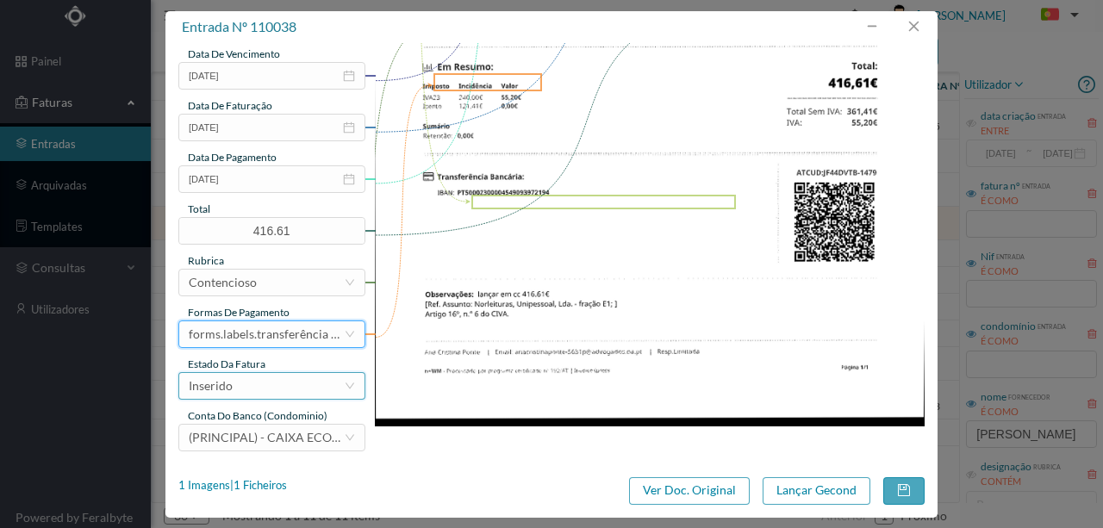
click at [244, 389] on div "Inserido" at bounding box center [266, 386] width 155 height 26
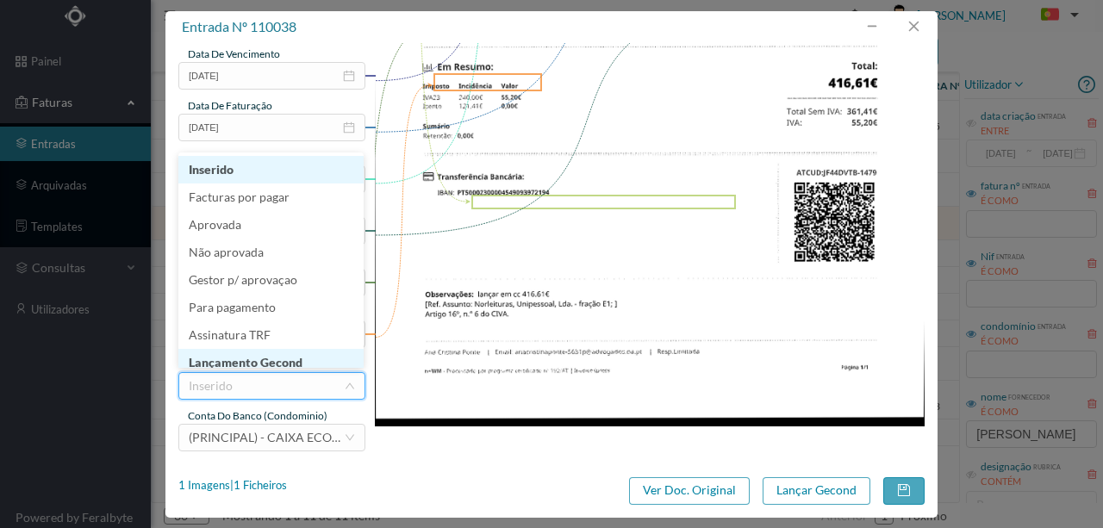
scroll to position [9, 0]
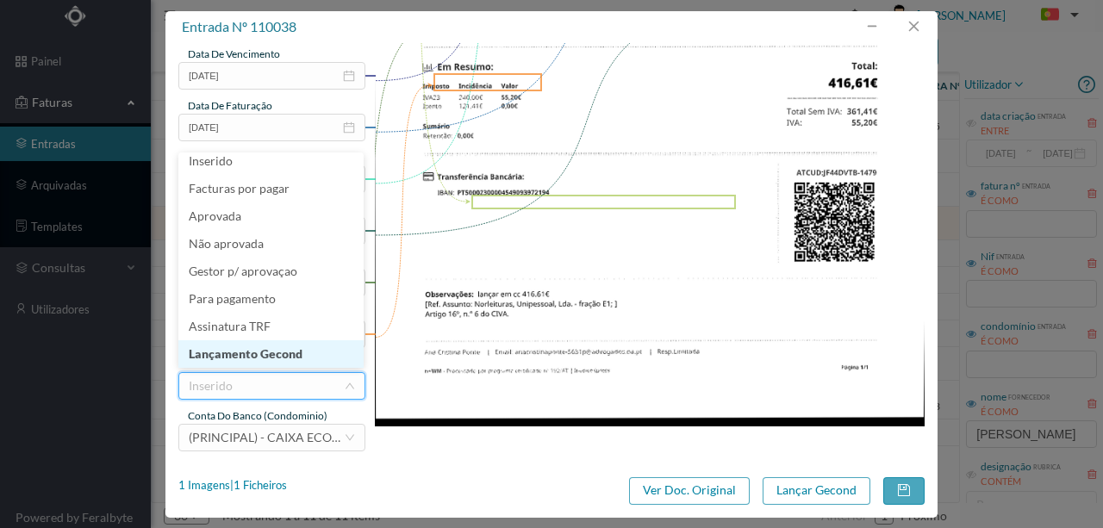
click at [277, 357] on li "Lançamento Gecond" at bounding box center [270, 354] width 185 height 28
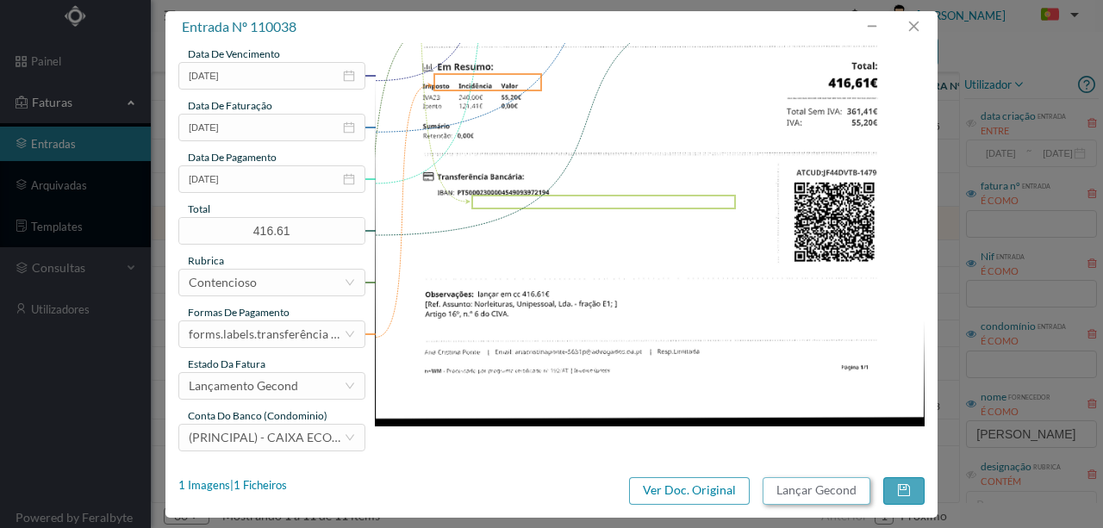
drag, startPoint x: 844, startPoint y: 495, endPoint x: 840, endPoint y: 487, distance: 8.9
click at [840, 487] on button "Lançar Gecond" at bounding box center [817, 491] width 108 height 28
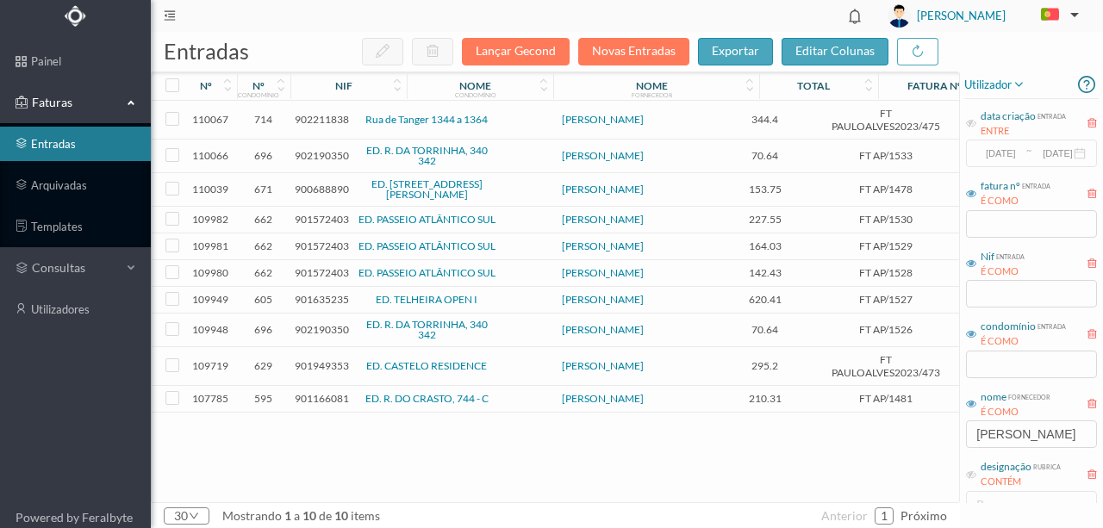
click at [321, 189] on span "900688890" at bounding box center [322, 189] width 54 height 13
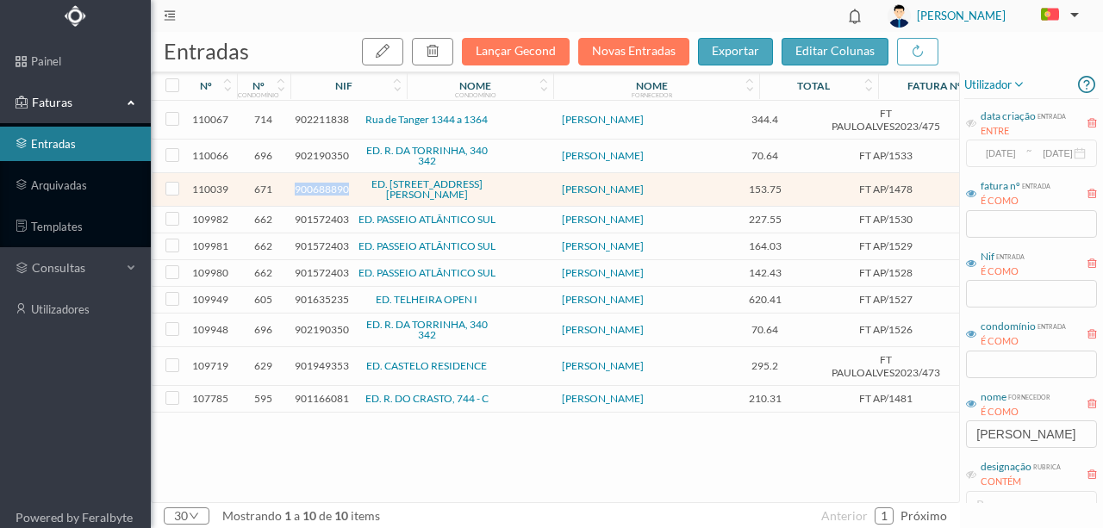
click at [321, 189] on span "900688890" at bounding box center [322, 189] width 54 height 13
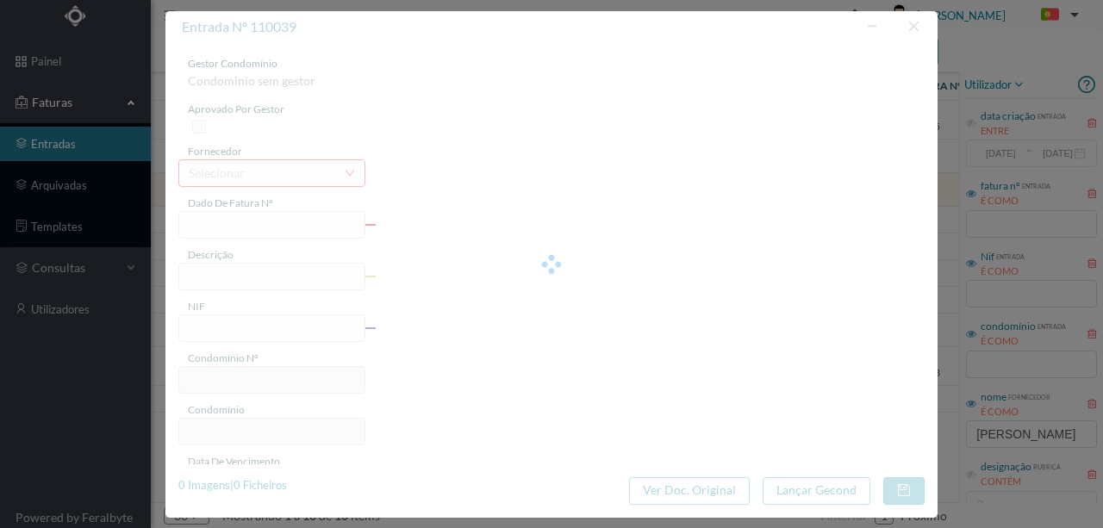
type input "FT AP/1478"
type input "MAS Ma TVERAI DISSO Indio VAO VOTING SJ"
type input "900688890"
type input "[DATE]"
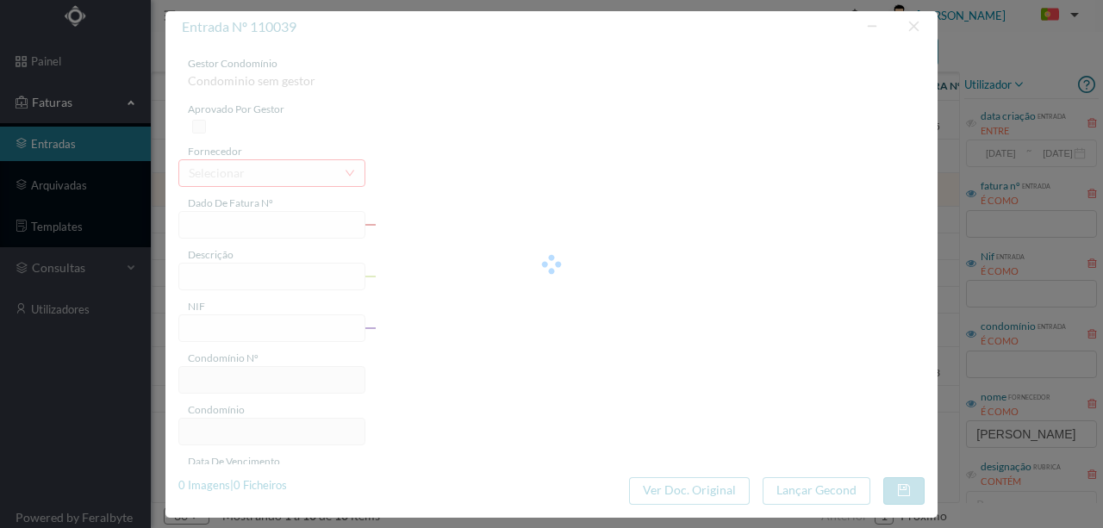
type input "[DATE]"
type input "153.75"
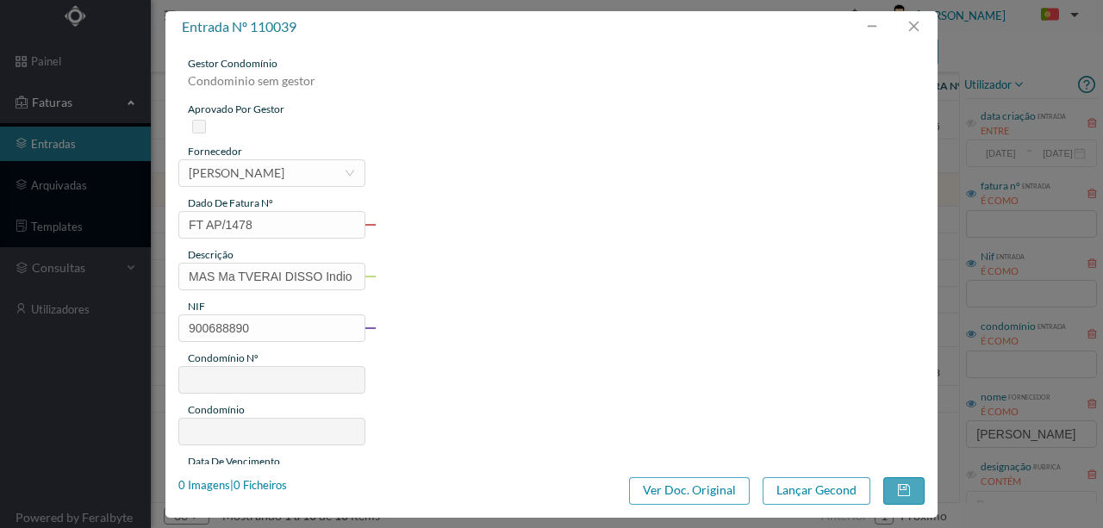
type input "671"
type input "ED. [STREET_ADDRESS][PERSON_NAME]"
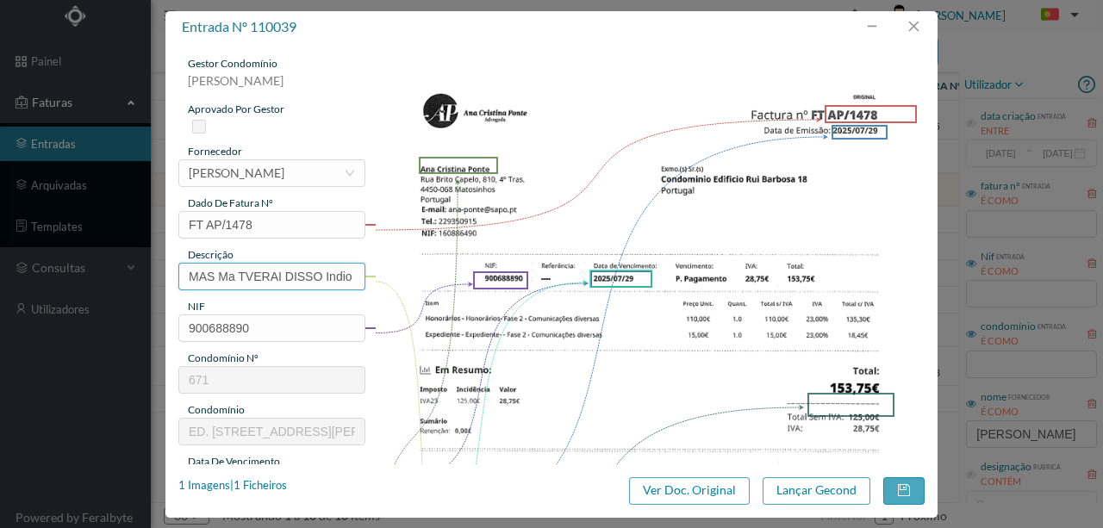
scroll to position [0, 93]
drag, startPoint x: 181, startPoint y: 271, endPoint x: 674, endPoint y: 274, distance: 492.9
click at [674, 274] on div "gestor condomínio [PERSON_NAME] aprovado por gestor fornecedor selecionar [PERS…" at bounding box center [551, 457] width 746 height 803
click at [315, 278] on input "Honorarios Fase 1 - Envio de 1ª carta" at bounding box center [271, 277] width 187 height 28
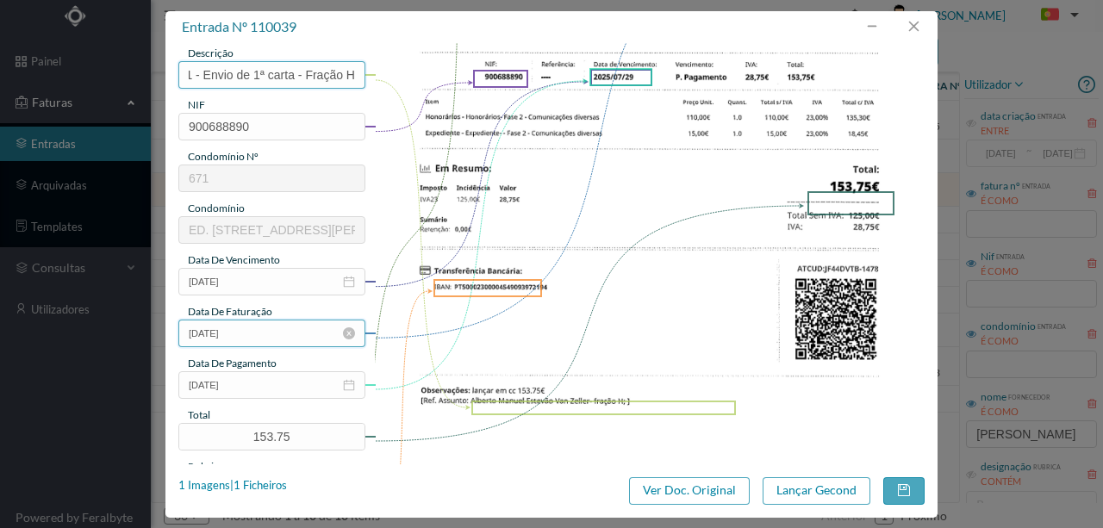
scroll to position [229, 0]
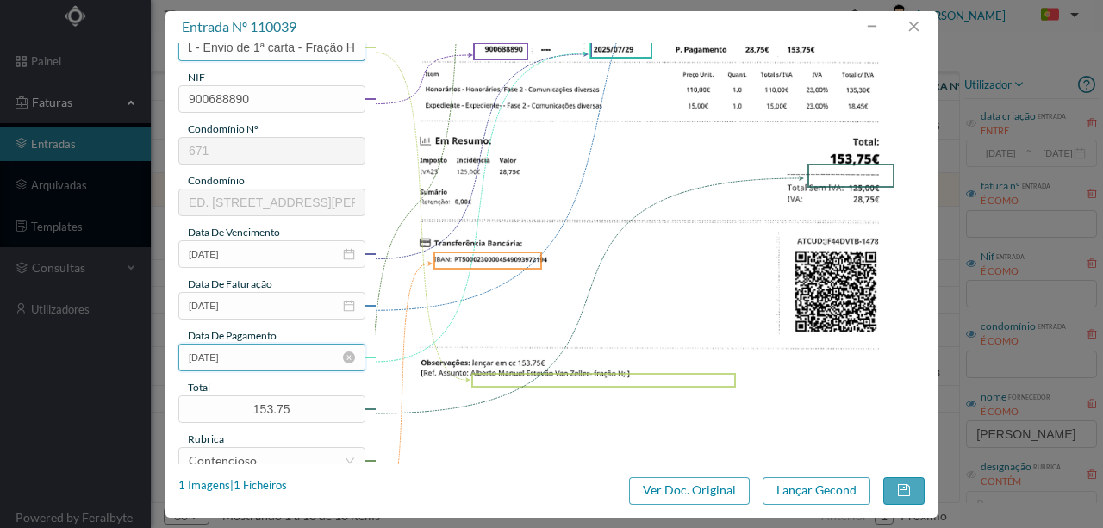
type input "Honorarios Fase 1 - Envio de 1ª carta - Fração H"
click at [265, 359] on input "[DATE]" at bounding box center [271, 358] width 187 height 28
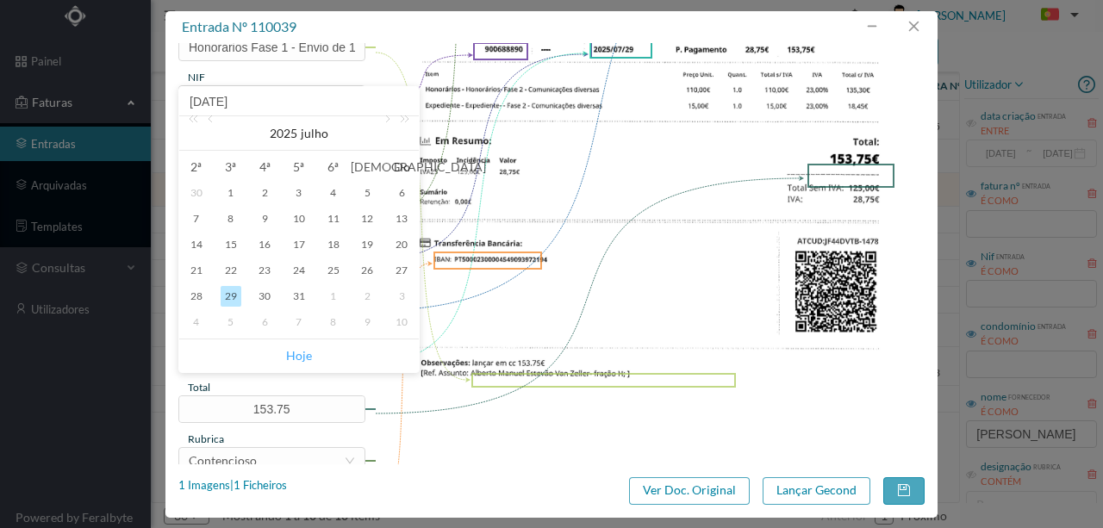
click at [307, 355] on link "Hoje" at bounding box center [299, 355] width 26 height 33
type input "[DATE]"
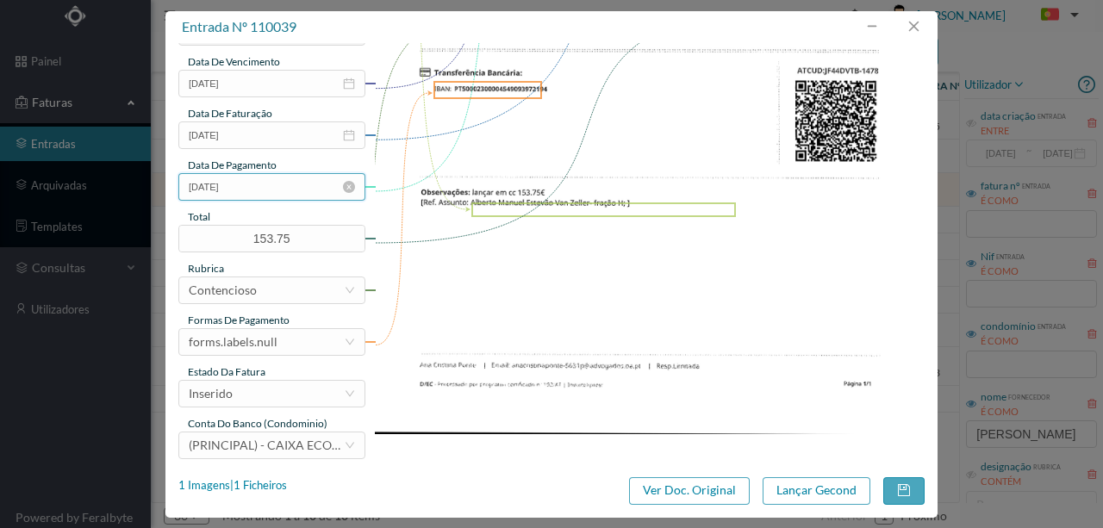
scroll to position [402, 0]
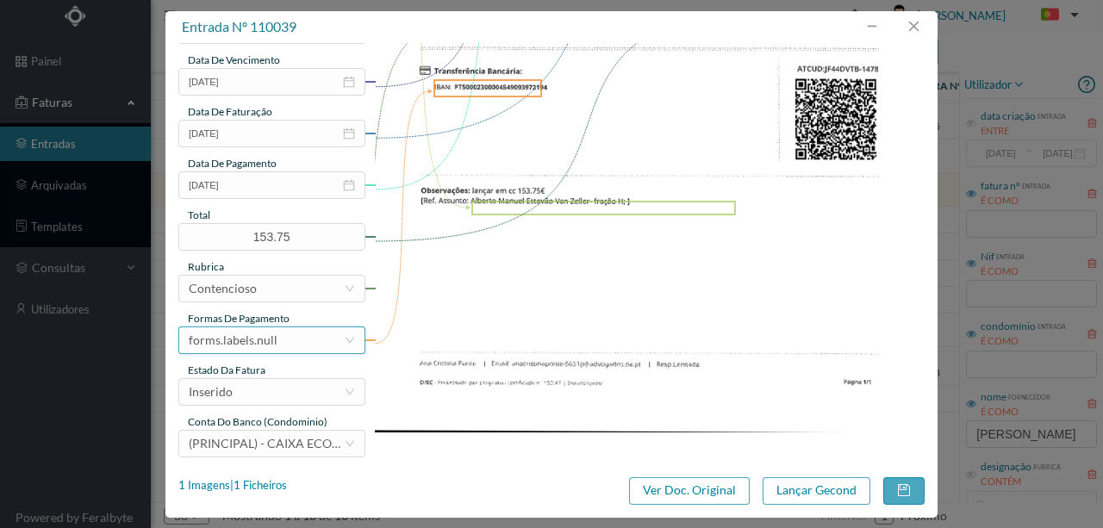
click at [286, 345] on div "forms.labels.null" at bounding box center [266, 340] width 155 height 26
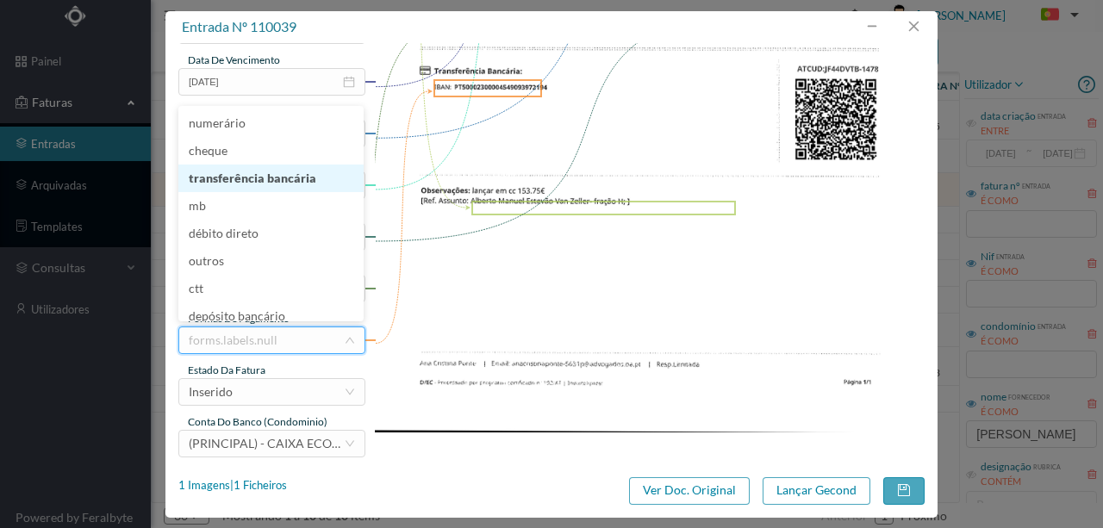
click at [290, 183] on li "transferência bancária" at bounding box center [270, 179] width 185 height 28
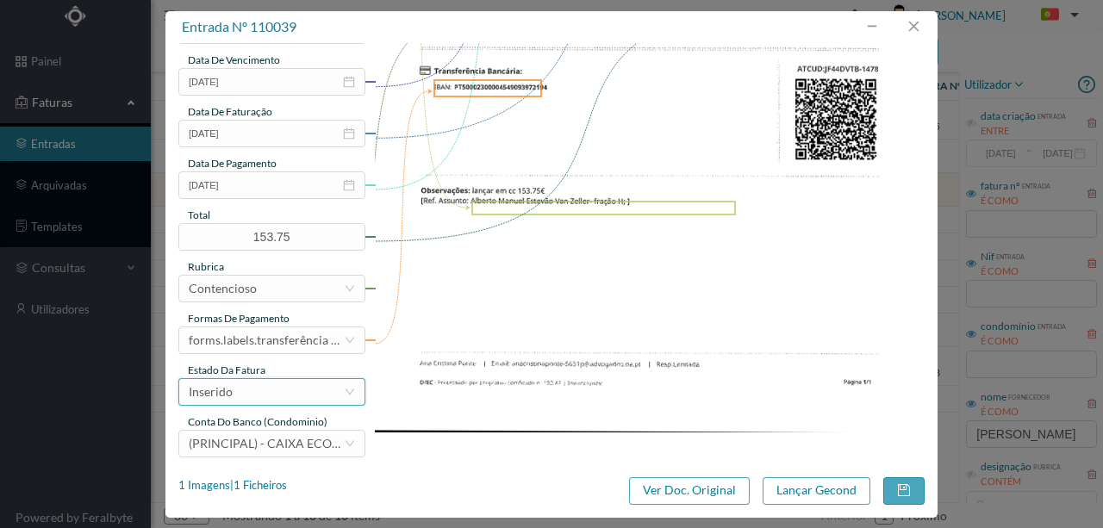
click at [276, 395] on div "Inserido" at bounding box center [266, 392] width 155 height 26
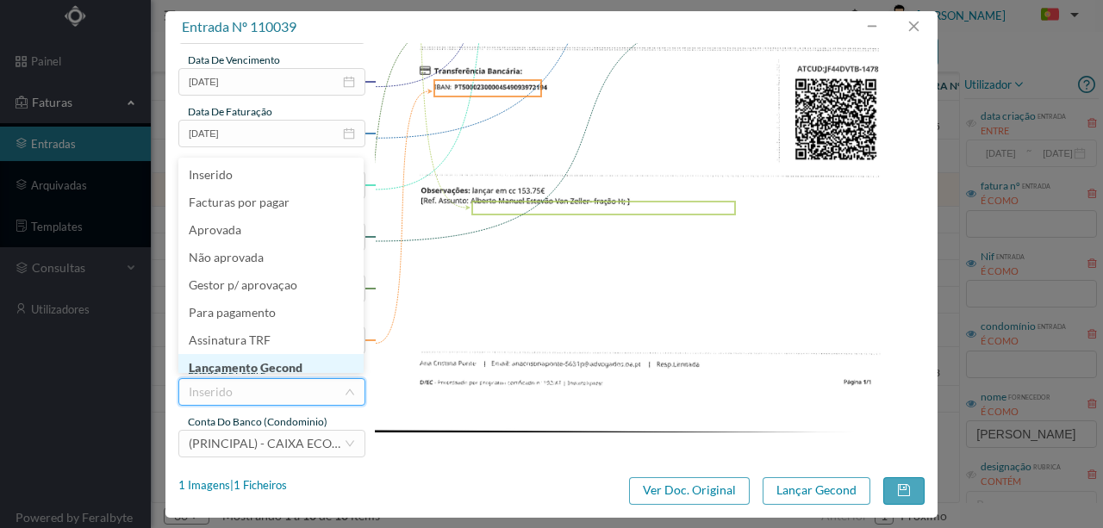
scroll to position [9, 0]
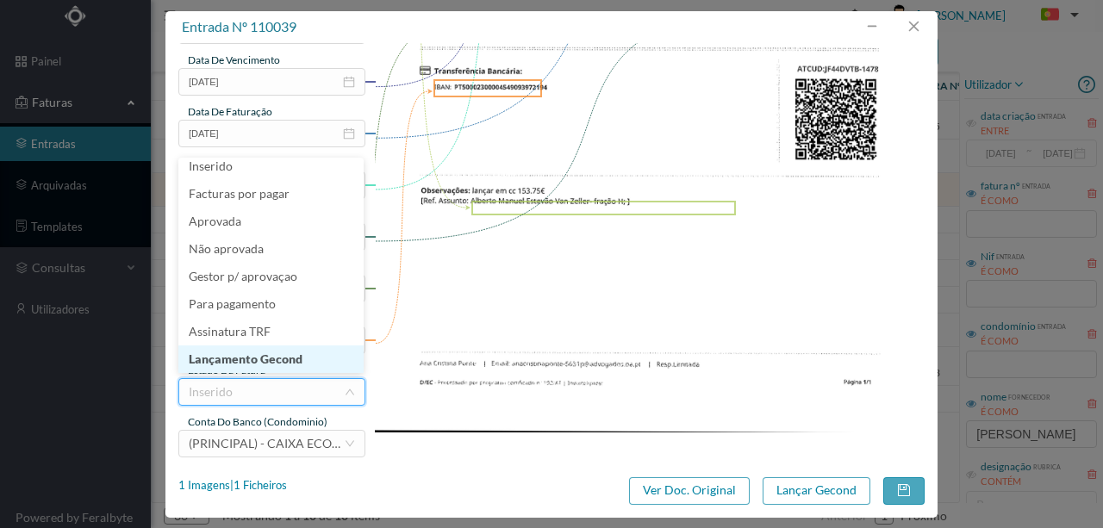
click at [277, 364] on li "Lançamento Gecond" at bounding box center [270, 360] width 185 height 28
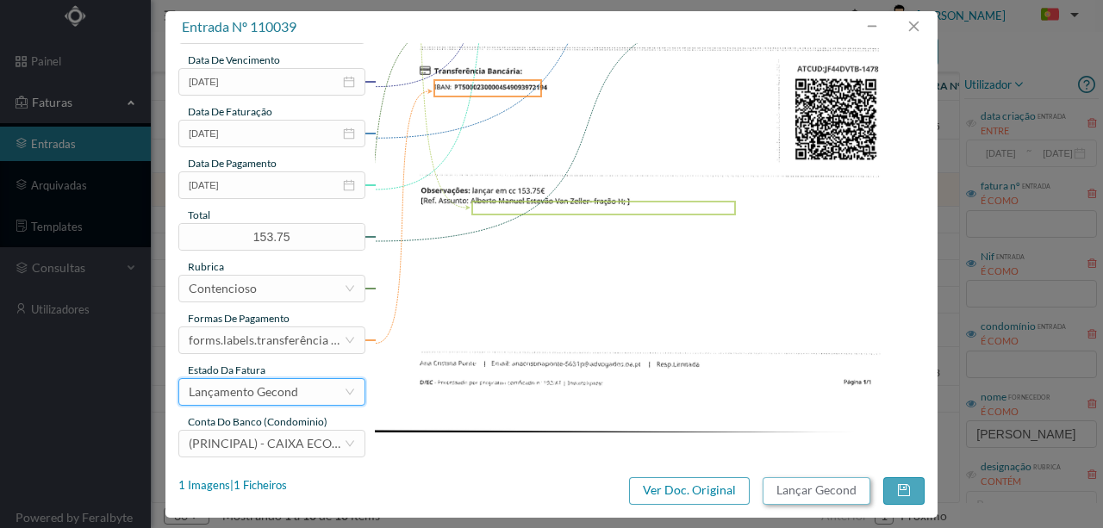
click at [793, 491] on button "Lançar Gecond" at bounding box center [817, 491] width 108 height 28
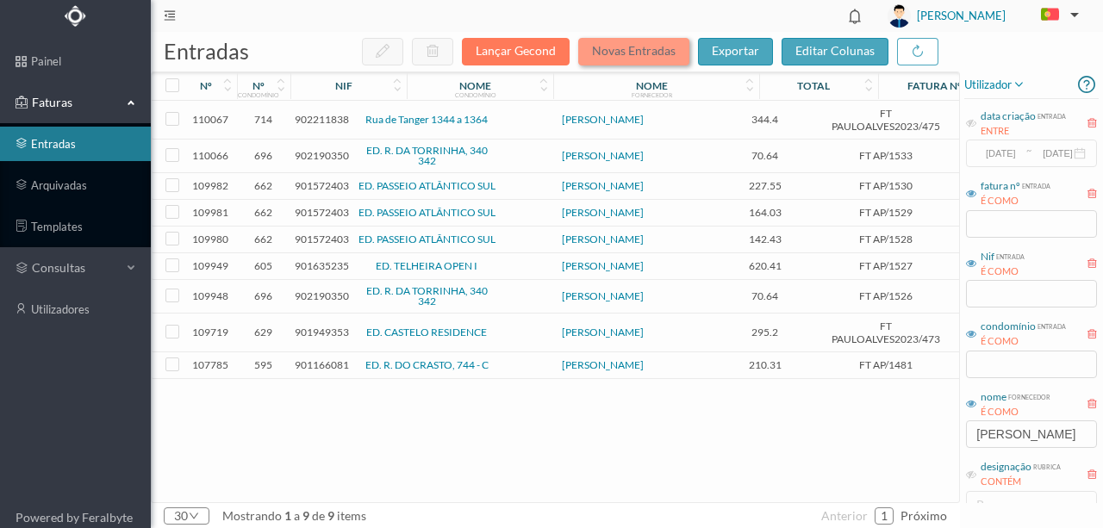
click at [621, 55] on button "Novas Entradas" at bounding box center [633, 52] width 111 height 28
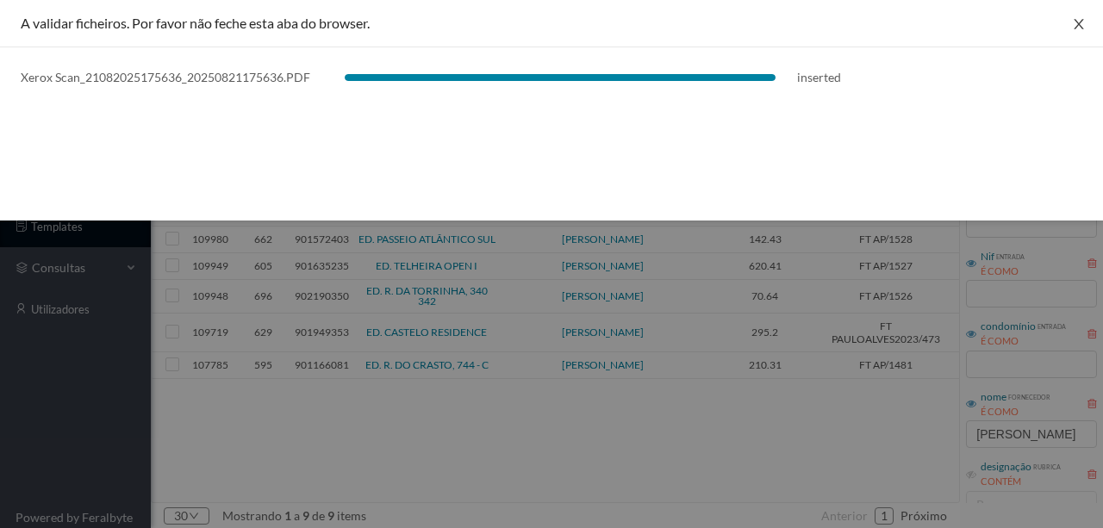
click at [1082, 25] on icon "icon: close" at bounding box center [1079, 24] width 14 height 14
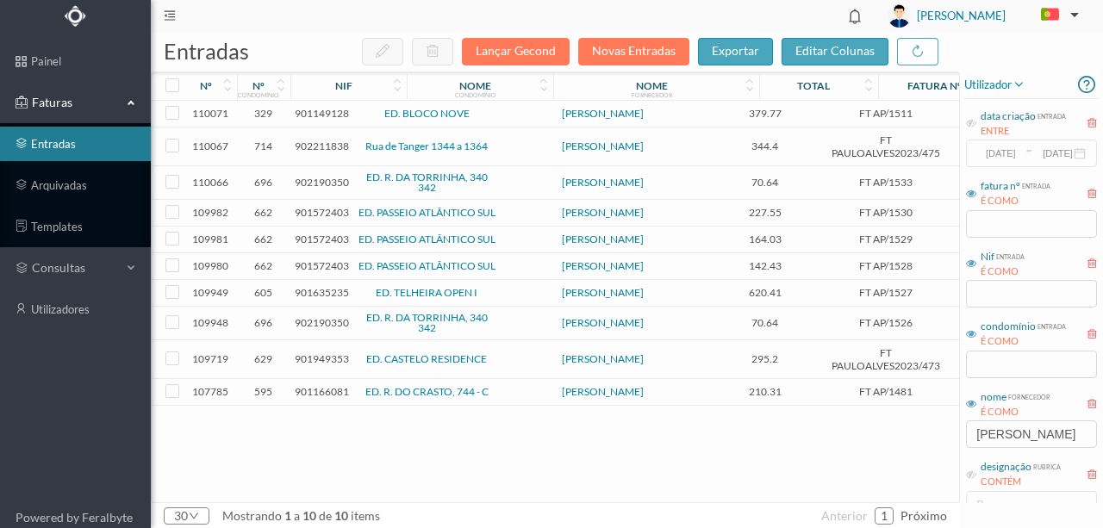
click at [339, 115] on span "901149128" at bounding box center [322, 113] width 54 height 13
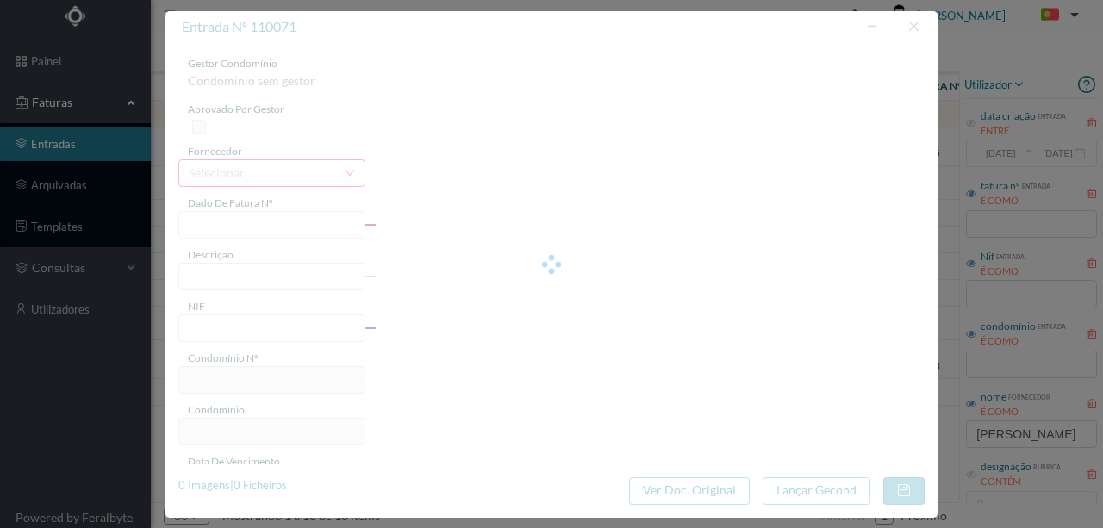
type input "FT AP/1511"
type input "901149128"
type input "[DATE]"
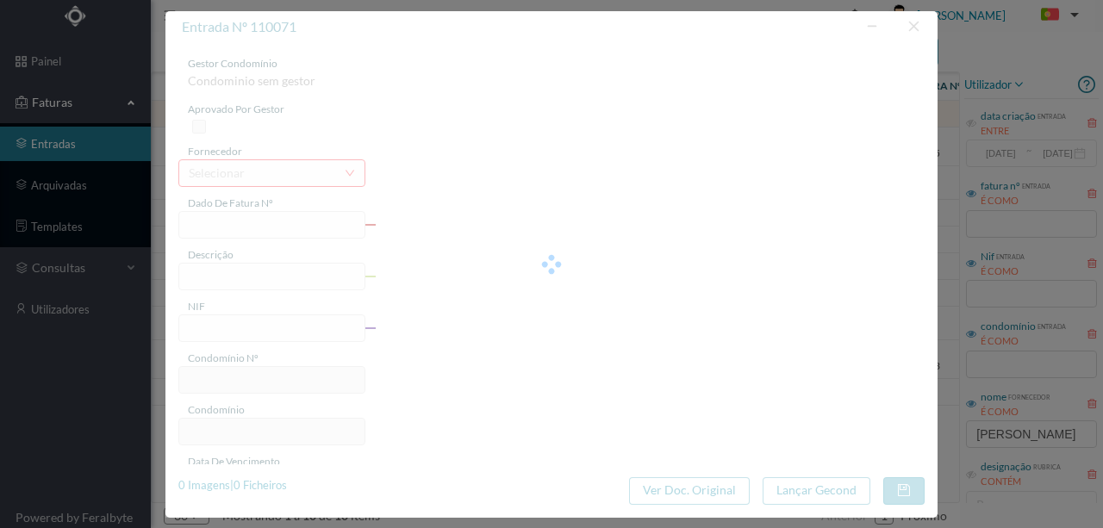
type input "379.77"
type input "329"
type input "ED. BLOCO NOVE"
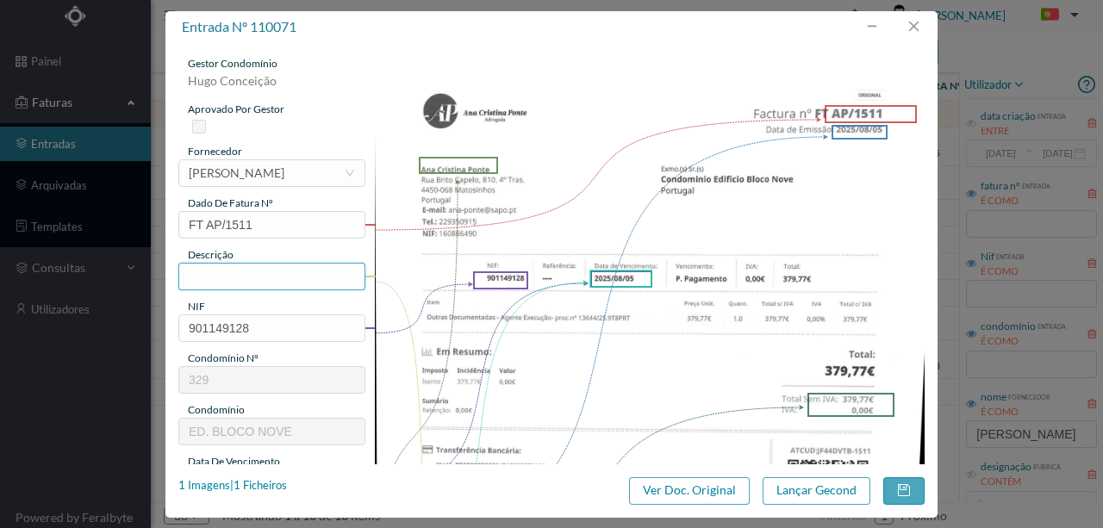
click at [252, 281] on input "text" at bounding box center [271, 277] width 187 height 28
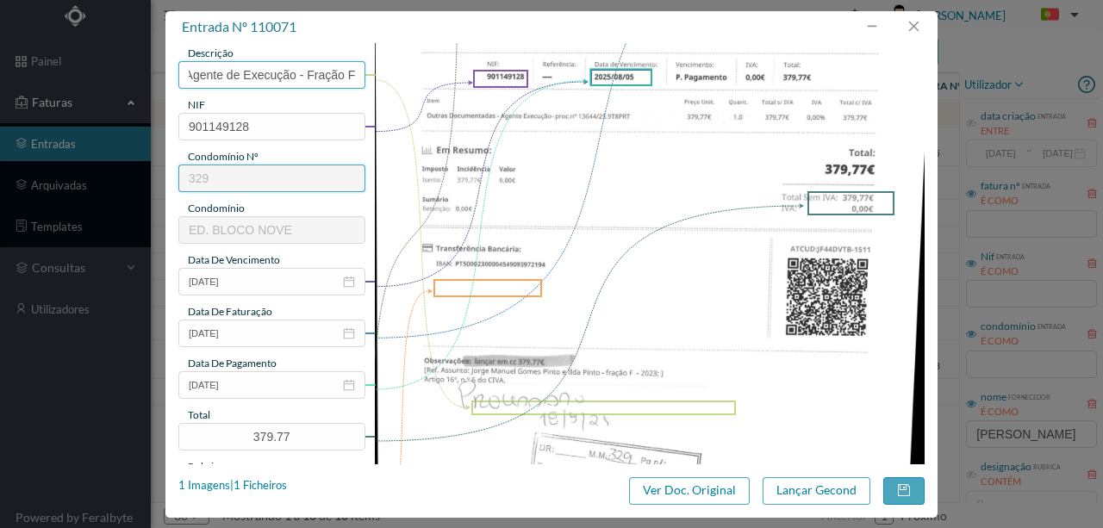
scroll to position [229, 0]
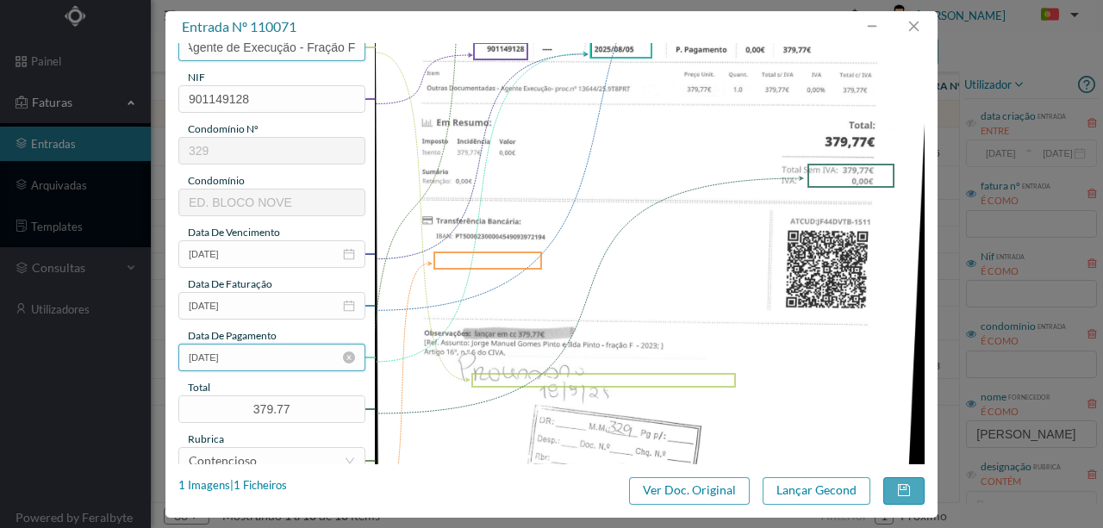
type input "Honorarios Agente de Execução - Fração F"
click at [252, 357] on input "[DATE]" at bounding box center [271, 358] width 187 height 28
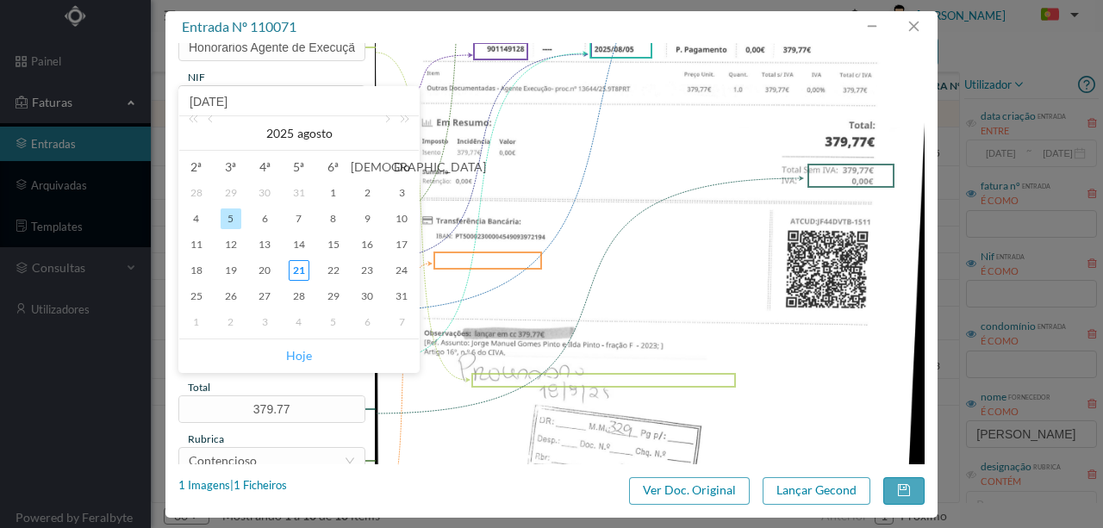
click at [290, 355] on link "Hoje" at bounding box center [299, 355] width 26 height 33
type input "[DATE]"
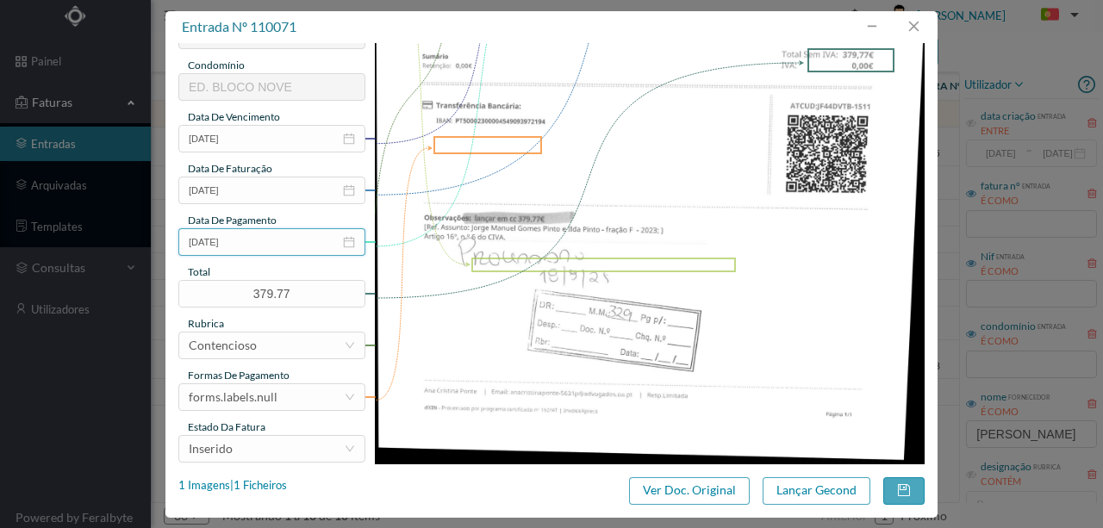
scroll to position [402, 0]
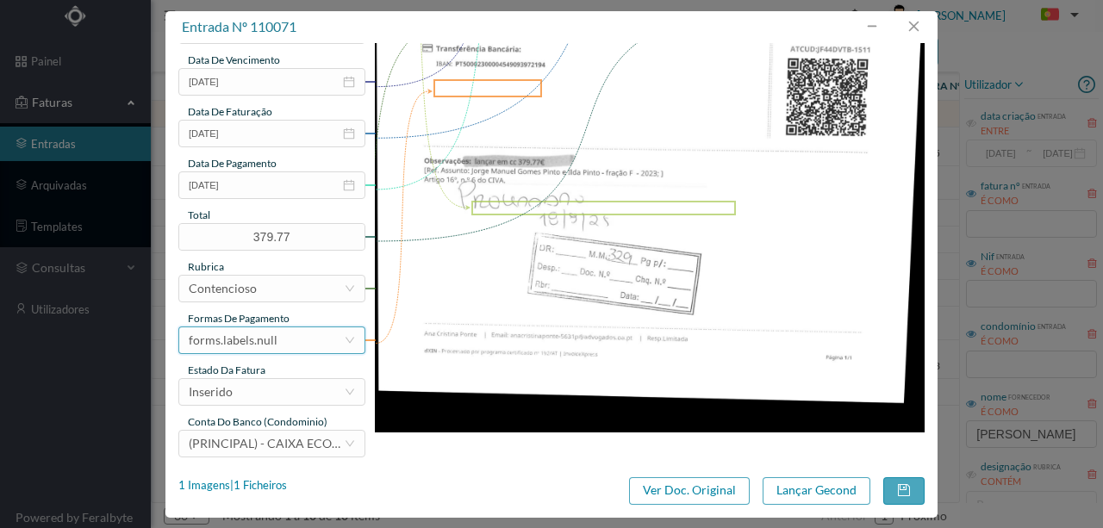
click at [274, 348] on div "forms.labels.null" at bounding box center [266, 340] width 155 height 26
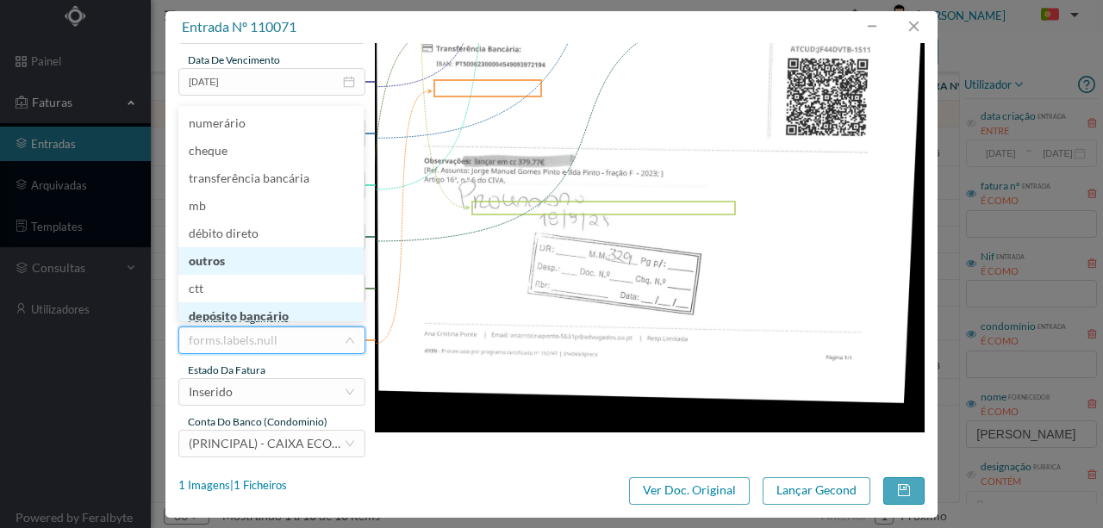
scroll to position [7, 0]
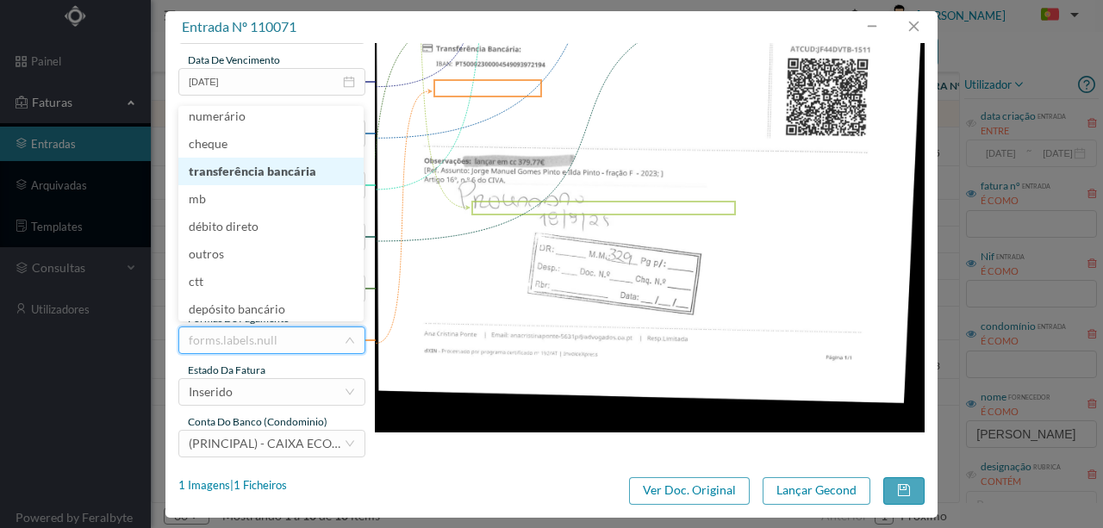
click at [252, 176] on li "transferência bancária" at bounding box center [270, 172] width 185 height 28
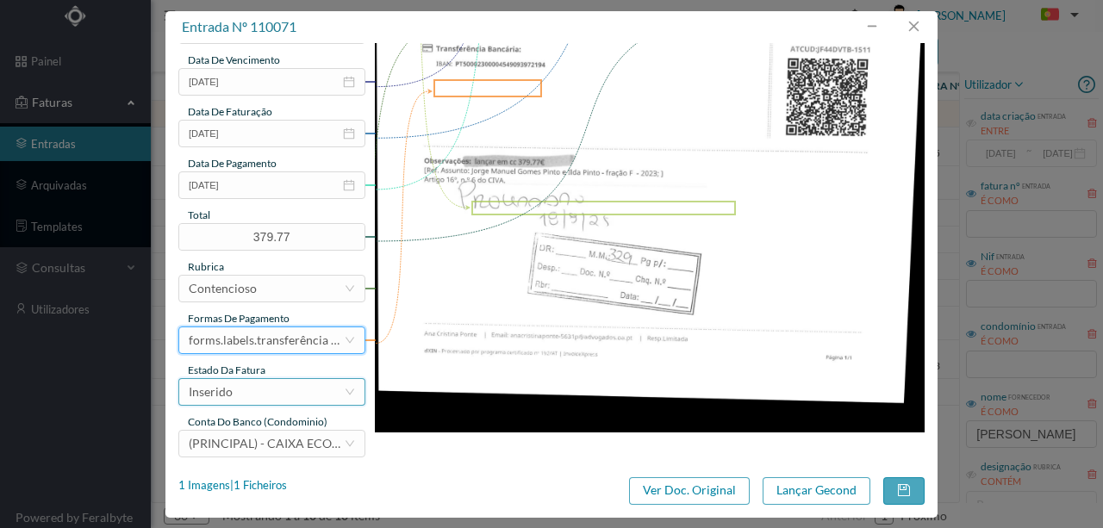
click at [262, 394] on div "Inserido" at bounding box center [266, 392] width 155 height 26
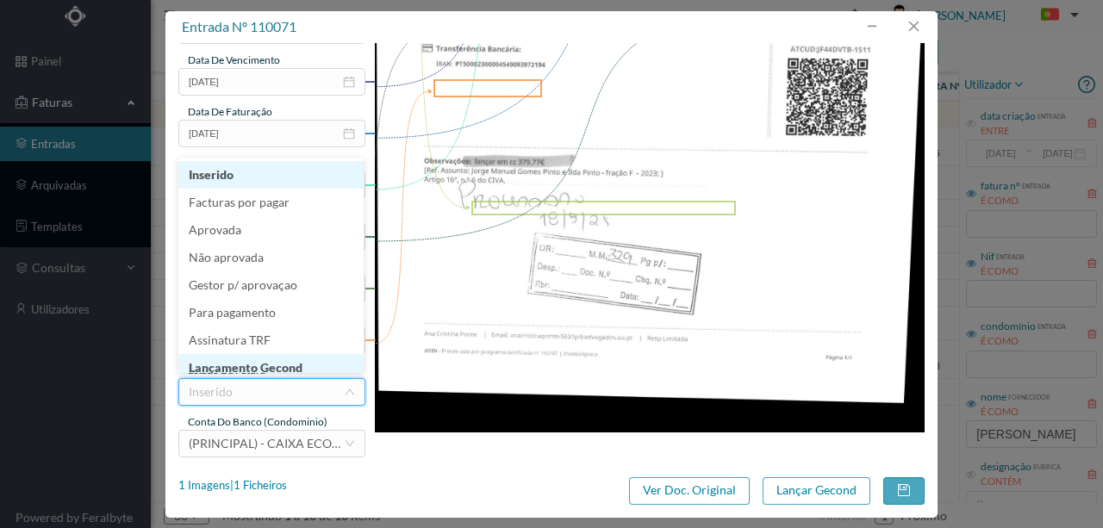
scroll to position [9, 0]
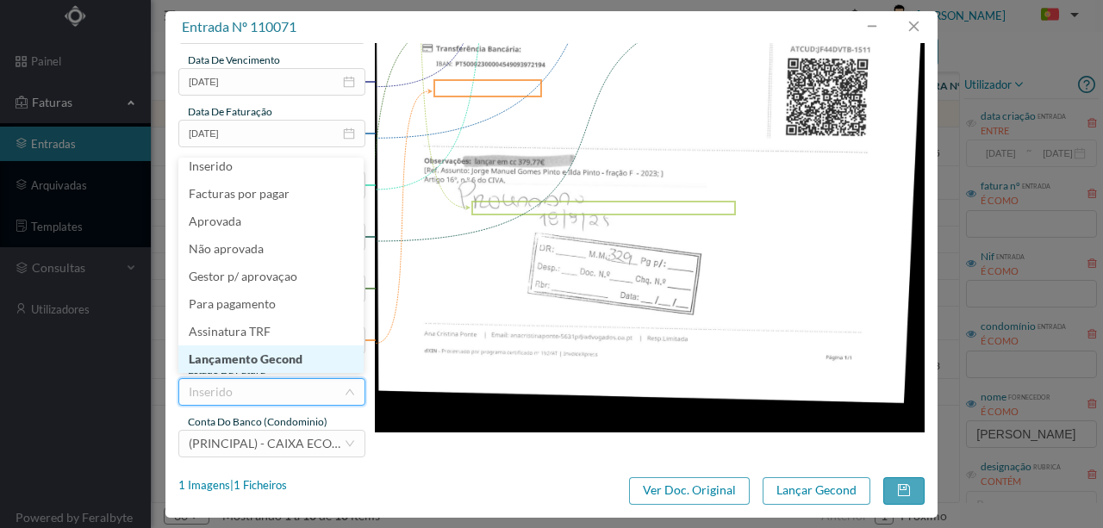
click at [283, 355] on li "Lançamento Gecond" at bounding box center [270, 360] width 185 height 28
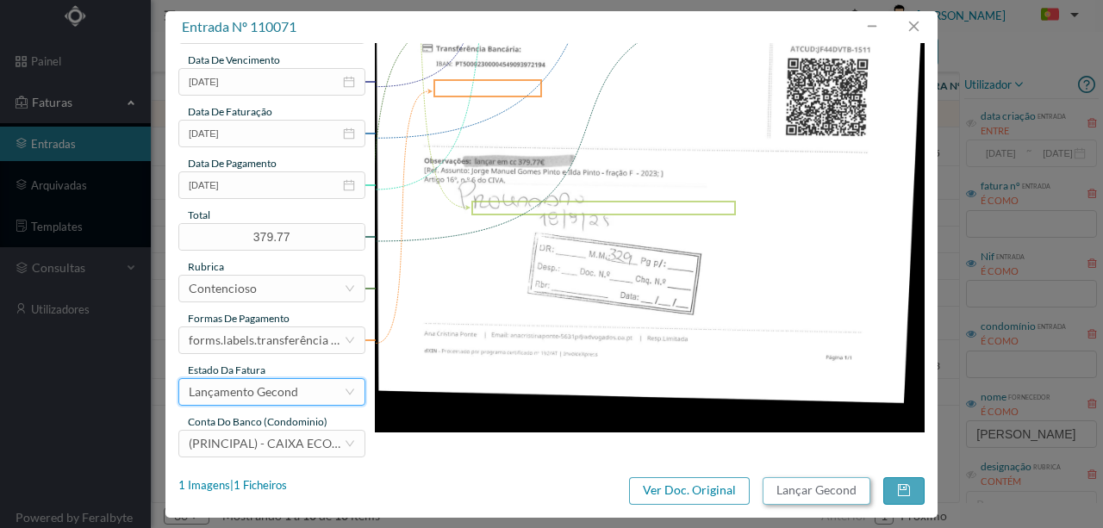
click at [831, 489] on button "Lançar Gecond" at bounding box center [817, 491] width 108 height 28
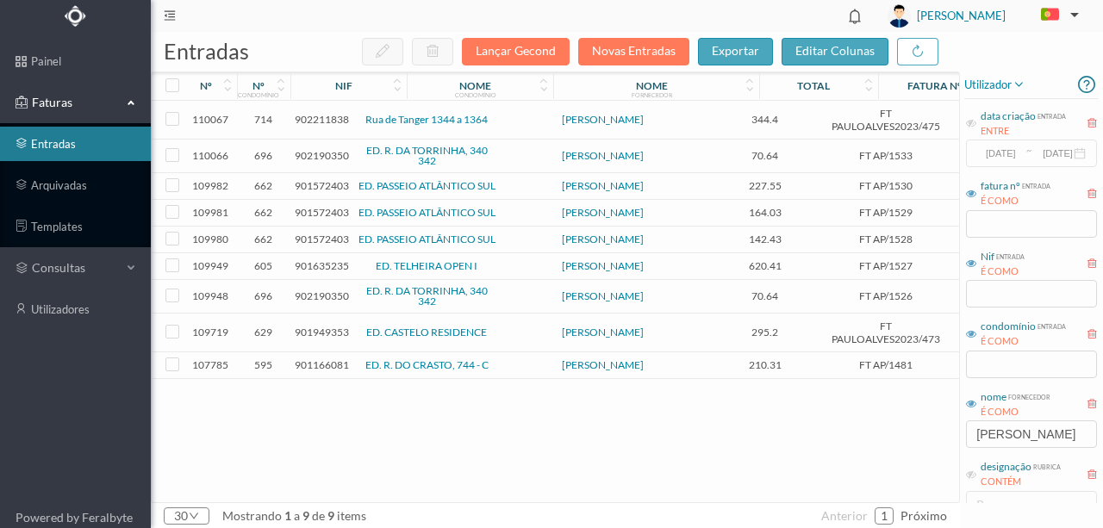
drag, startPoint x: 434, startPoint y: 489, endPoint x: 398, endPoint y: 460, distance: 46.6
click at [434, 489] on div "110067 714 902211838 [STREET_ADDRESS] CRISTINA PONTE 344.4 [GEOGRAPHIC_DATA]/47…" at bounding box center [658, 302] width 1013 height 402
drag, startPoint x: 1012, startPoint y: 436, endPoint x: 742, endPoint y: 437, distance: 270.6
click at [751, 429] on div "entradas Lançar Gecond Novas Entradas exportar editar colunas nº nº condomínio …" at bounding box center [627, 280] width 952 height 496
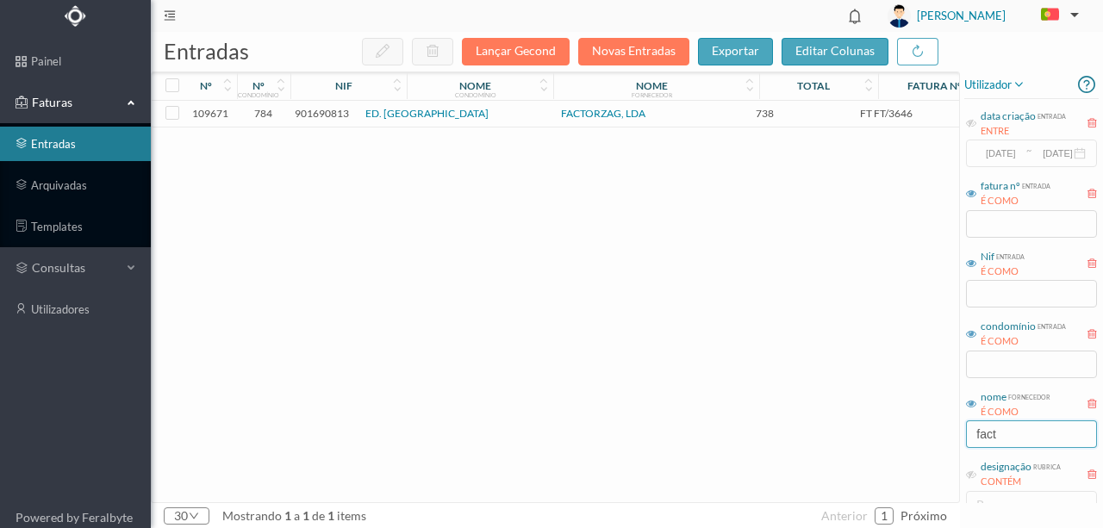
drag, startPoint x: 984, startPoint y: 436, endPoint x: 896, endPoint y: 441, distance: 88.0
click at [897, 440] on div "entradas Lançar Gecond Novas Entradas exportar editar colunas nº nº condomínio …" at bounding box center [627, 280] width 952 height 496
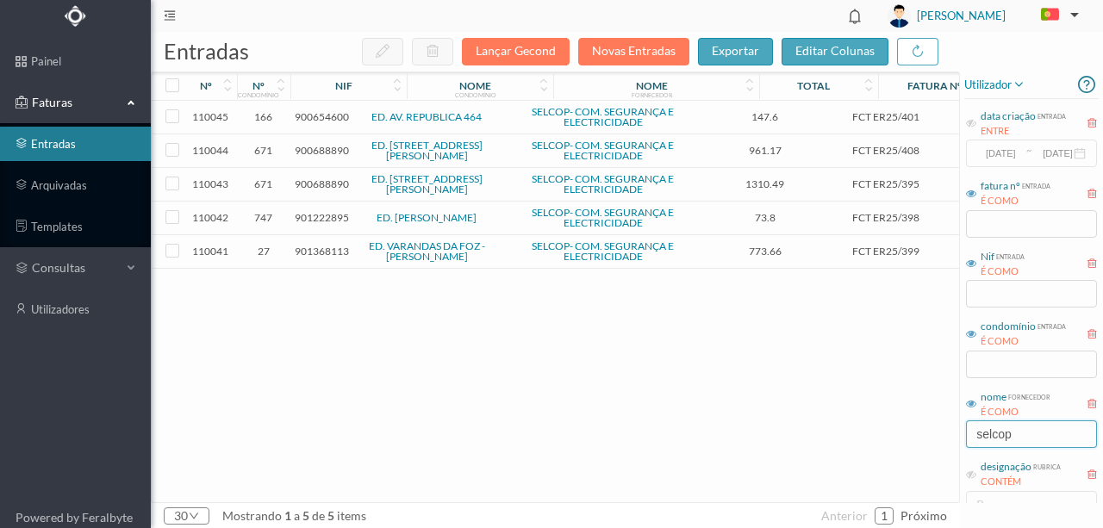
type input "selcop"
click at [333, 119] on span "900654600" at bounding box center [322, 116] width 54 height 13
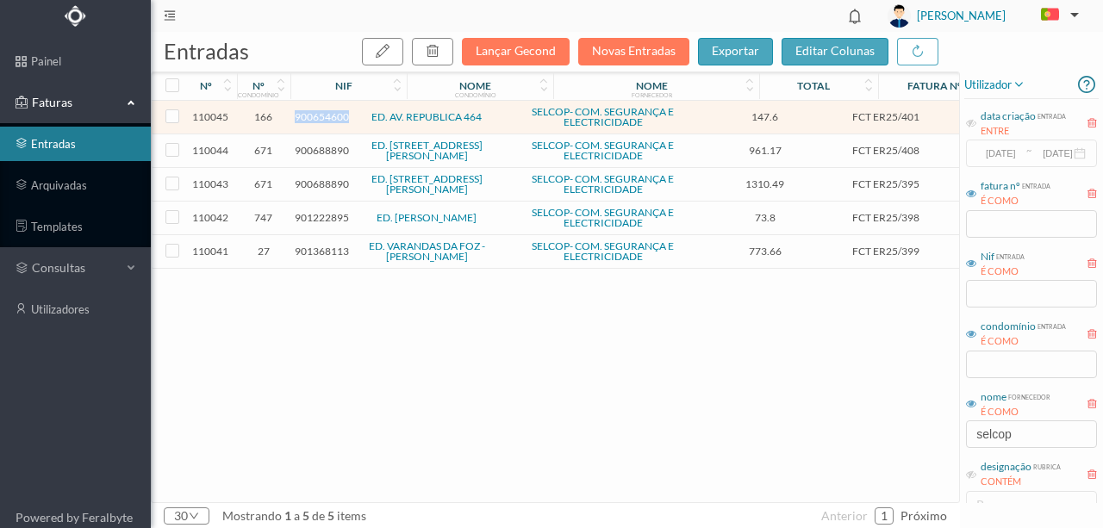
click at [333, 119] on span "900654600" at bounding box center [322, 116] width 54 height 13
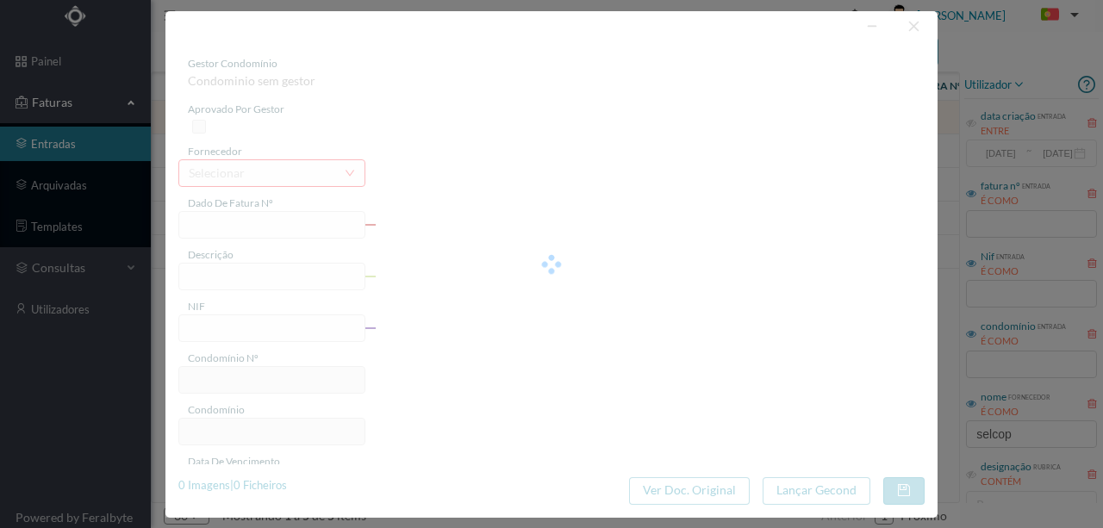
type input "FCT ER25/401"
type input "Pesquisas devodo a infiltraçoes afartiaram ca Aviieitac aa adifinia no tantadis…"
type input "900654600"
type input "[DATE]"
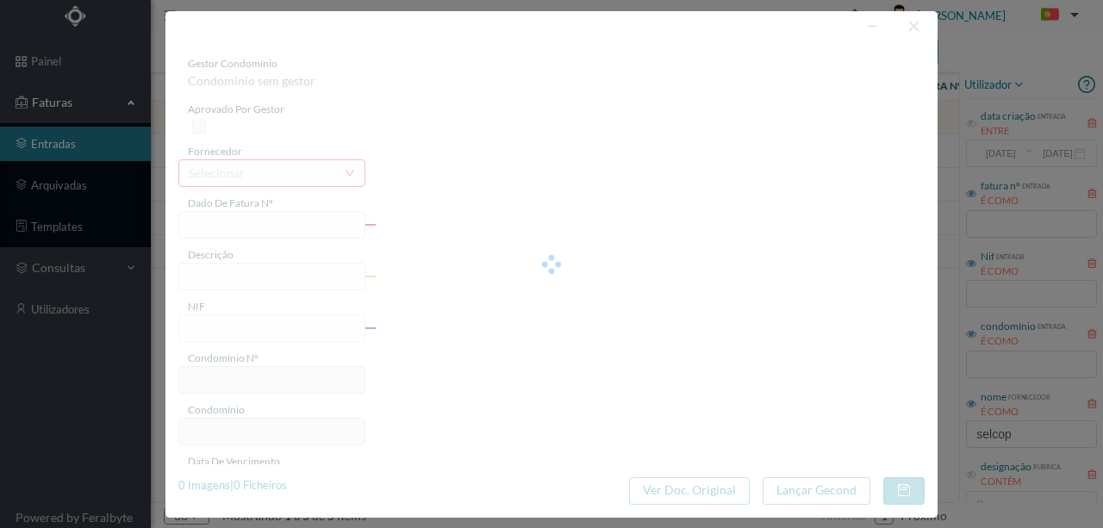
type input "147.60"
type input "166"
type input "ED. AV. REPUBLICA 464"
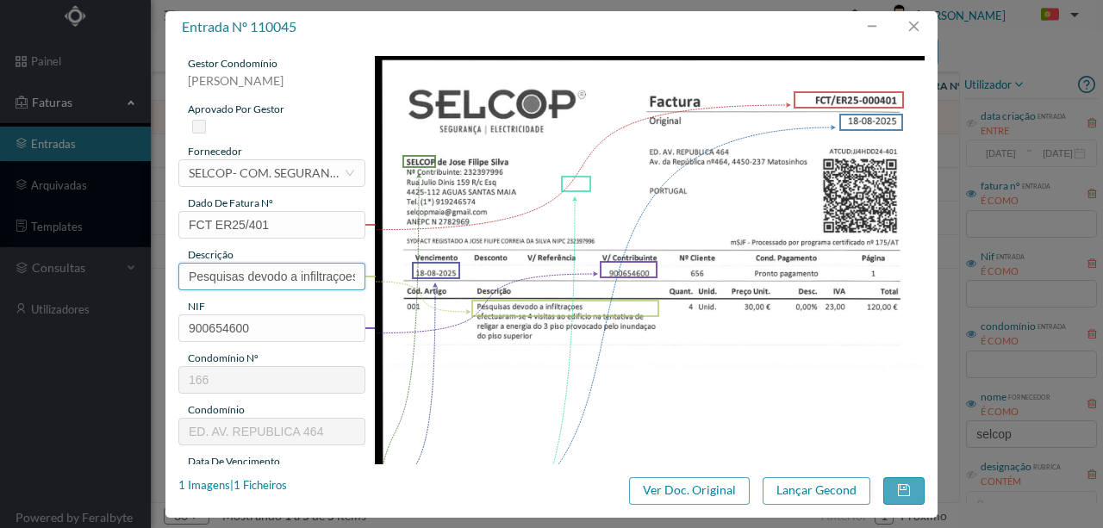
scroll to position [0, 269]
drag, startPoint x: 188, startPoint y: 274, endPoint x: 552, endPoint y: 277, distance: 364.5
click at [552, 277] on div "gestor condomínio [PERSON_NAME] aprovado por gestor fornecedor selecionar SELCO…" at bounding box center [551, 457] width 746 height 803
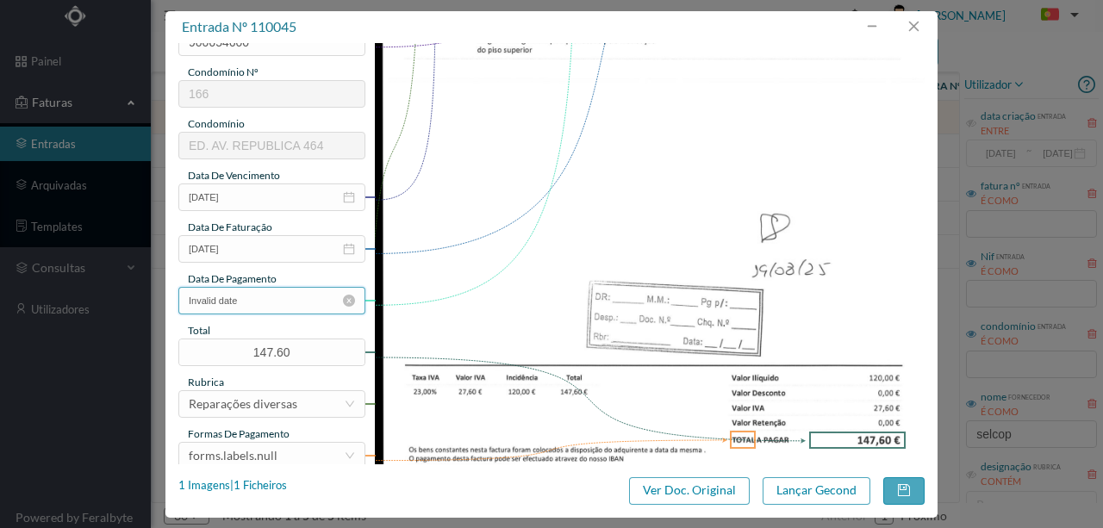
scroll to position [287, 0]
type input "Pesquisas [PERSON_NAME] a infiltrações"
click at [269, 306] on input "Invalid date" at bounding box center [271, 300] width 187 height 28
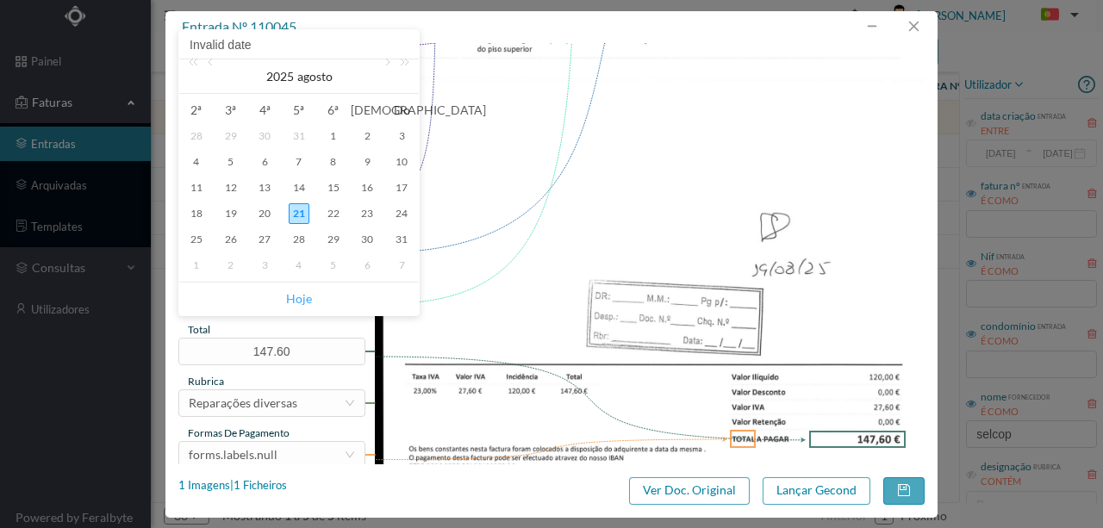
click at [295, 302] on link "Hoje" at bounding box center [299, 299] width 26 height 33
type input "[DATE]"
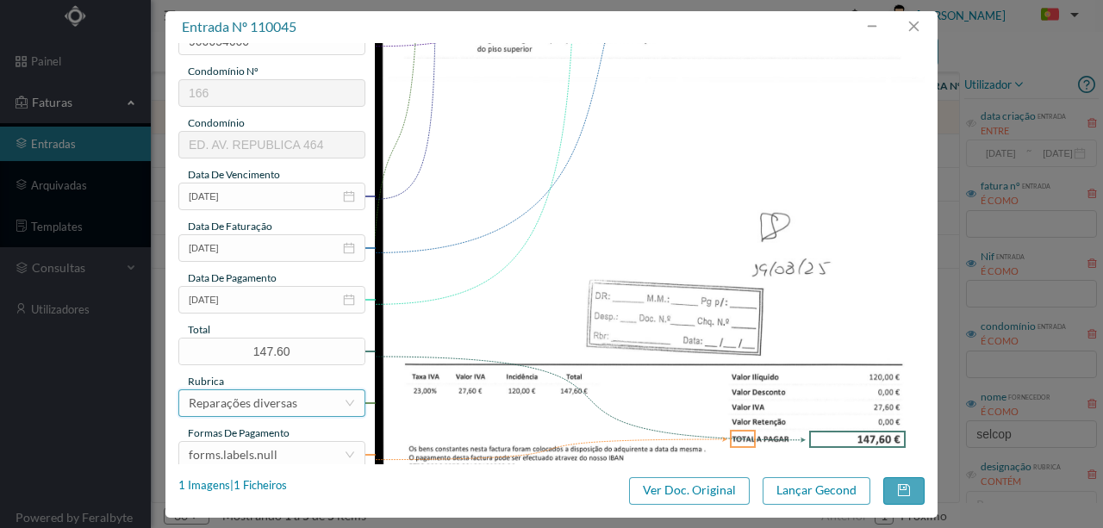
click at [274, 403] on div "Reparações diversas" at bounding box center [243, 403] width 109 height 26
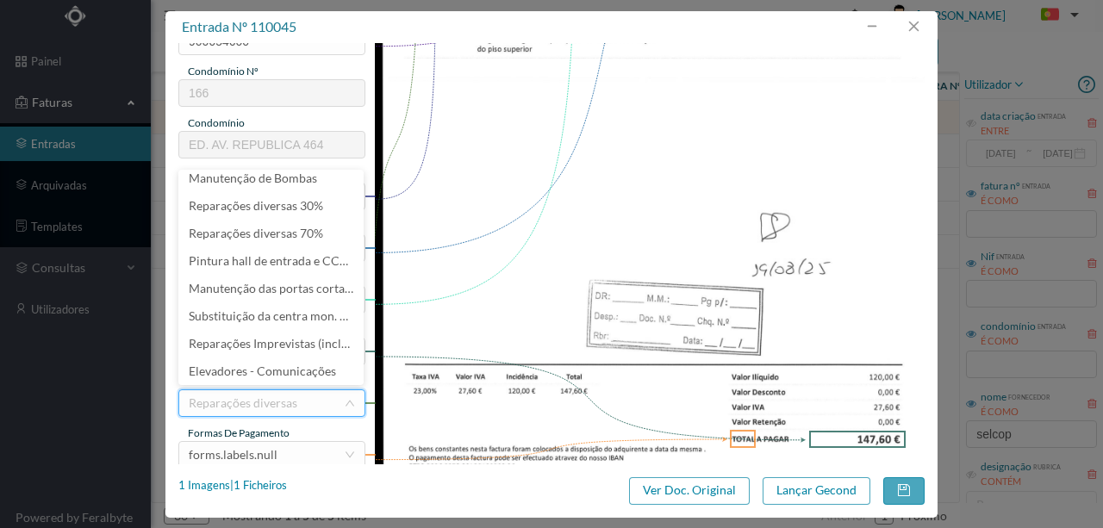
click at [470, 402] on img at bounding box center [650, 157] width 551 height 777
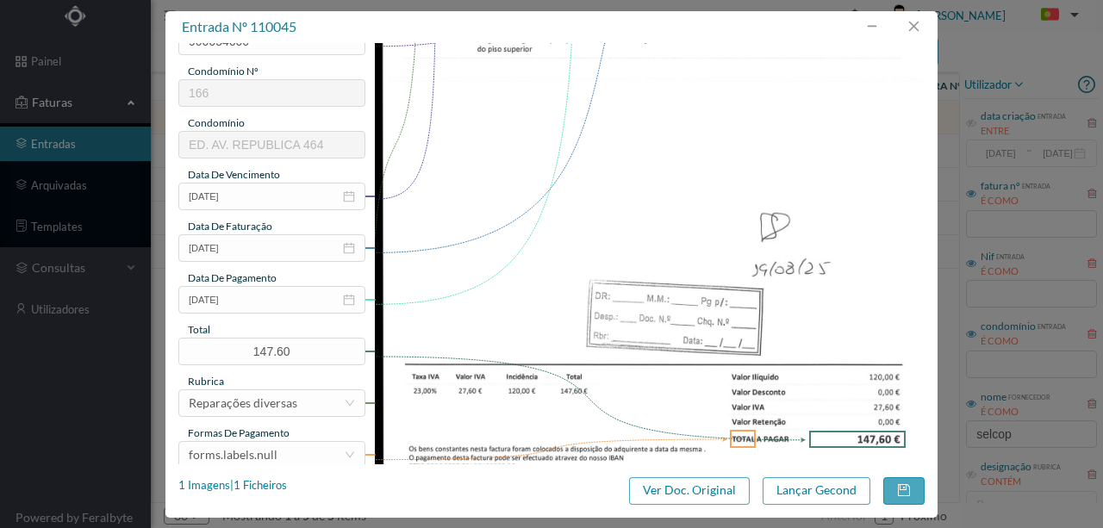
scroll to position [3, 0]
drag, startPoint x: 278, startPoint y: 451, endPoint x: 278, endPoint y: 439, distance: 12.1
click at [277, 451] on div "forms.labels.null" at bounding box center [266, 455] width 155 height 26
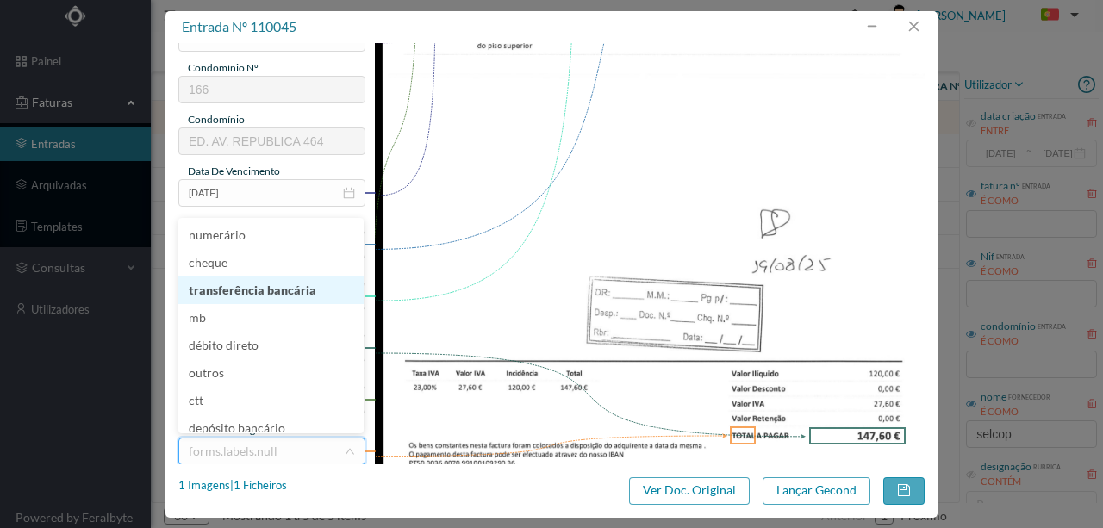
click at [284, 290] on li "transferência bancária" at bounding box center [270, 291] width 185 height 28
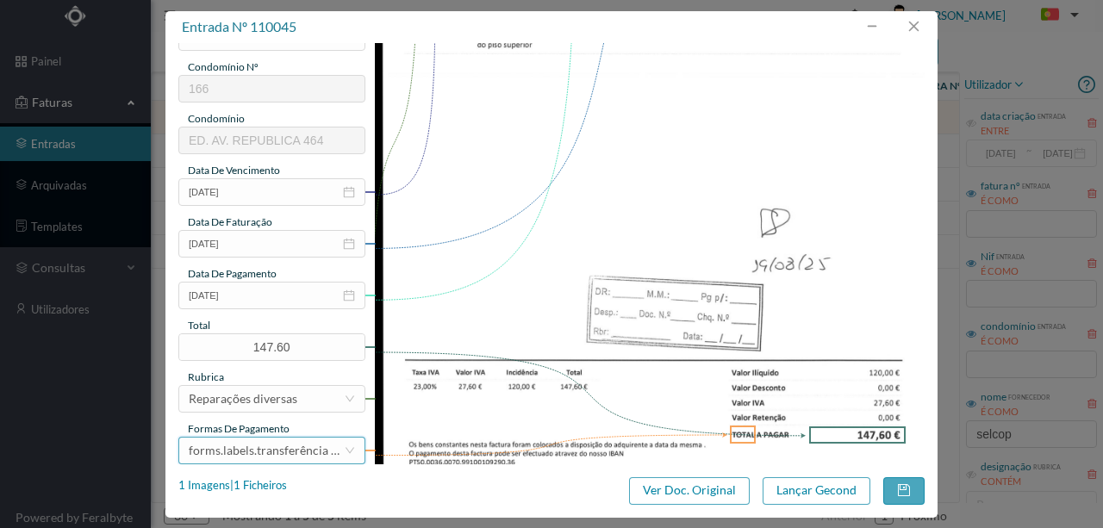
scroll to position [408, 0]
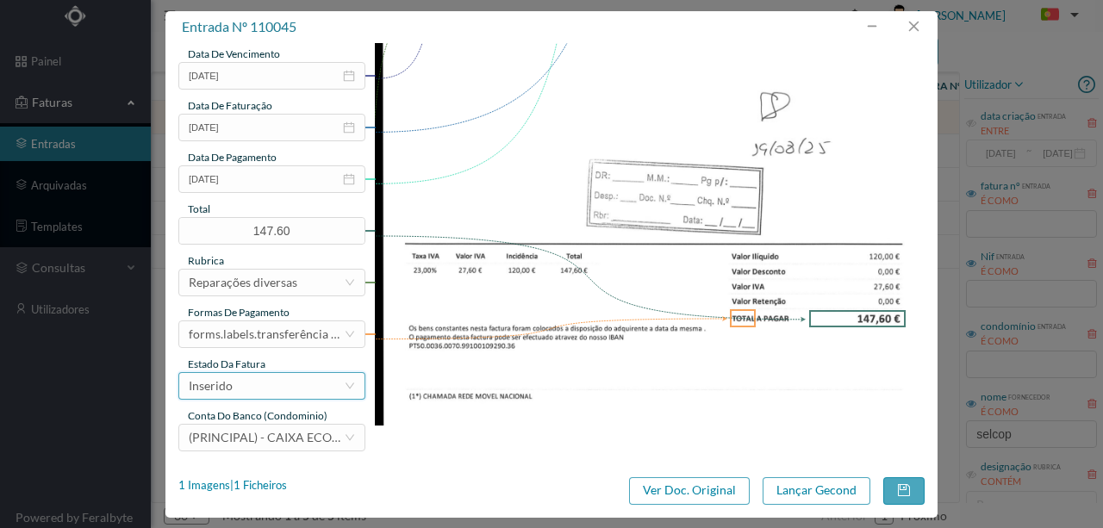
click at [296, 389] on div "Inserido" at bounding box center [266, 386] width 155 height 26
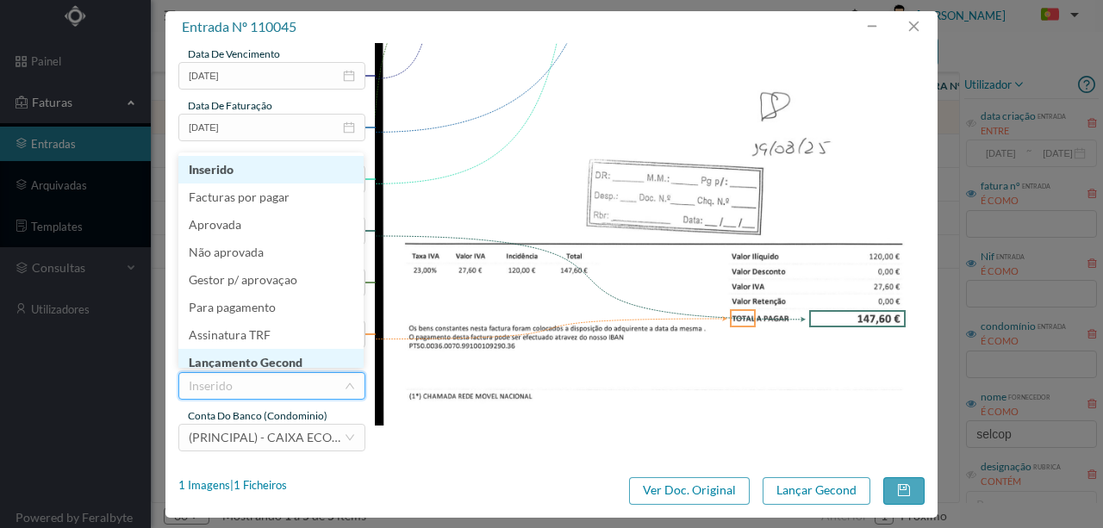
scroll to position [9, 0]
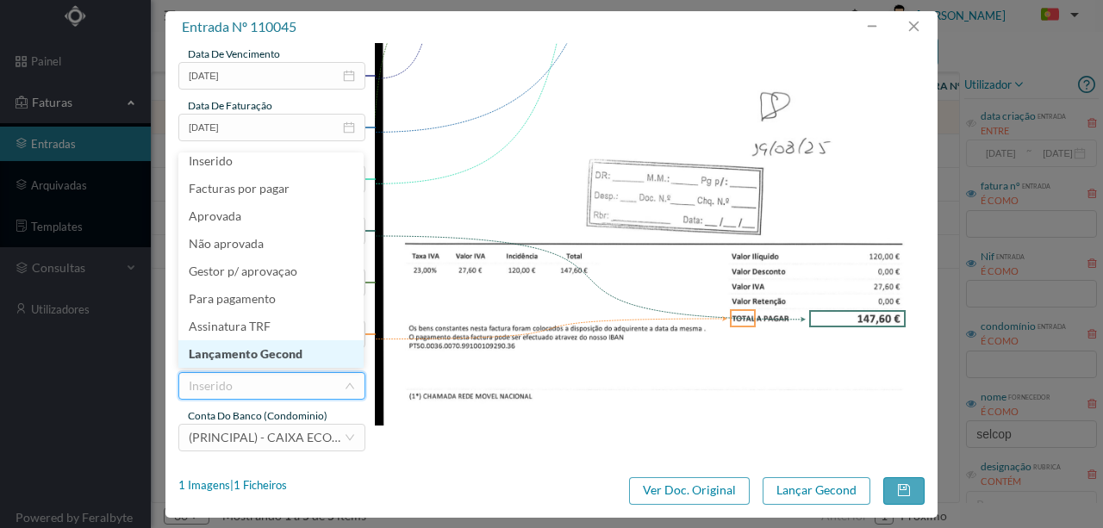
click at [282, 352] on li "Lançamento Gecond" at bounding box center [270, 354] width 185 height 28
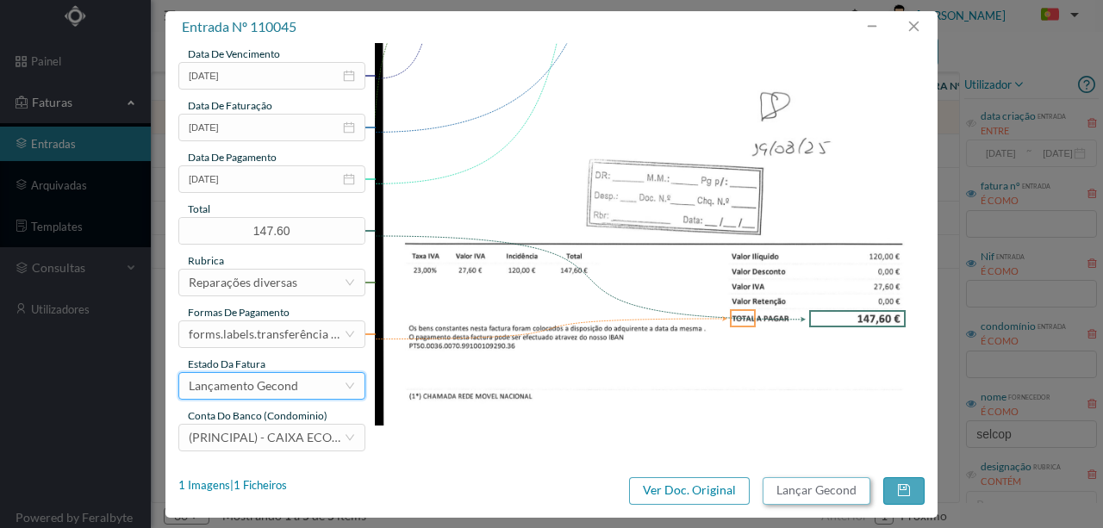
click at [811, 487] on button "Lançar Gecond" at bounding box center [817, 491] width 108 height 28
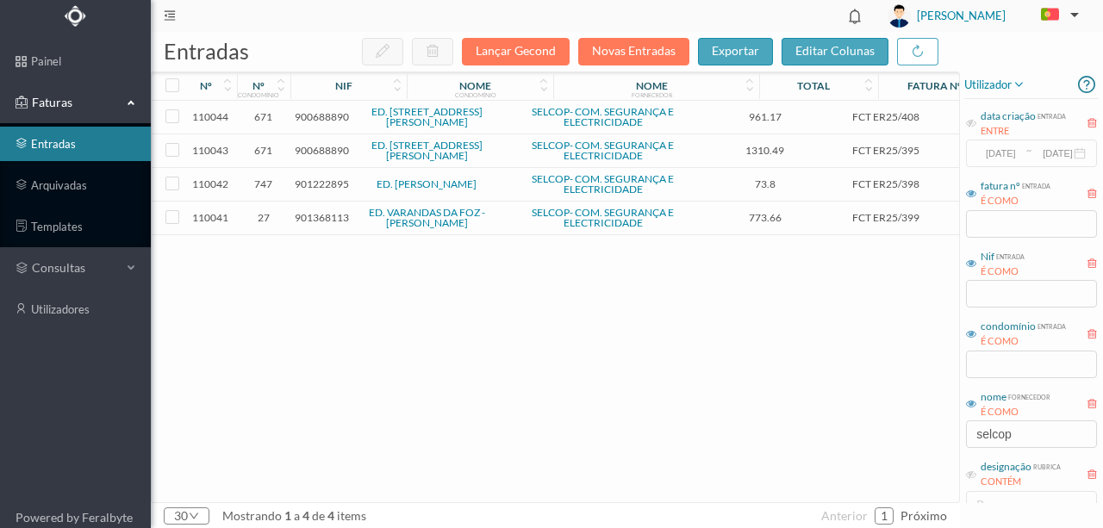
click at [321, 116] on span "900688890" at bounding box center [322, 116] width 54 height 13
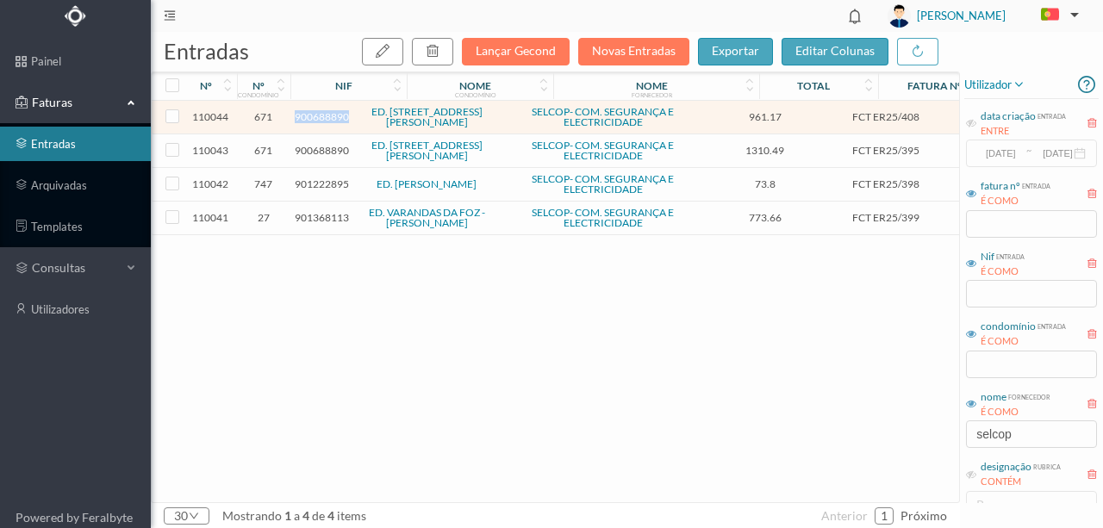
click at [321, 116] on span "900688890" at bounding box center [322, 116] width 54 height 13
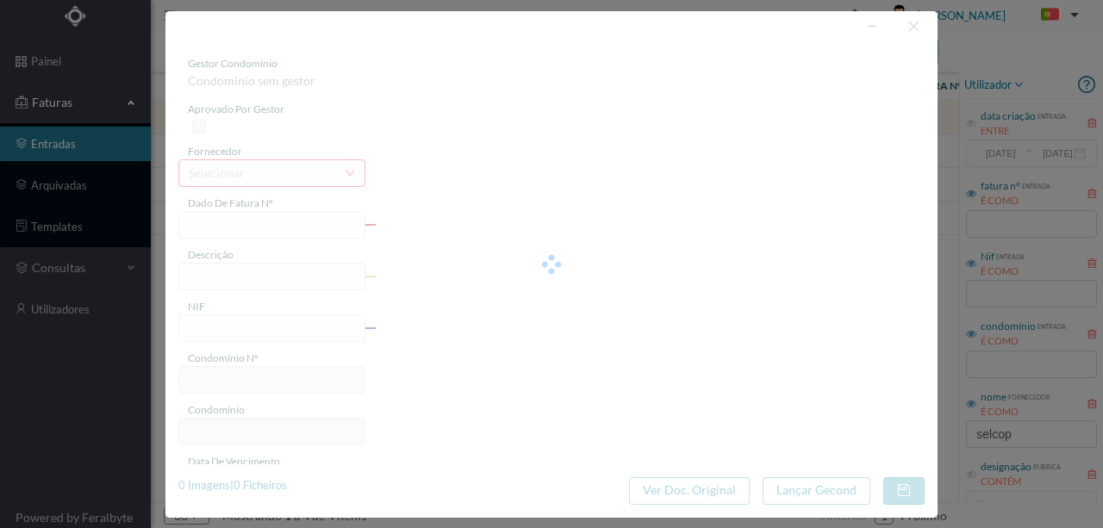
type input "FCT ER25/408"
type input "Vent cob 315 mon"
type input "900688890"
type input "[DATE]"
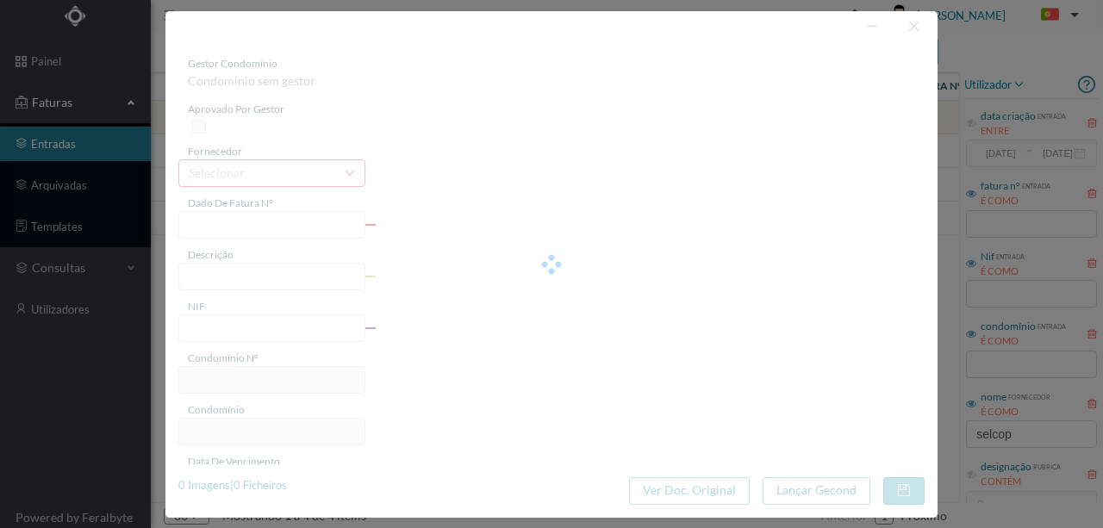
type input "961.17"
type input "671"
type input "ED. [STREET_ADDRESS][PERSON_NAME]"
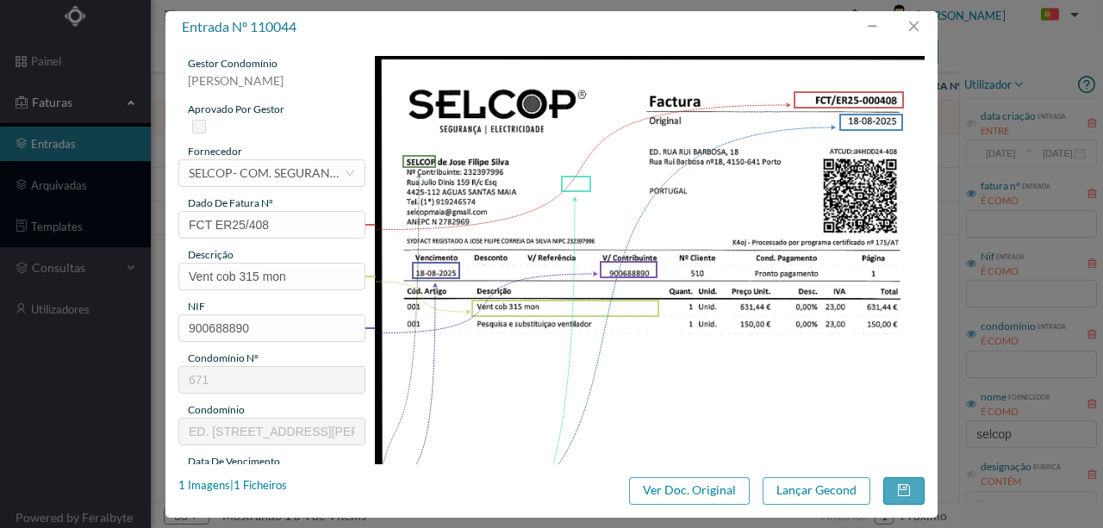
scroll to position [57, 0]
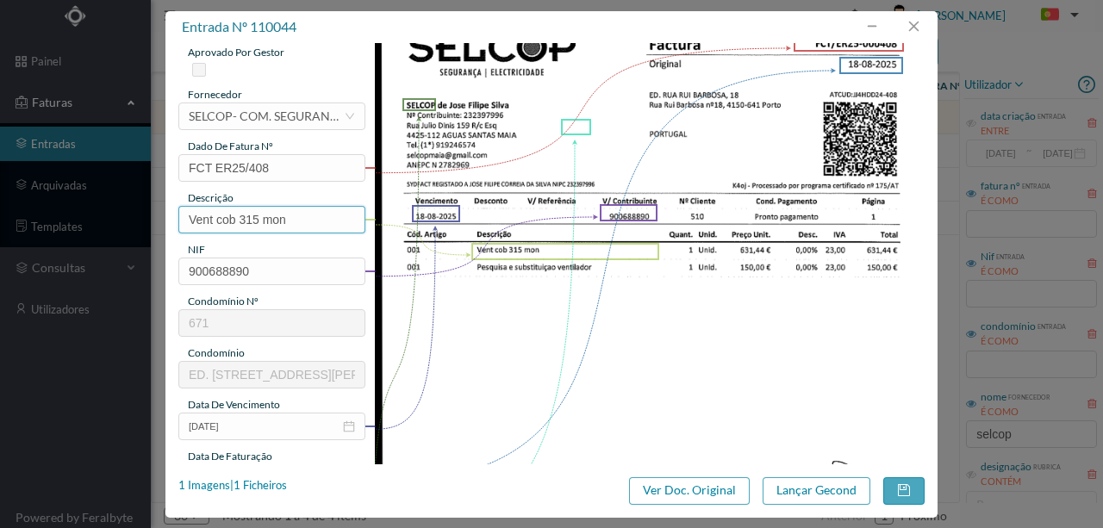
drag, startPoint x: 310, startPoint y: 218, endPoint x: 146, endPoint y: 223, distance: 164.7
click at [146, 223] on div "entrada nº 110044 gestor condomínio [PERSON_NAME] aprovado por gestor fornecedo…" at bounding box center [551, 264] width 1103 height 528
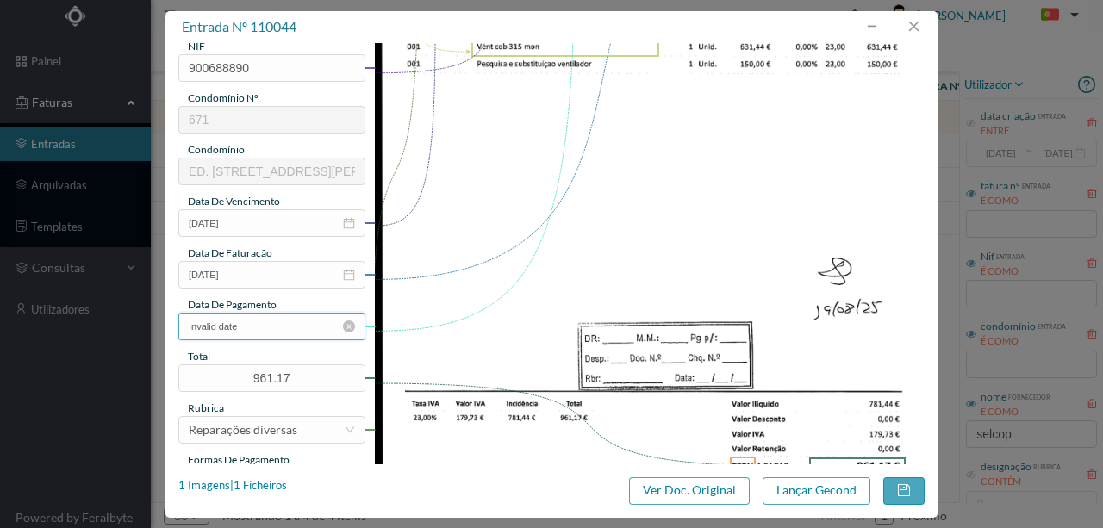
scroll to position [287, 0]
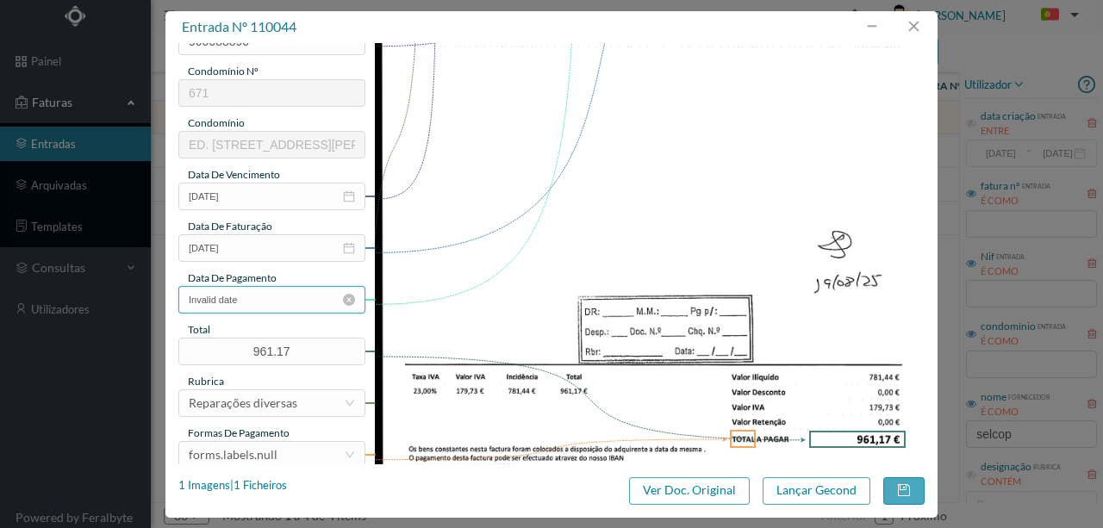
type input "Pesquisa e subs de ventilador"
click at [281, 307] on input "Invalid date" at bounding box center [271, 300] width 187 height 28
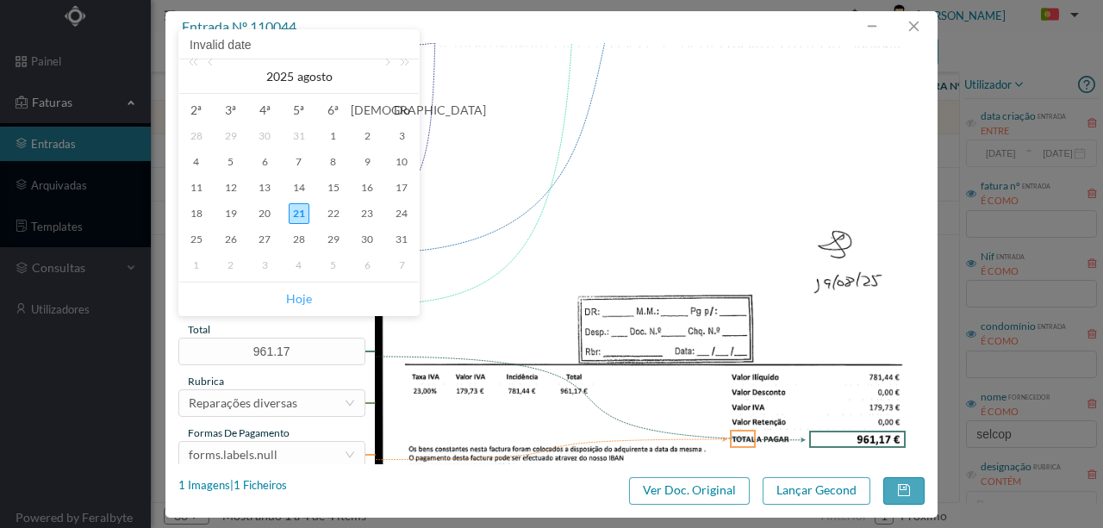
click at [305, 300] on link "Hoje" at bounding box center [299, 299] width 26 height 33
type input "[DATE]"
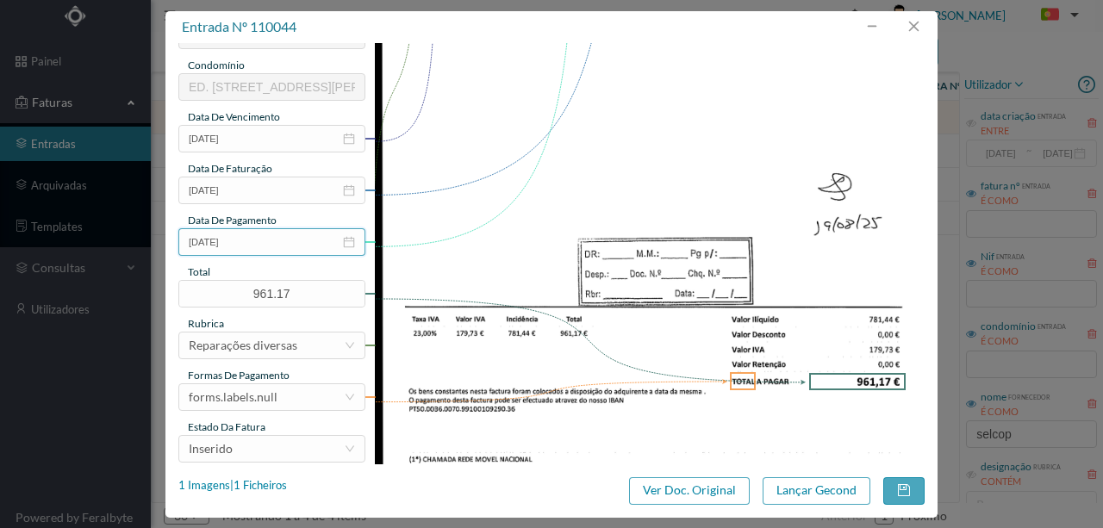
scroll to position [402, 0]
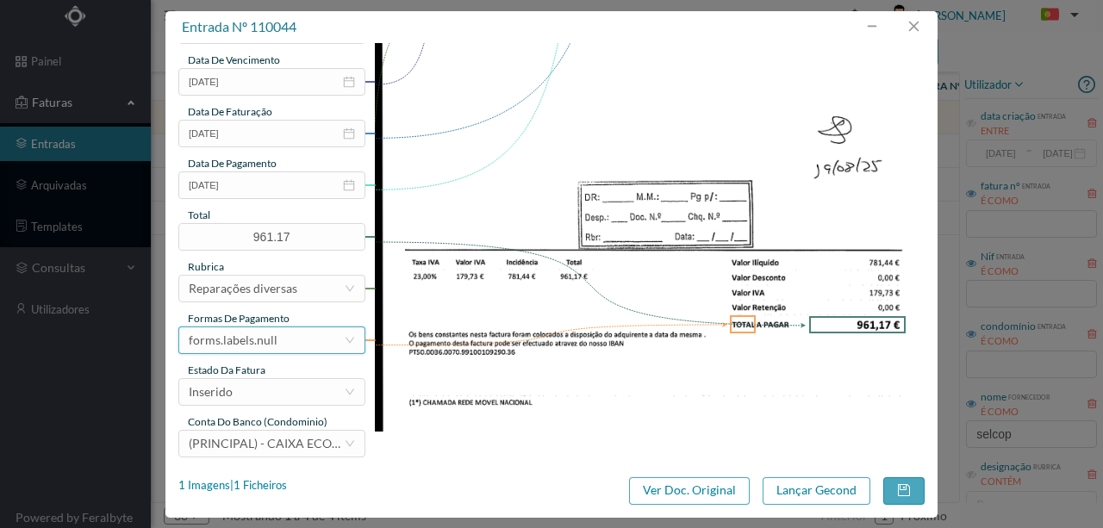
click at [274, 342] on div "forms.labels.null" at bounding box center [233, 340] width 89 height 26
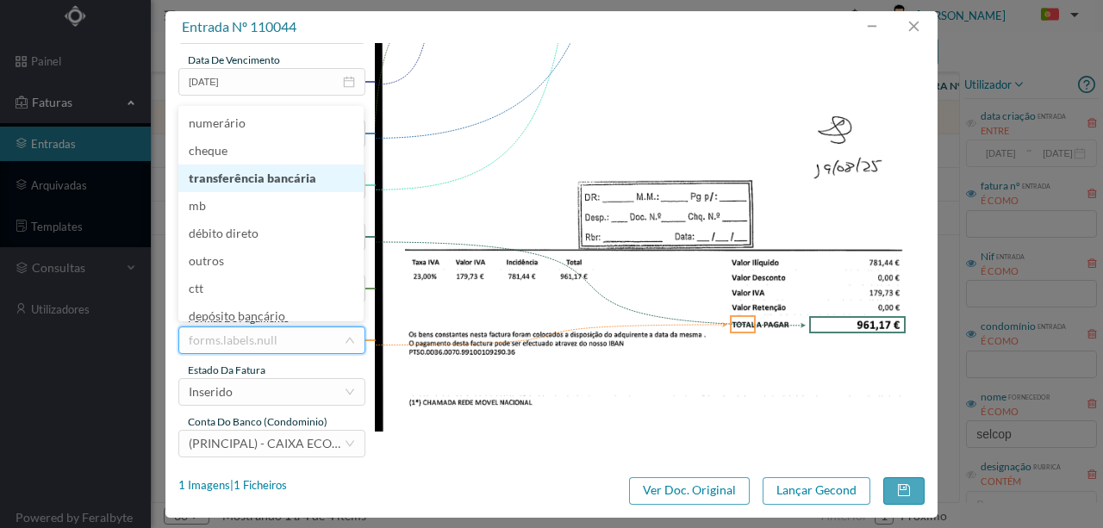
click at [258, 172] on li "transferência bancária" at bounding box center [270, 179] width 185 height 28
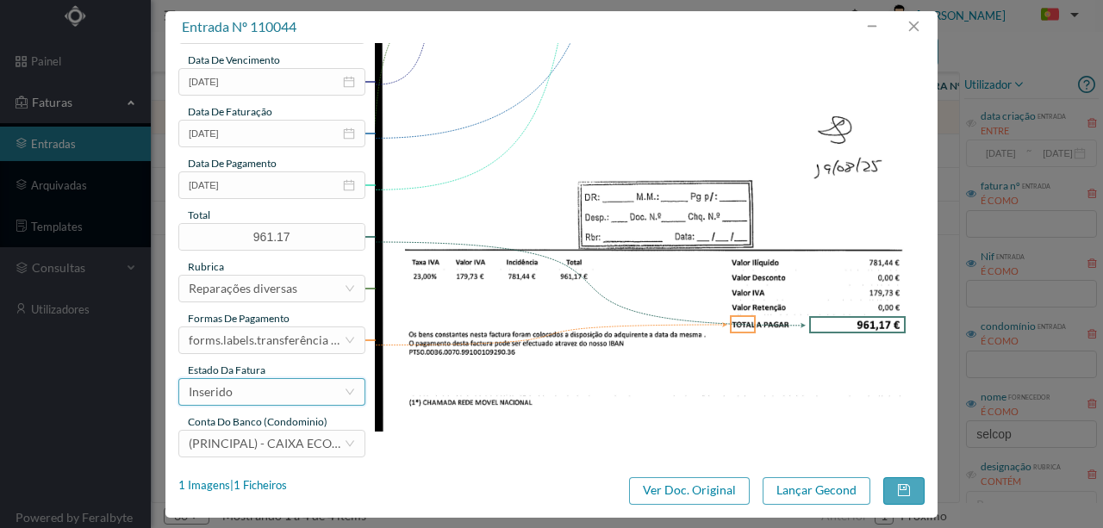
click at [257, 393] on div "Inserido" at bounding box center [266, 392] width 155 height 26
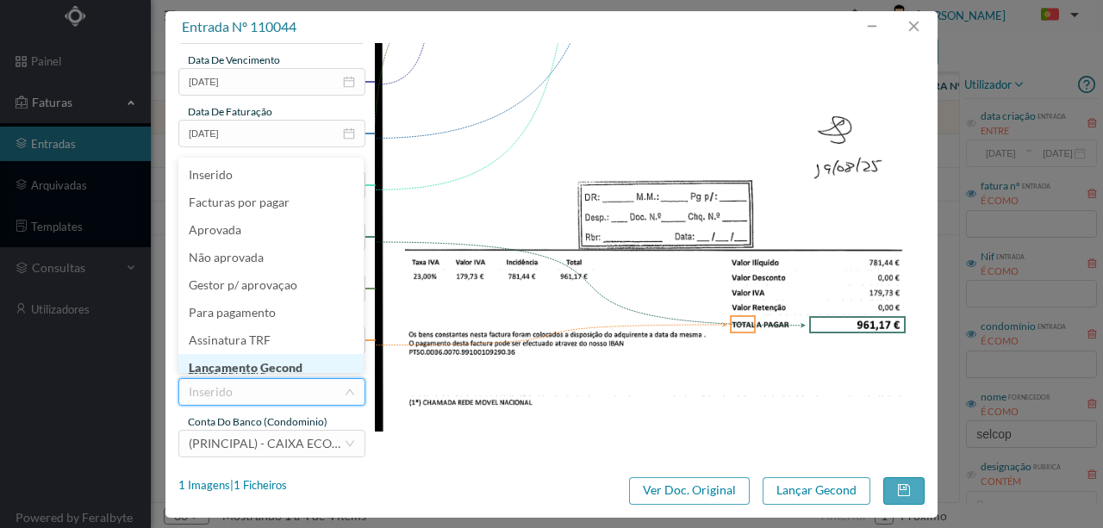
scroll to position [9, 0]
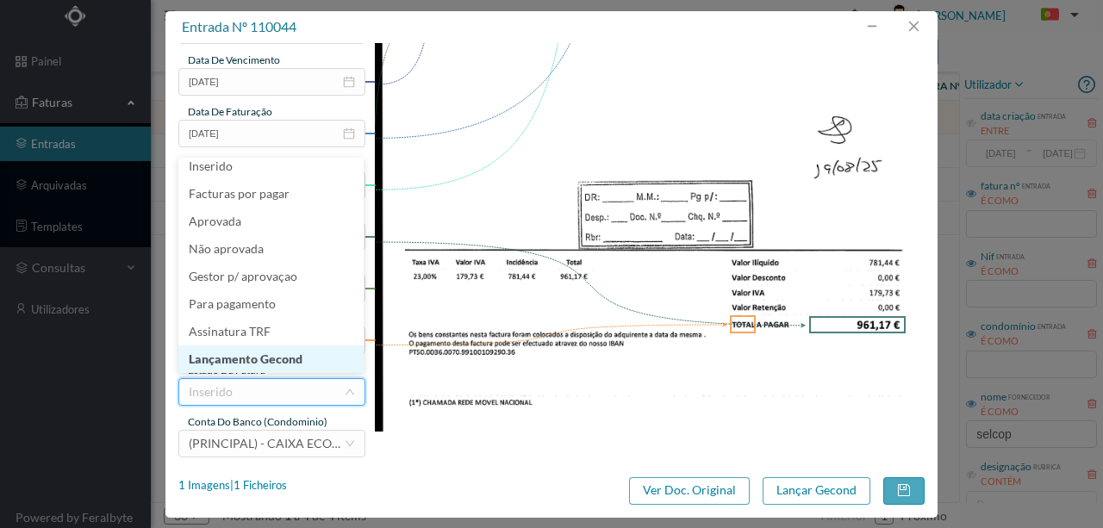
click at [279, 358] on li "Lançamento Gecond" at bounding box center [270, 360] width 185 height 28
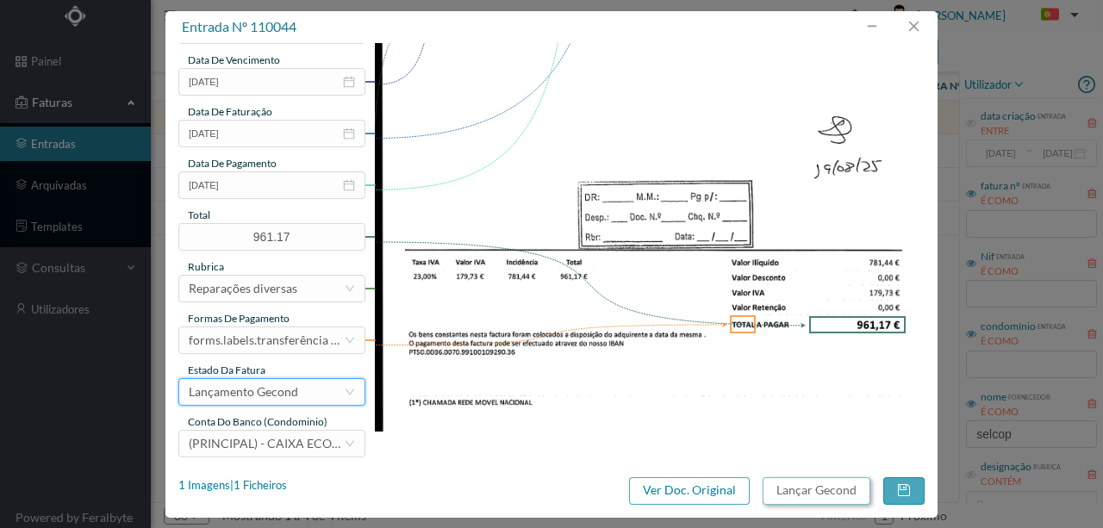
click at [840, 498] on button "Lançar Gecond" at bounding box center [817, 491] width 108 height 28
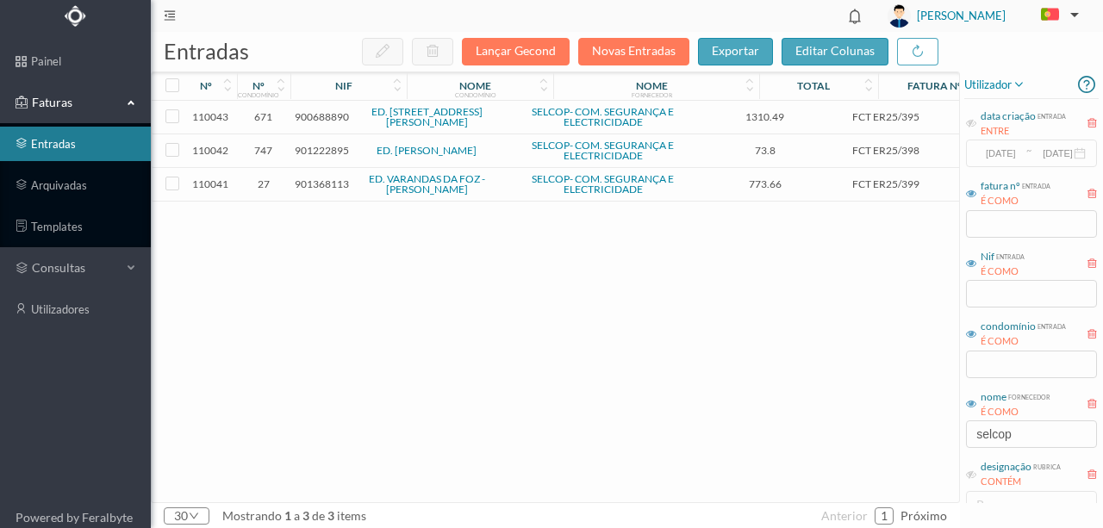
click at [317, 115] on span "900688890" at bounding box center [322, 116] width 54 height 13
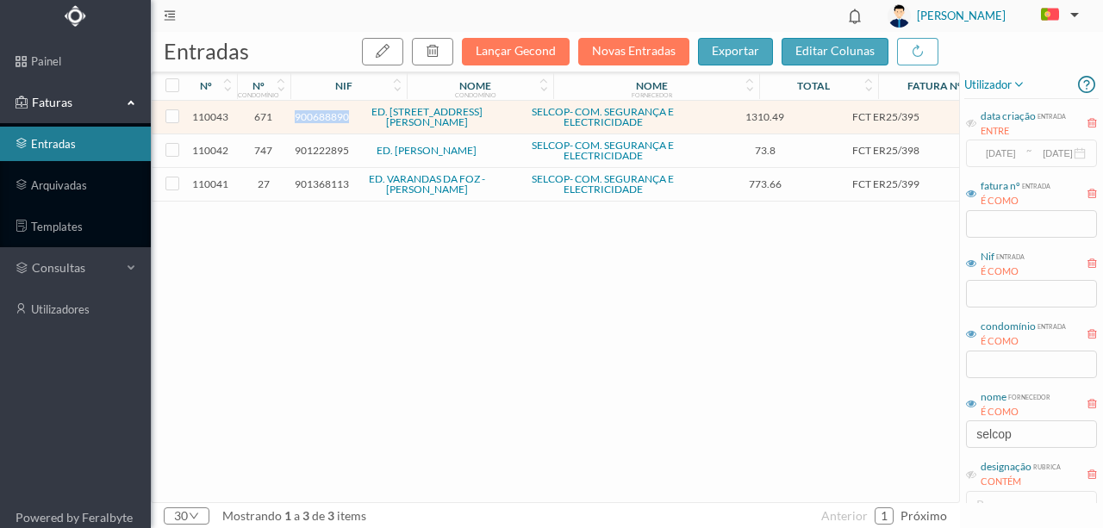
click at [317, 115] on span "900688890" at bounding box center [322, 116] width 54 height 13
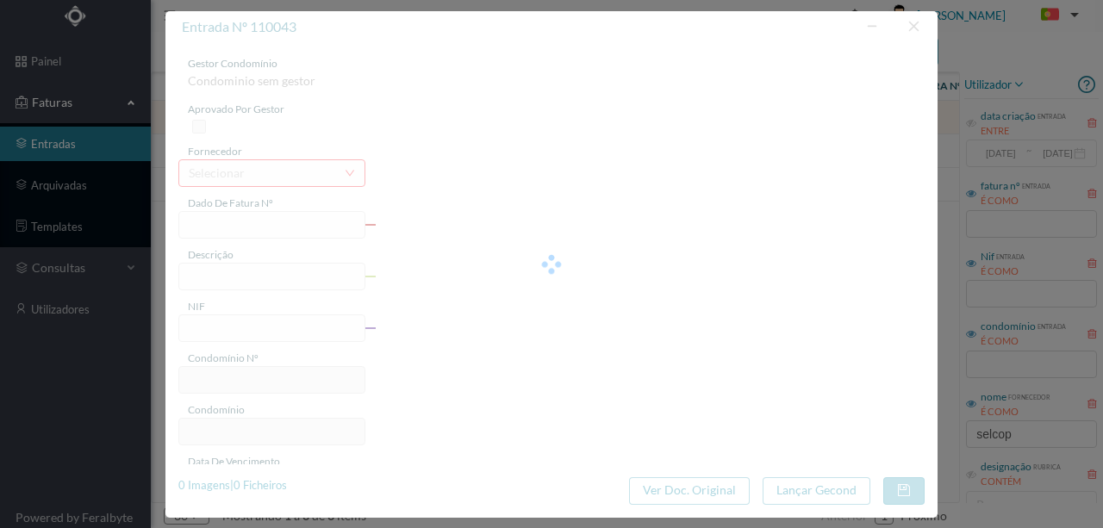
type input "FCT ER25/395"
type input "Analise e pesquisa avaria ventilaçao sub ventilador"
type input "900688890"
type input "[DATE]"
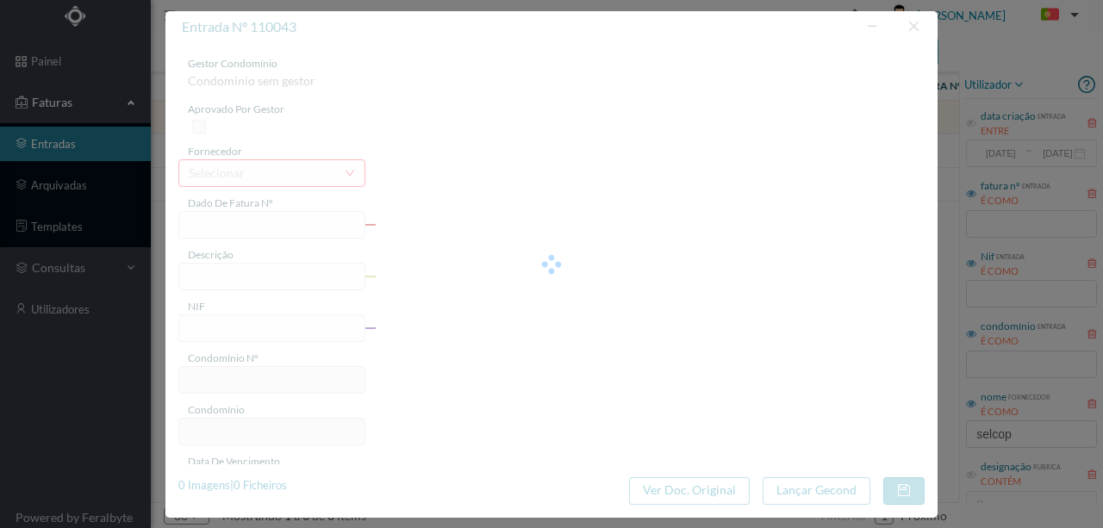
type input "1310.49"
type input "671"
type input "ED. [STREET_ADDRESS][PERSON_NAME]"
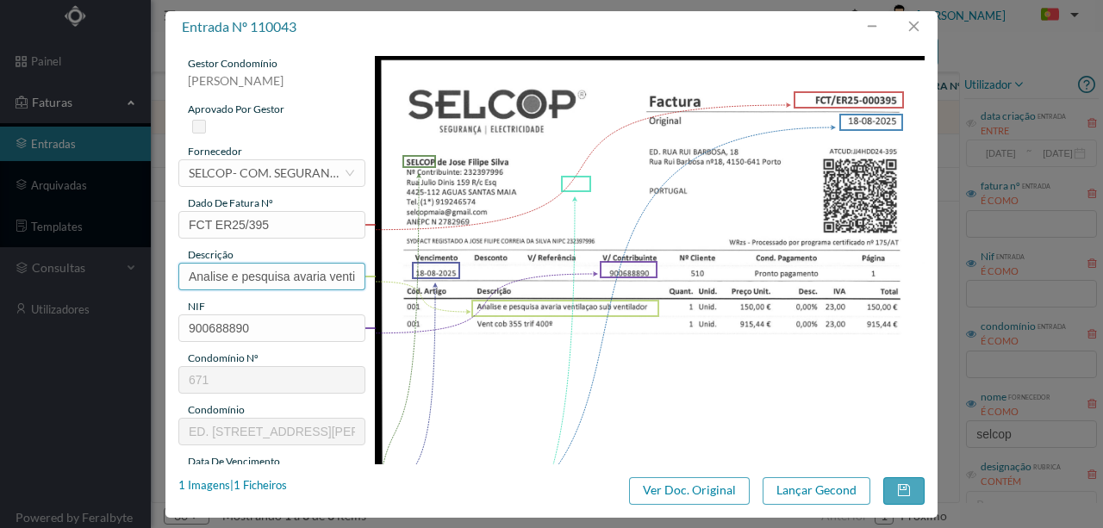
click at [240, 268] on input "Analise e pesquisa avaria ventilaçao sub ventilador" at bounding box center [271, 277] width 187 height 28
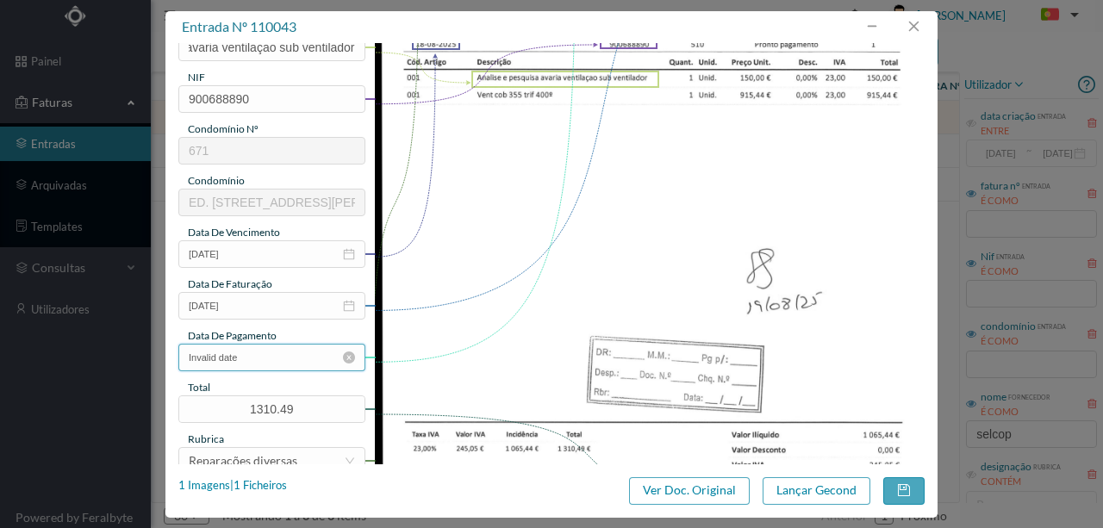
click at [283, 360] on input "Invalid date" at bounding box center [271, 358] width 187 height 28
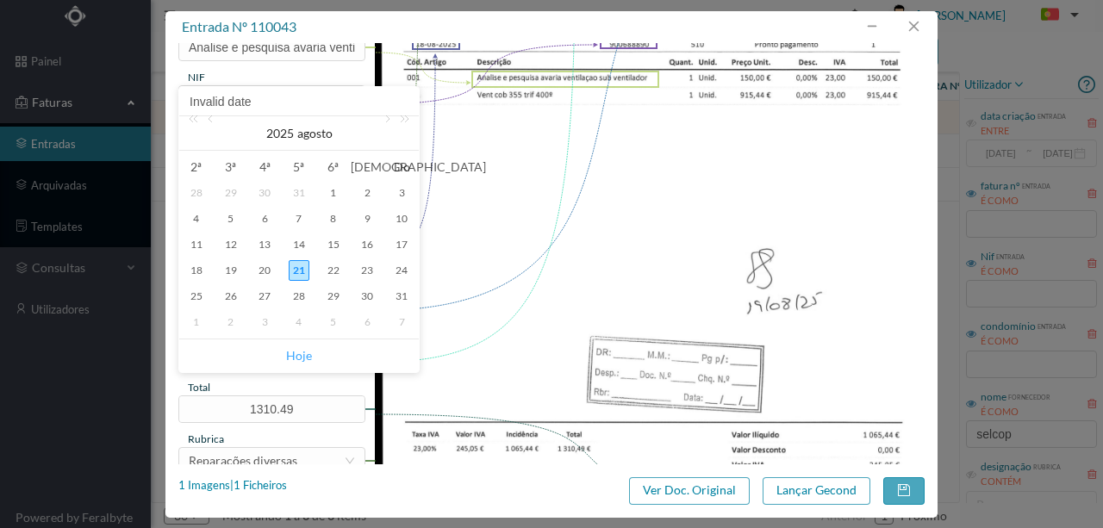
click at [295, 358] on link "Hoje" at bounding box center [299, 355] width 26 height 33
type input "[DATE]"
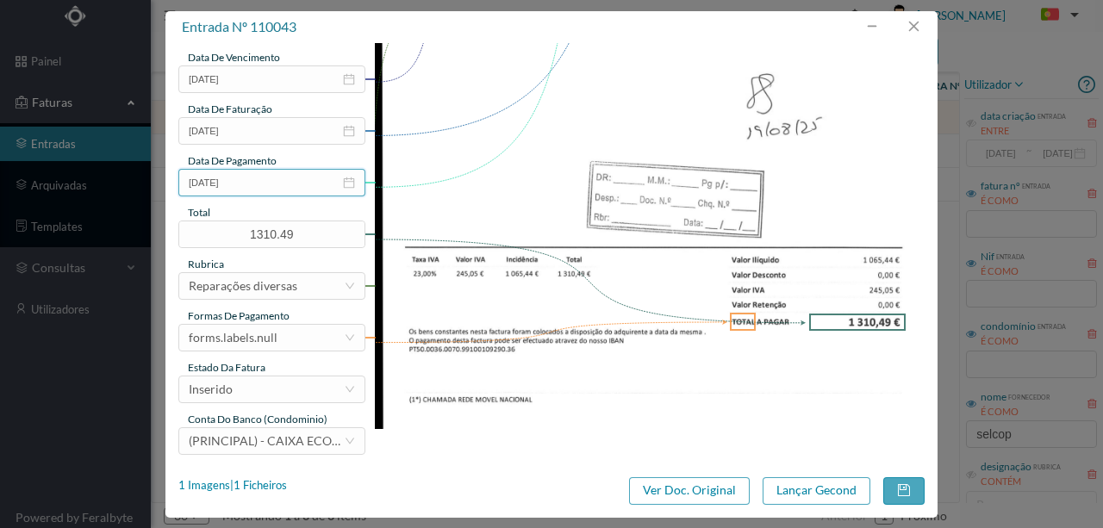
scroll to position [408, 0]
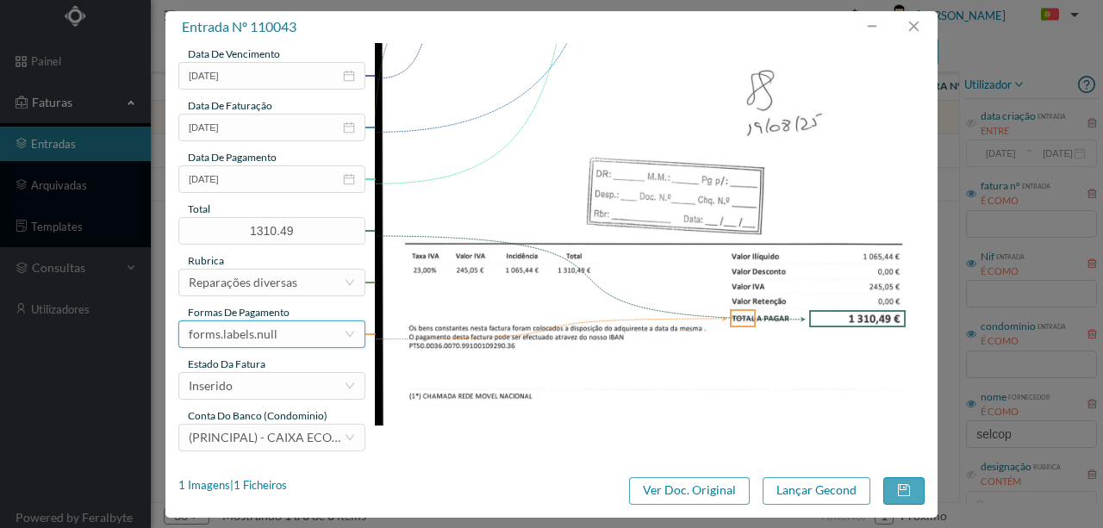
click at [279, 334] on div "forms.labels.null" at bounding box center [266, 334] width 155 height 26
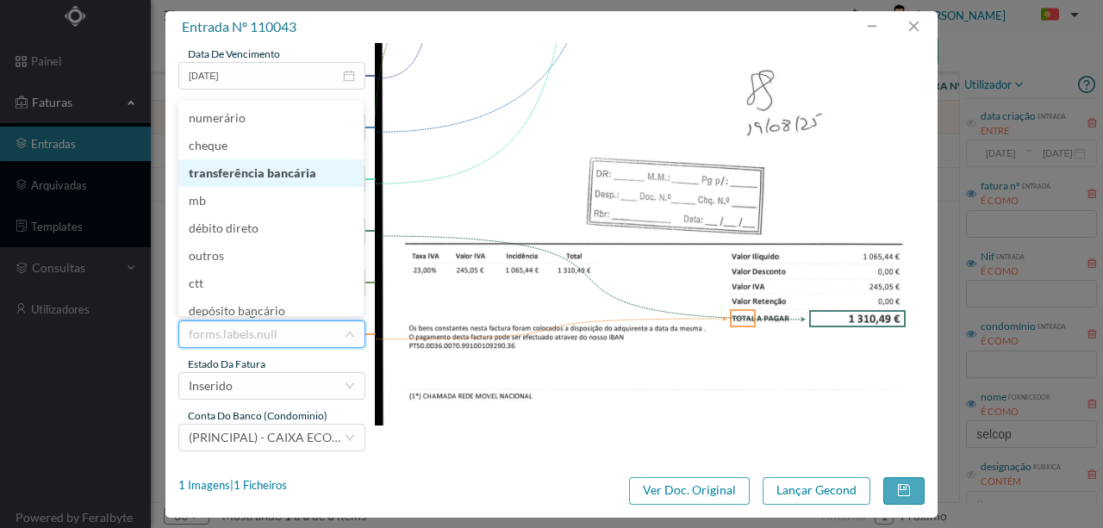
click at [265, 170] on li "transferência bancária" at bounding box center [270, 173] width 185 height 28
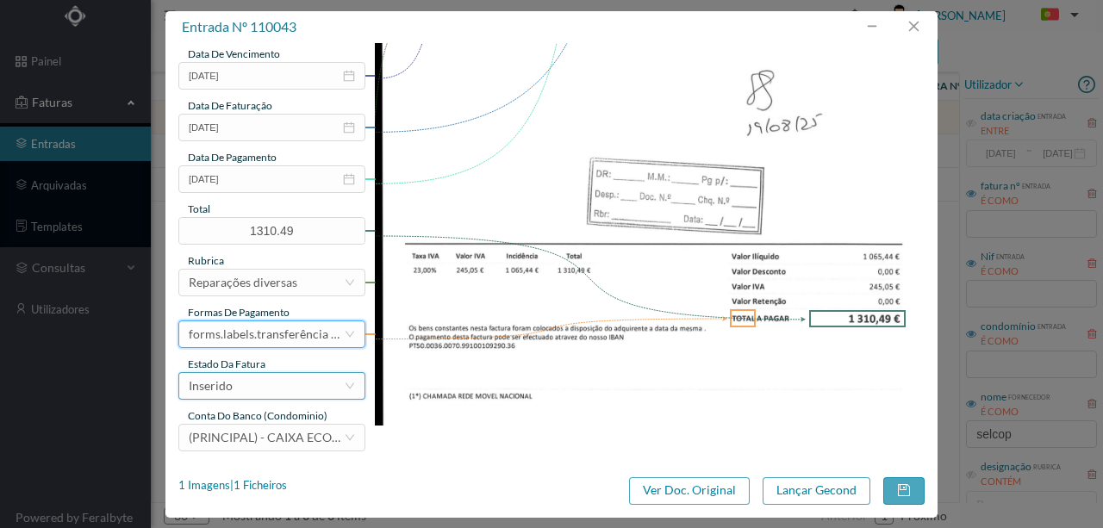
click at [259, 388] on div "Inserido" at bounding box center [266, 386] width 155 height 26
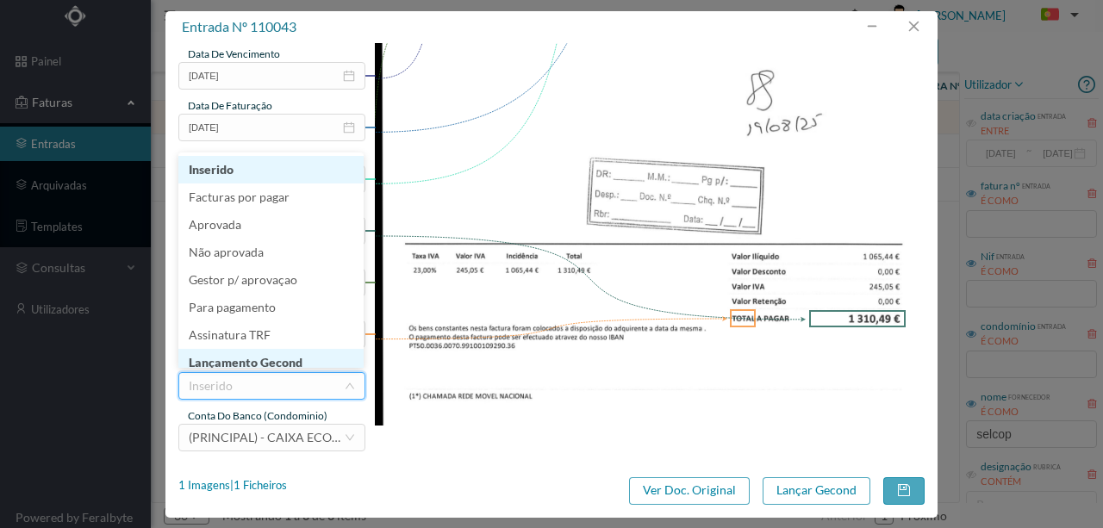
scroll to position [9, 0]
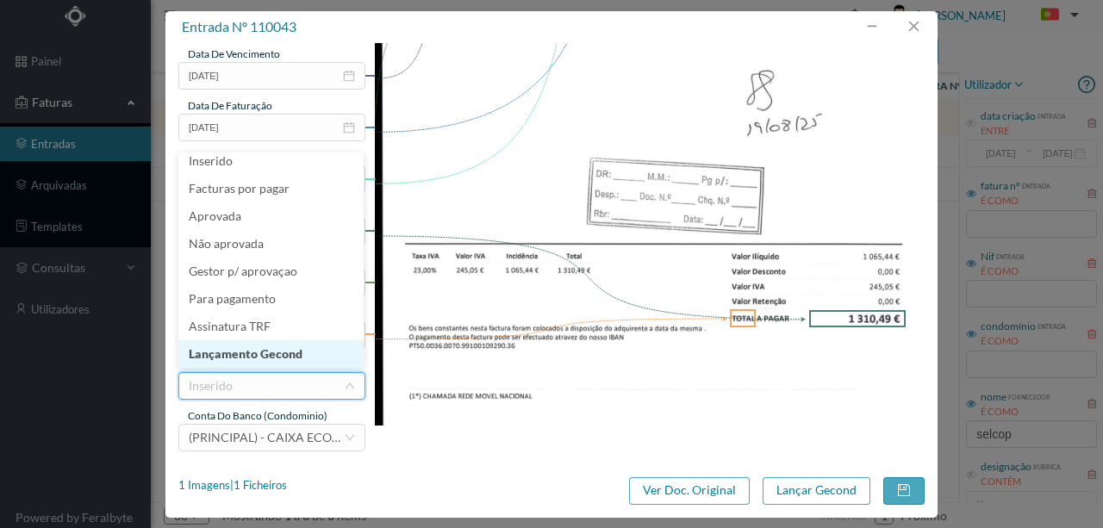
click at [291, 352] on li "Lançamento Gecond" at bounding box center [270, 354] width 185 height 28
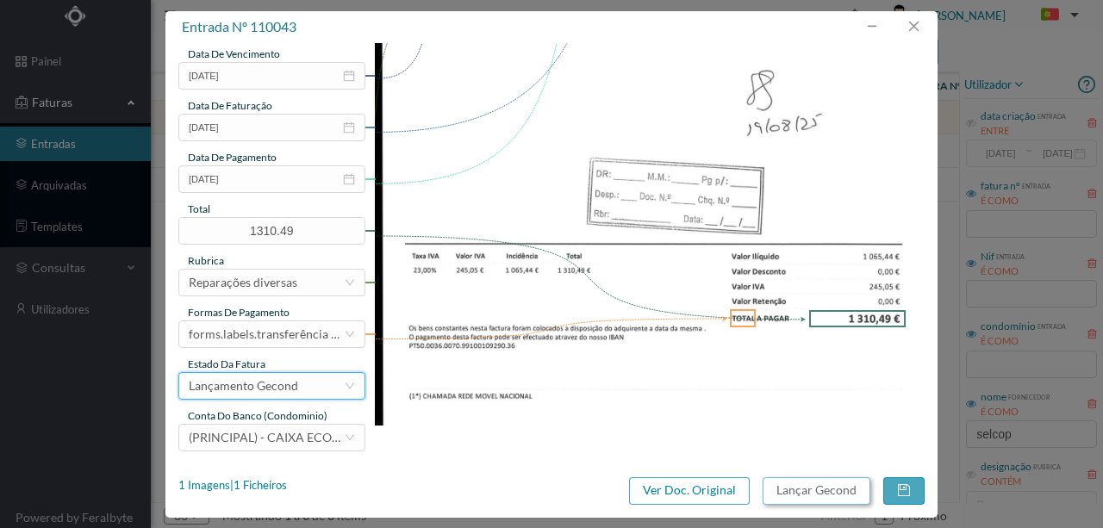
click at [800, 495] on button "Lançar Gecond" at bounding box center [817, 491] width 108 height 28
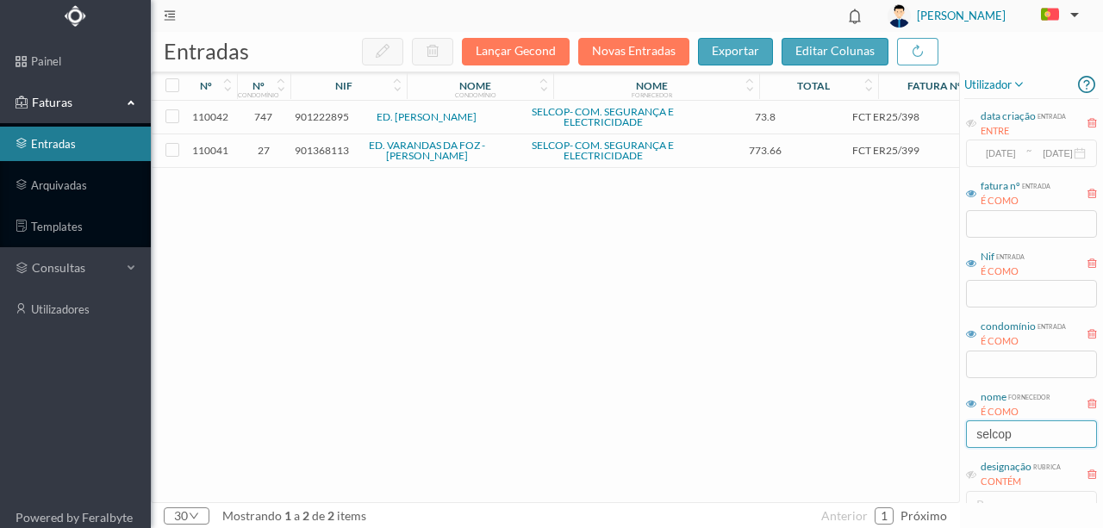
drag, startPoint x: 1023, startPoint y: 438, endPoint x: 885, endPoint y: 456, distance: 139.0
click at [928, 437] on div "entradas Lançar Gecond Novas Entradas exportar editar colunas nº nº condomínio …" at bounding box center [627, 280] width 952 height 496
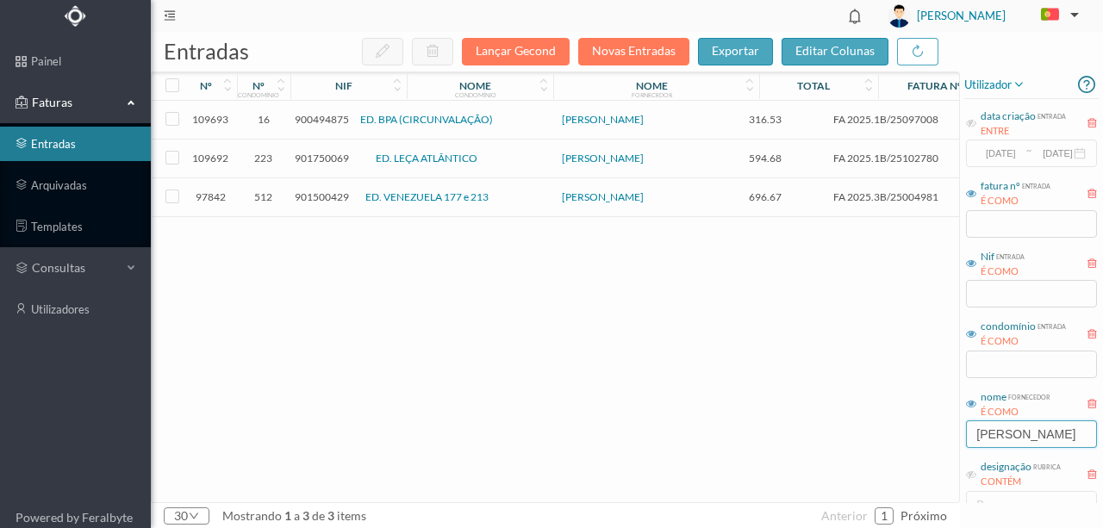
type input "[PERSON_NAME]"
click at [313, 121] on span "900494875" at bounding box center [322, 119] width 54 height 13
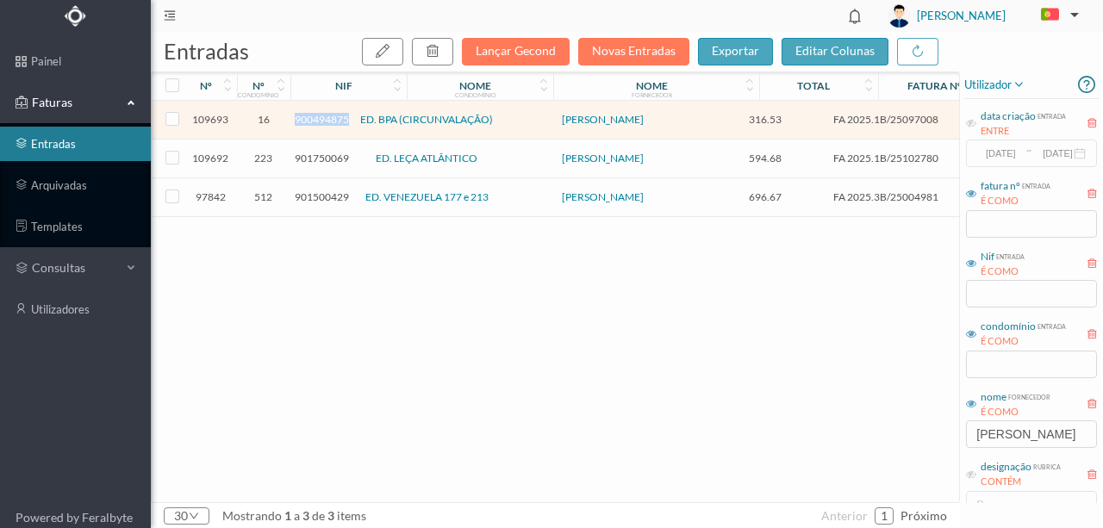
click at [313, 121] on span "900494875" at bounding box center [322, 119] width 54 height 13
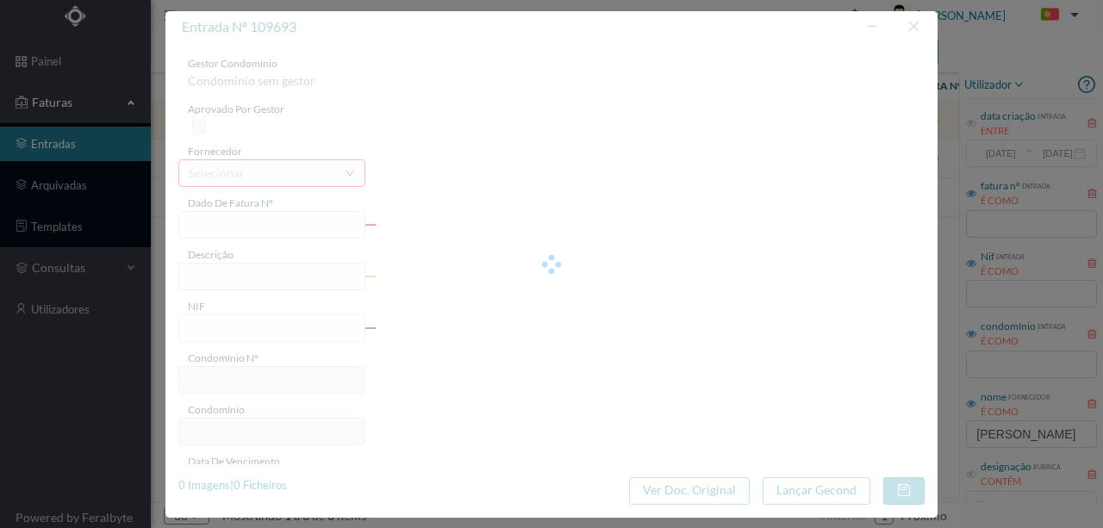
type input "FA 2025.1B/25097008"
type input "CONSERVACAO NO PERIODO DE 08/2025 A 10/2025"
type input "900494875"
type input "[DATE]"
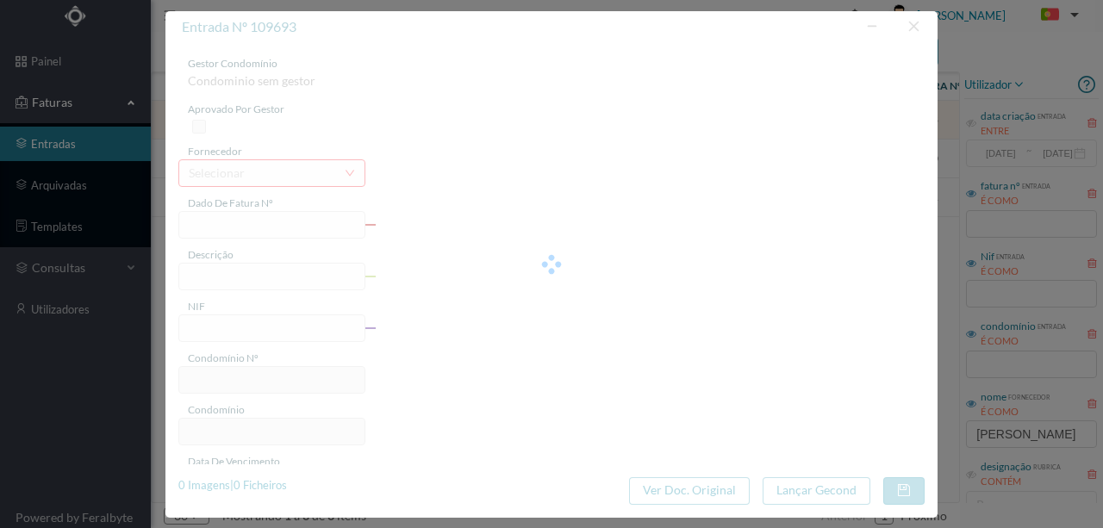
type input "[DATE]"
type input "316.53"
type input "16"
type input "ED. BPA (CIRCUNVALAÇÃO)"
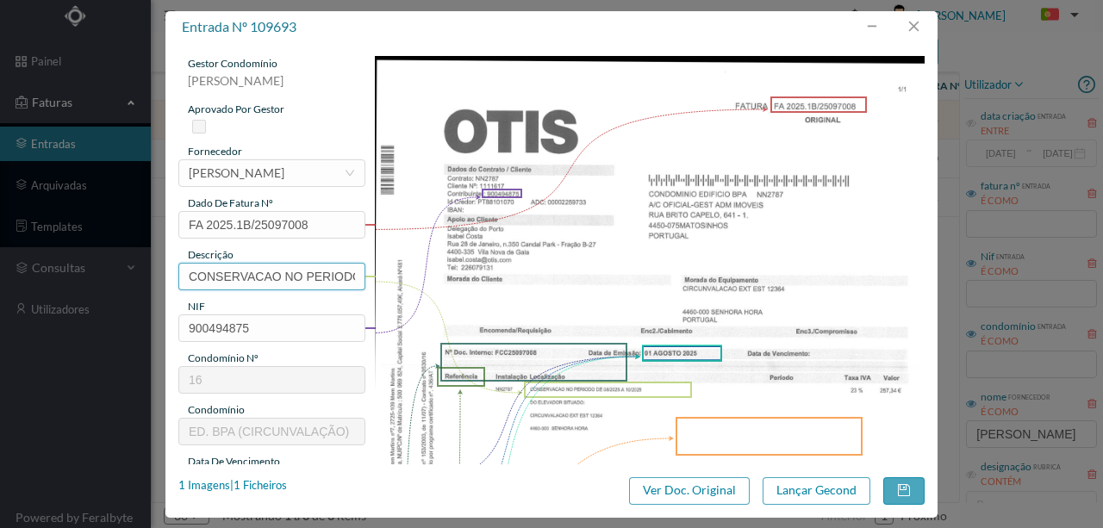
scroll to position [0, 131]
drag, startPoint x: 190, startPoint y: 276, endPoint x: 514, endPoint y: 300, distance: 324.9
click at [514, 300] on div "gestor condomínio [PERSON_NAME] aprovado por gestor fornecedor selecionar [PERS…" at bounding box center [551, 457] width 746 height 803
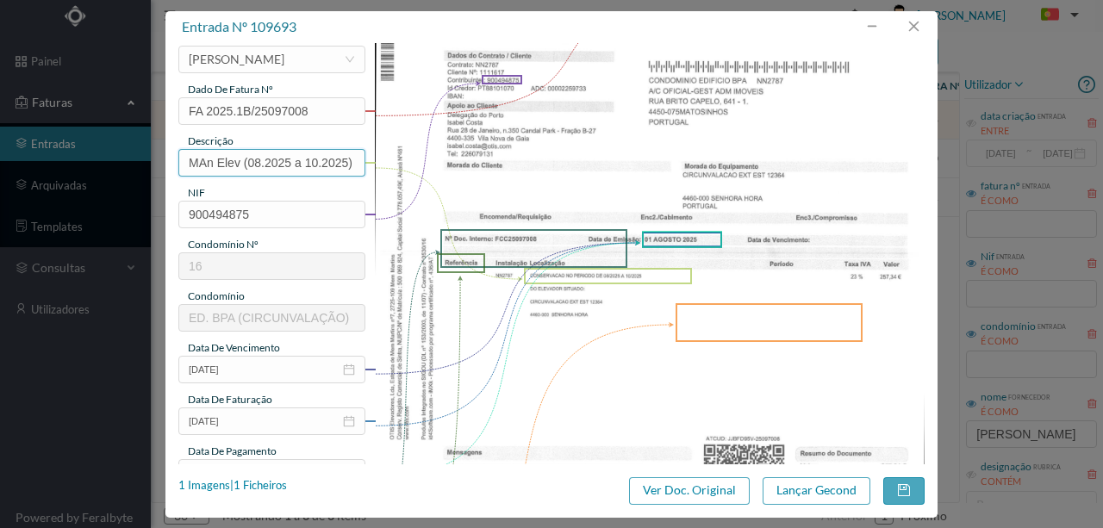
scroll to position [115, 0]
drag, startPoint x: 183, startPoint y: 158, endPoint x: 430, endPoint y: 163, distance: 247.3
click at [430, 163] on div "gestor condomínio [PERSON_NAME] aprovado por gestor fornecedor selecionar [PERS…" at bounding box center [551, 342] width 746 height 803
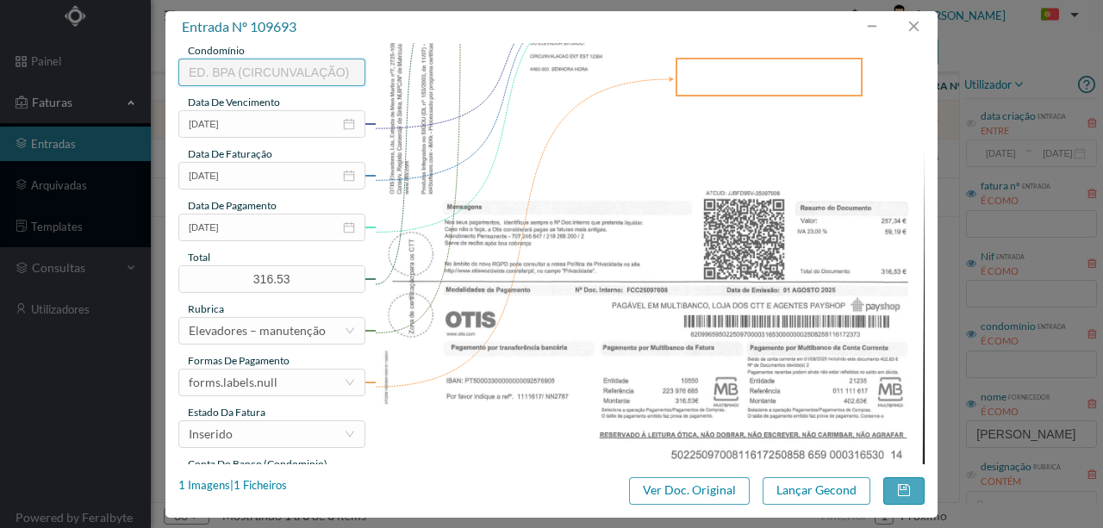
scroll to position [402, 0]
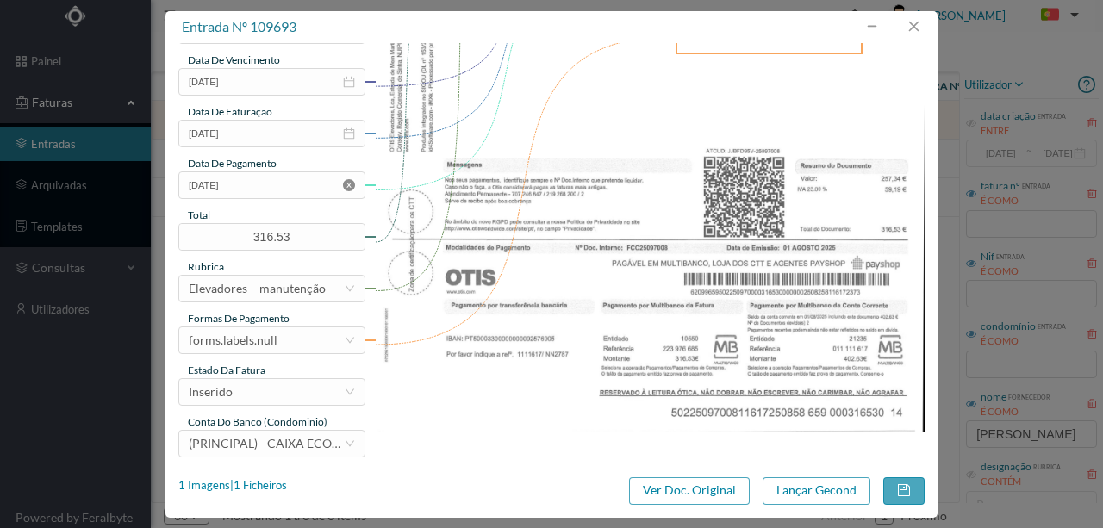
type input "MAn Elev (08.2025 a 10.2025)"
click at [349, 186] on icon "icon: close-circle" at bounding box center [349, 185] width 12 height 12
click at [279, 394] on div "Inserido" at bounding box center [266, 392] width 155 height 26
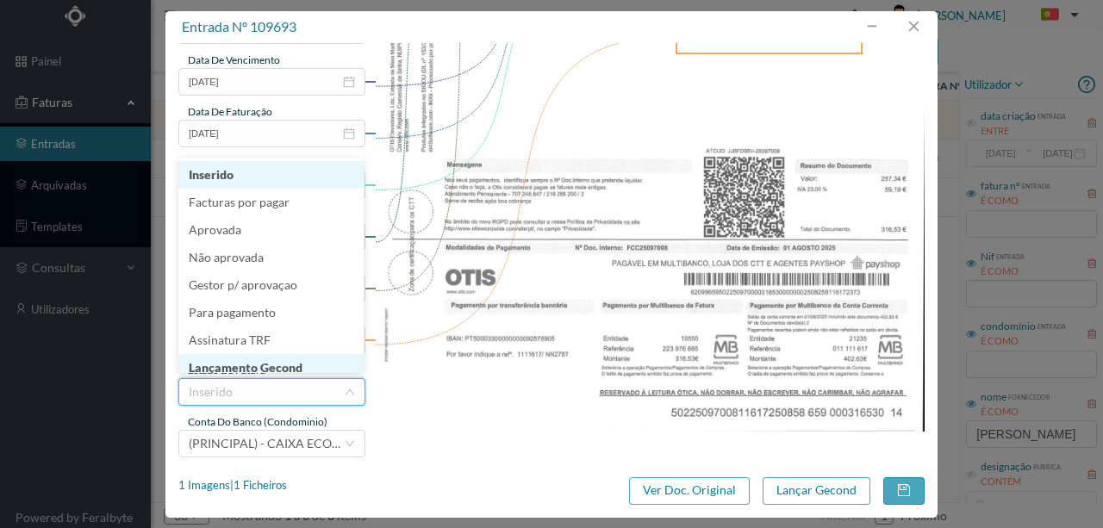
scroll to position [9, 0]
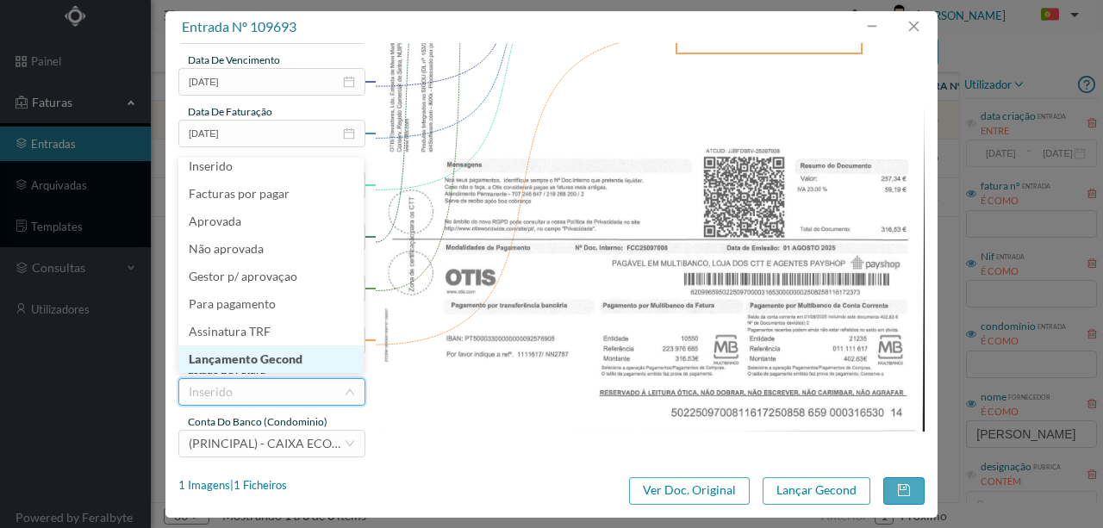
click at [295, 365] on li "Lançamento Gecond" at bounding box center [270, 360] width 185 height 28
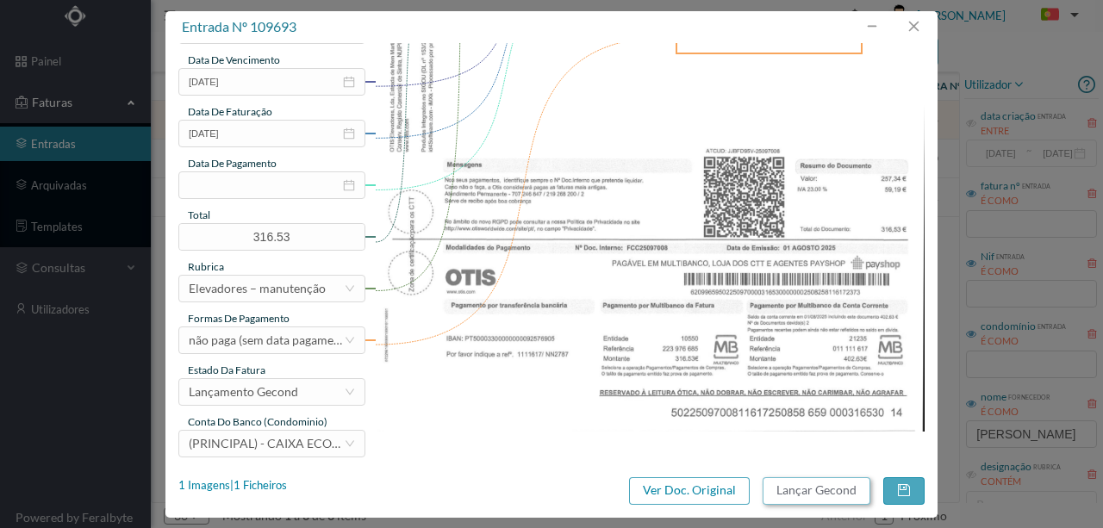
click at [785, 493] on button "Lançar Gecond" at bounding box center [817, 491] width 108 height 28
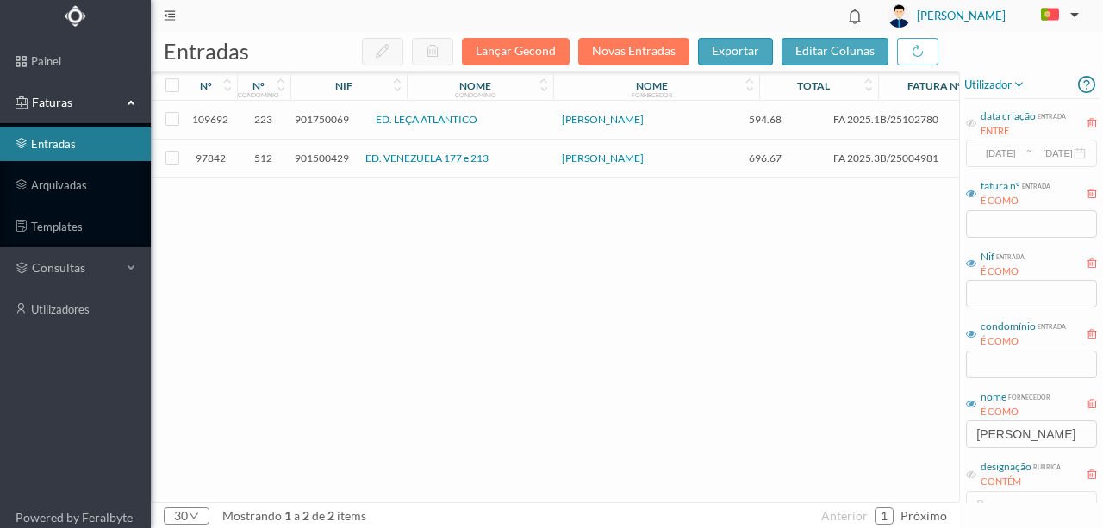
click at [323, 117] on span "901750069" at bounding box center [322, 119] width 54 height 13
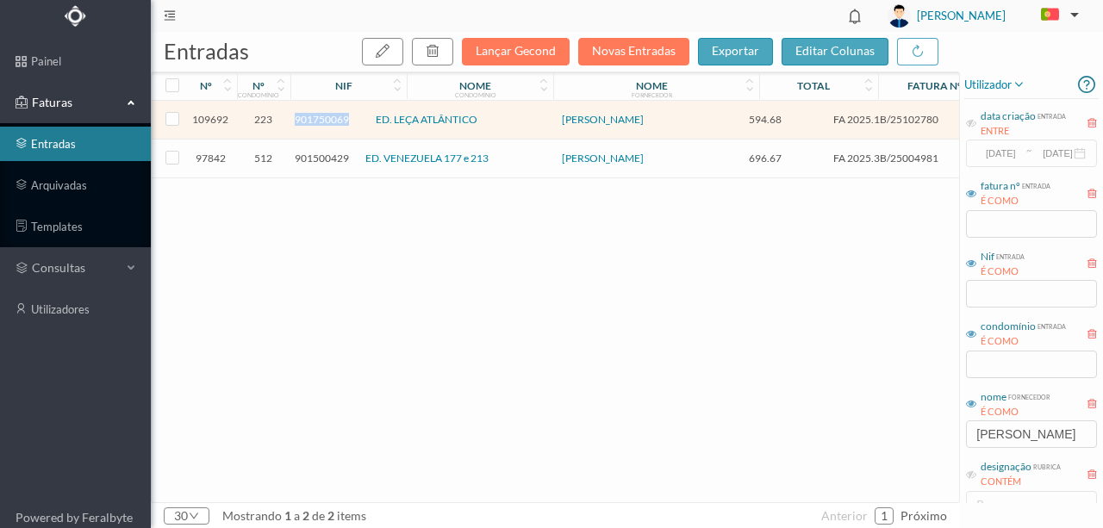
click at [323, 117] on span "901750069" at bounding box center [322, 119] width 54 height 13
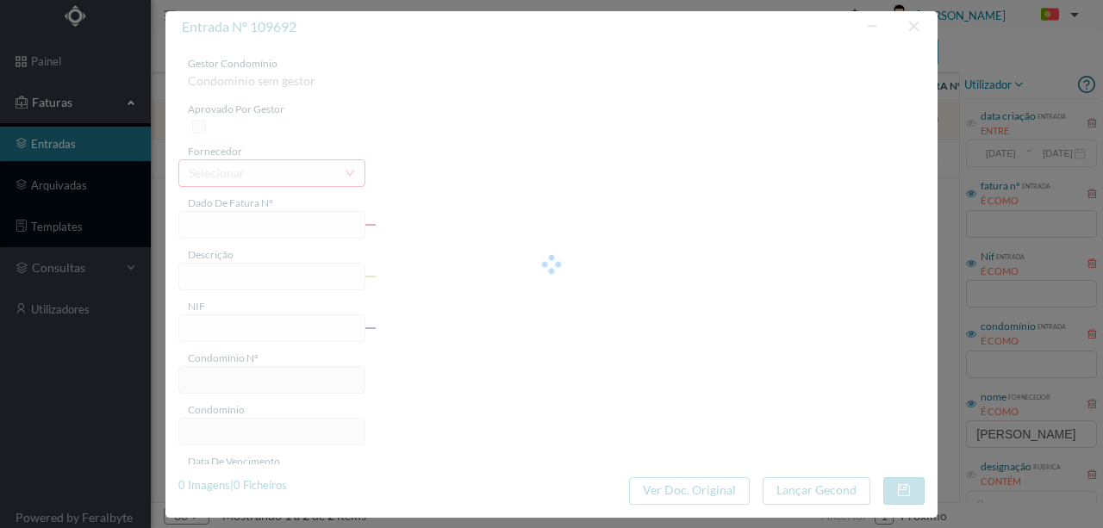
type input "FA 2025.1B/25102780"
type input "CONSERVACAO NO PERIODO DE 08/2025 A 10/2025"
type input "901750069"
type input "[DATE]"
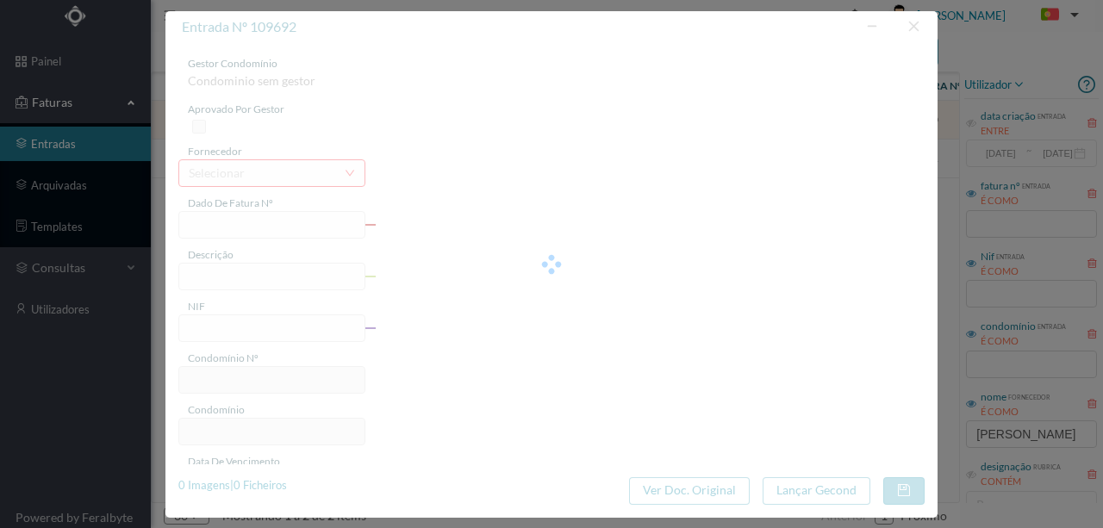
type input "[DATE]"
type input "594.68"
type input "223"
type input "ED. LEÇA ATLÂNTICO"
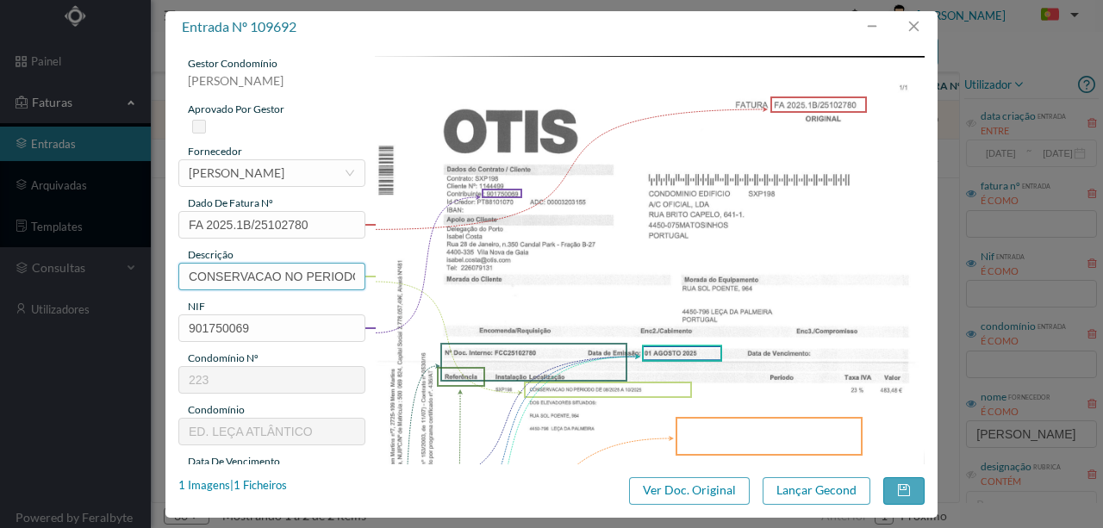
scroll to position [0, 131]
drag, startPoint x: 186, startPoint y: 279, endPoint x: 464, endPoint y: 274, distance: 277.5
click at [464, 274] on div "gestor condomínio [PERSON_NAME] aprovado por gestor fornecedor selecionar [PERS…" at bounding box center [551, 457] width 746 height 803
paste input "MAn Elev (08.2025 a 10.2025)"
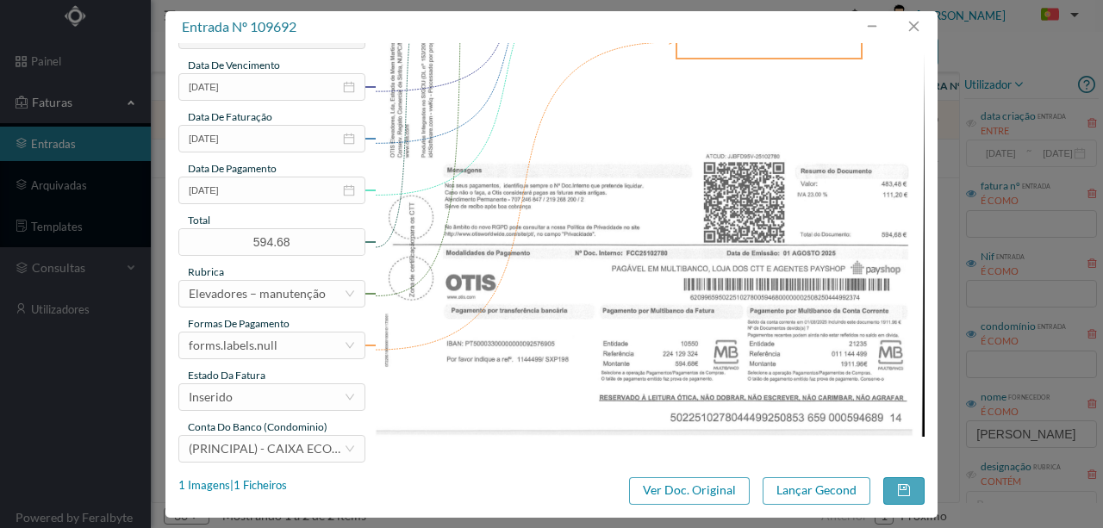
scroll to position [402, 0]
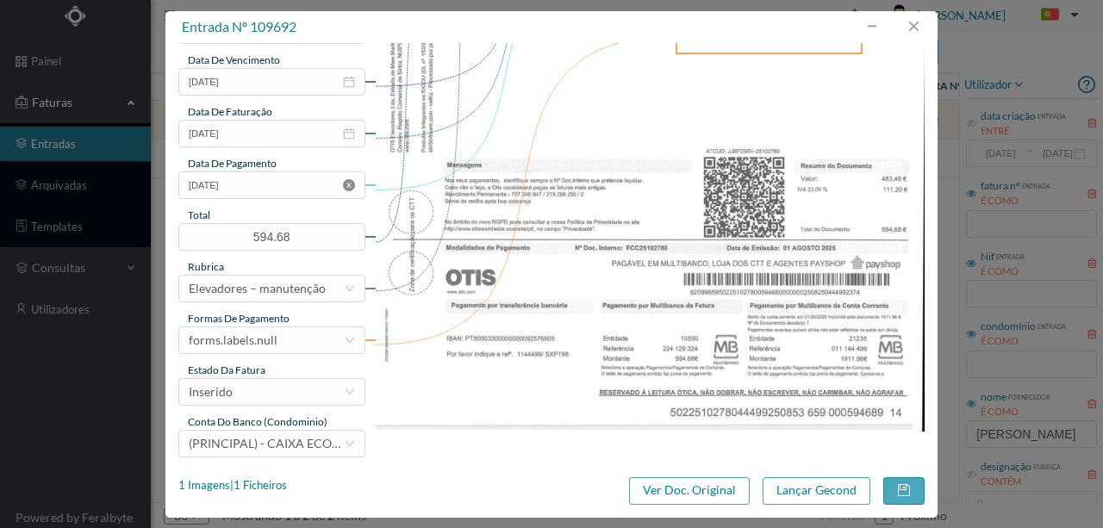
type input "MAn Elev (08.2025 a 10.2025)"
click at [346, 186] on icon "icon: close-circle" at bounding box center [349, 185] width 12 height 12
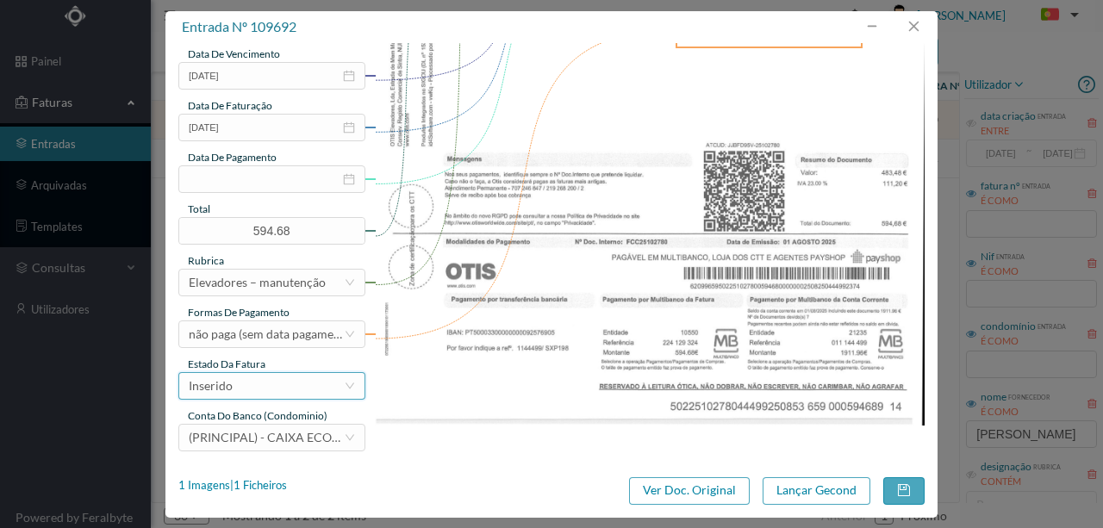
click at [246, 392] on div "Inserido" at bounding box center [266, 386] width 155 height 26
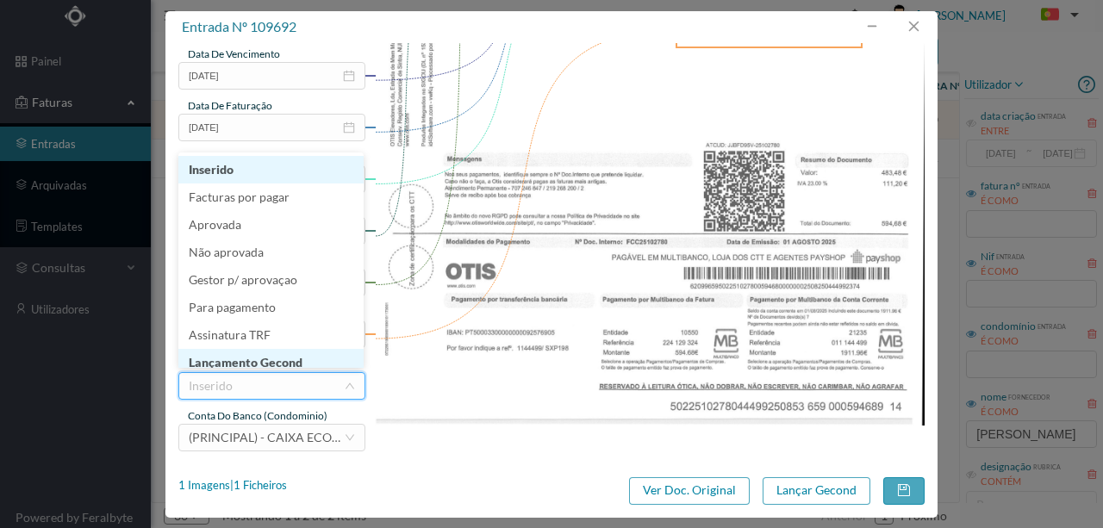
scroll to position [9, 0]
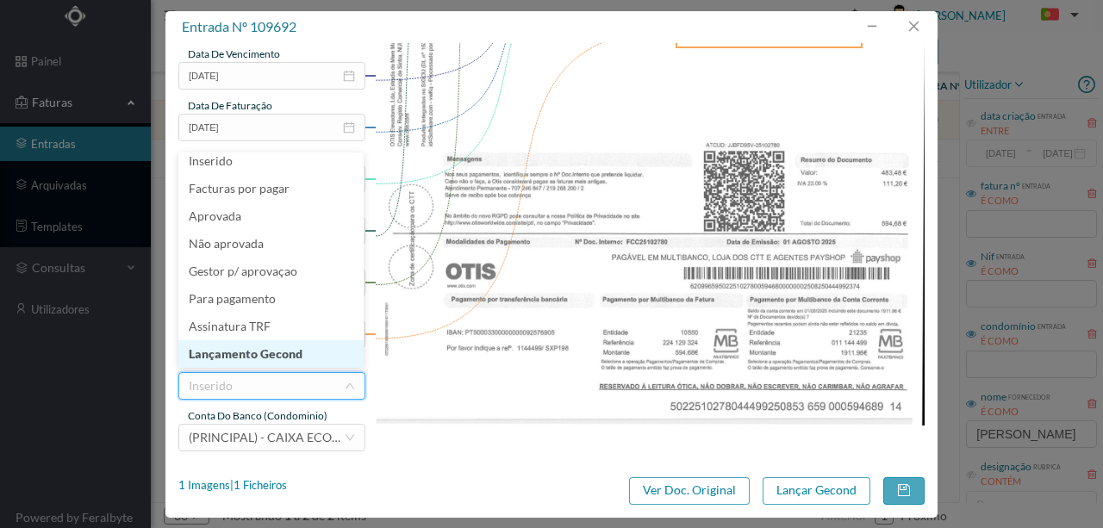
click at [277, 359] on li "Lançamento Gecond" at bounding box center [270, 354] width 185 height 28
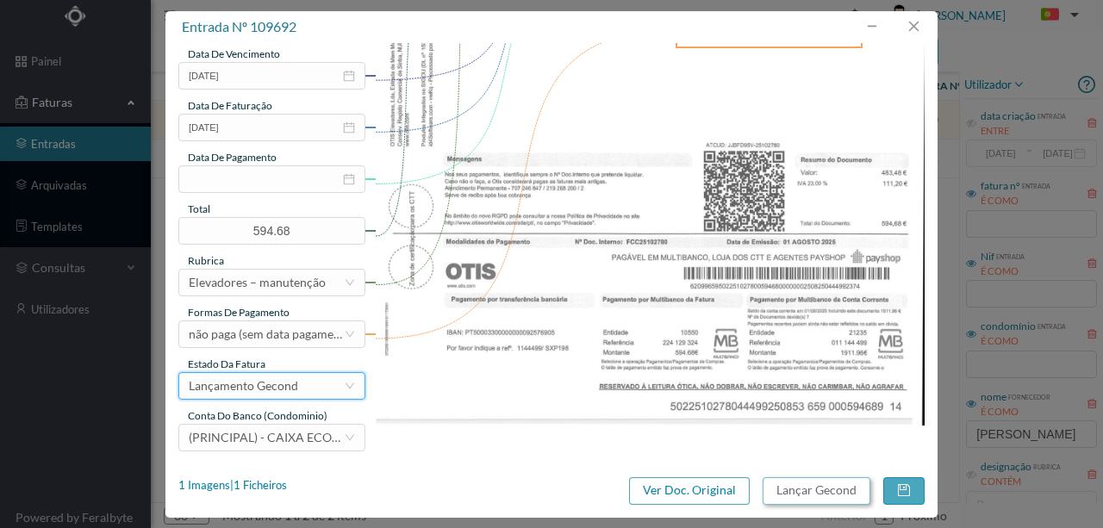
click at [781, 489] on button "Lançar Gecond" at bounding box center [817, 491] width 108 height 28
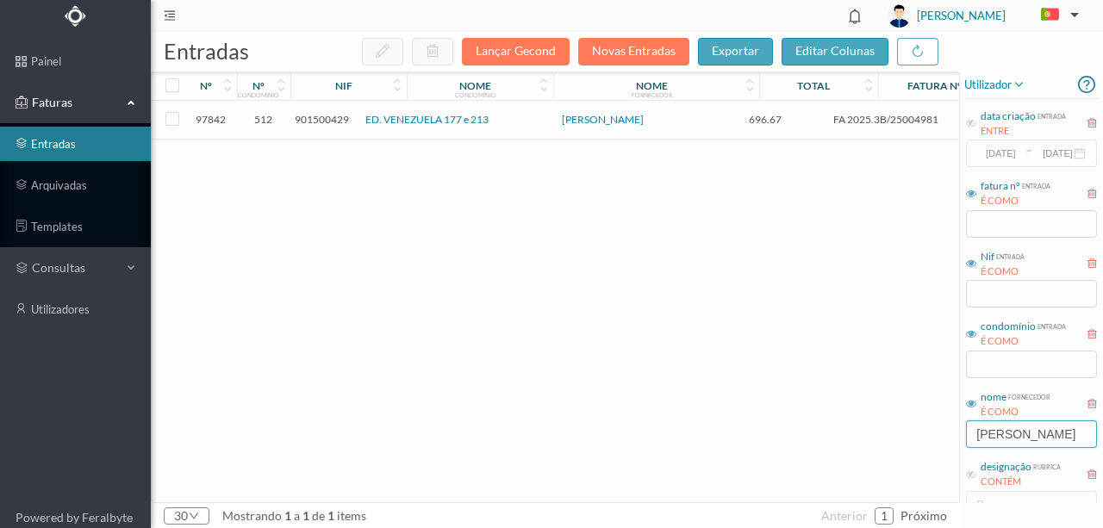
drag, startPoint x: 1013, startPoint y: 438, endPoint x: 919, endPoint y: 431, distance: 94.2
click at [923, 432] on div "entradas Lançar Gecond Novas Entradas exportar editar colunas nº nº condomínio …" at bounding box center [627, 280] width 952 height 496
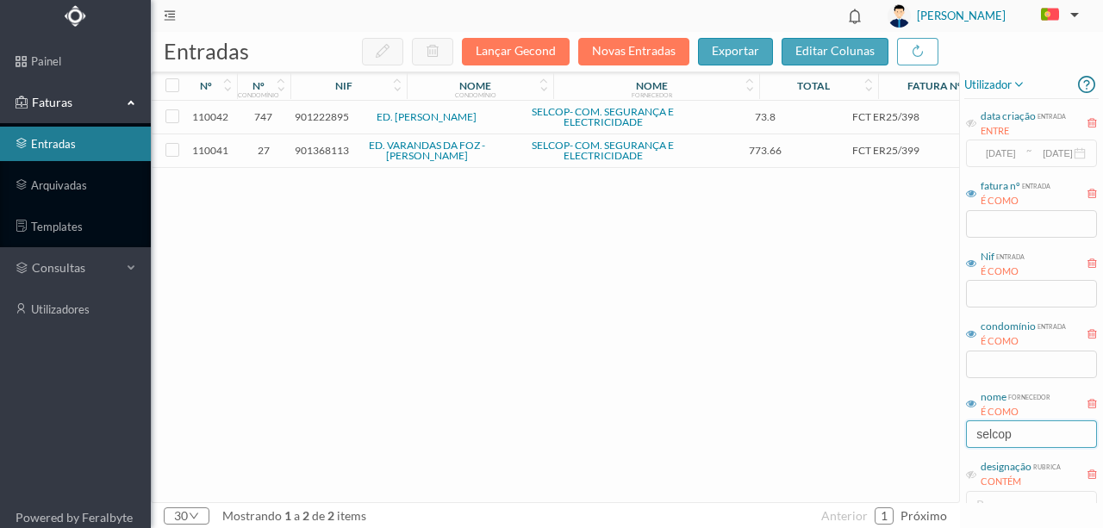
type input "selcop"
click at [323, 115] on span "901222895" at bounding box center [322, 116] width 54 height 13
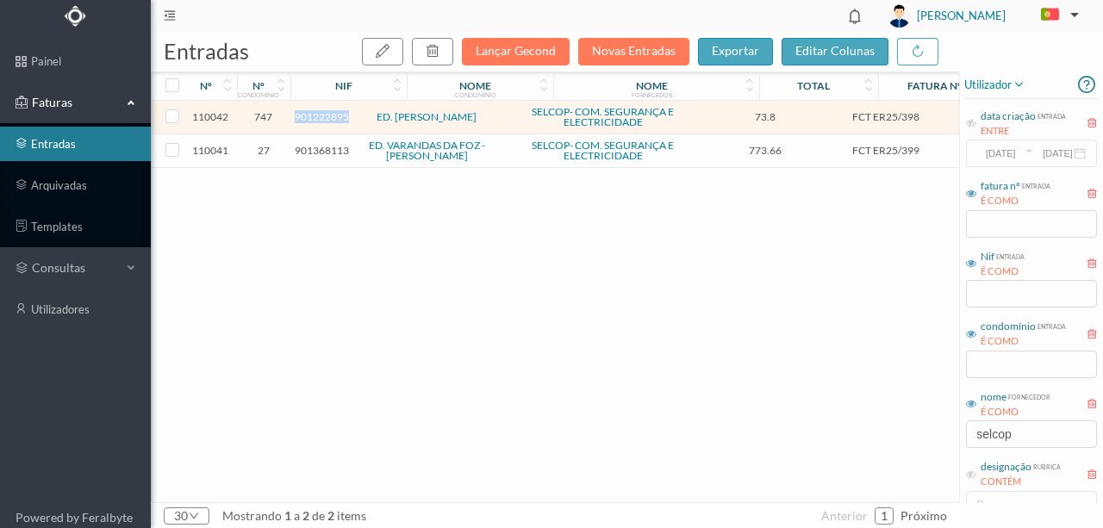
click at [323, 115] on span "901222895" at bounding box center [322, 116] width 54 height 13
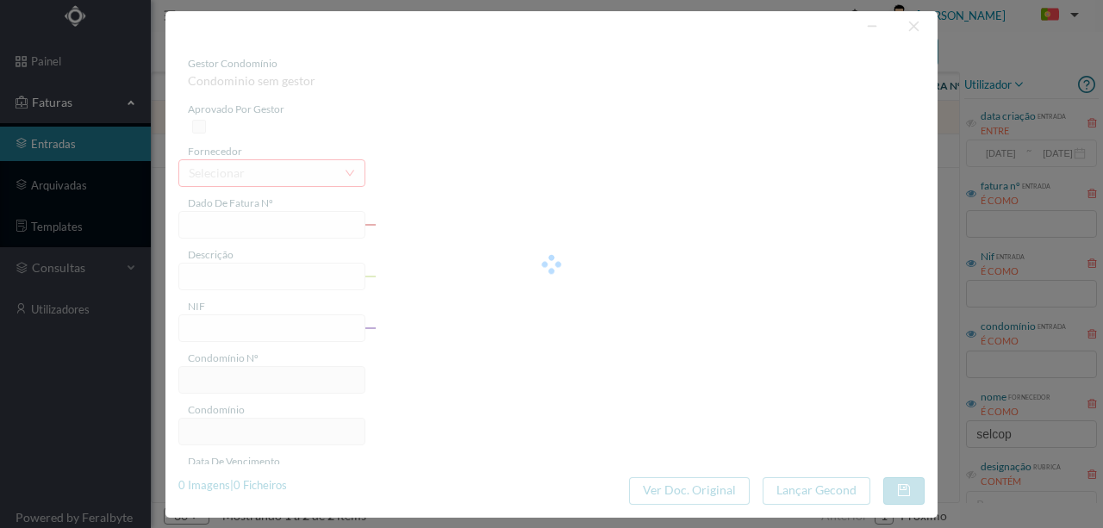
type input "FCT ER25/398"
type input "Pesqusia e reparaçao avaria ventilaçao snnac amnalicac nacnsiicae libro cas mam…"
type input "901222895"
type input "[DATE]"
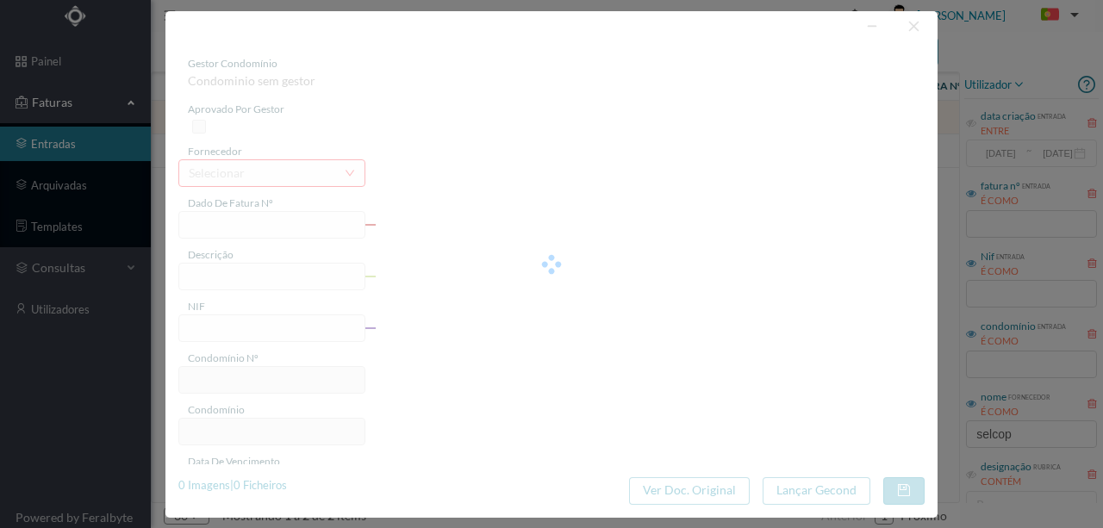
type input "73.80"
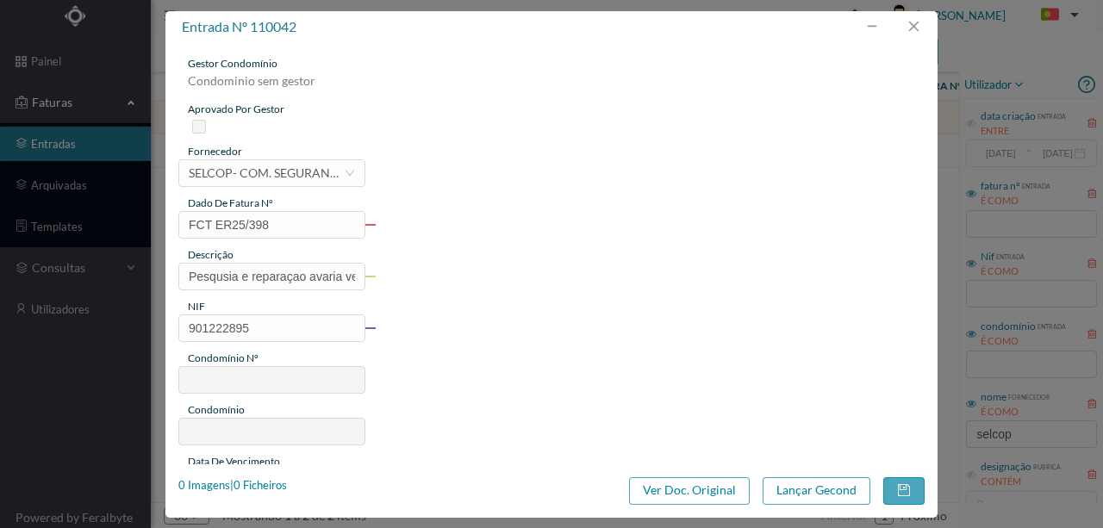
type input "747"
type input "ED. [PERSON_NAME]"
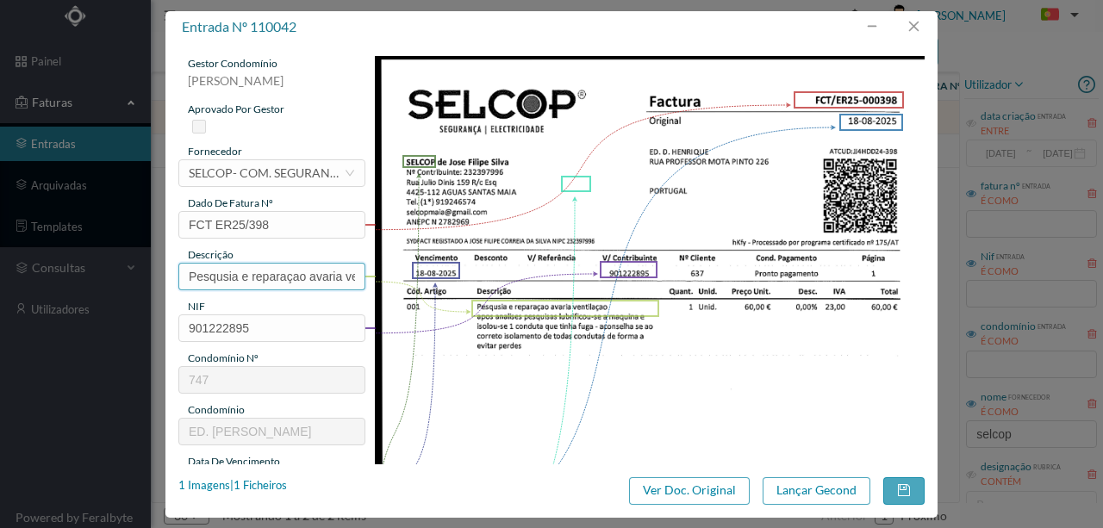
click at [246, 277] on input "Pesqusia e reparaçao avaria ventilaçao snnac amnalicac nacnsiicae libro cas mam…" at bounding box center [271, 277] width 187 height 28
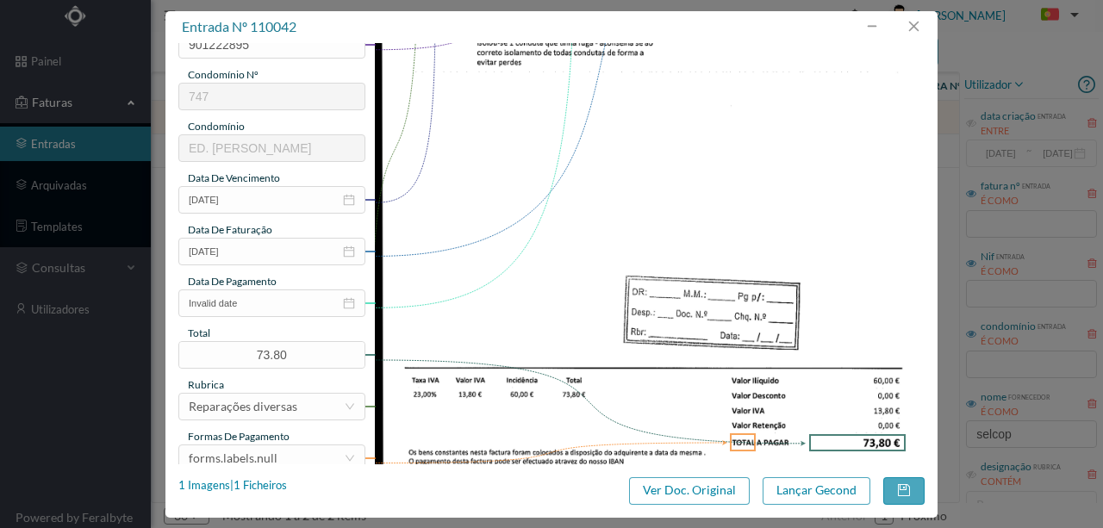
scroll to position [287, 0]
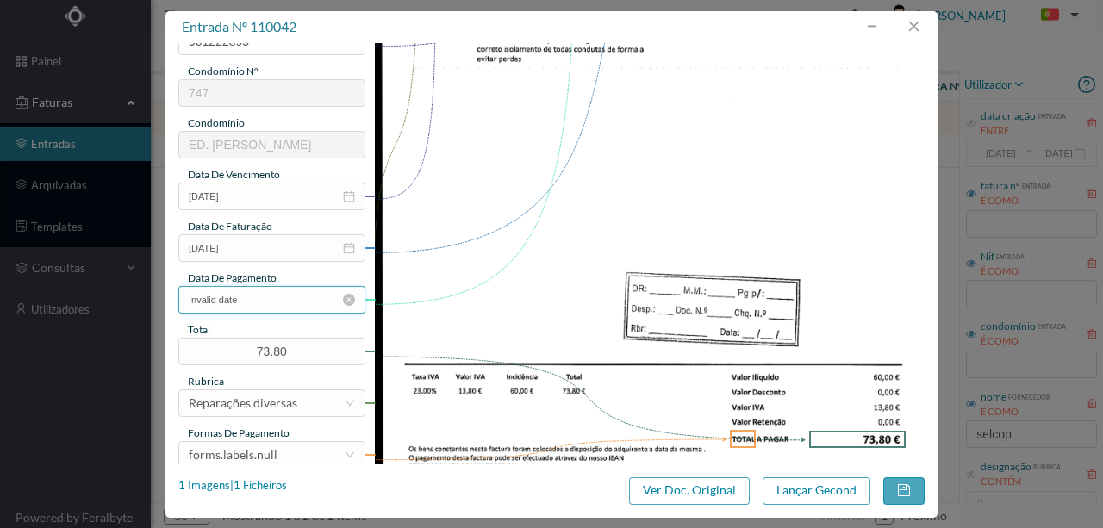
type input "Pesqusia e reparaçao avaria ventilaçao"
click at [269, 305] on input "Invalid date" at bounding box center [271, 300] width 187 height 28
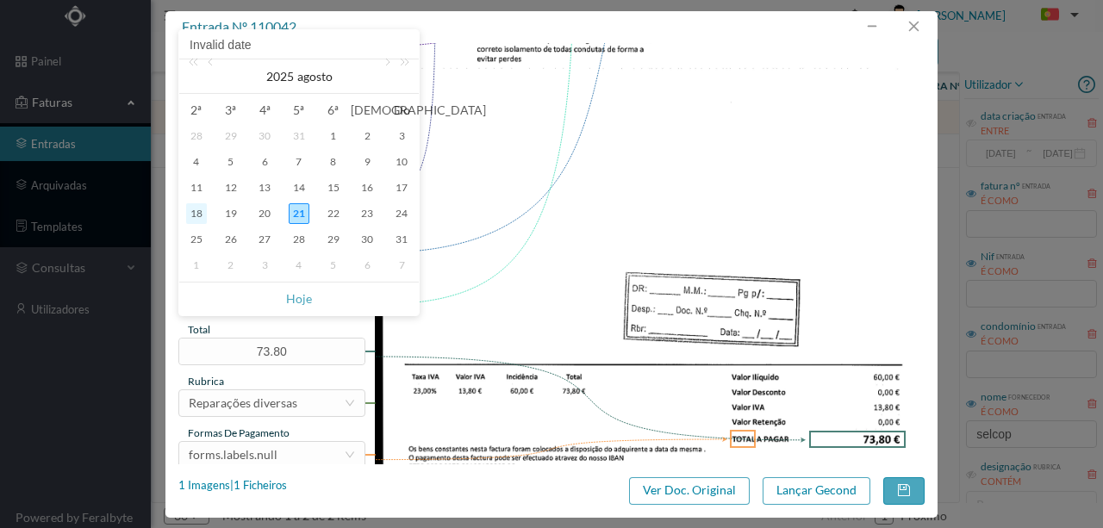
click at [200, 214] on div "18" at bounding box center [196, 213] width 21 height 21
type input "[DATE]"
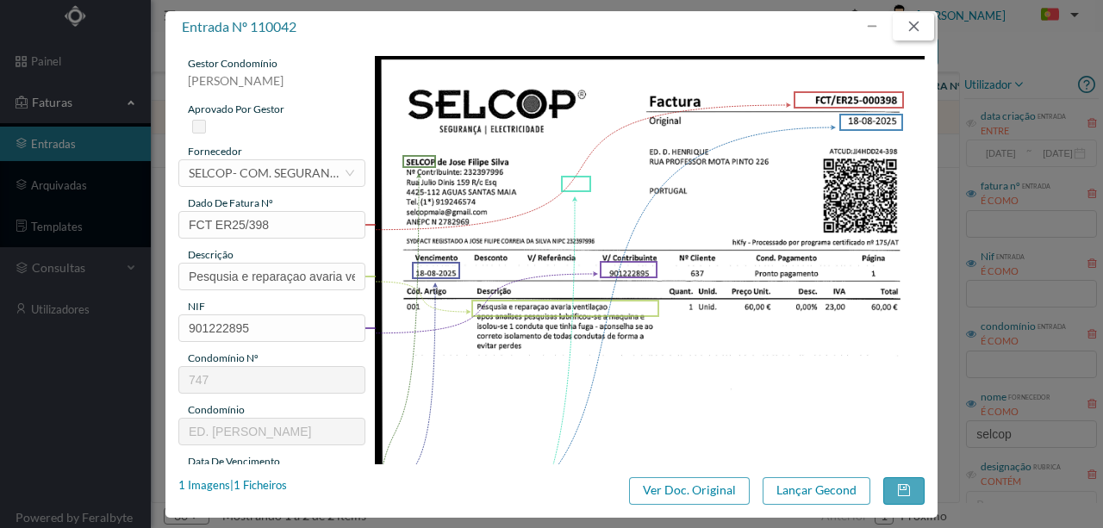
click at [923, 25] on button "button" at bounding box center [913, 27] width 41 height 28
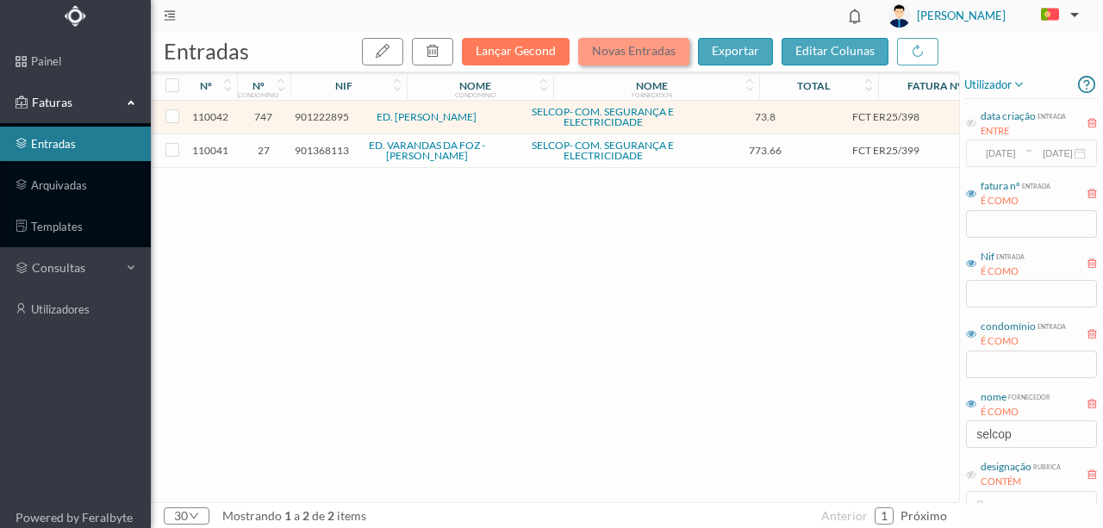
click at [597, 47] on button "Novas Entradas" at bounding box center [633, 52] width 111 height 28
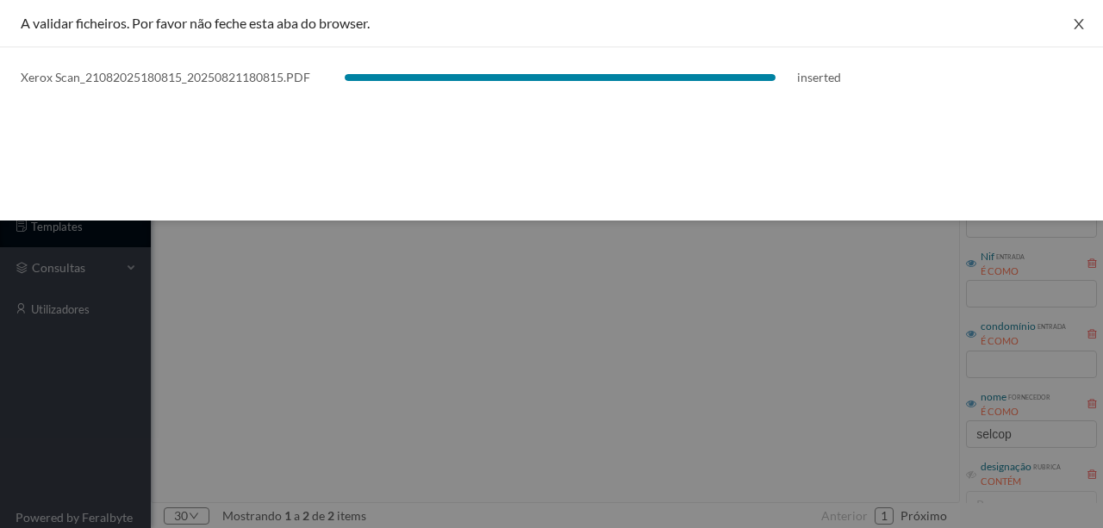
click at [1072, 22] on icon "icon: close" at bounding box center [1079, 24] width 14 height 14
